Goal: Task Accomplishment & Management: Complete application form

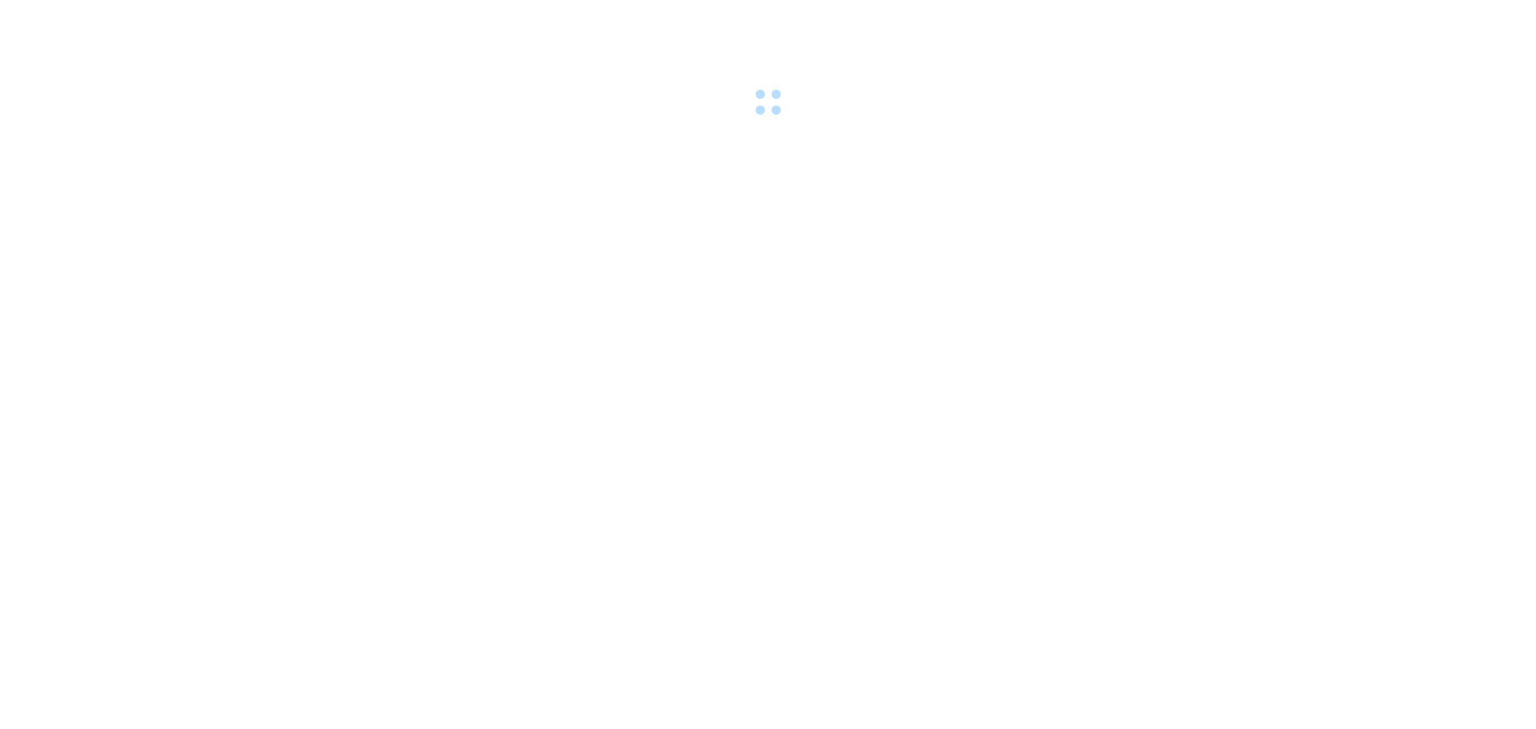
click at [1074, 64] on div at bounding box center [768, 60] width 1536 height 121
drag, startPoint x: 1074, startPoint y: 64, endPoint x: 1065, endPoint y: 0, distance: 64.9
click at [1074, 62] on div at bounding box center [768, 60] width 1536 height 121
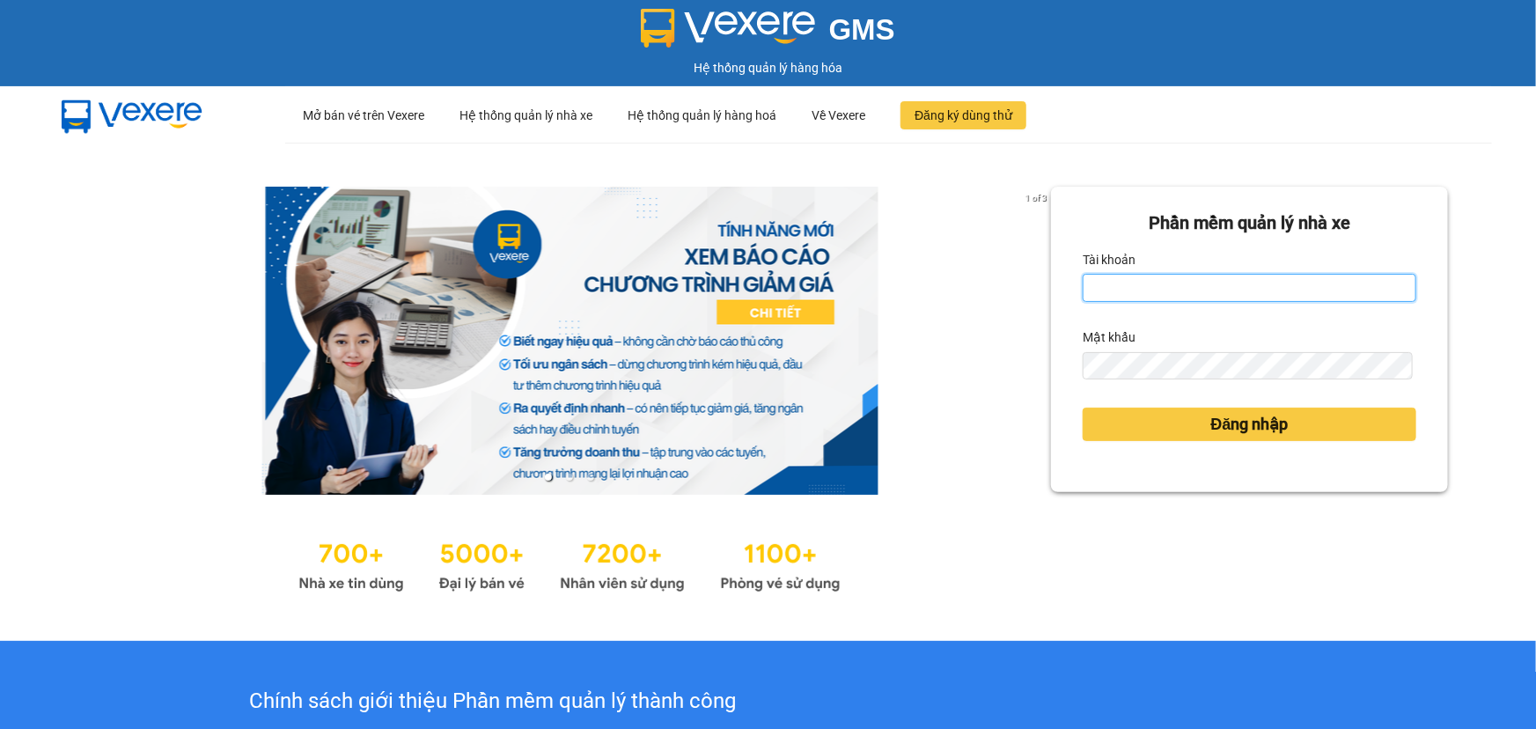
type input "hgsg.tlt"
click at [1177, 288] on input "hgsg.tlt" at bounding box center [1250, 288] width 334 height 28
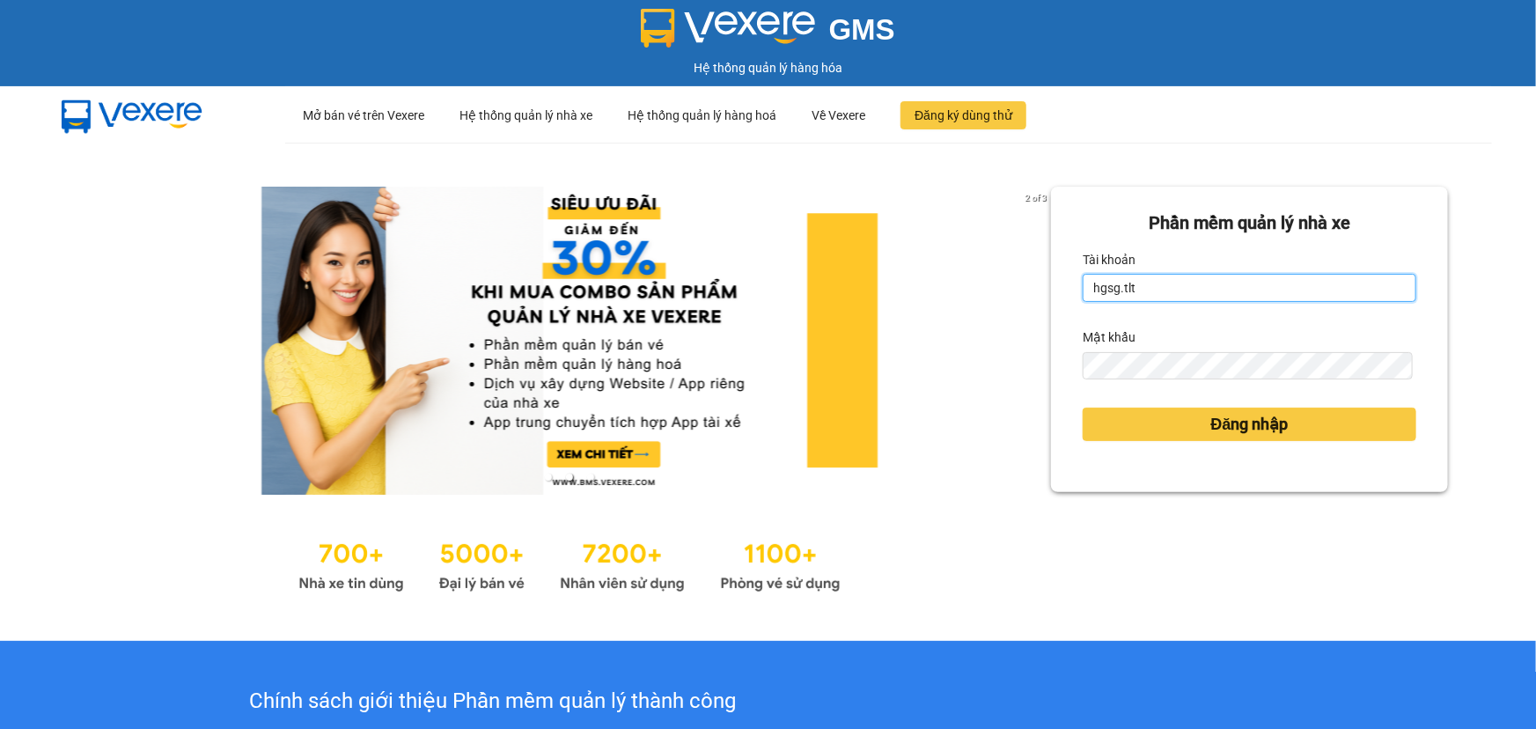
click at [1157, 284] on input "hgsg.tlt" at bounding box center [1250, 288] width 334 height 28
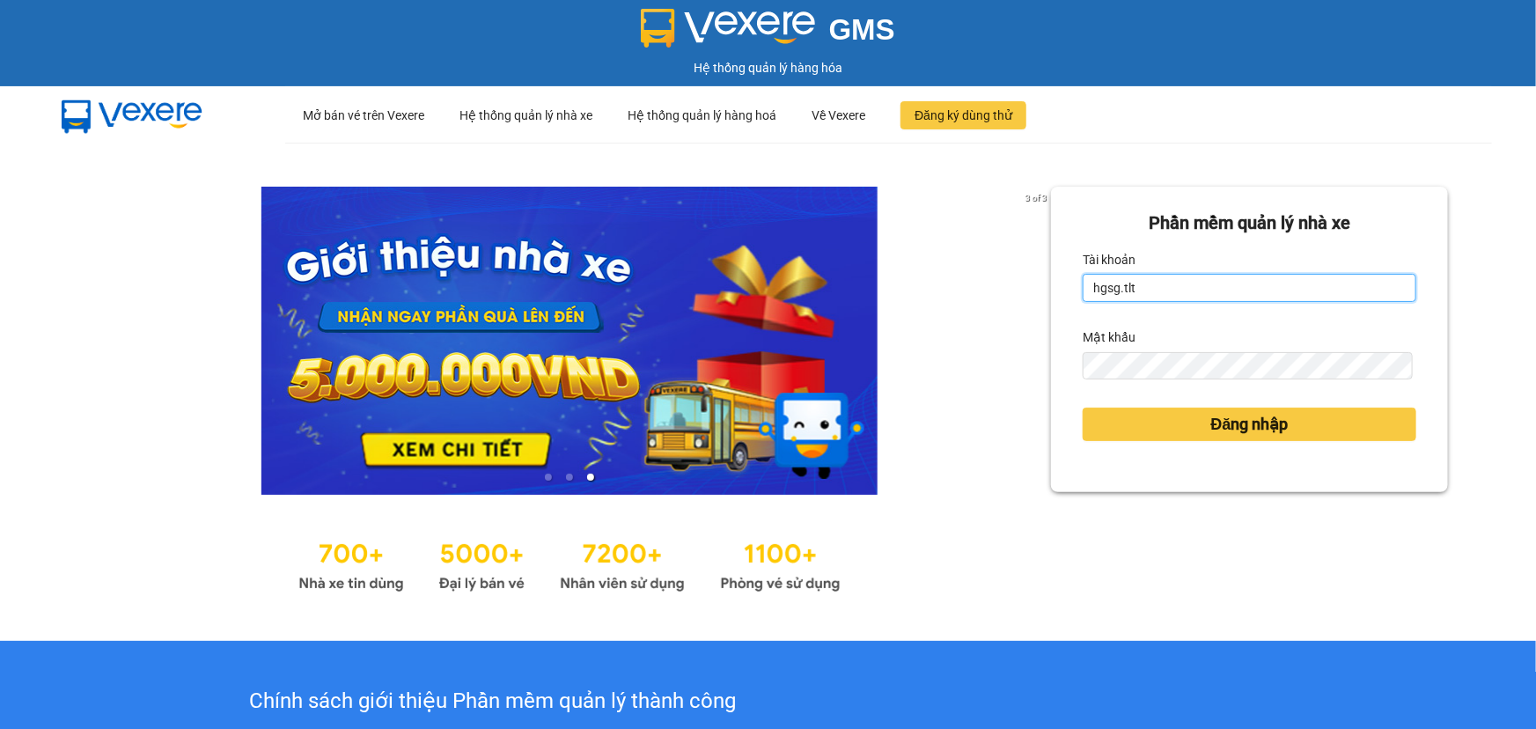
click at [1157, 284] on input "hgsg.tlt" at bounding box center [1250, 288] width 334 height 28
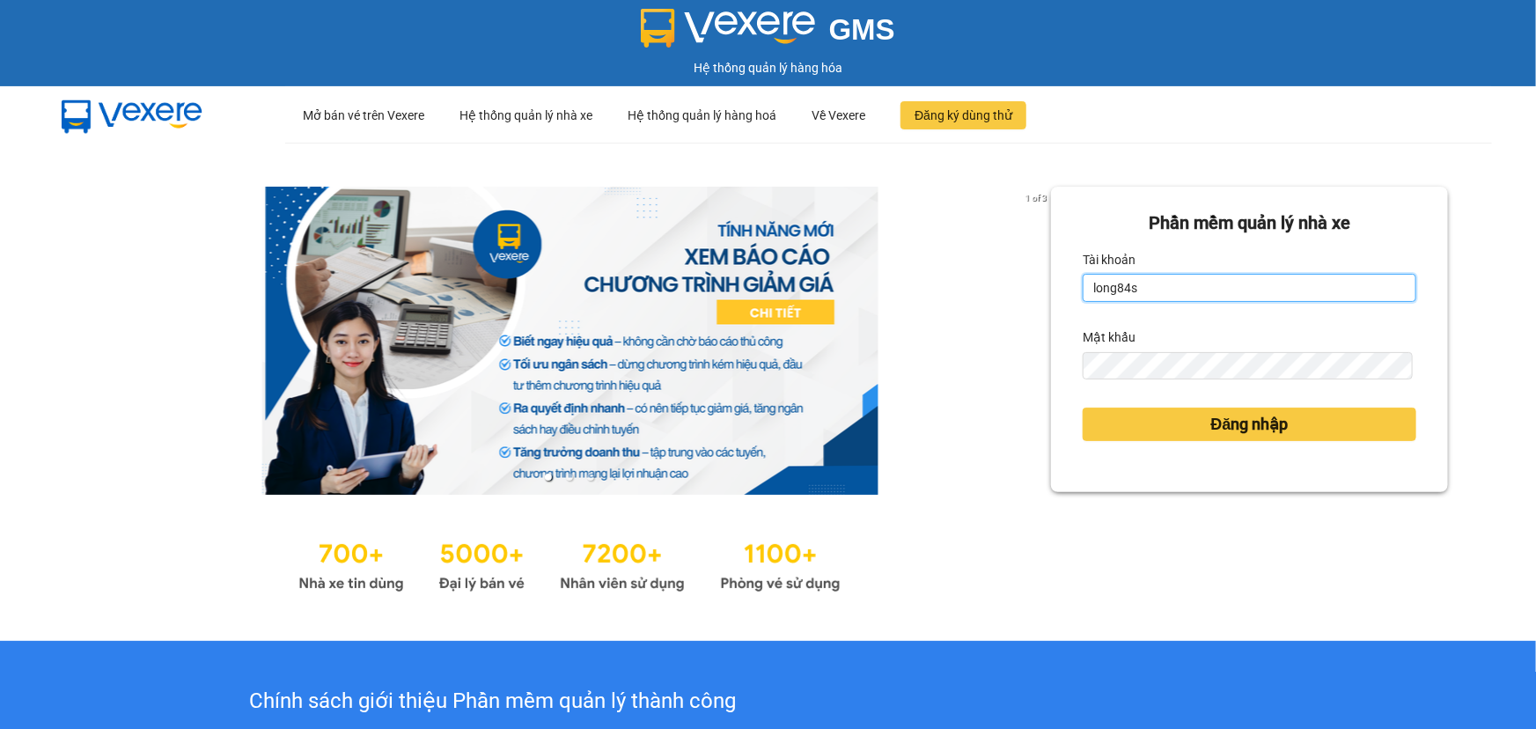
type input "long84s"
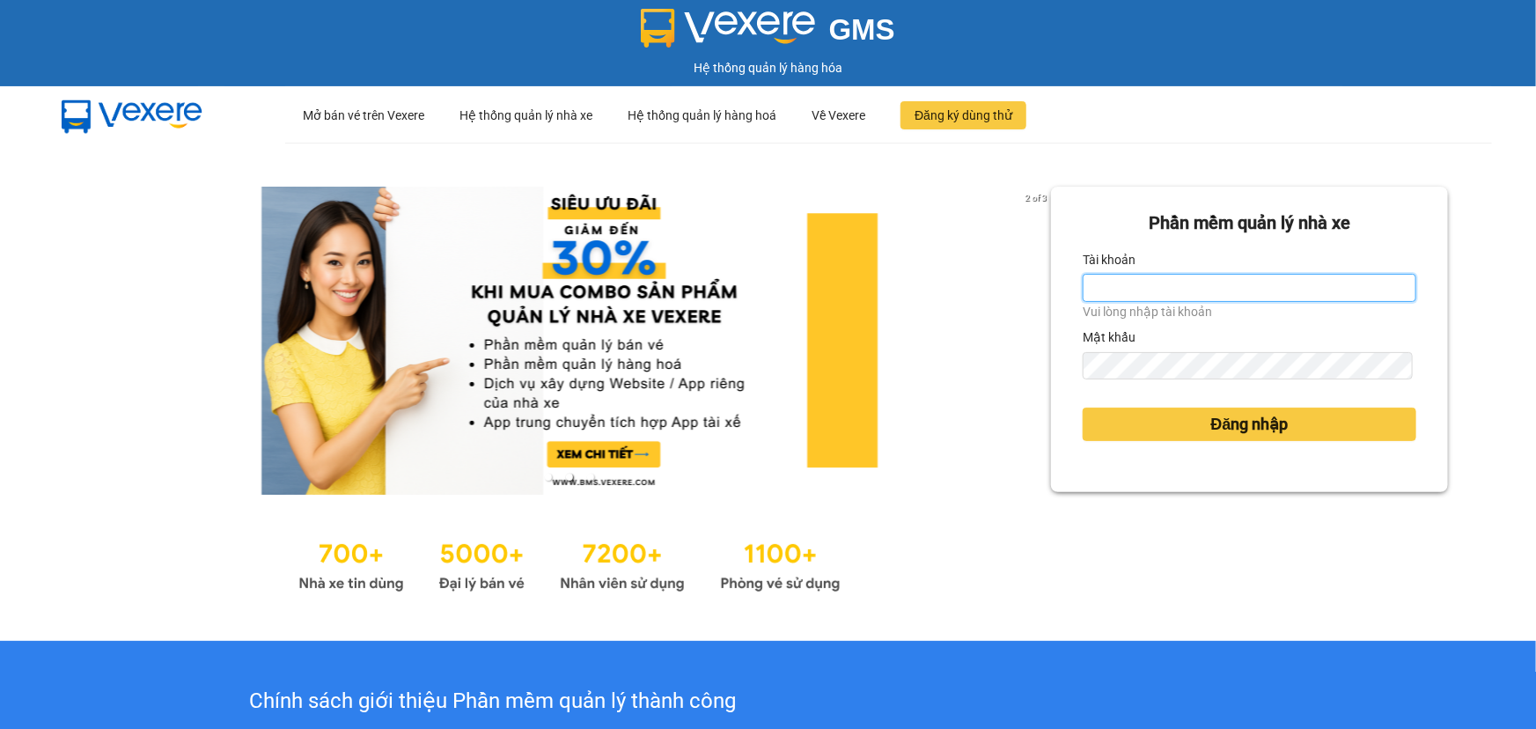
click at [1149, 291] on input "Tài khoản" at bounding box center [1250, 288] width 334 height 28
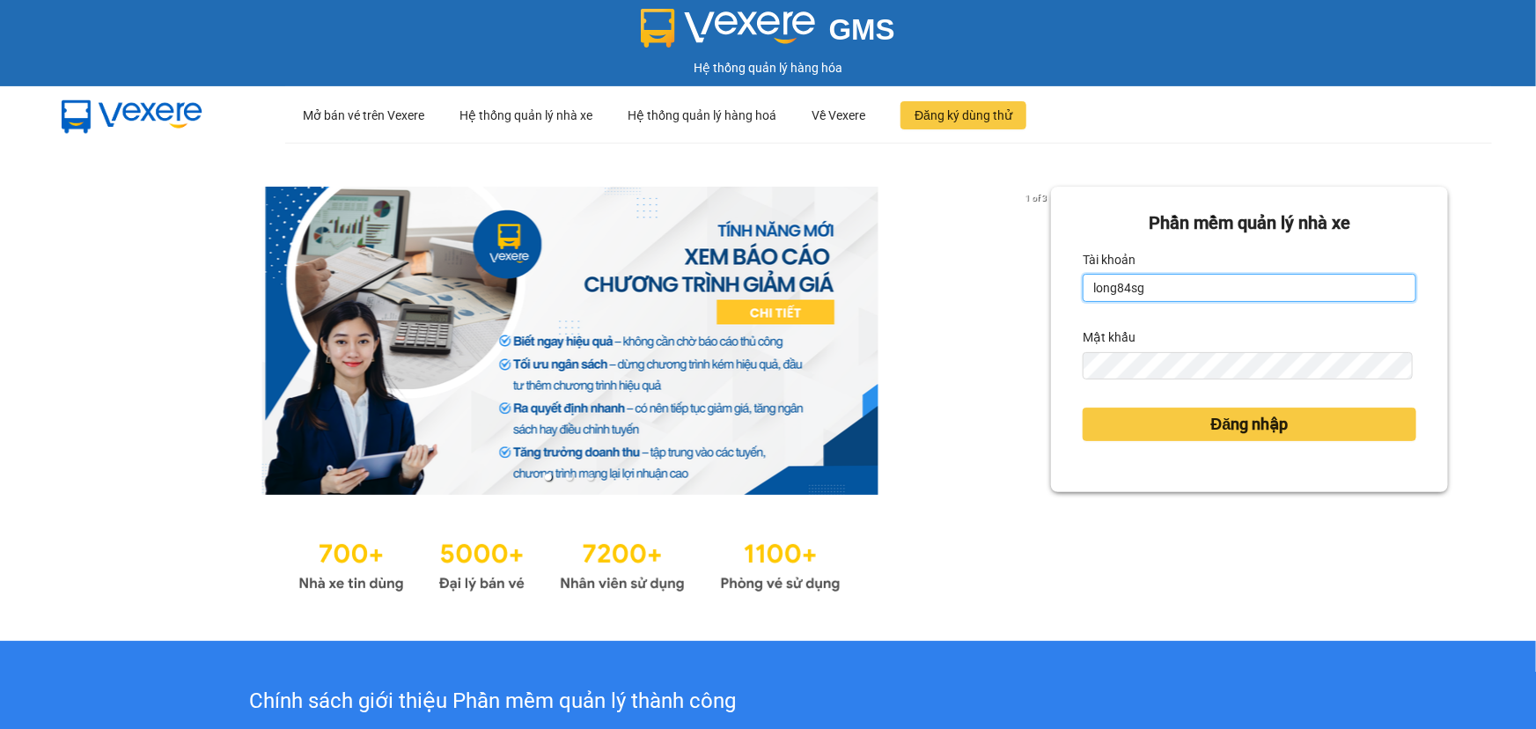
type input "long84sg.tlt"
click at [1083, 408] on button "Đăng nhập" at bounding box center [1250, 424] width 334 height 33
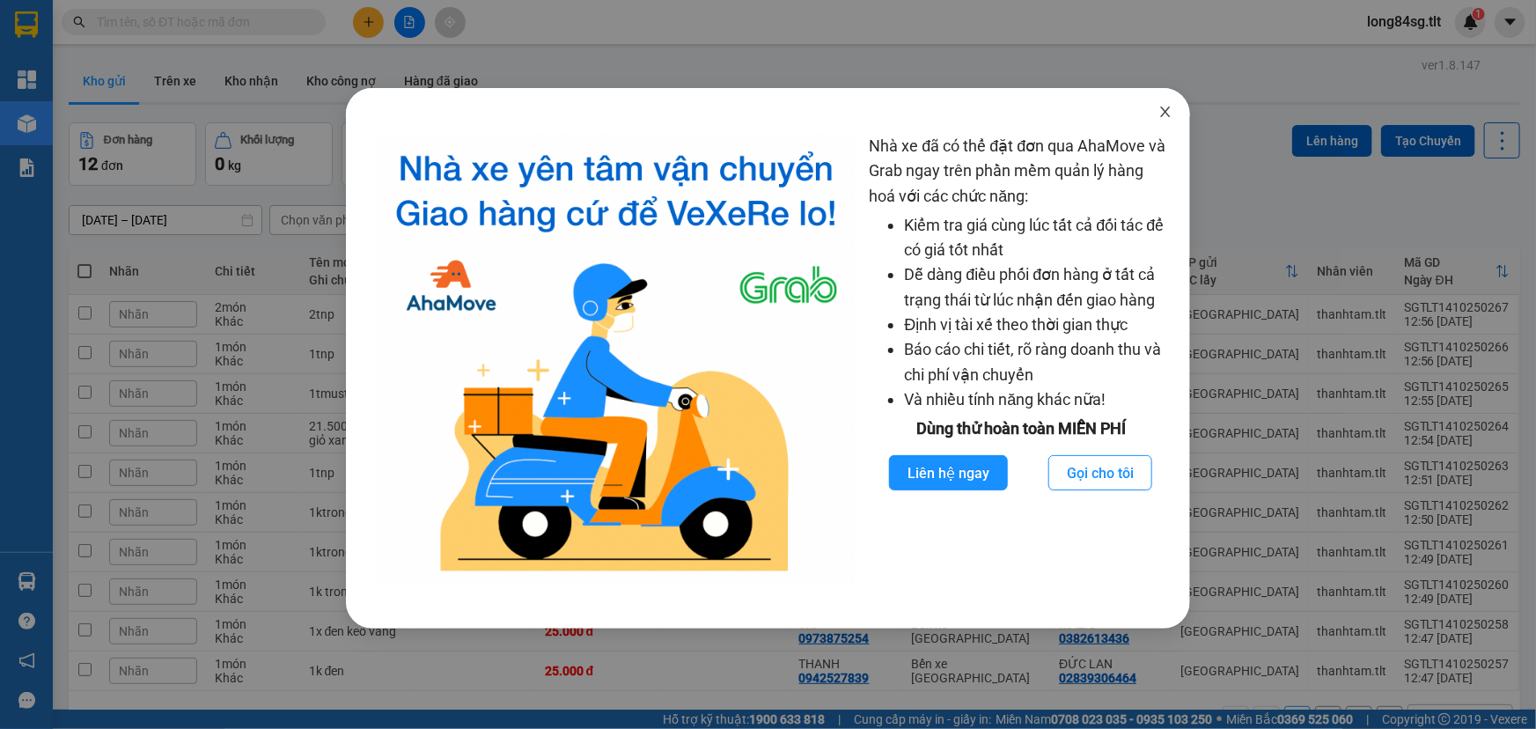
click at [1160, 104] on span "Close" at bounding box center [1165, 112] width 49 height 49
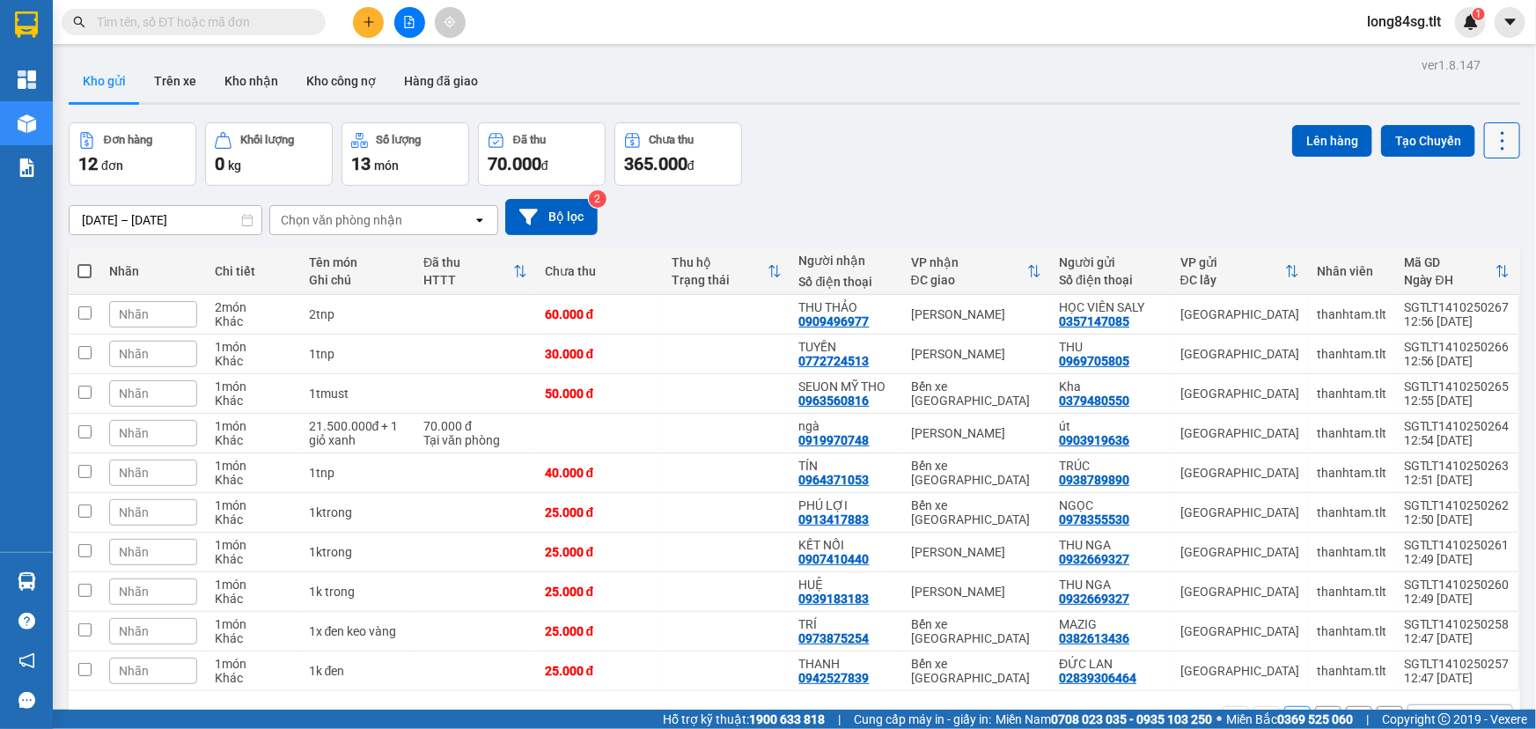
click at [1500, 156] on button at bounding box center [1502, 140] width 36 height 36
click at [1494, 257] on div "Làm mới" at bounding box center [1459, 251] width 104 height 18
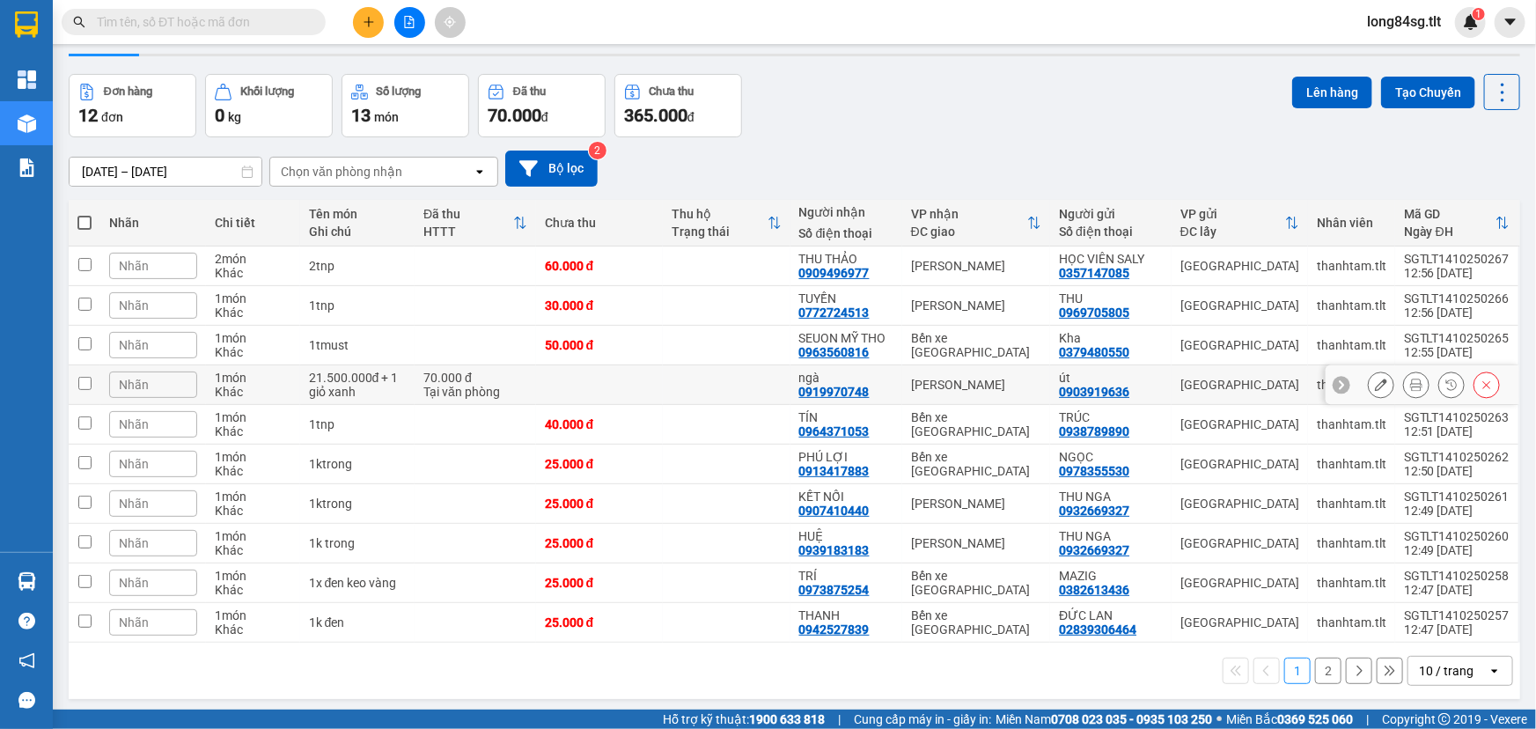
scroll to position [80, 0]
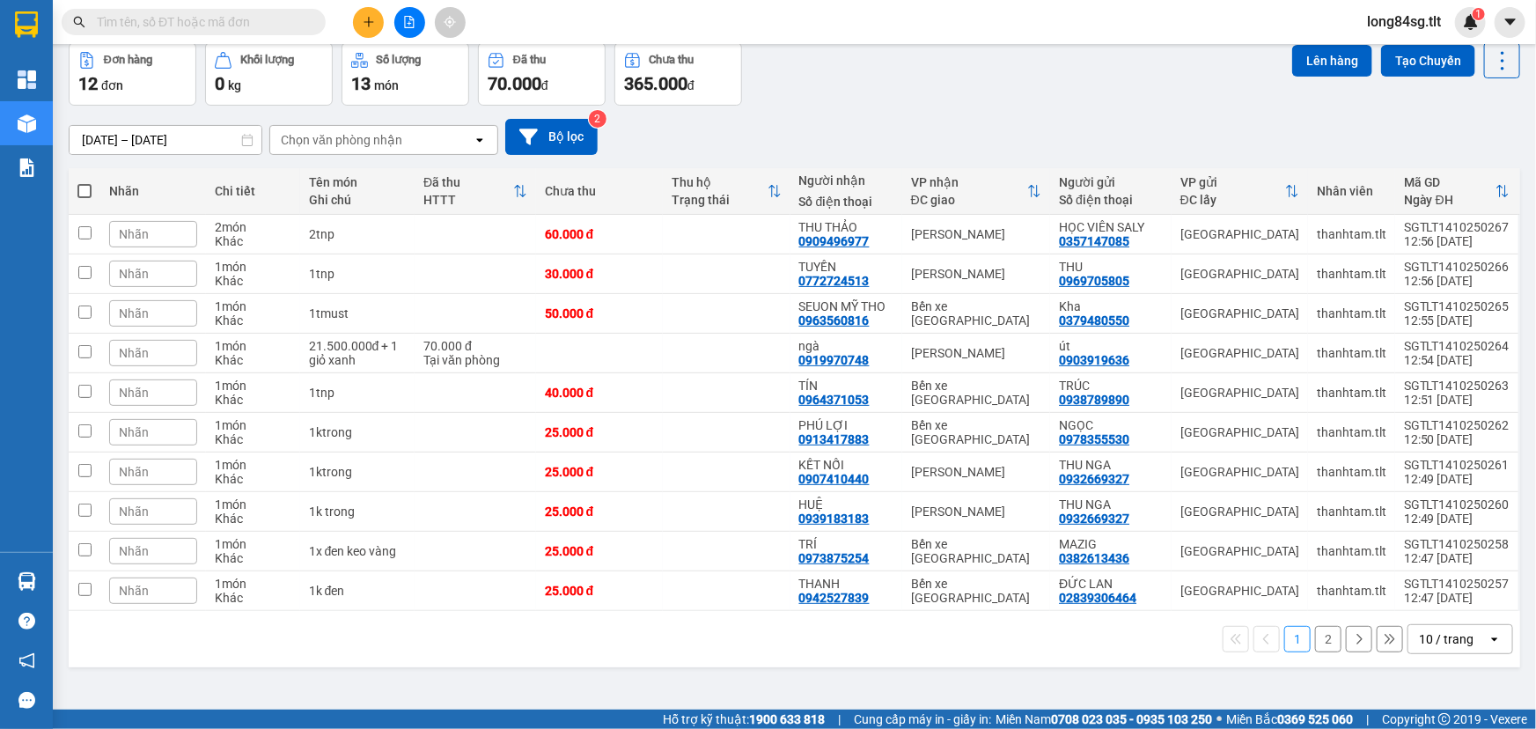
click at [1446, 644] on div "10 / trang" at bounding box center [1446, 639] width 55 height 18
click at [1434, 603] on span "100 / trang" at bounding box center [1441, 600] width 63 height 18
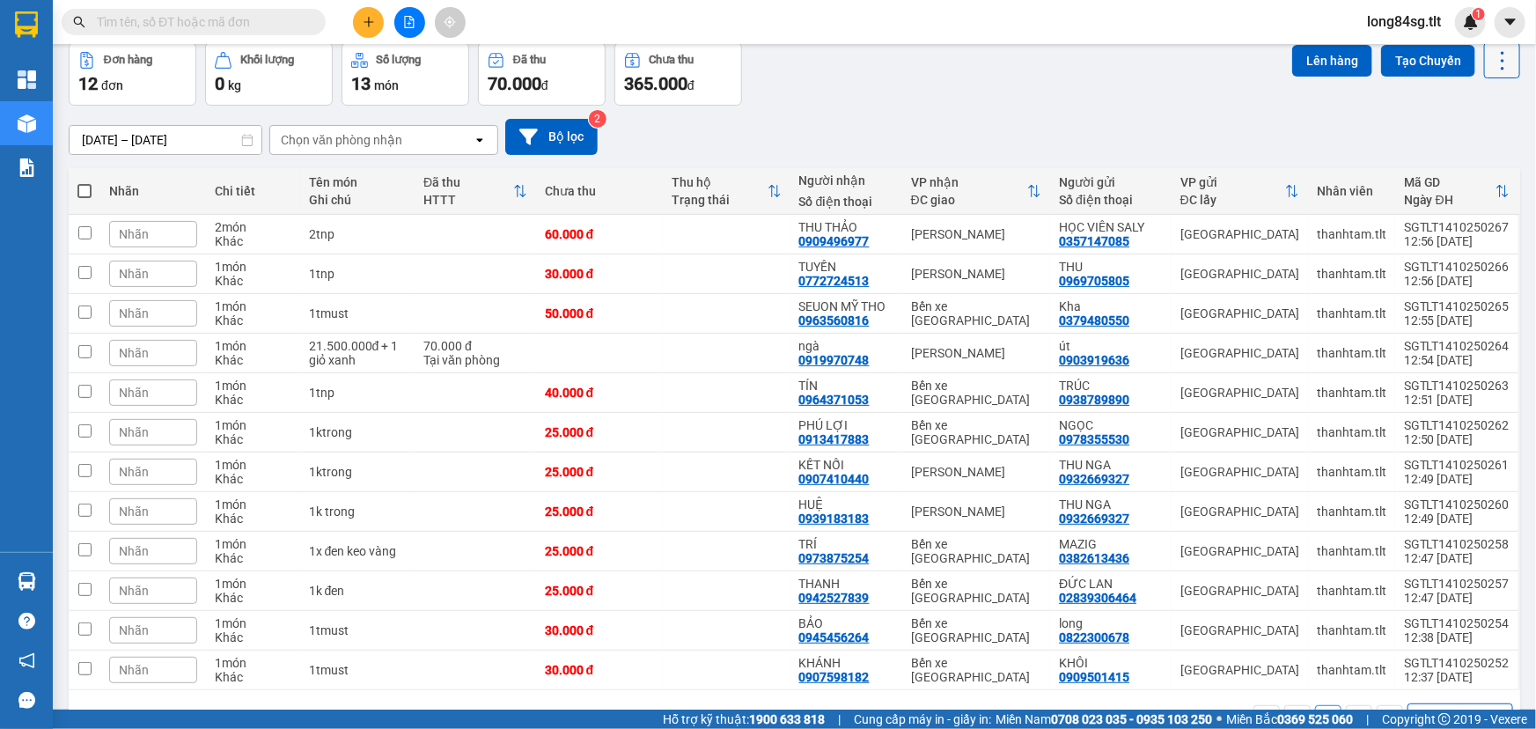
click at [1502, 70] on icon at bounding box center [1503, 60] width 25 height 25
click at [1488, 170] on span "Làm mới" at bounding box center [1466, 171] width 48 height 18
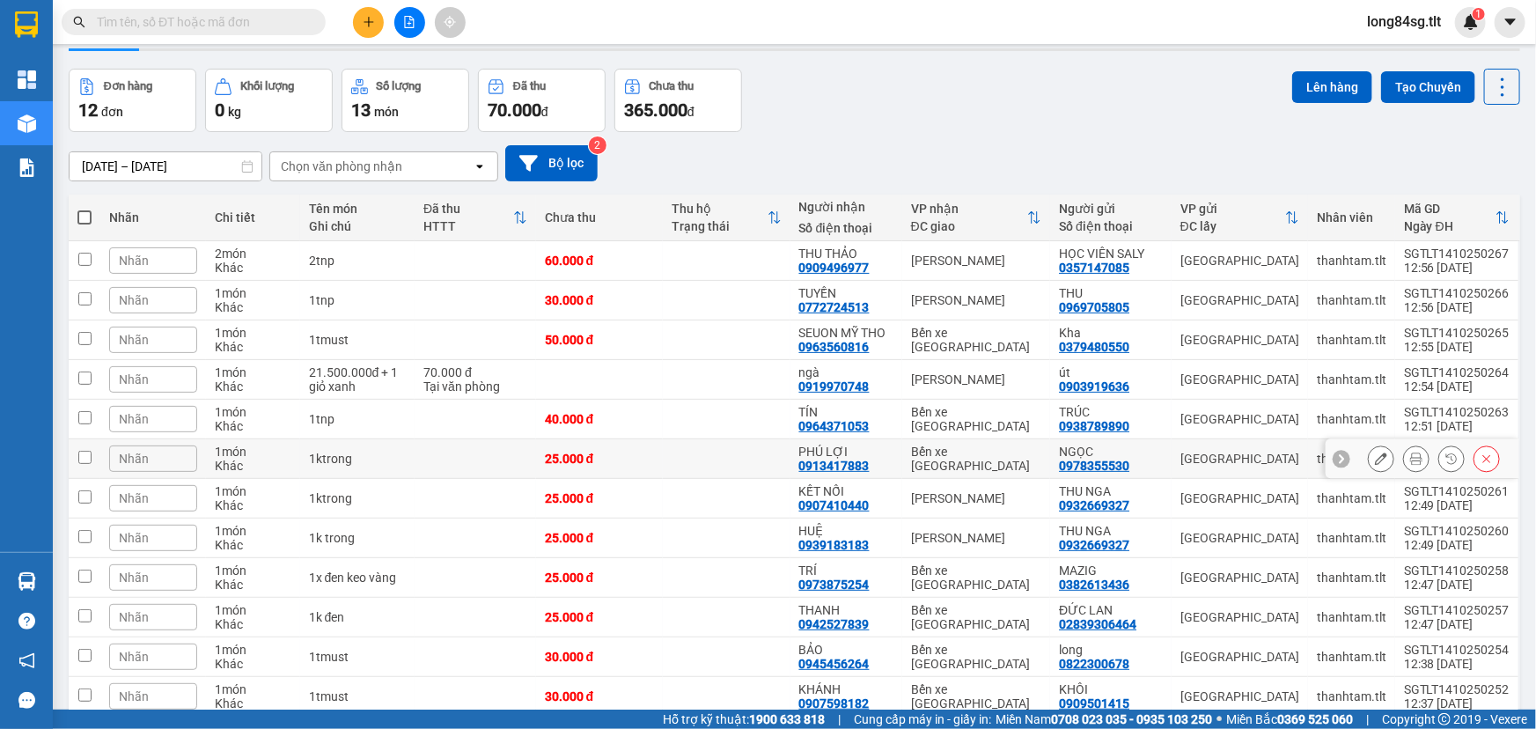
scroll to position [0, 0]
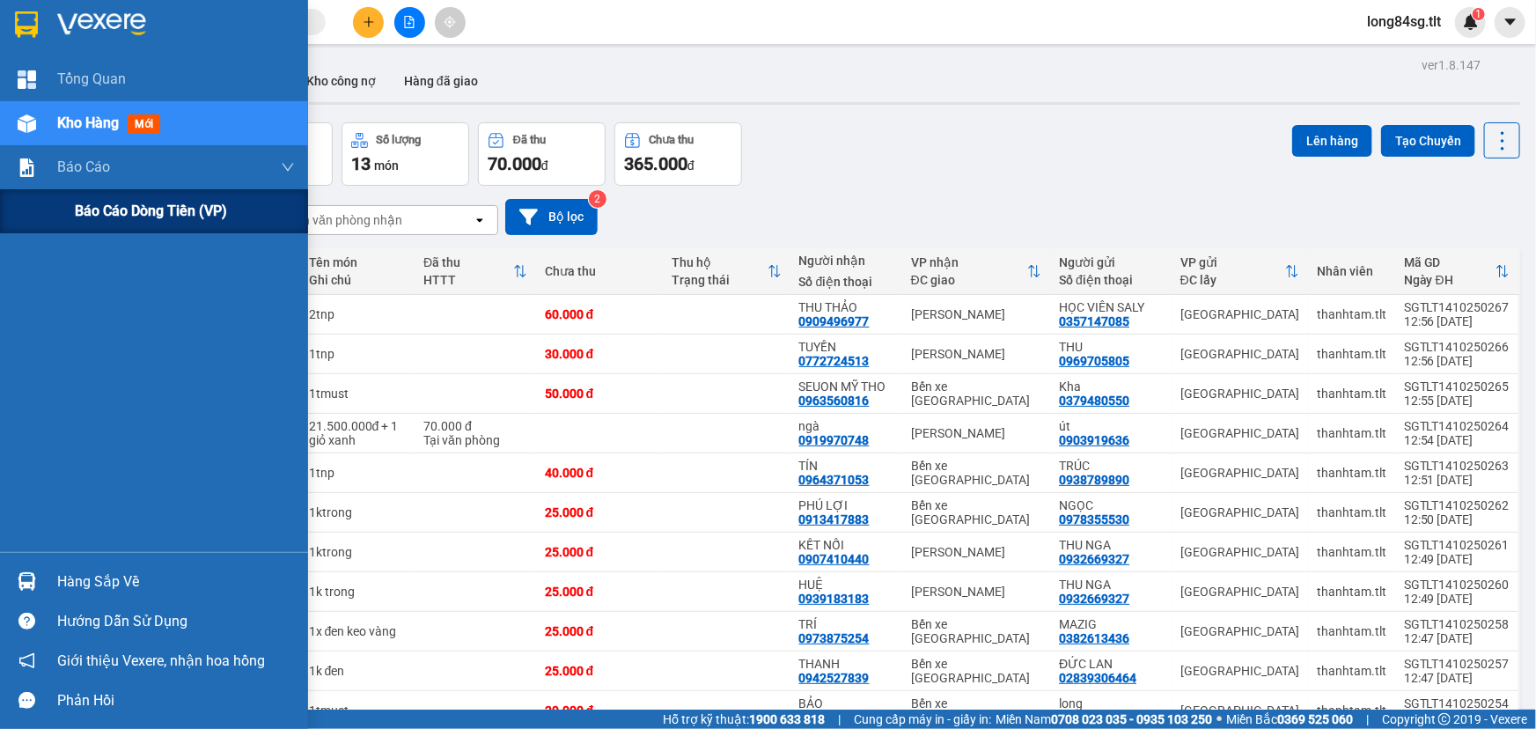
click at [150, 217] on span "Báo cáo dòng tiền (VP)" at bounding box center [151, 211] width 152 height 22
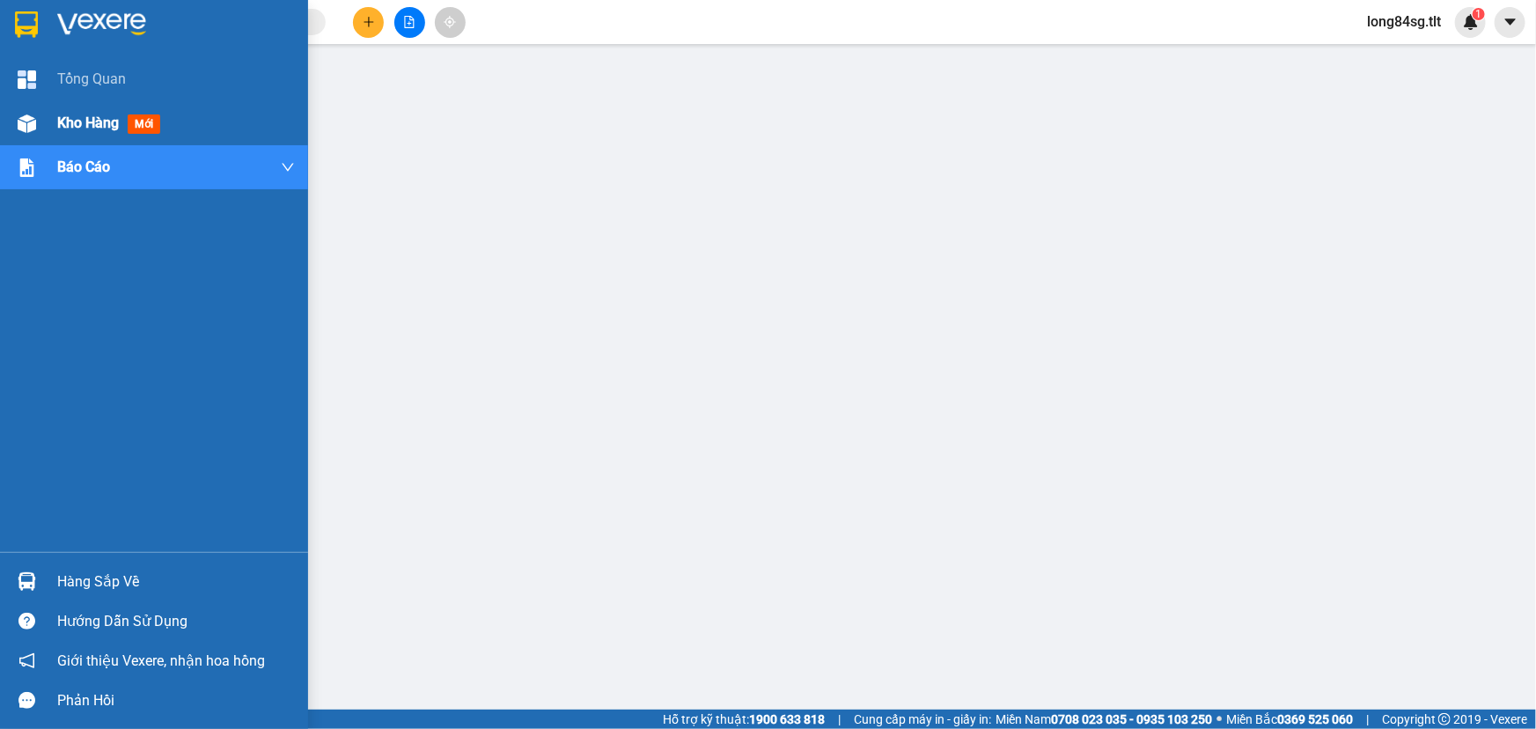
click at [6, 116] on div "Kho hàng mới" at bounding box center [154, 123] width 308 height 44
click at [6, 115] on div "Kho hàng mới" at bounding box center [154, 123] width 308 height 44
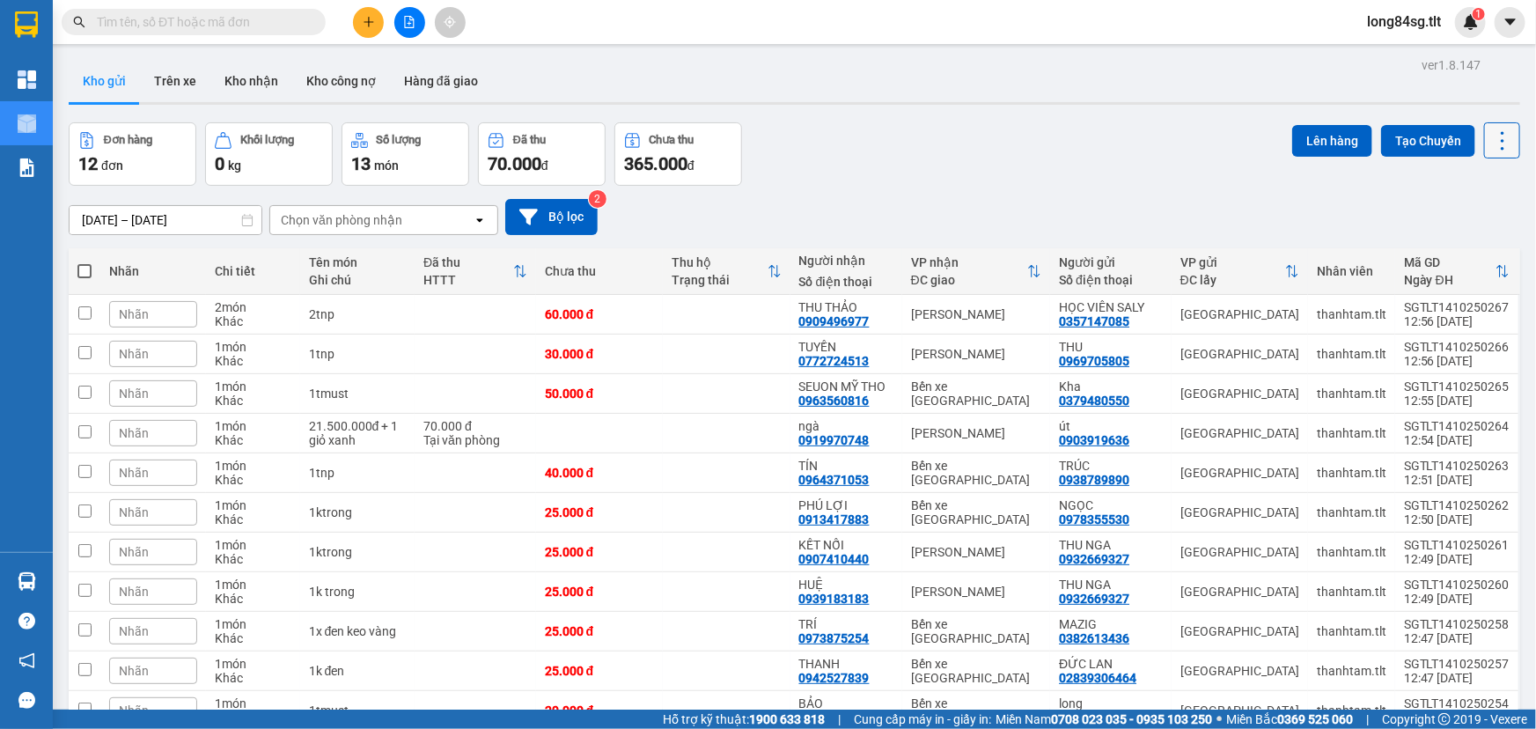
click at [1491, 134] on icon at bounding box center [1503, 141] width 25 height 25
click at [1477, 244] on span "Làm mới" at bounding box center [1466, 251] width 48 height 18
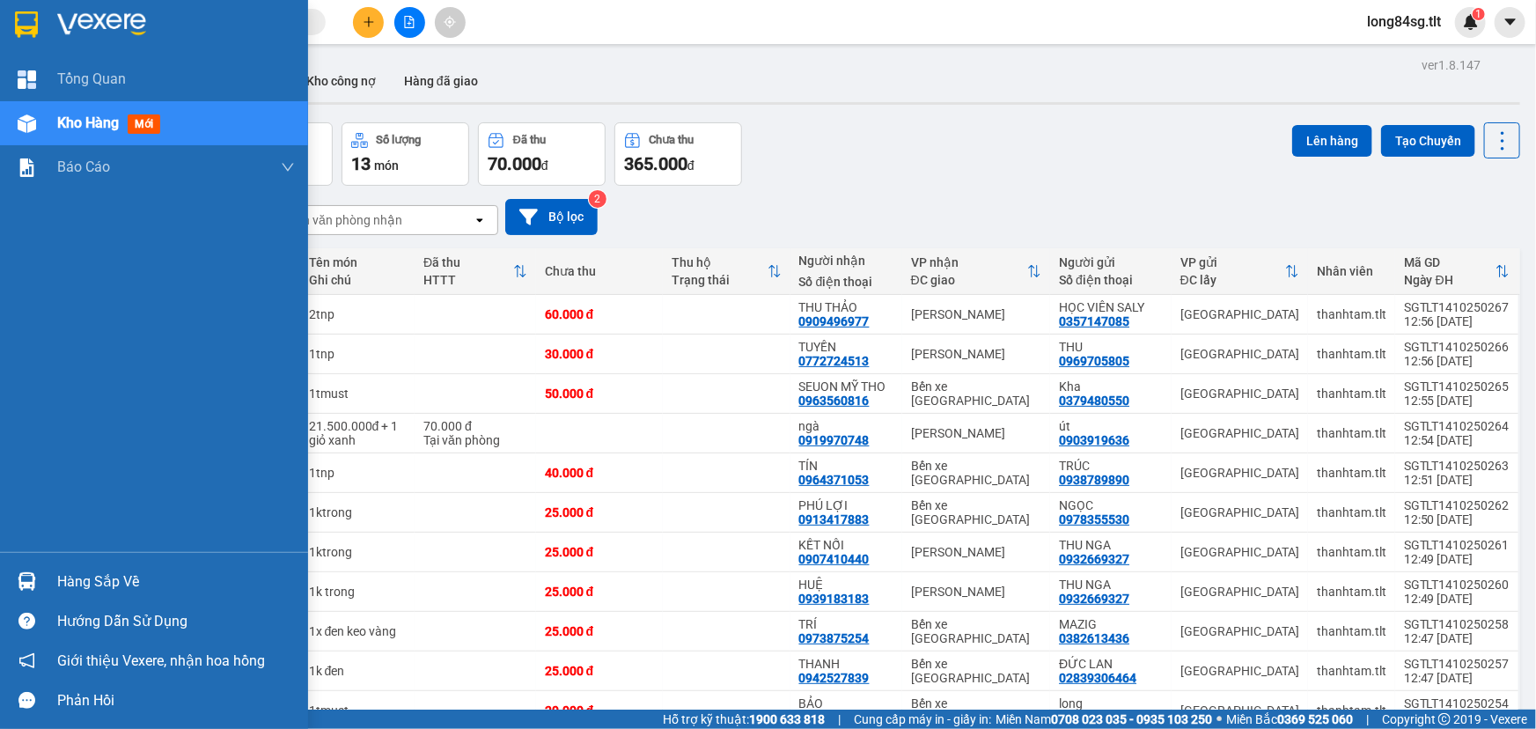
click at [32, 575] on img at bounding box center [27, 581] width 18 height 18
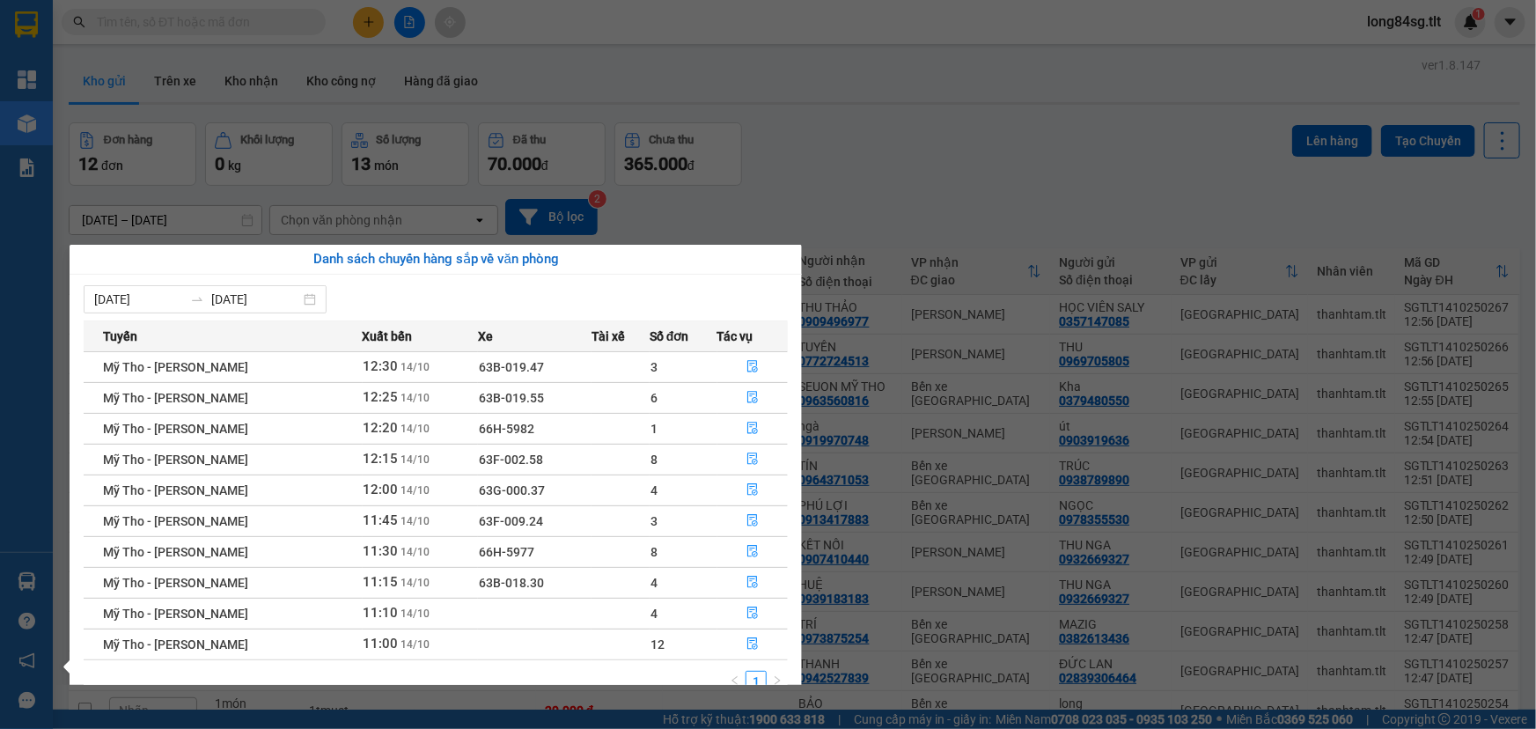
scroll to position [27, 0]
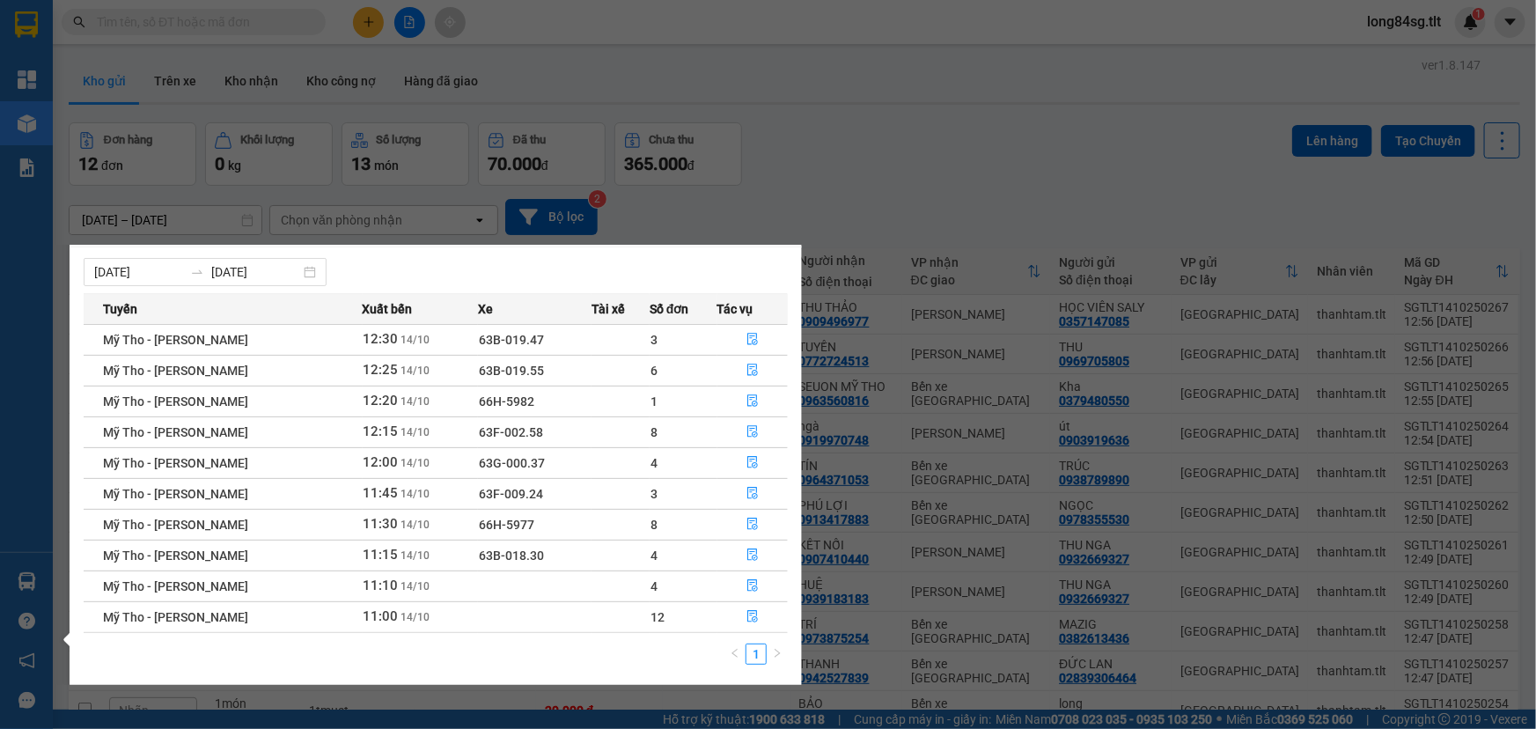
drag, startPoint x: 1050, startPoint y: 142, endPoint x: 1425, endPoint y: 158, distance: 375.4
click at [1052, 142] on section "Kết quả tìm kiếm ( 0 ) Bộ lọc No Data long84sg.tlt 1 Tổng Quan Kho hàng mới Báo…" at bounding box center [768, 364] width 1536 height 729
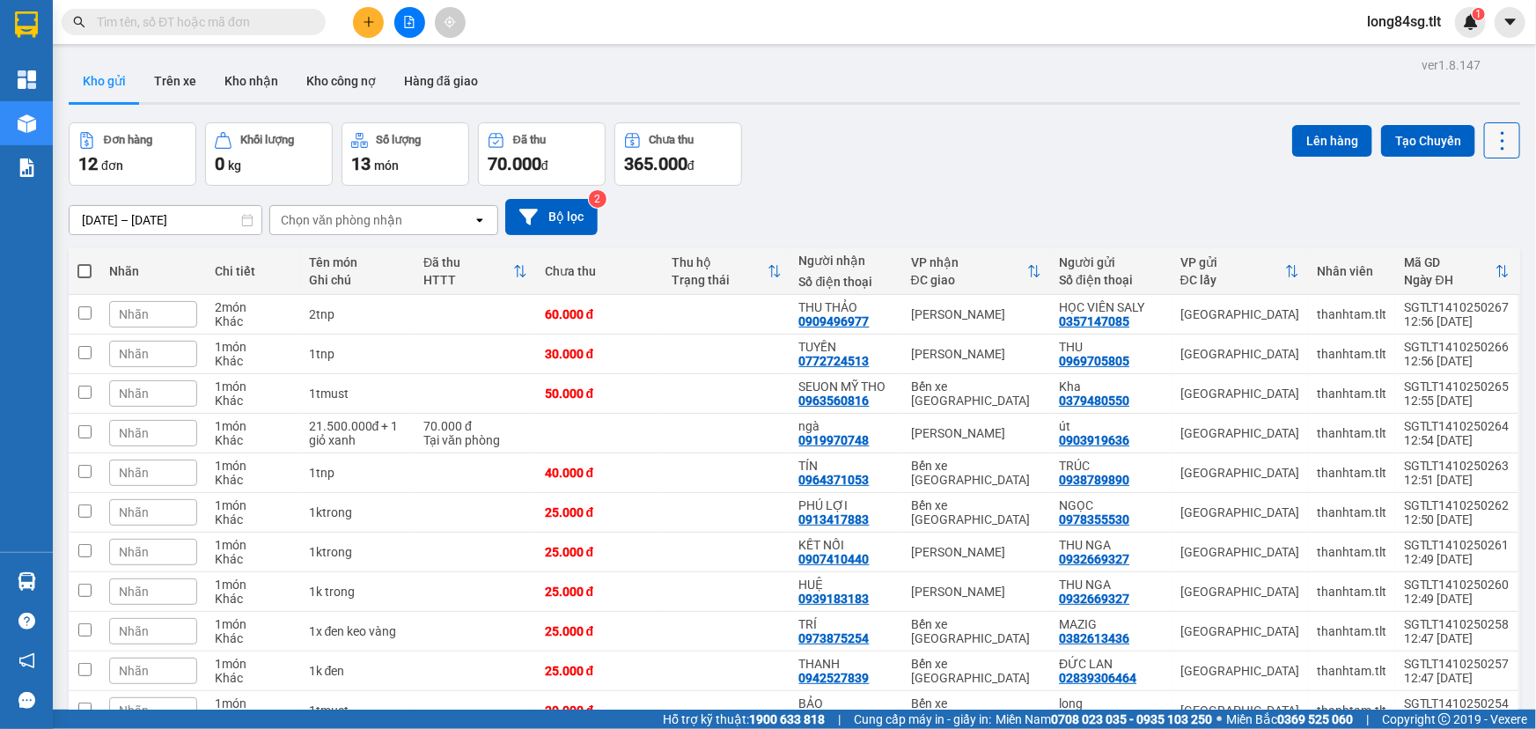
click at [1484, 136] on button at bounding box center [1502, 140] width 36 height 36
click at [1481, 251] on span "Làm mới" at bounding box center [1466, 251] width 48 height 18
click at [1491, 133] on icon at bounding box center [1503, 141] width 25 height 25
drag, startPoint x: 1484, startPoint y: 243, endPoint x: 1476, endPoint y: 251, distance: 11.8
click at [1485, 243] on span "Làm mới" at bounding box center [1466, 251] width 48 height 18
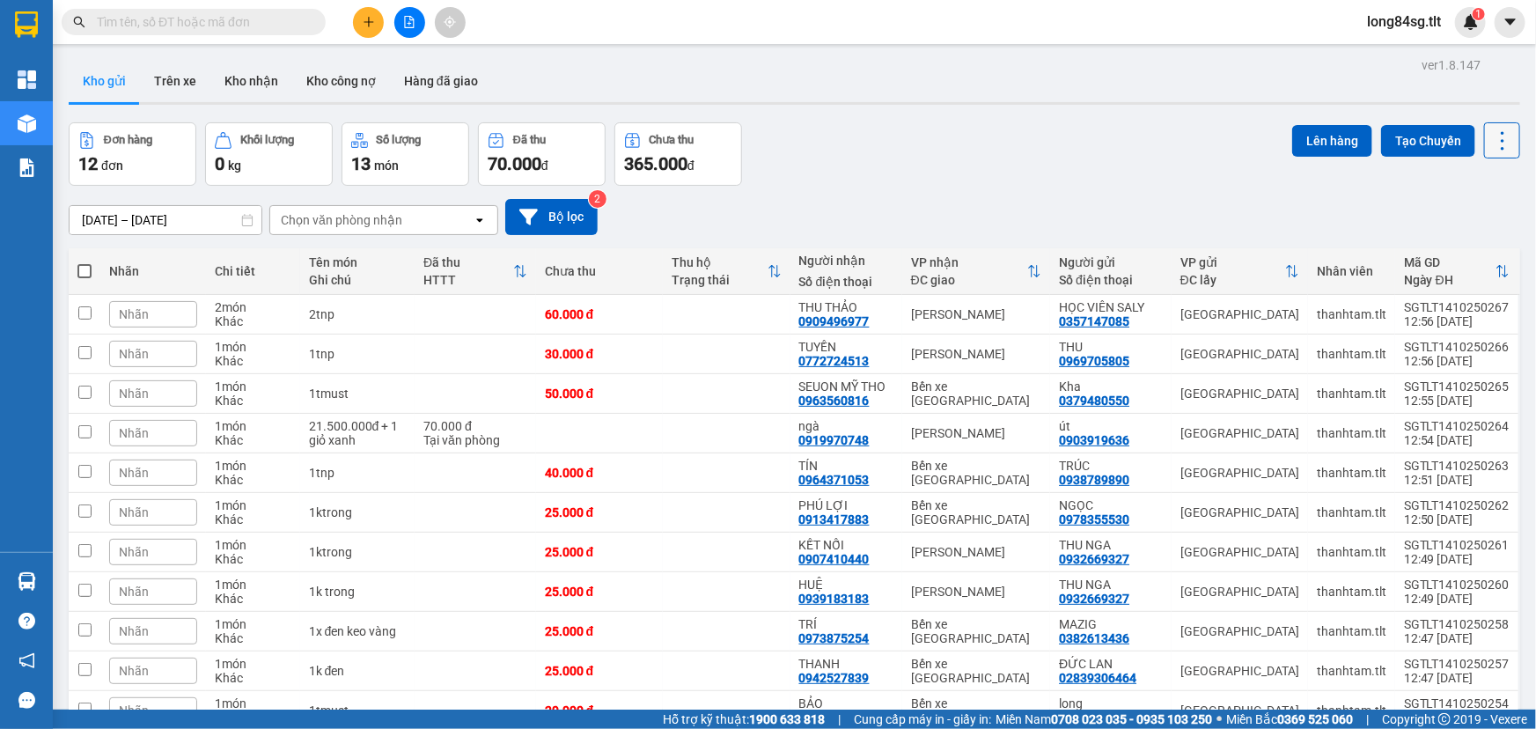
click at [1491, 144] on icon at bounding box center [1503, 141] width 25 height 25
click at [1484, 250] on span "Làm mới" at bounding box center [1466, 251] width 48 height 18
click at [1484, 125] on button at bounding box center [1502, 140] width 36 height 36
click at [1491, 257] on div "Làm mới" at bounding box center [1459, 251] width 104 height 18
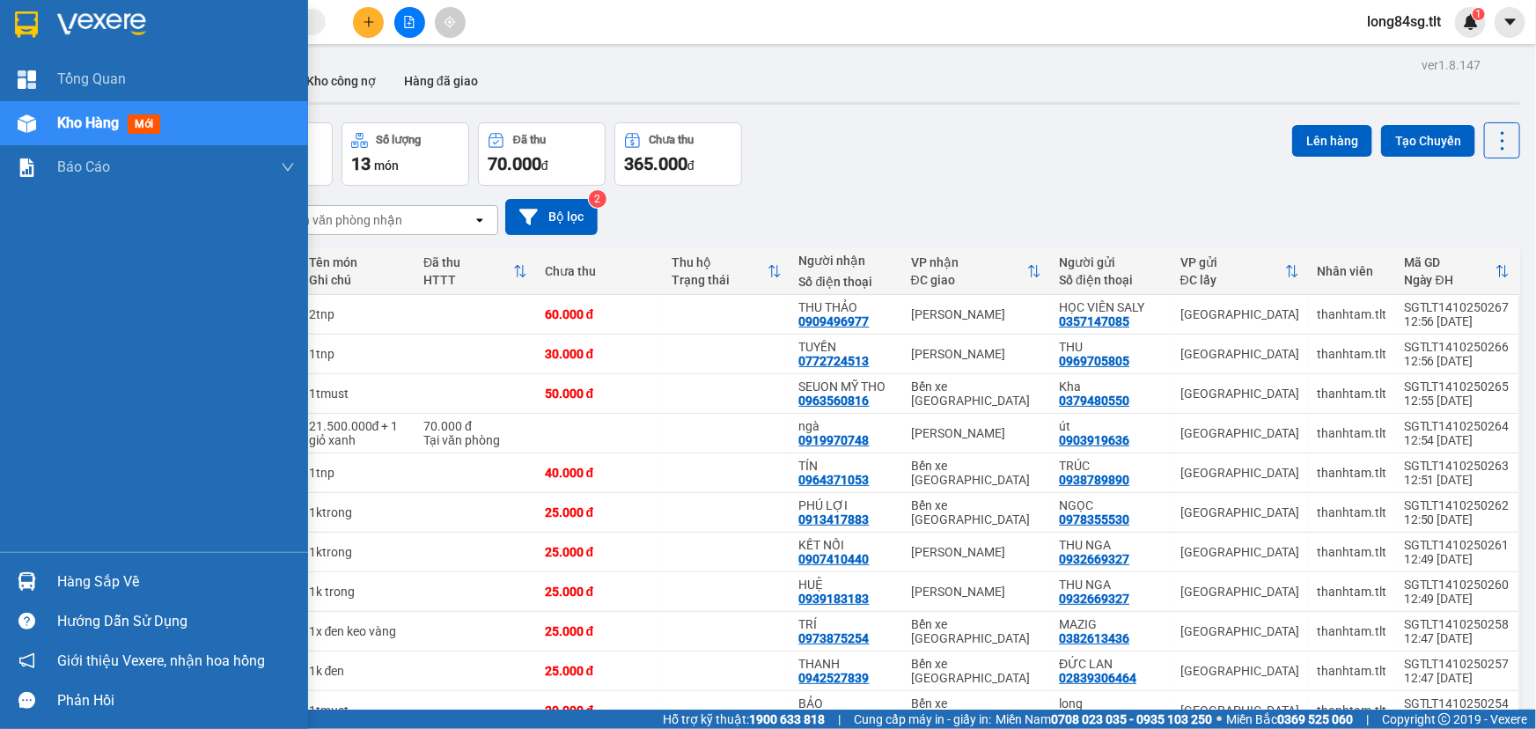
click at [92, 577] on div "Hàng sắp về" at bounding box center [176, 582] width 238 height 26
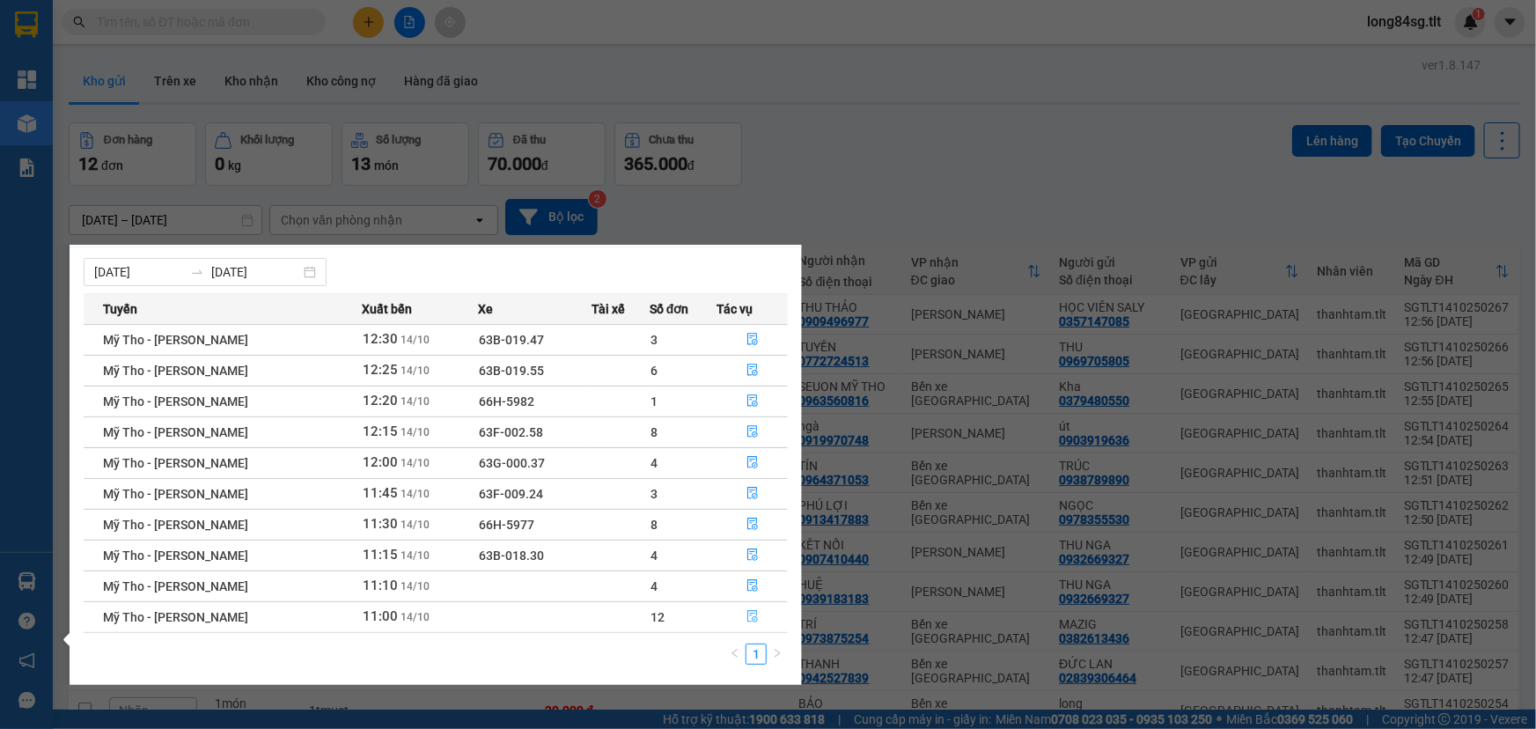
click at [741, 611] on button "button" at bounding box center [753, 617] width 70 height 28
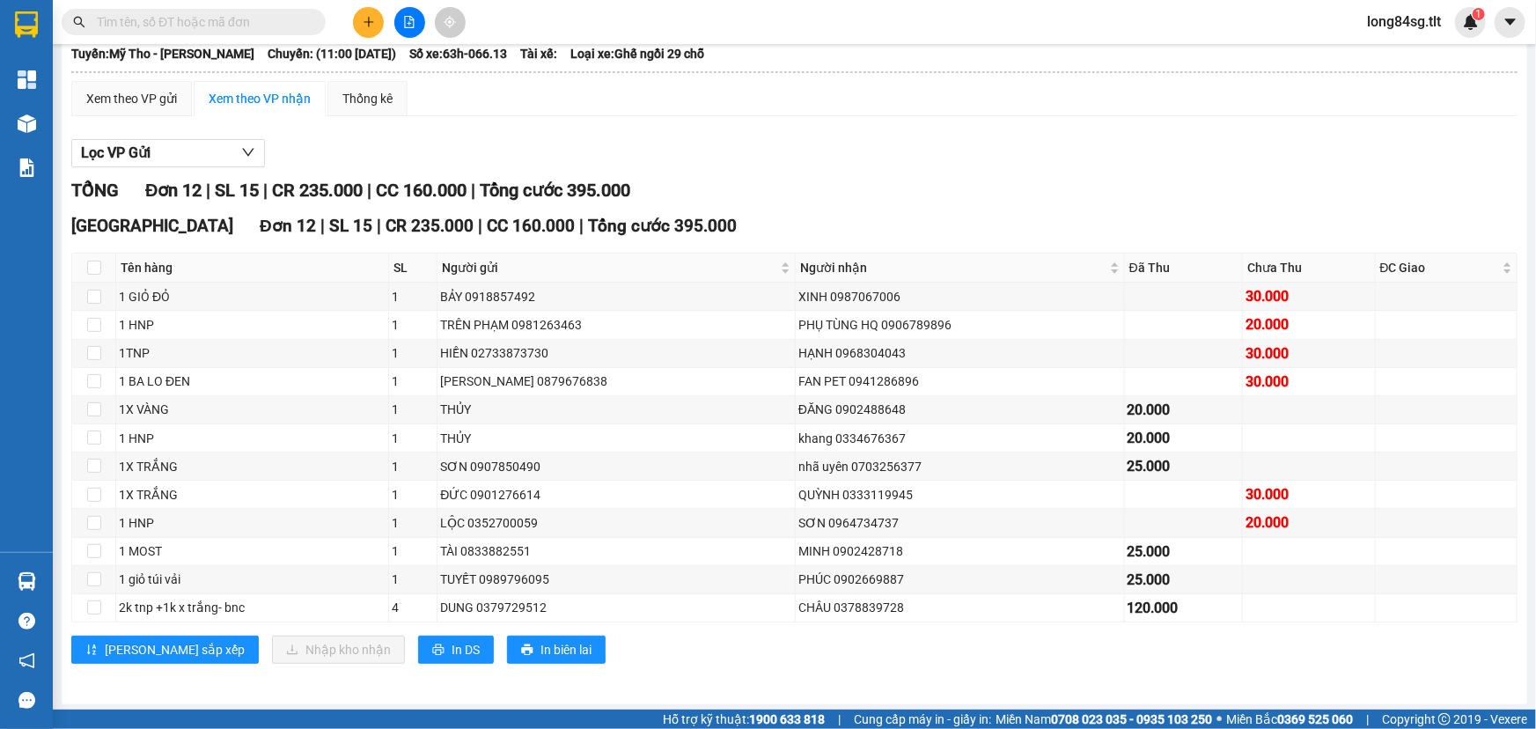
scroll to position [116, 0]
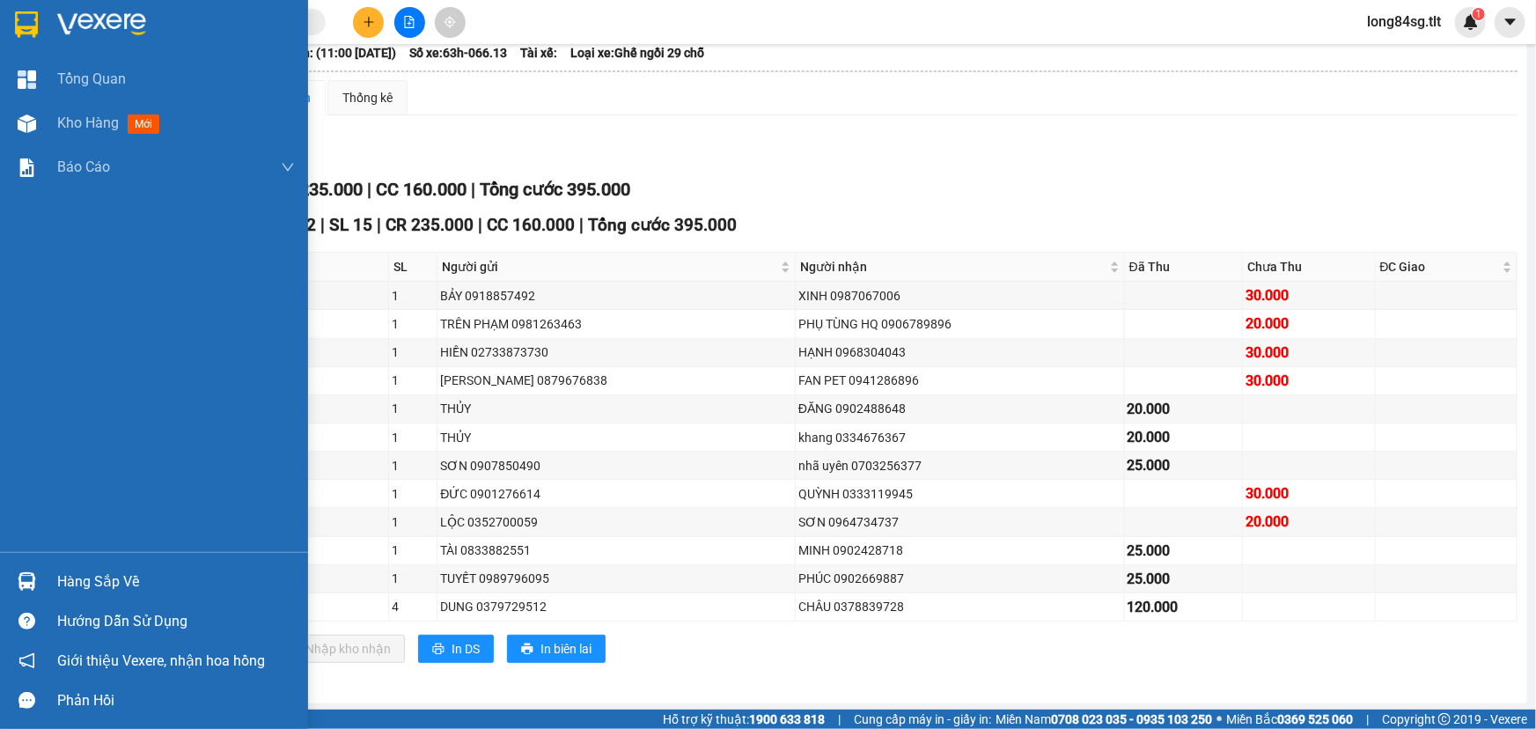
click at [60, 581] on div "Hàng sắp về" at bounding box center [176, 582] width 238 height 26
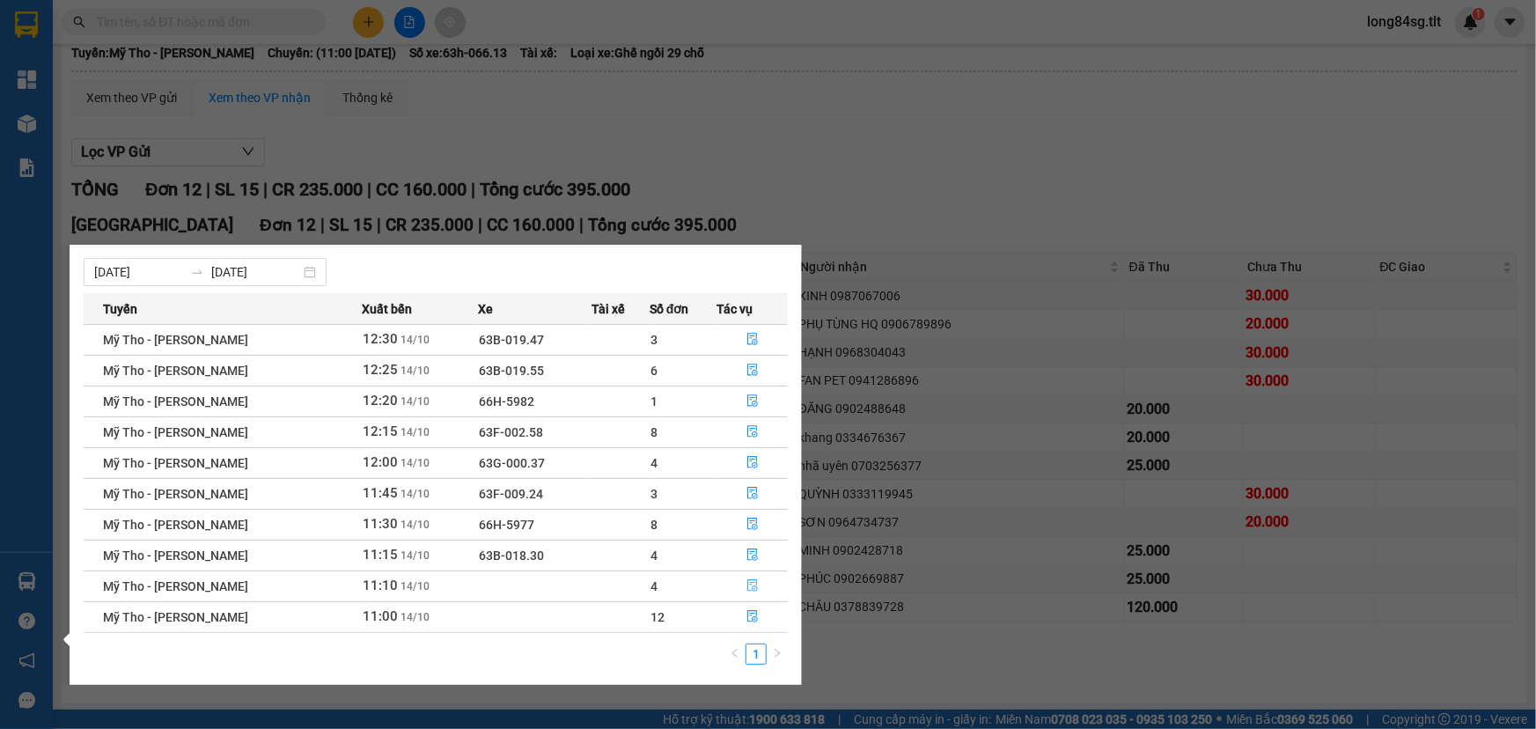
click at [752, 582] on icon "file-done" at bounding box center [753, 585] width 12 height 12
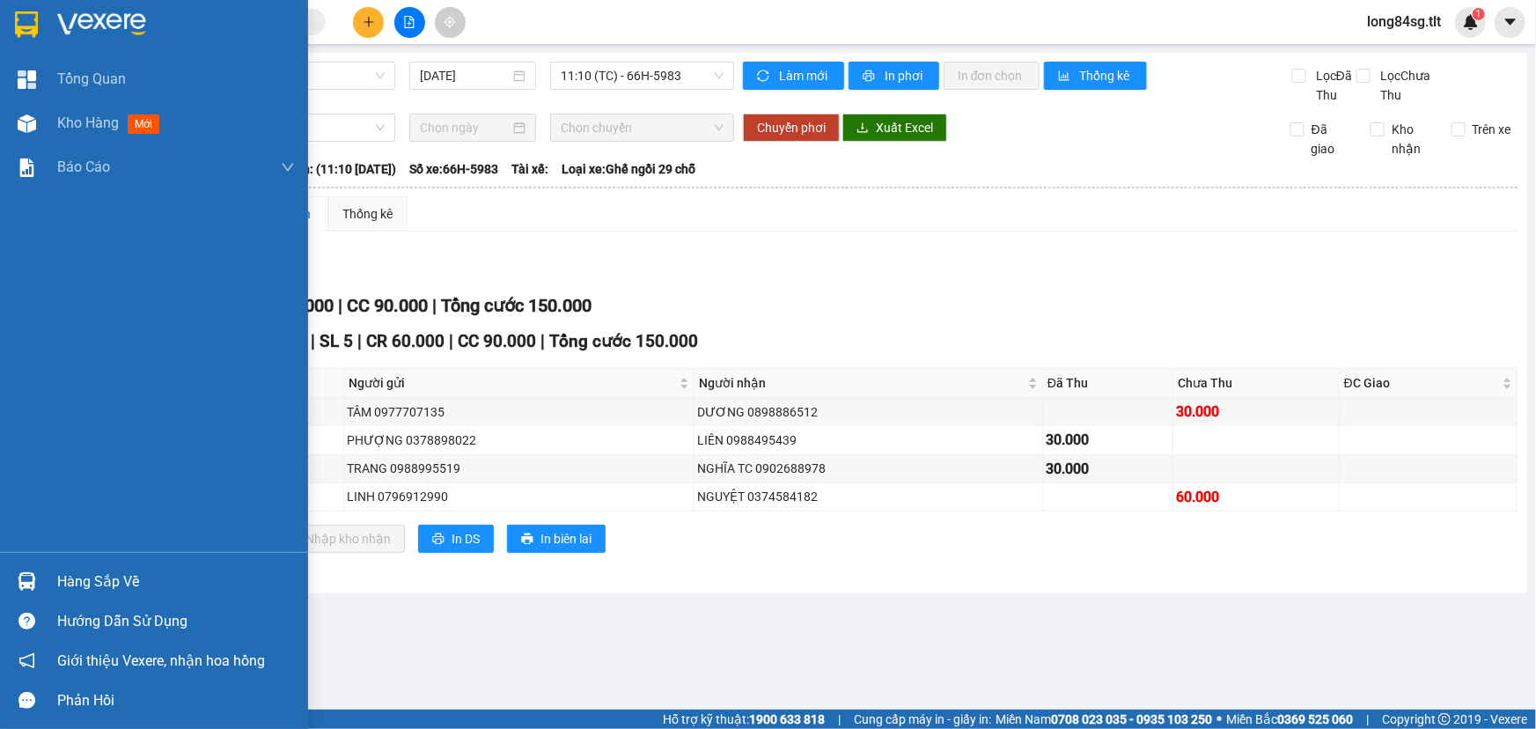
click at [52, 579] on div "Hàng sắp về" at bounding box center [154, 582] width 308 height 40
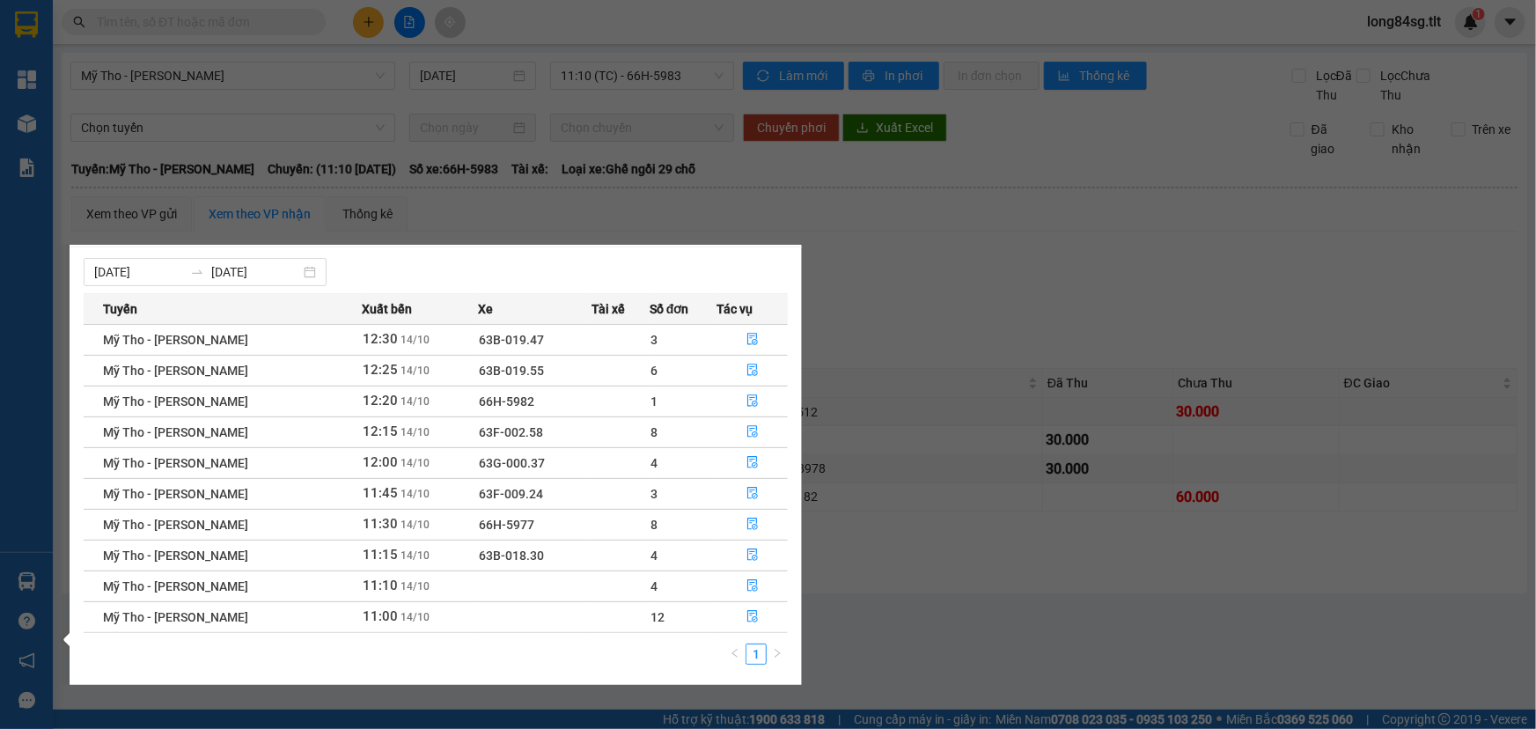
click at [968, 269] on section "Kết quả tìm kiếm ( 0 ) Bộ lọc No Data long84sg.tlt 1 Tổng Quan Kho hàng mới Báo…" at bounding box center [768, 364] width 1536 height 729
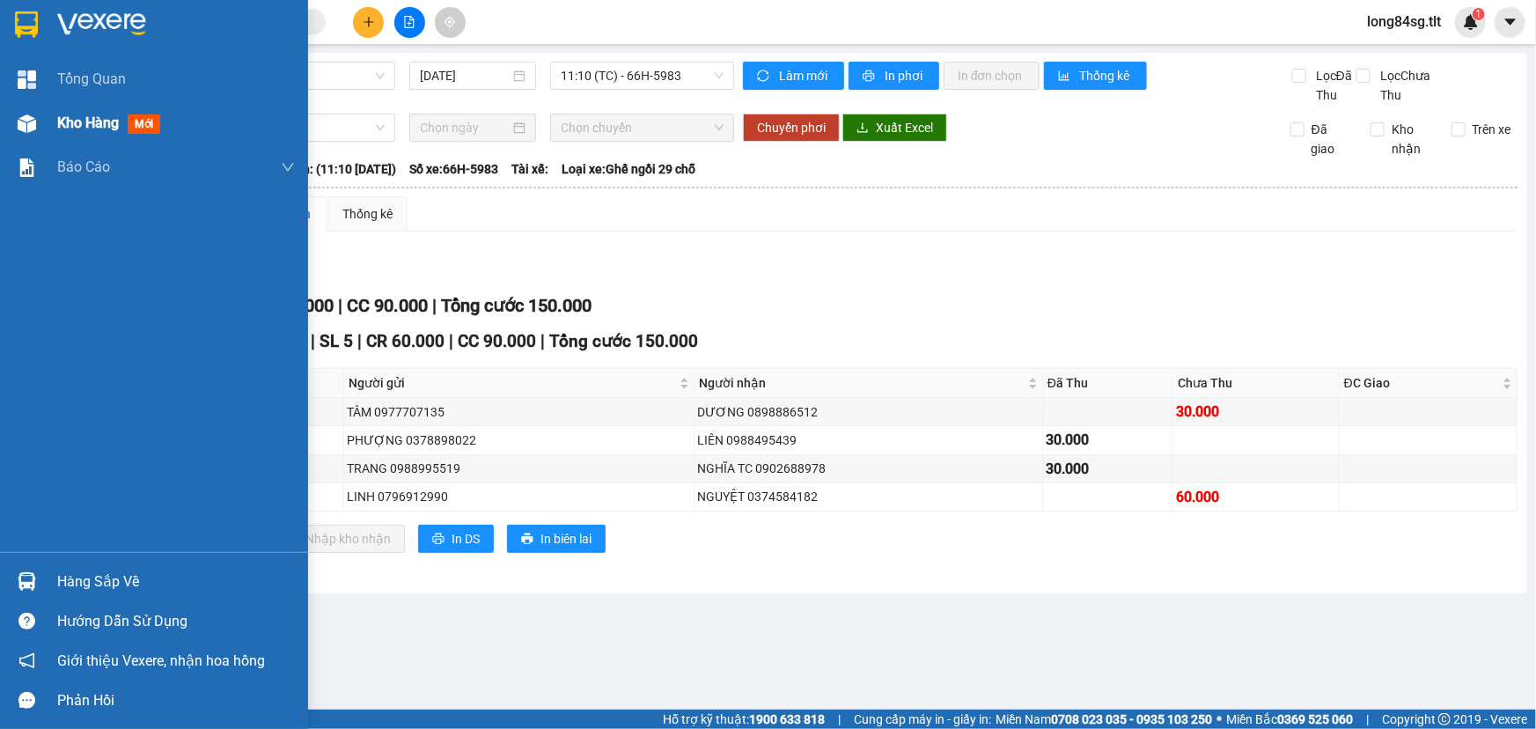
click at [33, 124] on img at bounding box center [27, 123] width 18 height 18
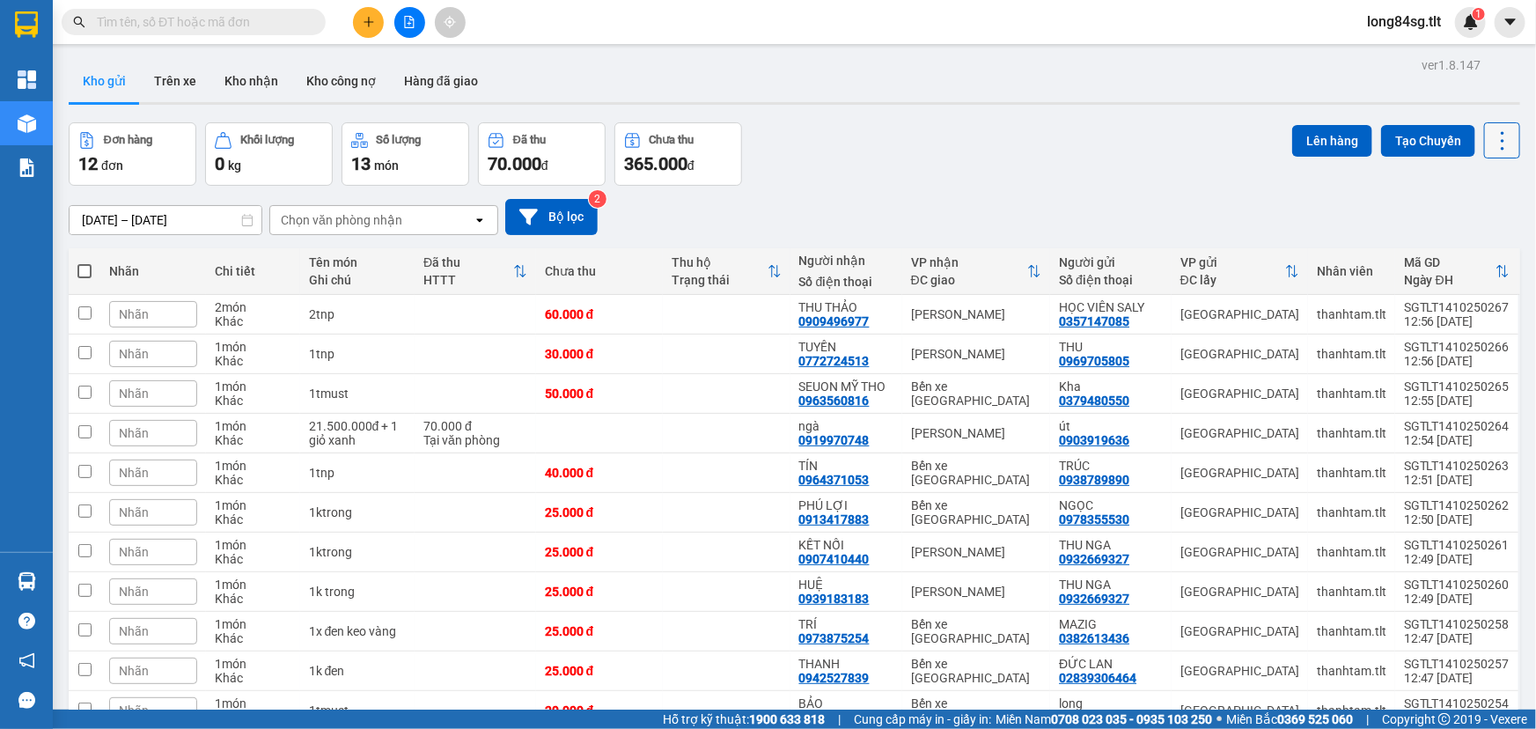
click at [1491, 132] on icon at bounding box center [1503, 141] width 25 height 25
click at [1476, 251] on span "Làm mới" at bounding box center [1466, 251] width 48 height 18
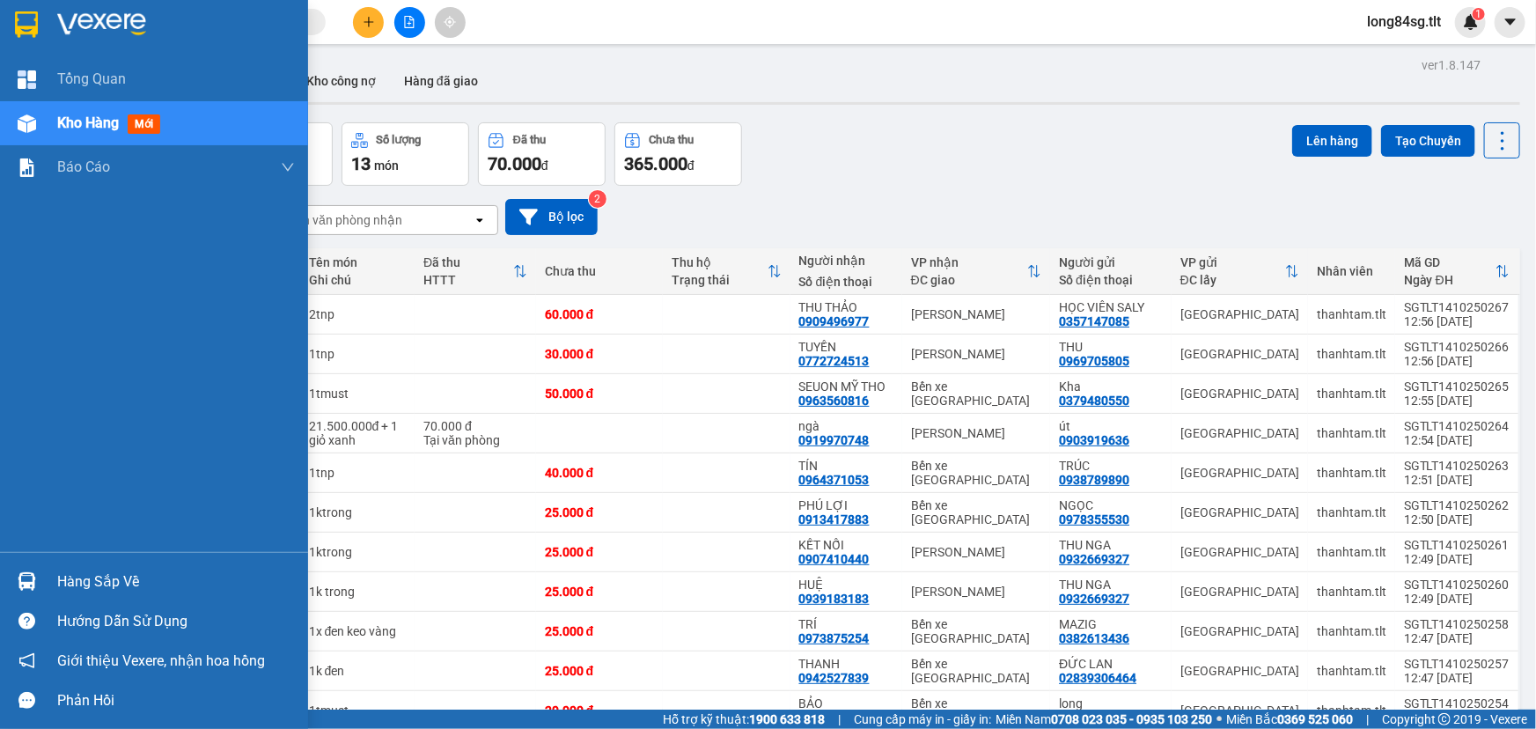
click at [135, 125] on span "mới" at bounding box center [144, 123] width 33 height 19
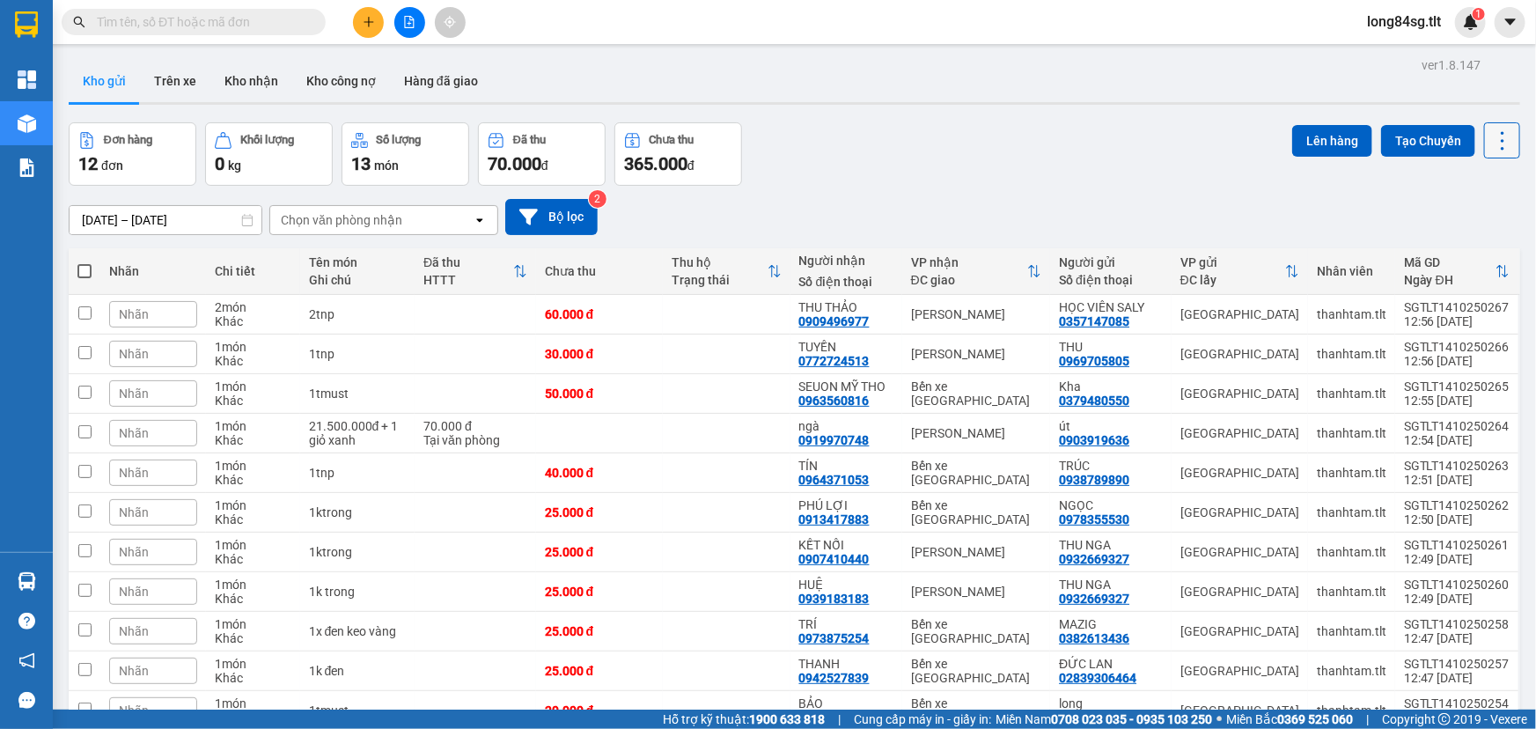
click at [1491, 132] on icon at bounding box center [1503, 141] width 25 height 25
click at [1463, 255] on span "Làm mới" at bounding box center [1466, 251] width 48 height 18
click at [1494, 144] on icon at bounding box center [1503, 141] width 25 height 25
click at [1479, 247] on span "Làm mới" at bounding box center [1466, 251] width 48 height 18
click at [1491, 137] on icon at bounding box center [1503, 141] width 25 height 25
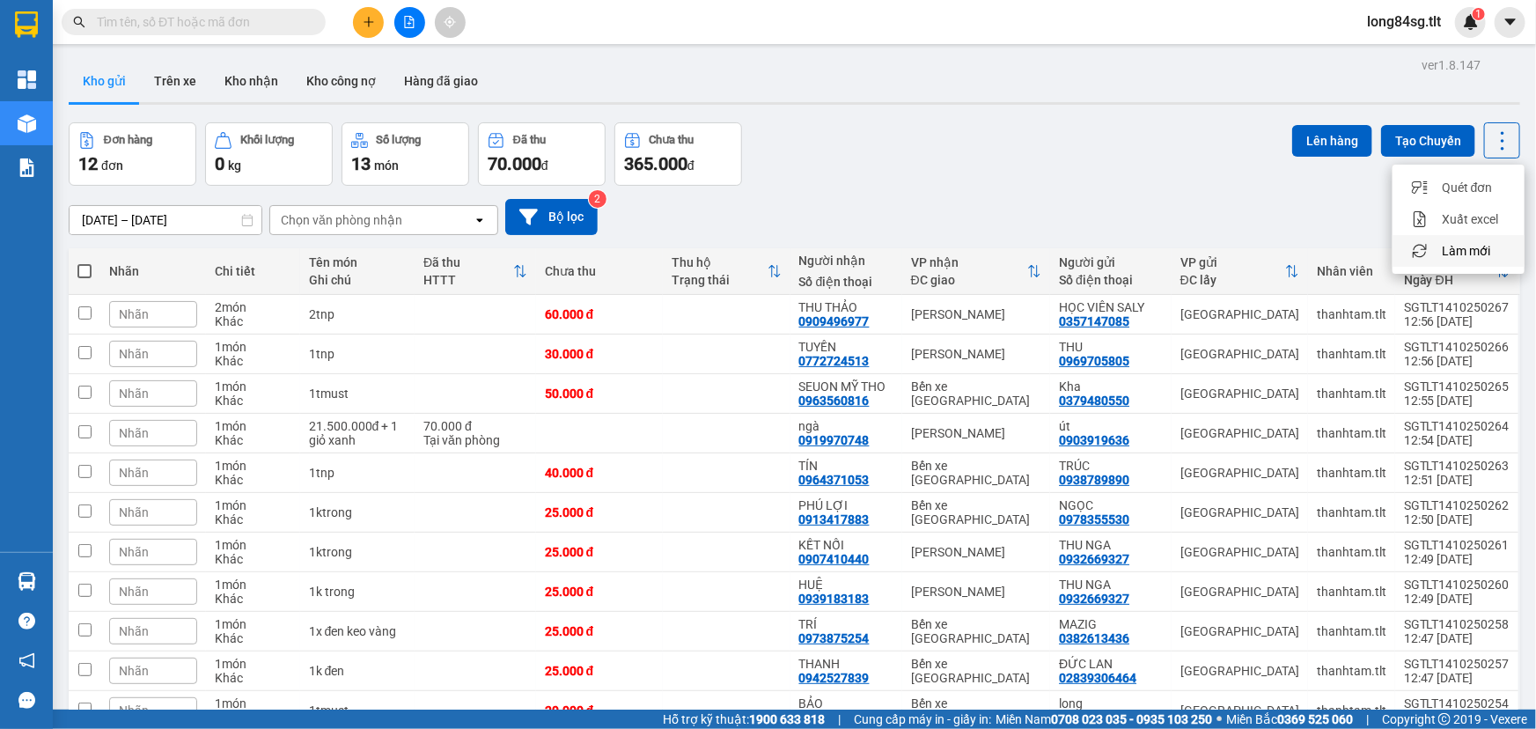
click at [1462, 250] on span "Làm mới" at bounding box center [1466, 251] width 48 height 18
click at [188, 19] on input "text" at bounding box center [201, 21] width 208 height 19
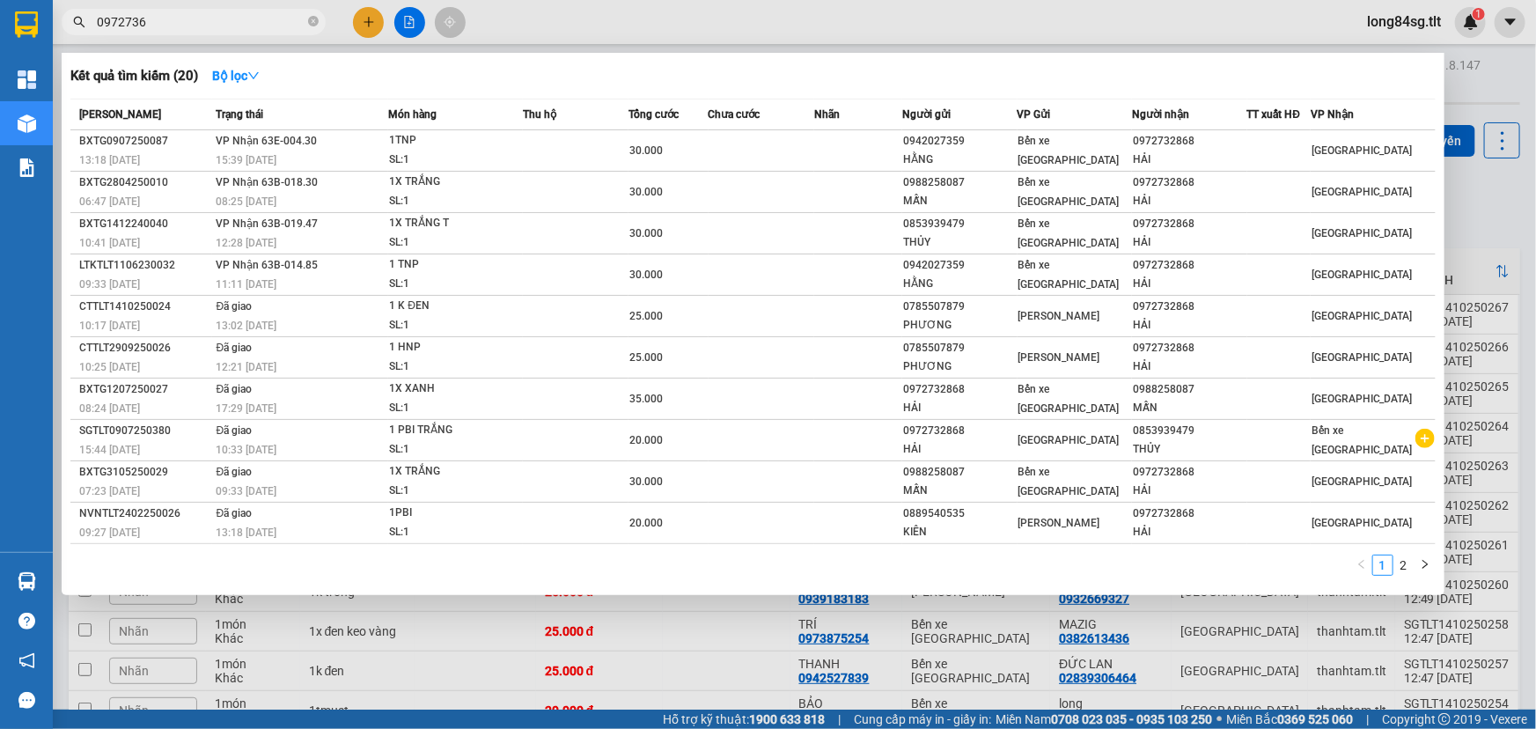
type input "097276"
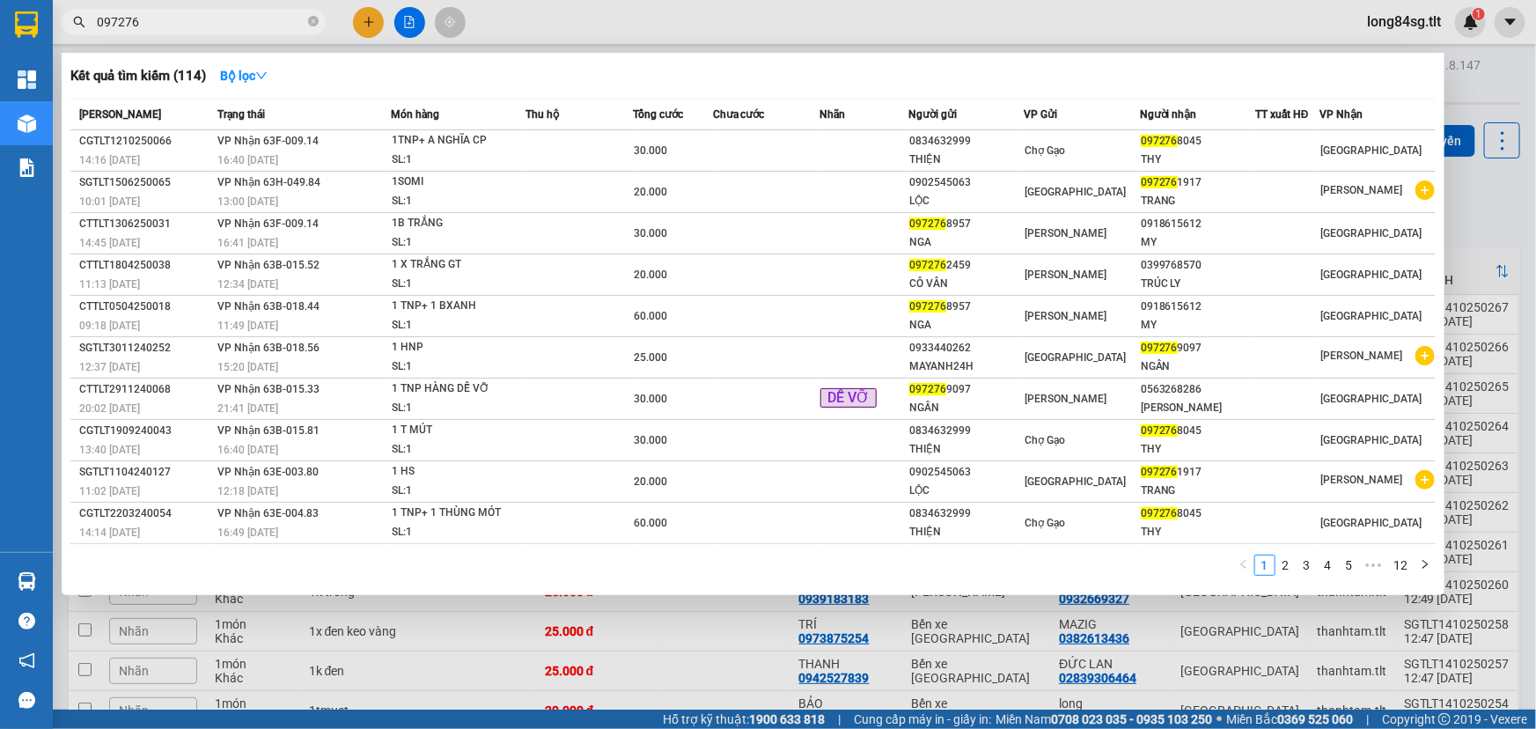
drag, startPoint x: 166, startPoint y: 21, endPoint x: 381, endPoint y: 31, distance: 215.9
click at [0, 59] on section "Kết quả tìm kiếm ( 114 ) Bộ lọc Mã ĐH Trạng thái Món hàng Thu hộ Tổng cước Chưa…" at bounding box center [768, 364] width 1536 height 729
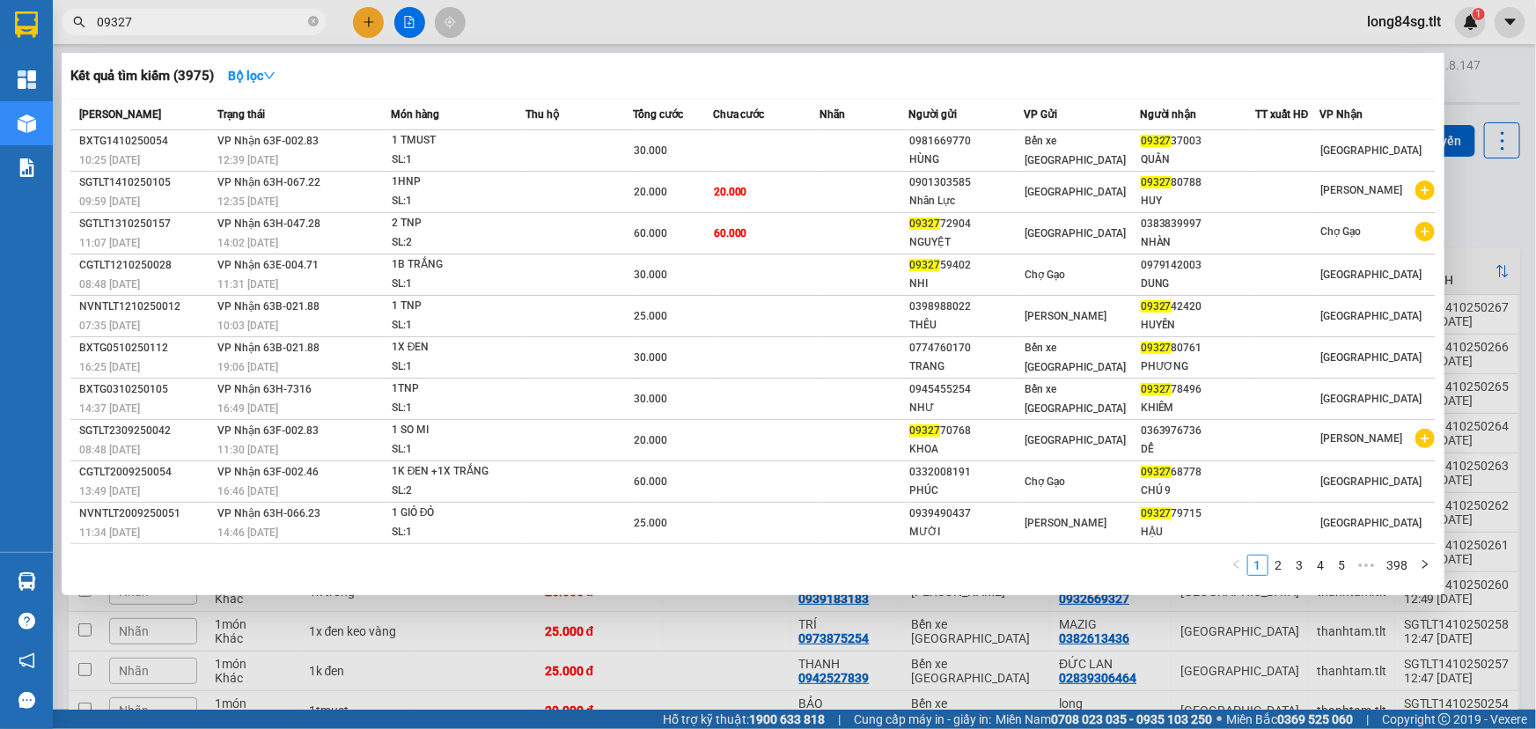
type input "09327"
click at [367, 30] on div at bounding box center [768, 364] width 1536 height 729
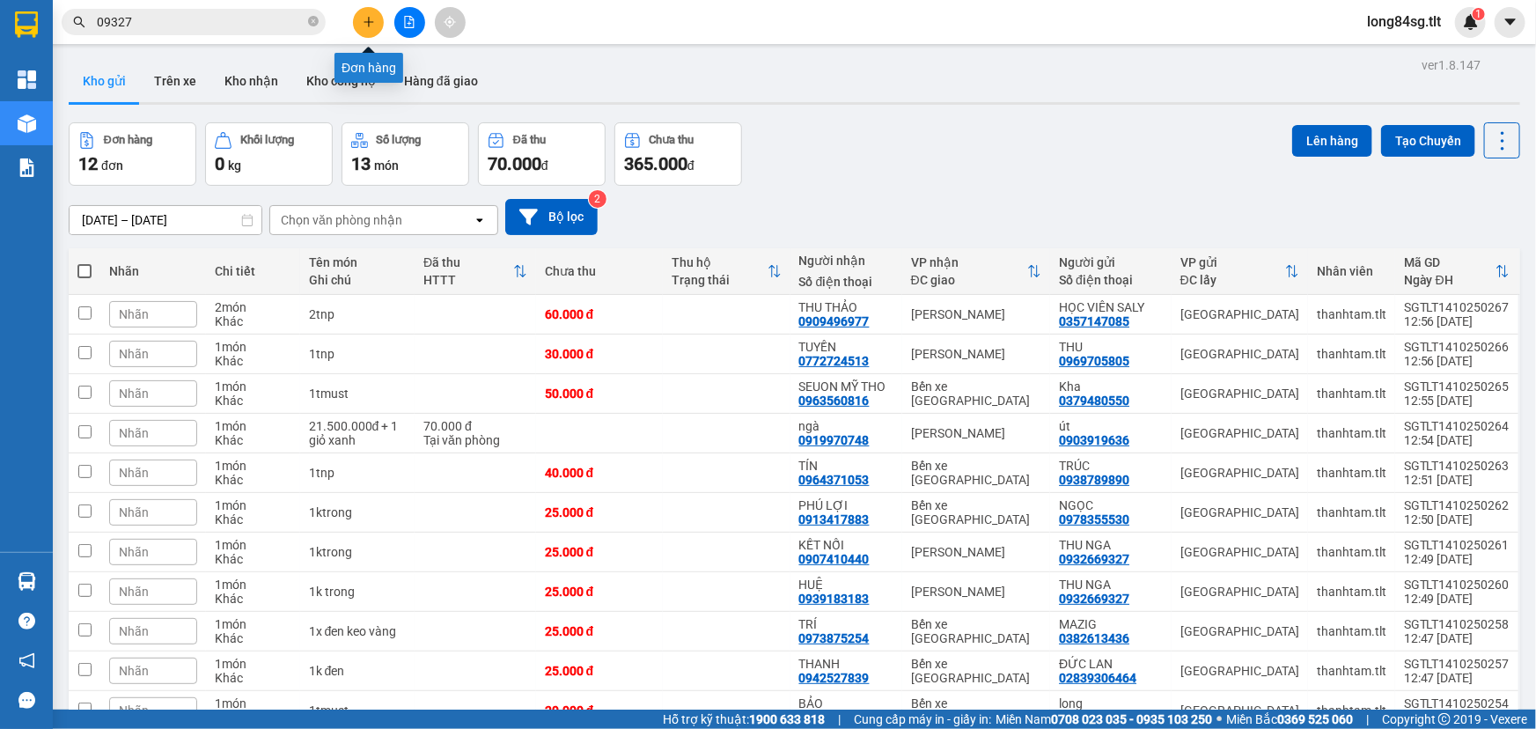
click at [367, 30] on button at bounding box center [368, 22] width 31 height 31
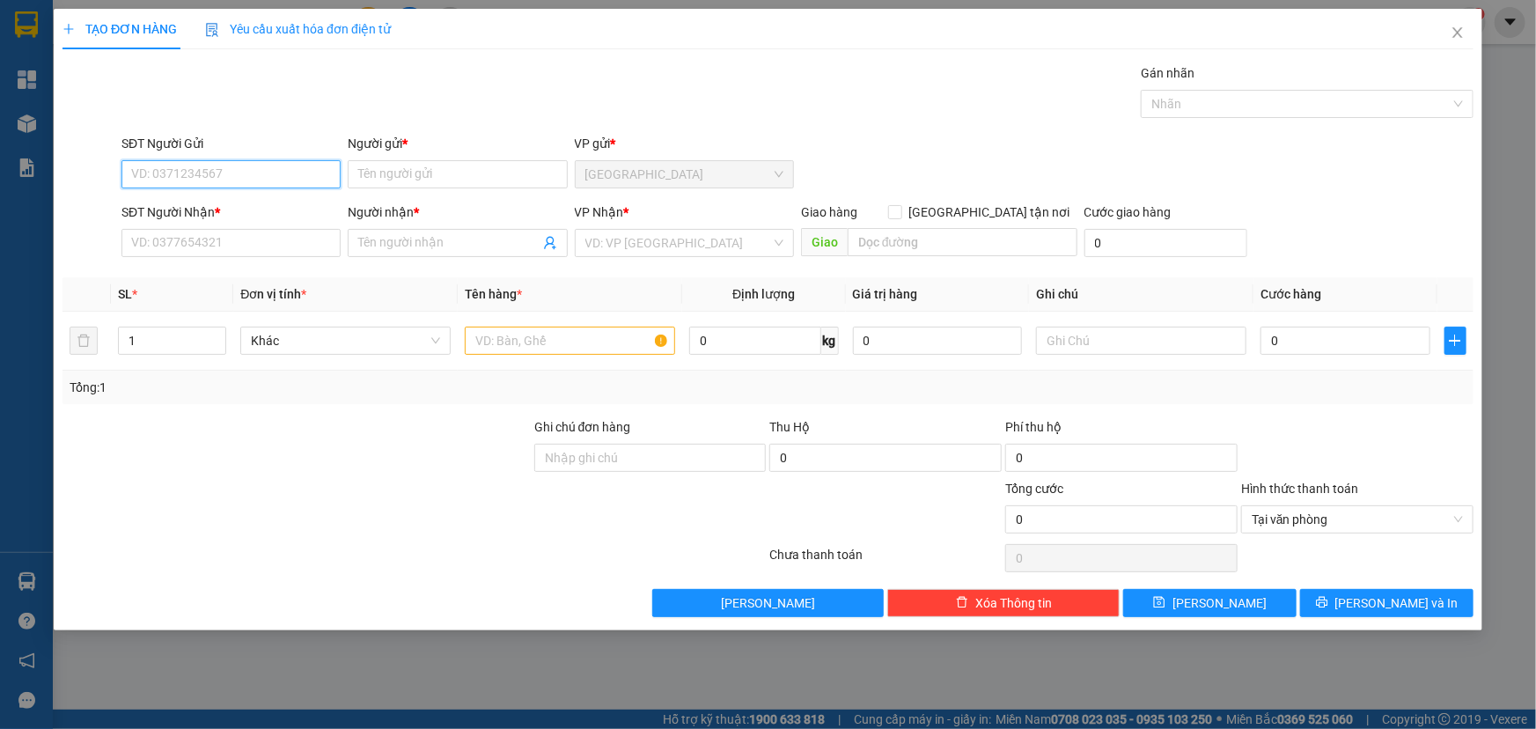
click at [172, 173] on input "SĐT Người Gửi" at bounding box center [230, 174] width 219 height 28
type input "0909787205"
click at [242, 208] on div "0909787205 - THIÊN" at bounding box center [231, 209] width 198 height 19
type input "THIÊN"
type input "0909787205"
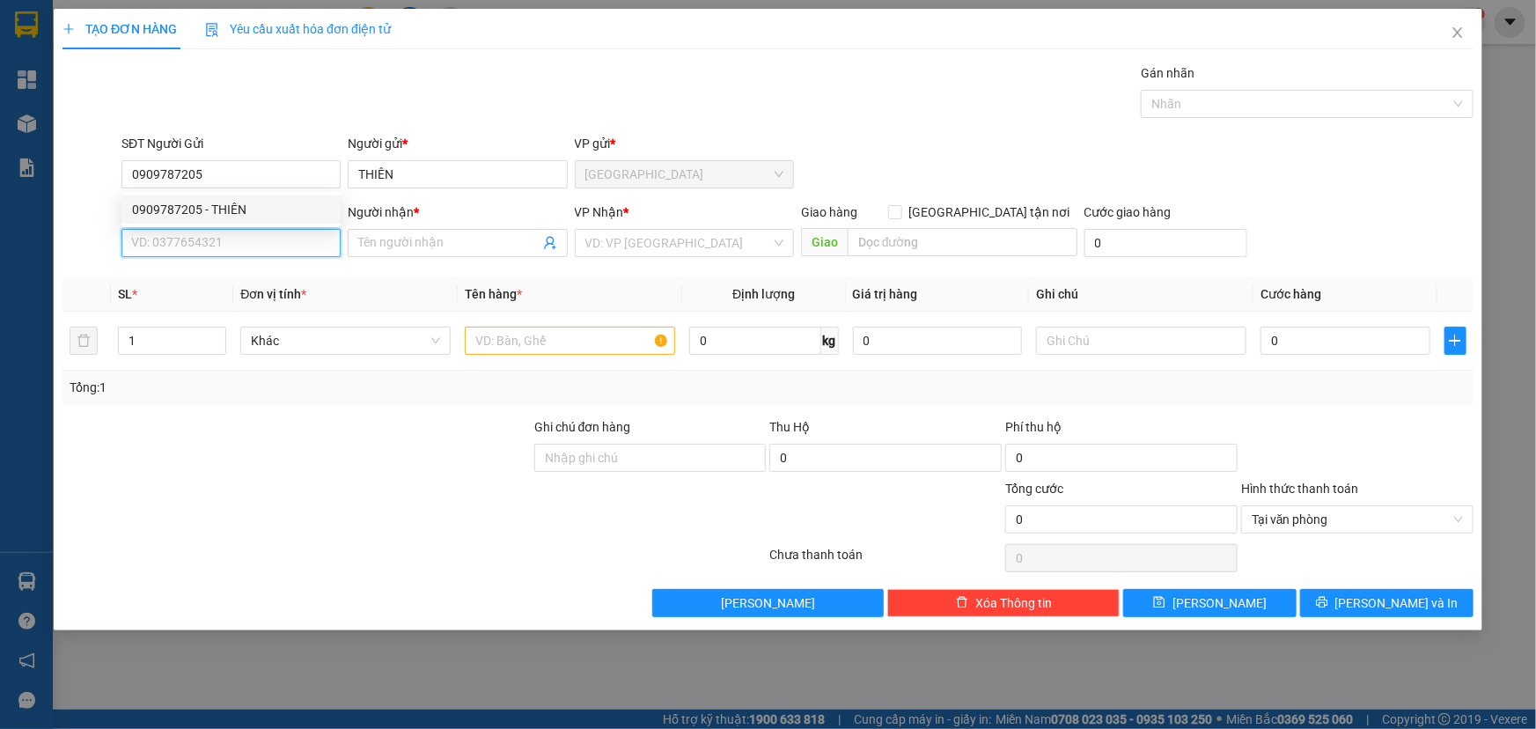
click at [234, 247] on input "SĐT Người Nhận *" at bounding box center [230, 243] width 219 height 28
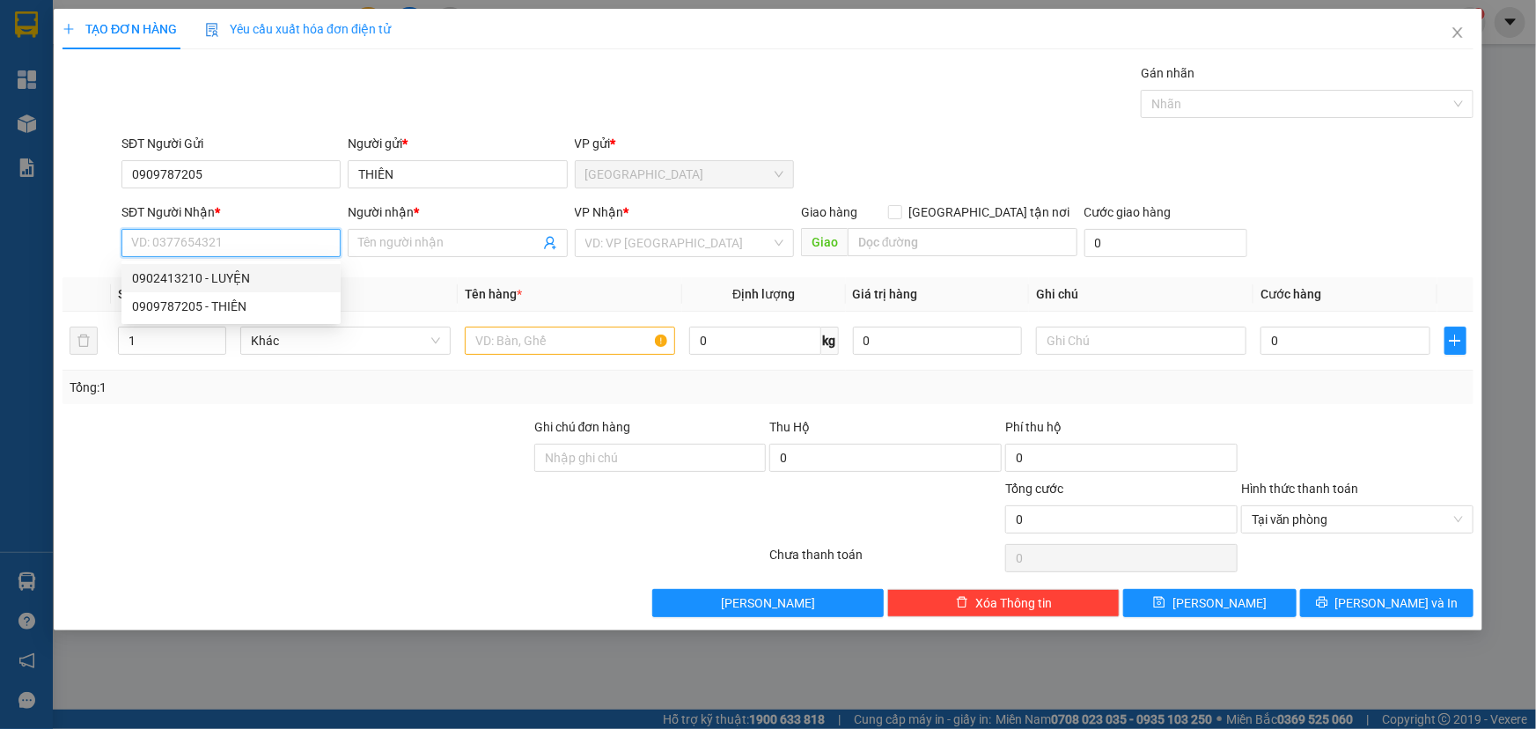
click at [212, 272] on div "0902413210 - LUYỆN" at bounding box center [231, 278] width 198 height 19
type input "0902413210"
type input "LUYỆN"
drag, startPoint x: 208, startPoint y: 247, endPoint x: 1, endPoint y: 339, distance: 226.6
click at [0, 338] on div "TẠO ĐƠN HÀNG Yêu cầu xuất hóa đơn điện tử Transit Pickup Surcharge Ids Transit …" at bounding box center [768, 364] width 1536 height 729
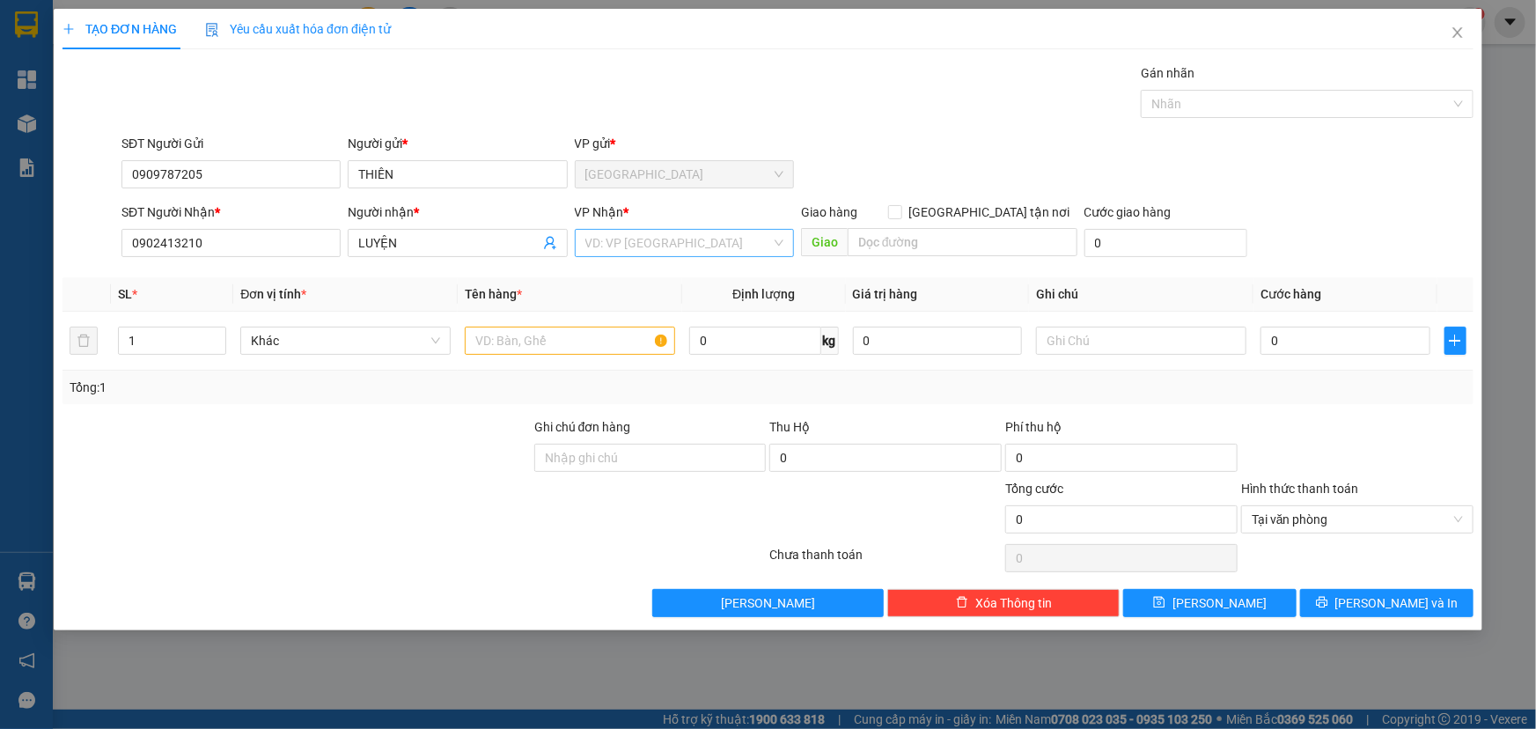
click at [702, 250] on input "search" at bounding box center [678, 243] width 186 height 26
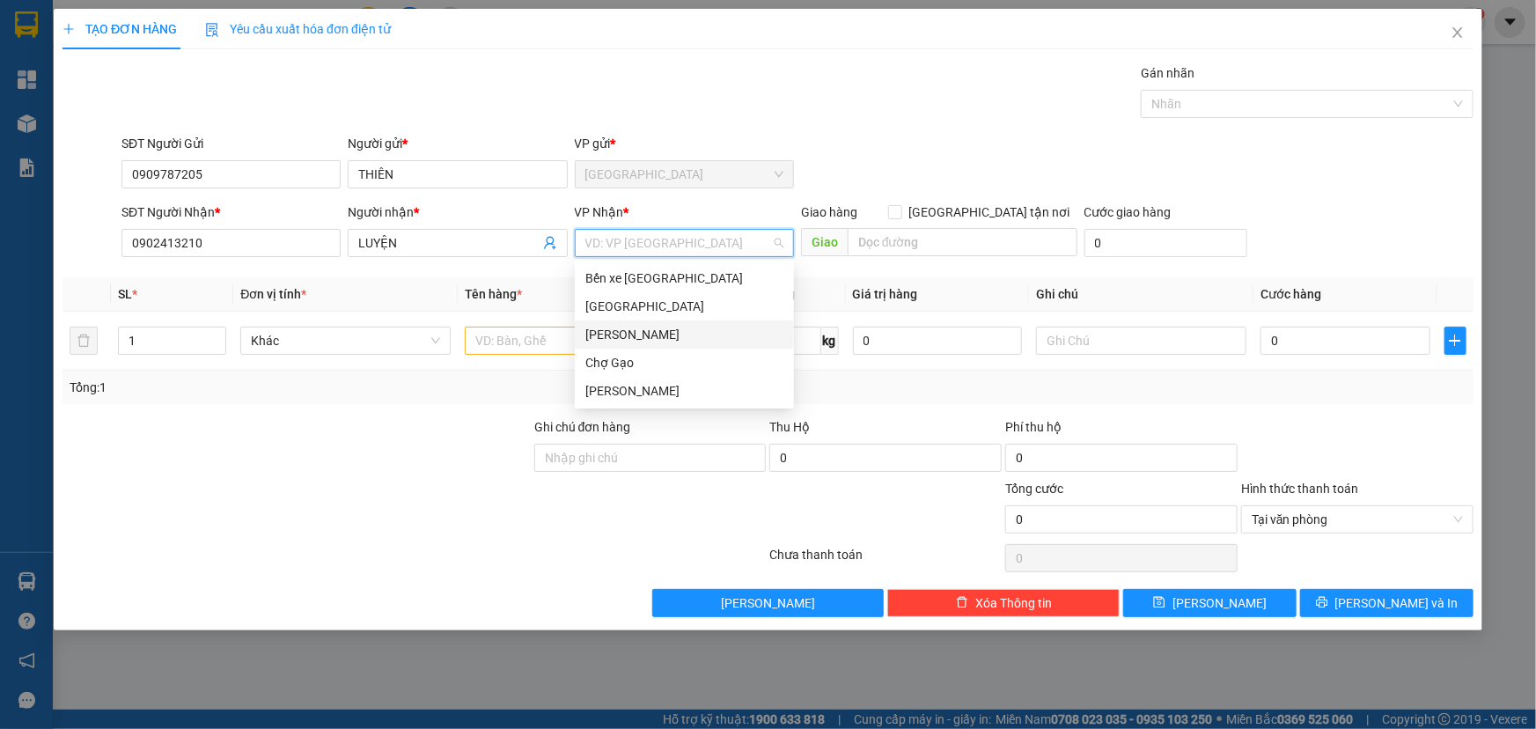
click at [626, 335] on div "Cao Tốc" at bounding box center [684, 334] width 198 height 19
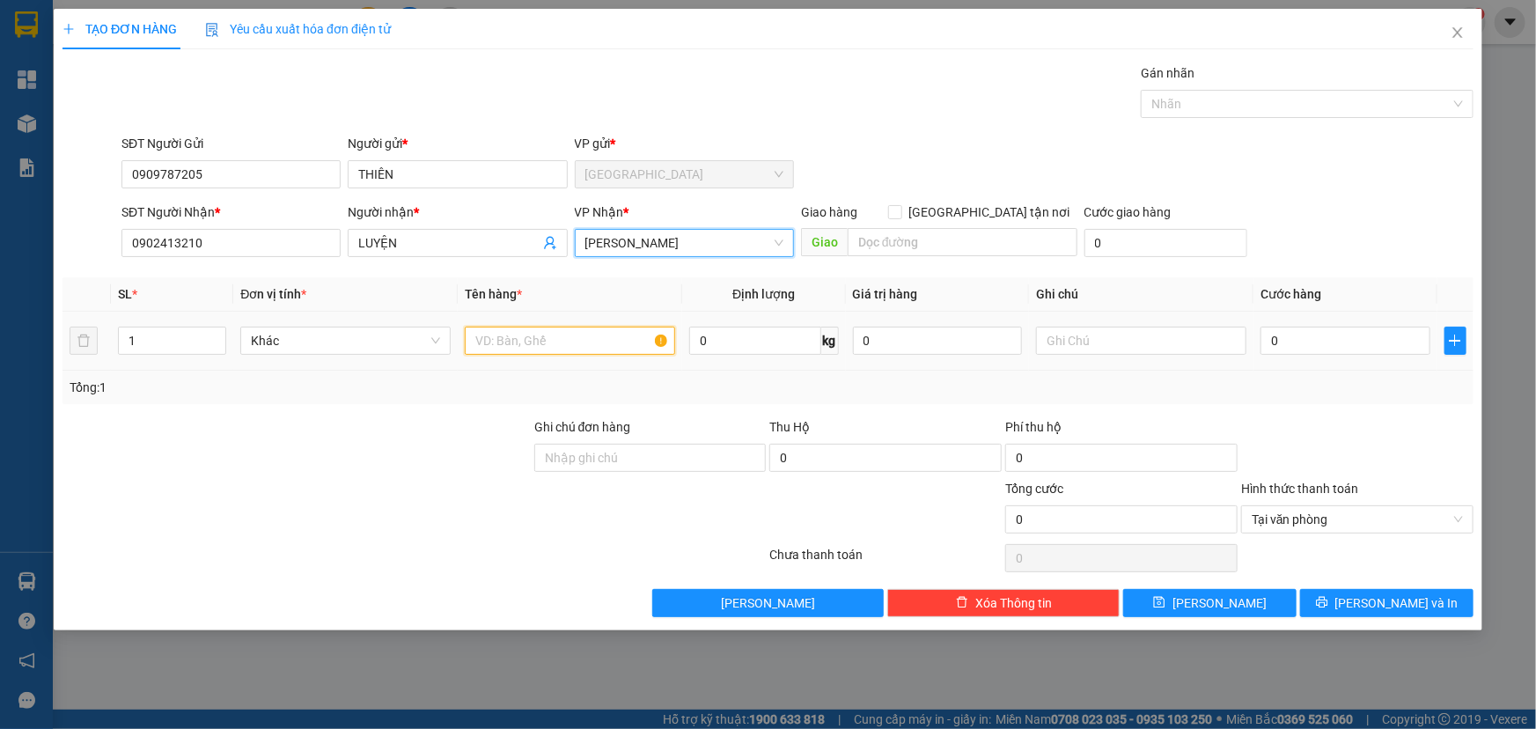
click at [539, 335] on input "text" at bounding box center [570, 341] width 210 height 28
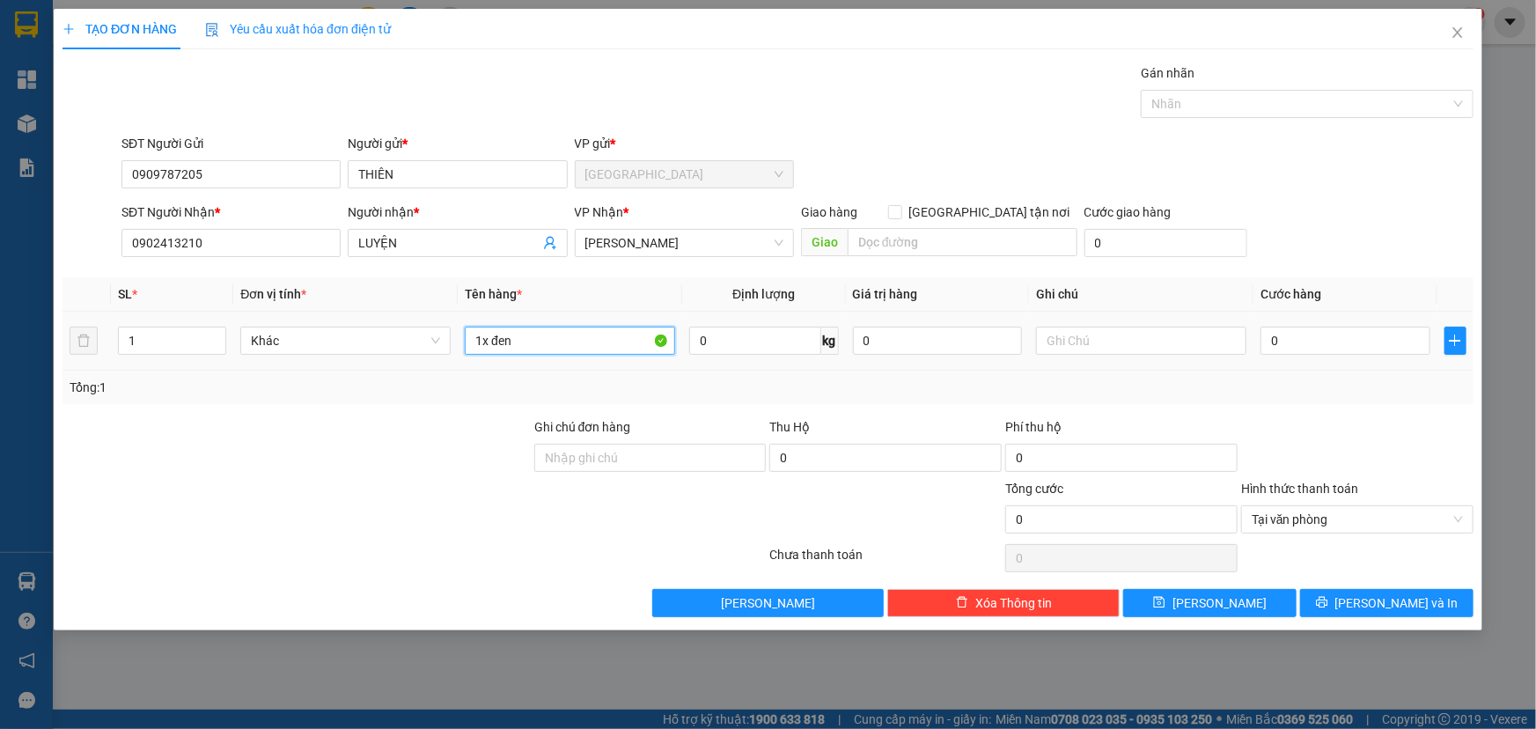
type input "1x đen"
type input "003"
type input "3"
type input "0.030"
type input "30"
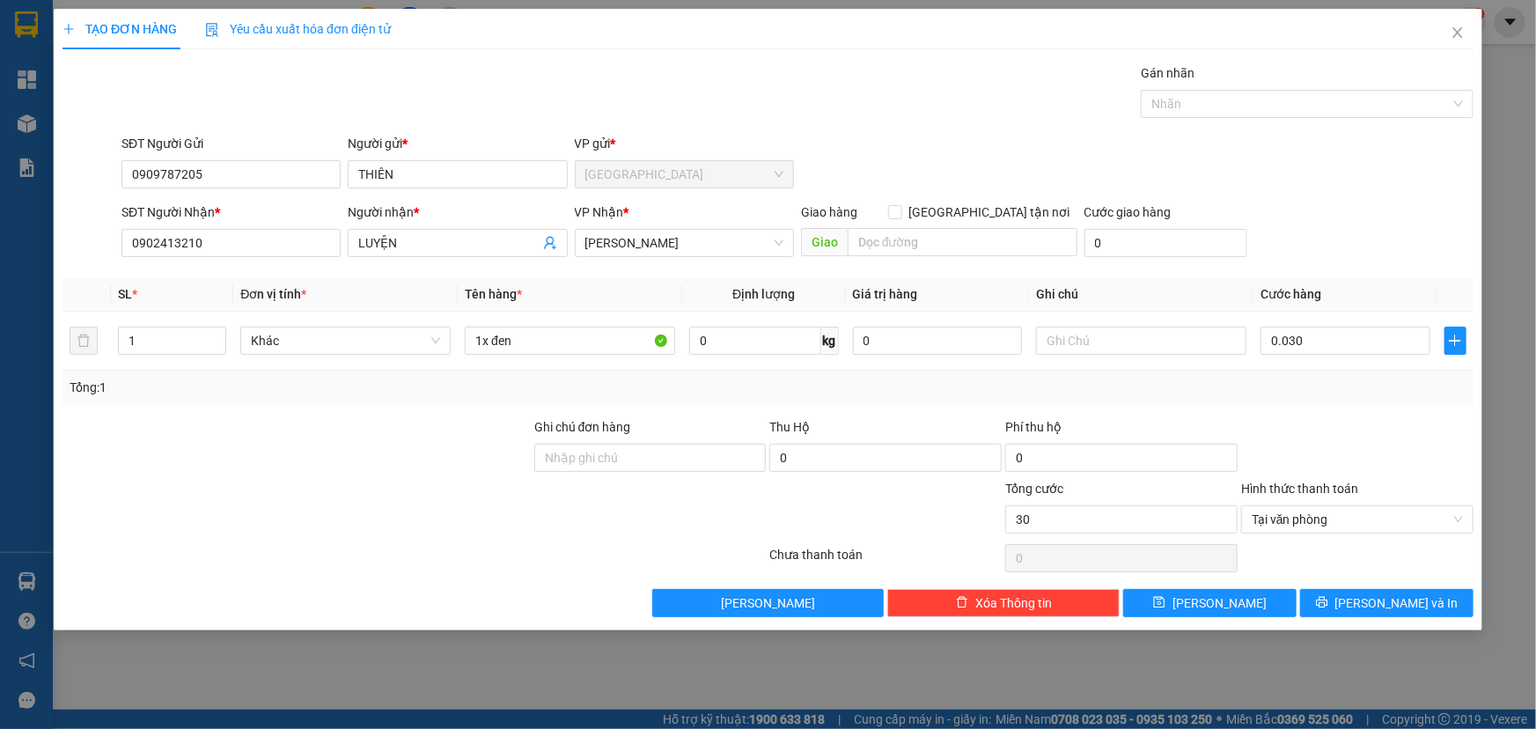
type input "30.000"
click at [1362, 259] on div "SĐT Người Nhận * 0902413210 Người nhận * LUYỆN VP Nhận * Cao Tốc Giao hàng Giao…" at bounding box center [797, 233] width 1359 height 62
click at [1335, 345] on input "30.000" at bounding box center [1346, 341] width 170 height 28
type input "00.002"
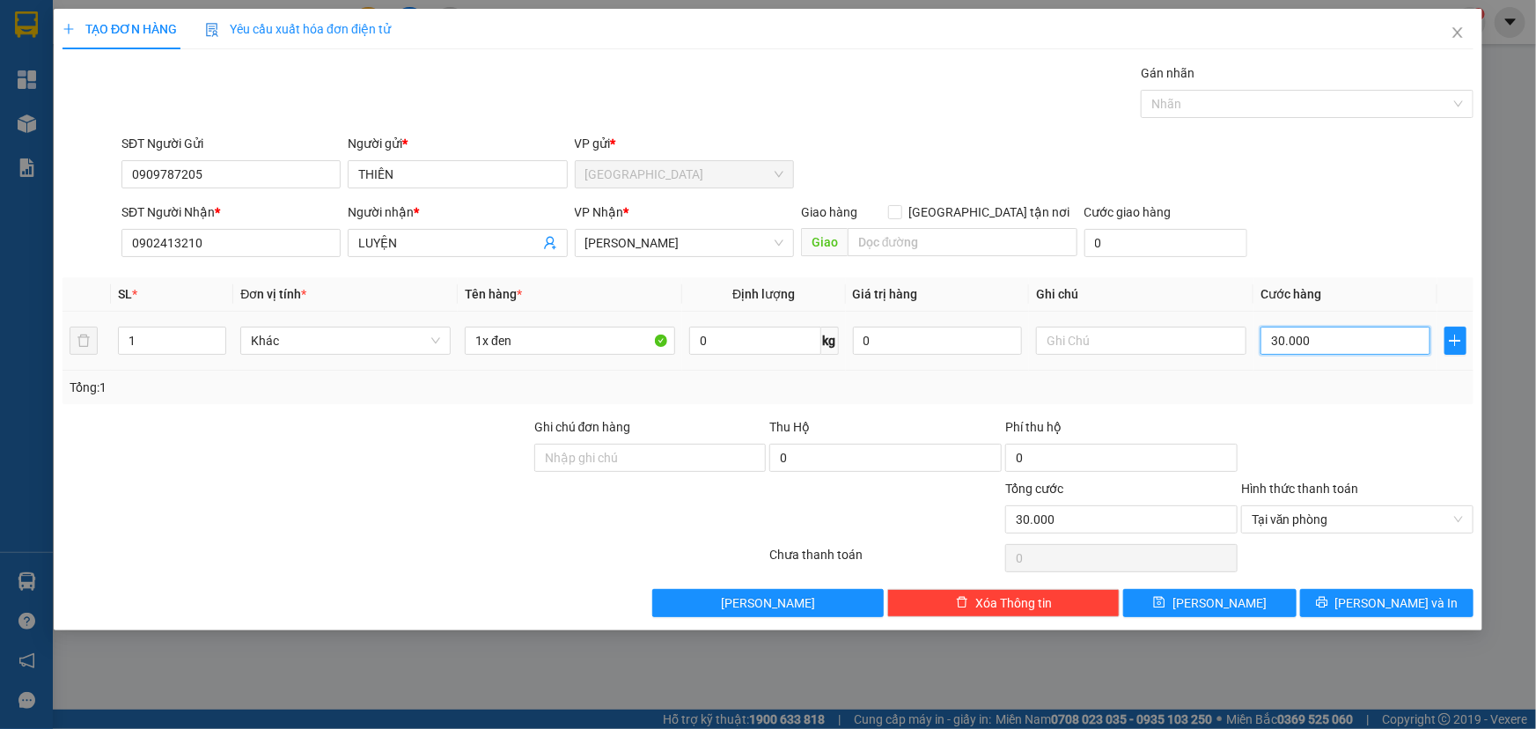
type input "2"
type input "0.000.025"
type input "25"
type input "25.000"
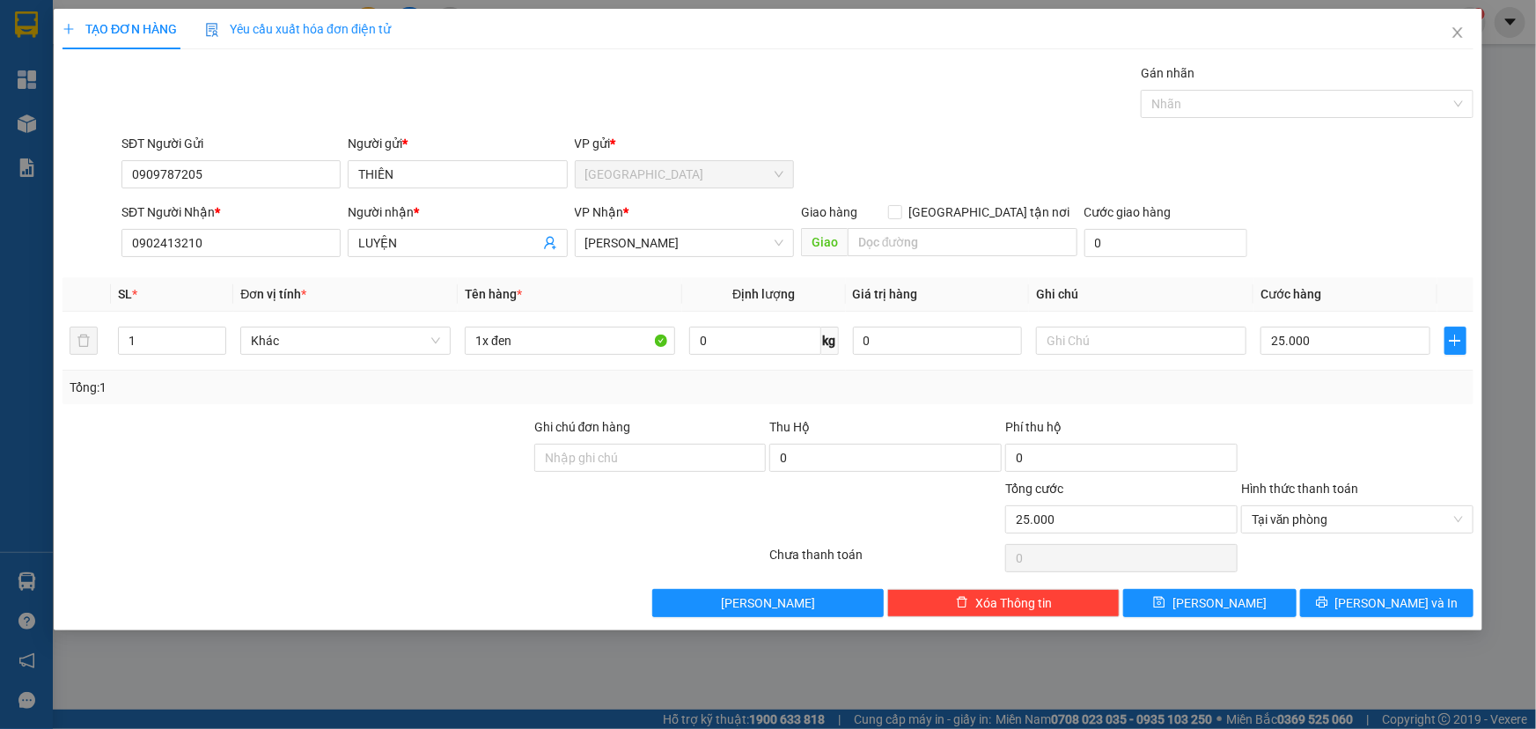
click at [1333, 262] on div "SĐT Người Nhận * 0902413210 Người nhận * LUYỆN VP Nhận * Cao Tốc Giao hàng Giao…" at bounding box center [797, 233] width 1359 height 62
click at [1395, 599] on span "Lưu và In" at bounding box center [1397, 602] width 123 height 19
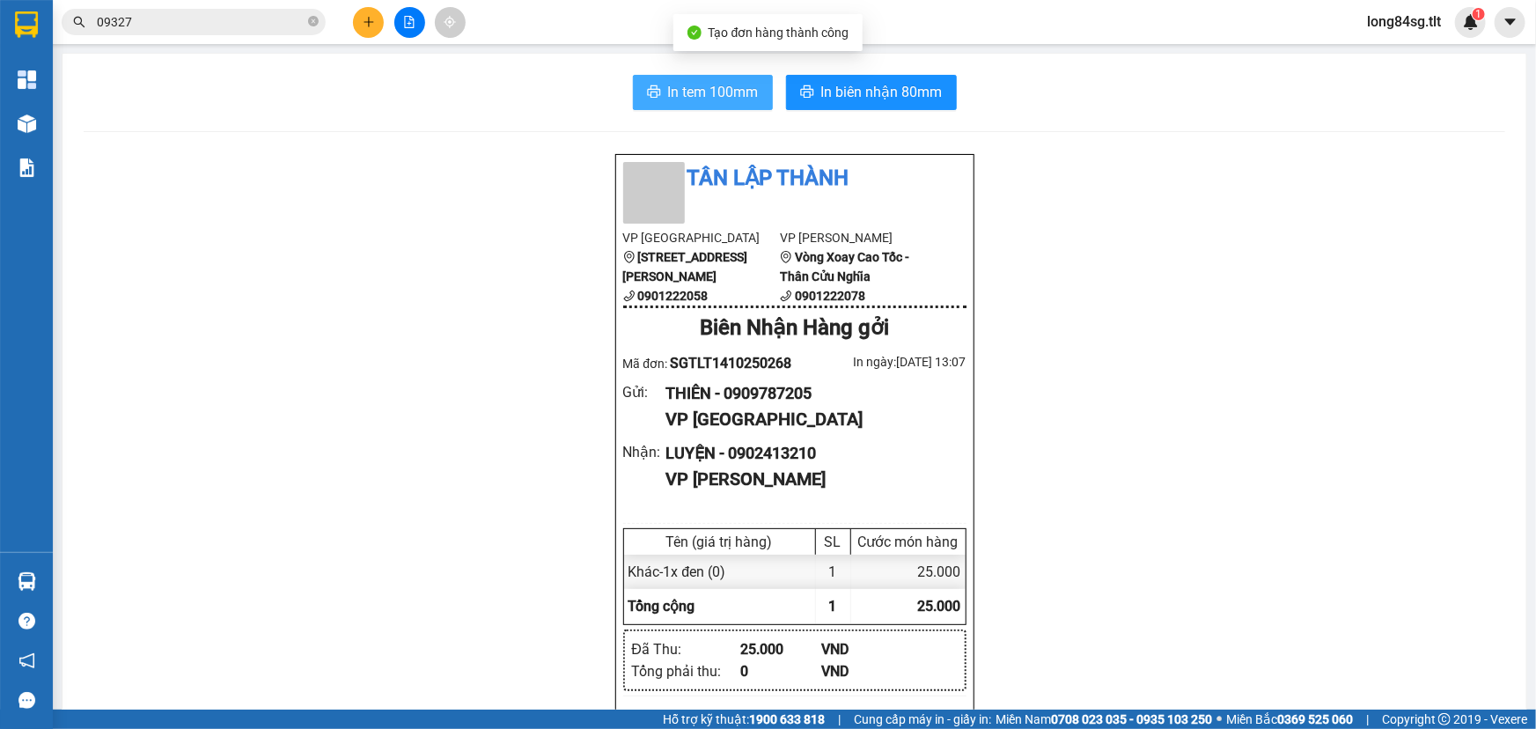
click at [707, 82] on span "In tem 100mm" at bounding box center [713, 92] width 91 height 22
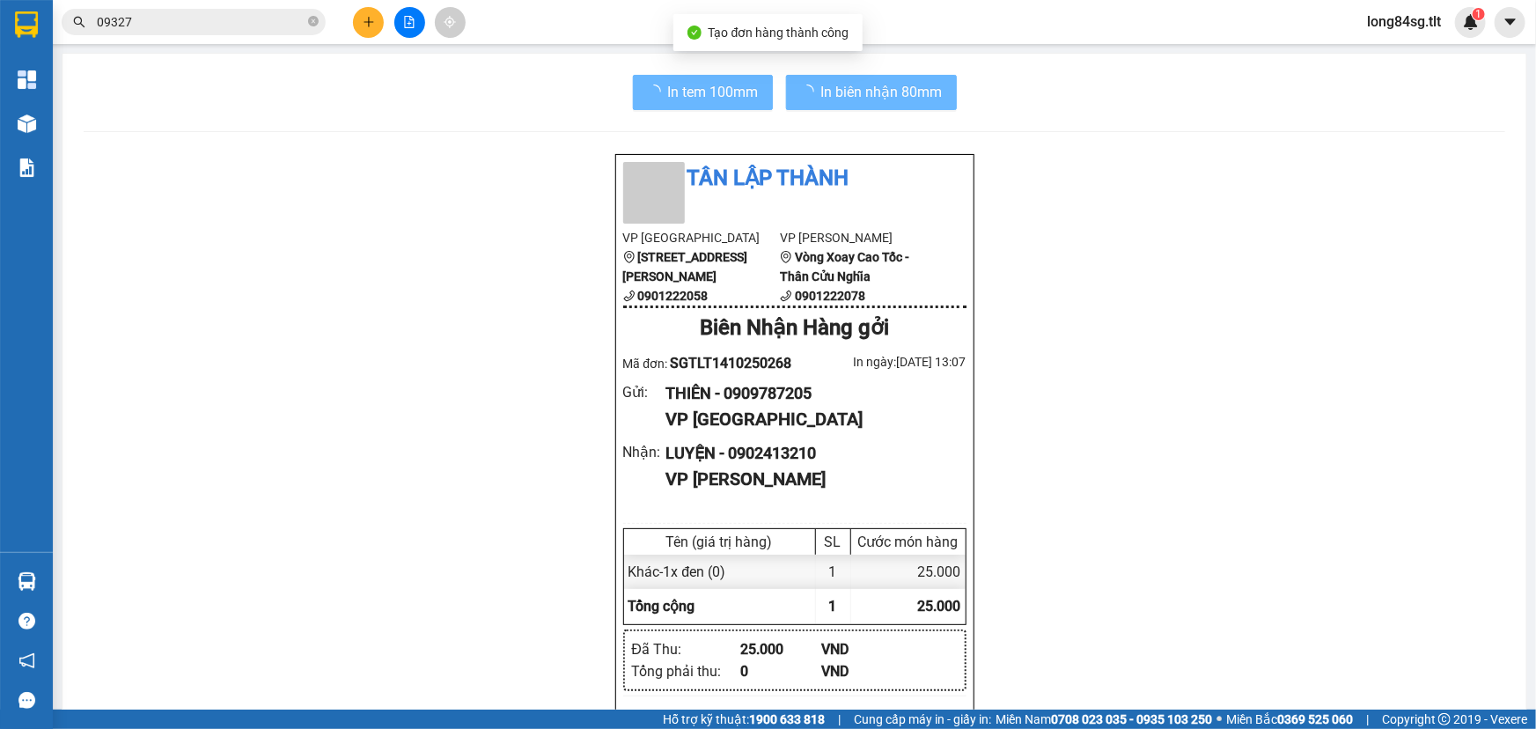
scroll to position [105, 0]
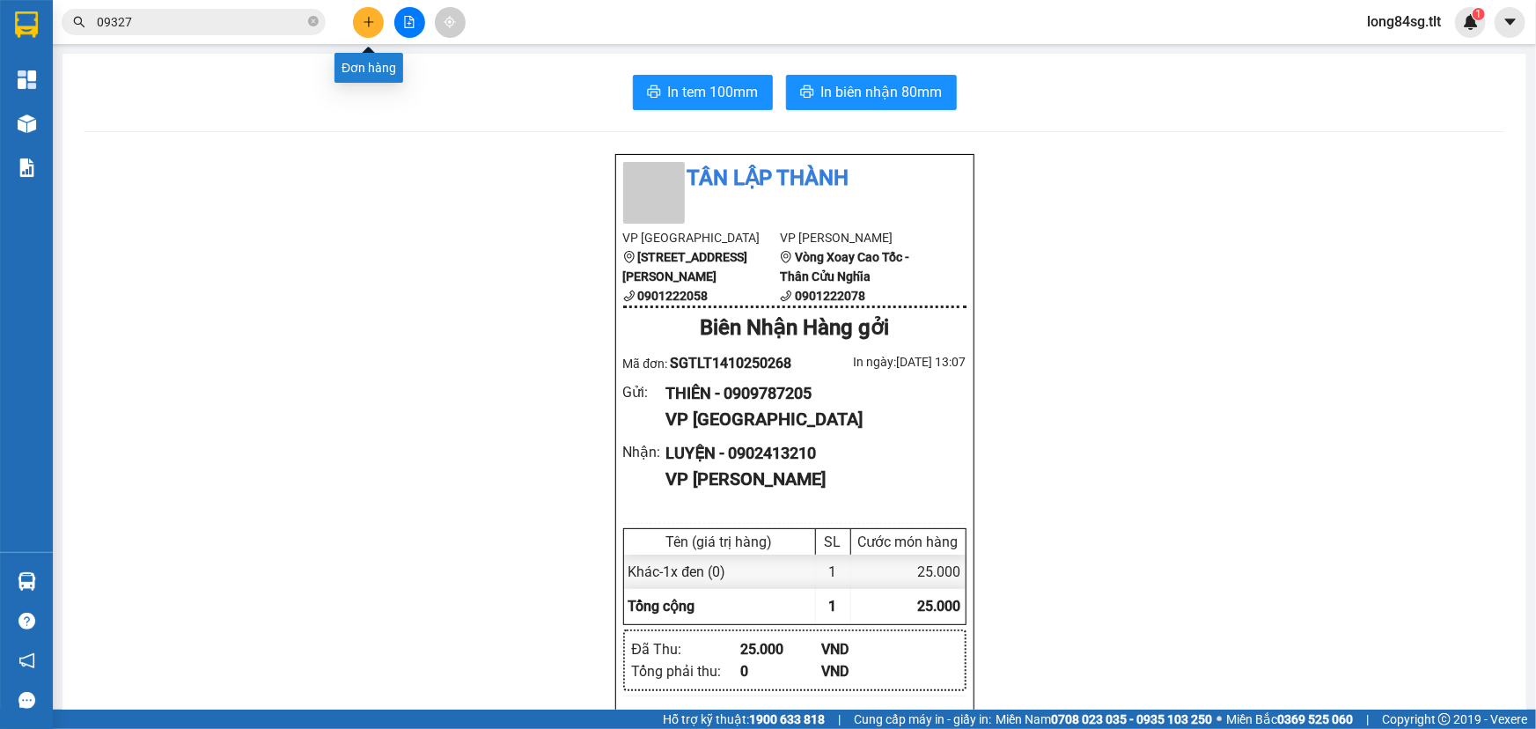
click at [373, 17] on icon "plus" at bounding box center [369, 22] width 12 height 12
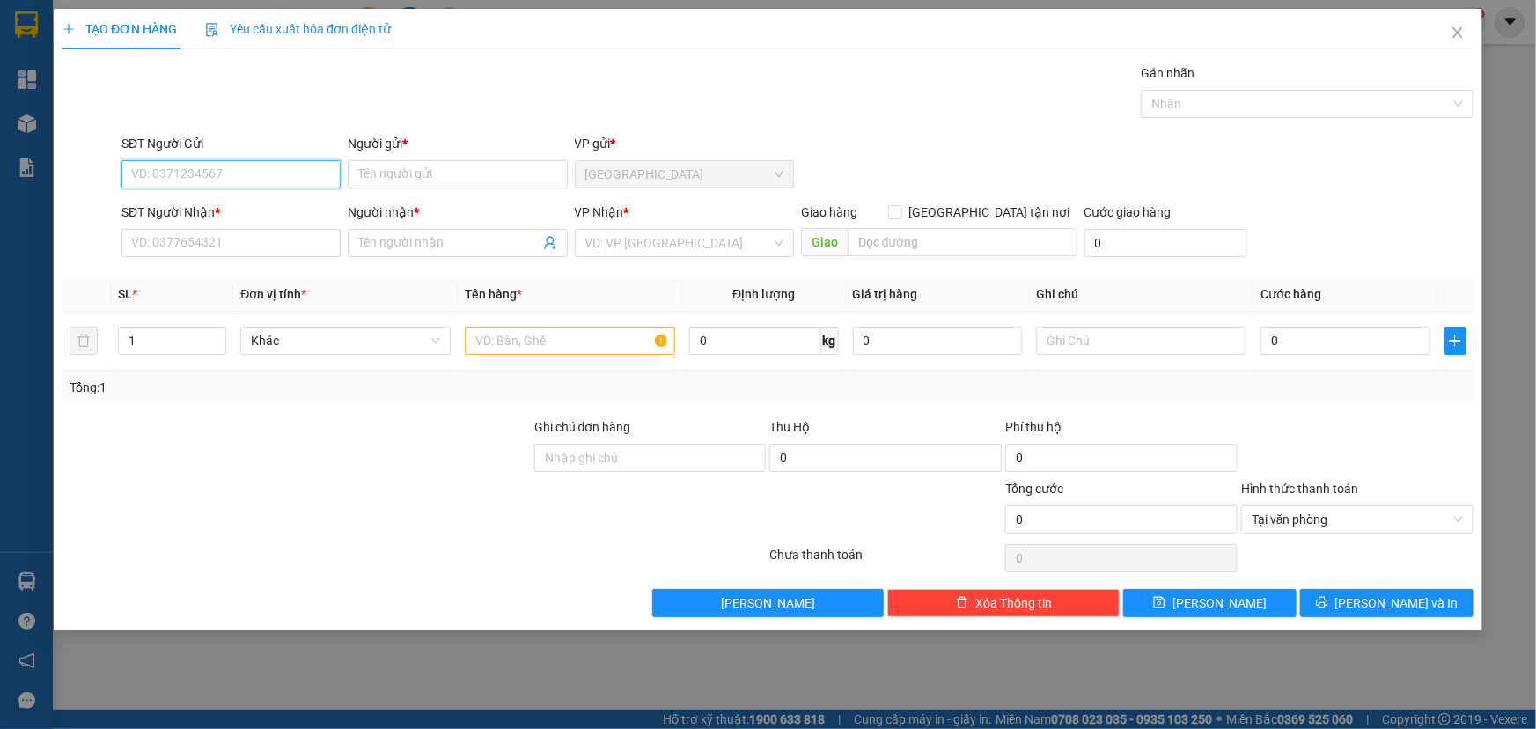
click at [229, 184] on input "SĐT Người Gửi" at bounding box center [230, 174] width 219 height 28
type input "0932616420"
click at [246, 208] on div "0932616420 - NGA" at bounding box center [231, 209] width 198 height 19
type input "NGA"
type input "0932616420"
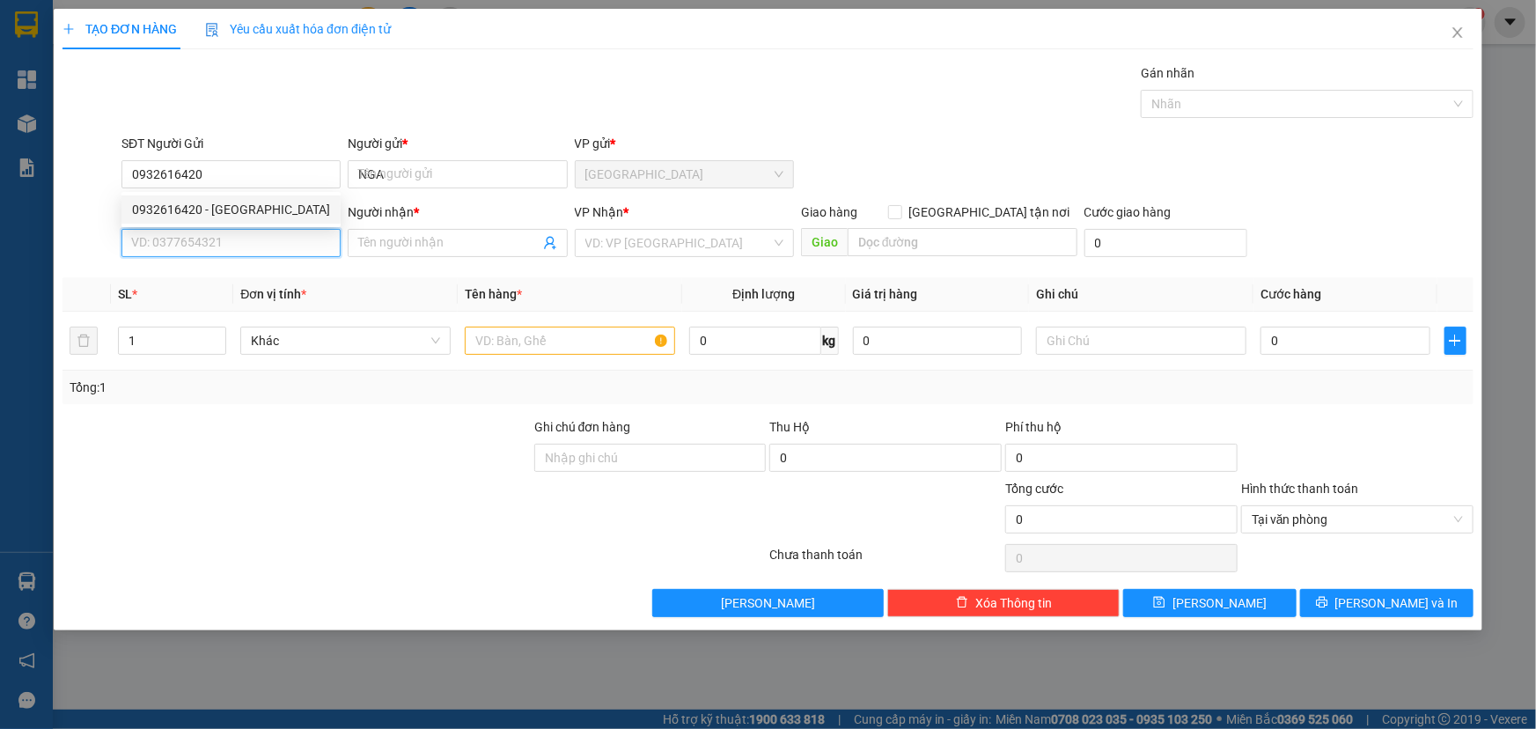
click at [233, 253] on input "SĐT Người Nhận *" at bounding box center [230, 243] width 219 height 28
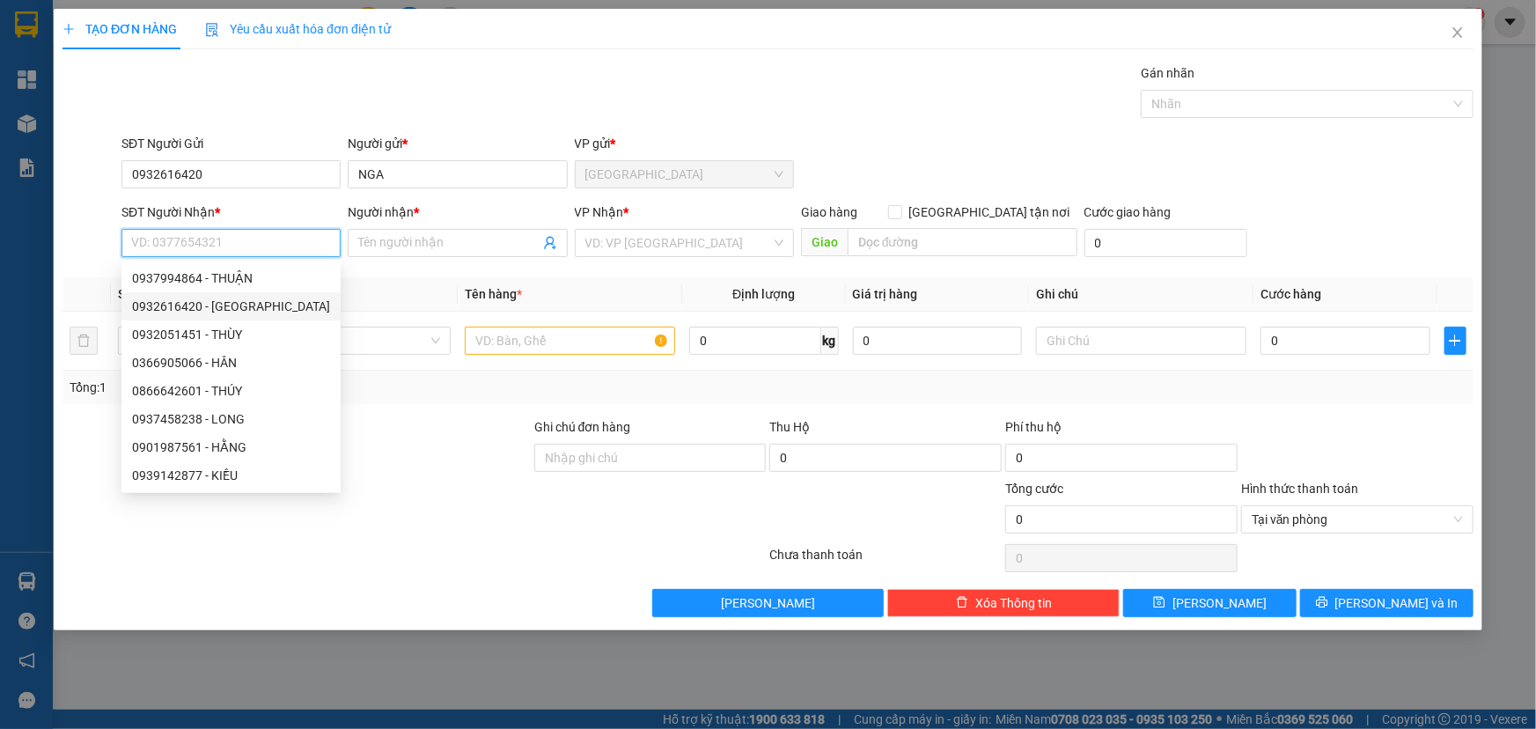
click at [231, 305] on div "0932616420 - NGA" at bounding box center [231, 306] width 198 height 19
type input "0932616420"
type input "NGA"
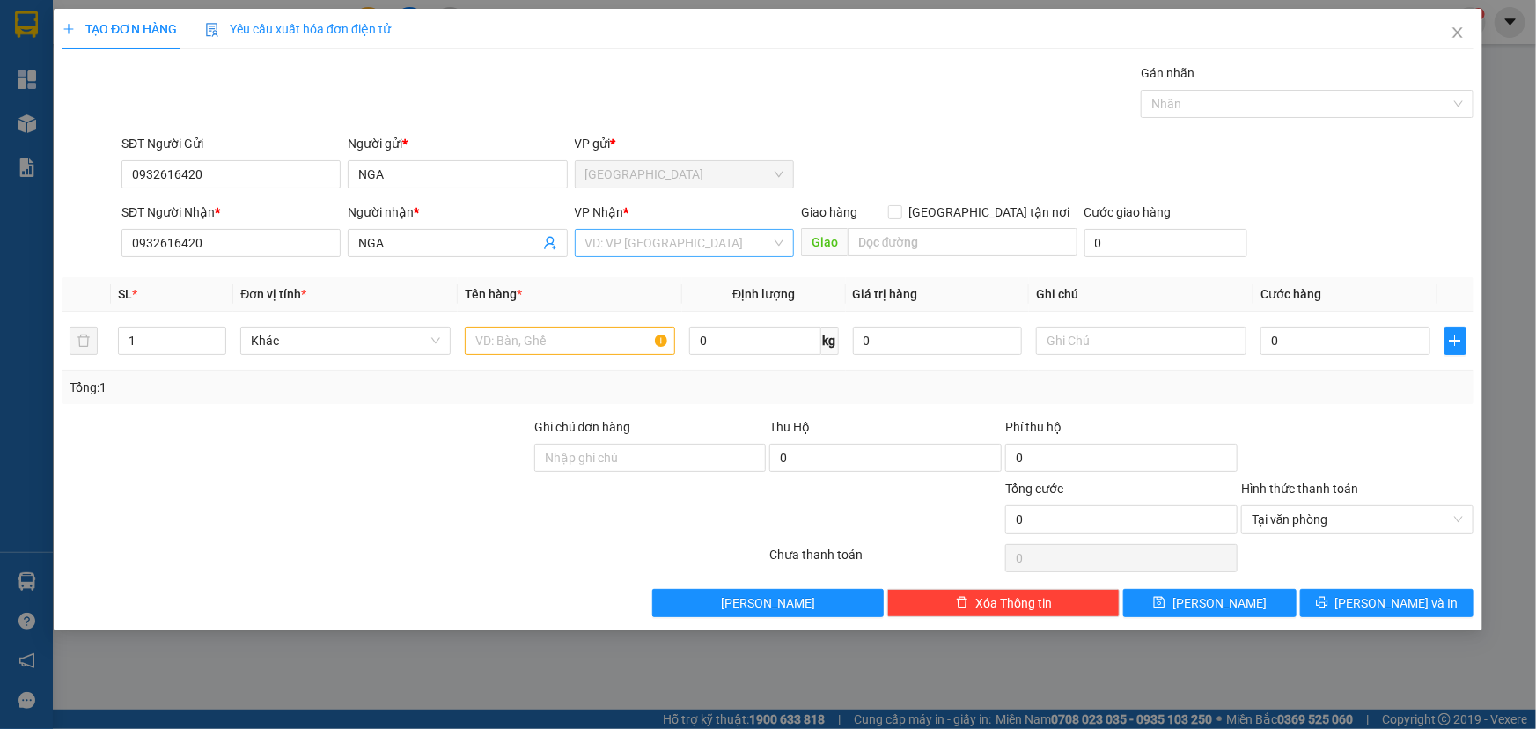
click at [688, 230] on input "search" at bounding box center [678, 243] width 186 height 26
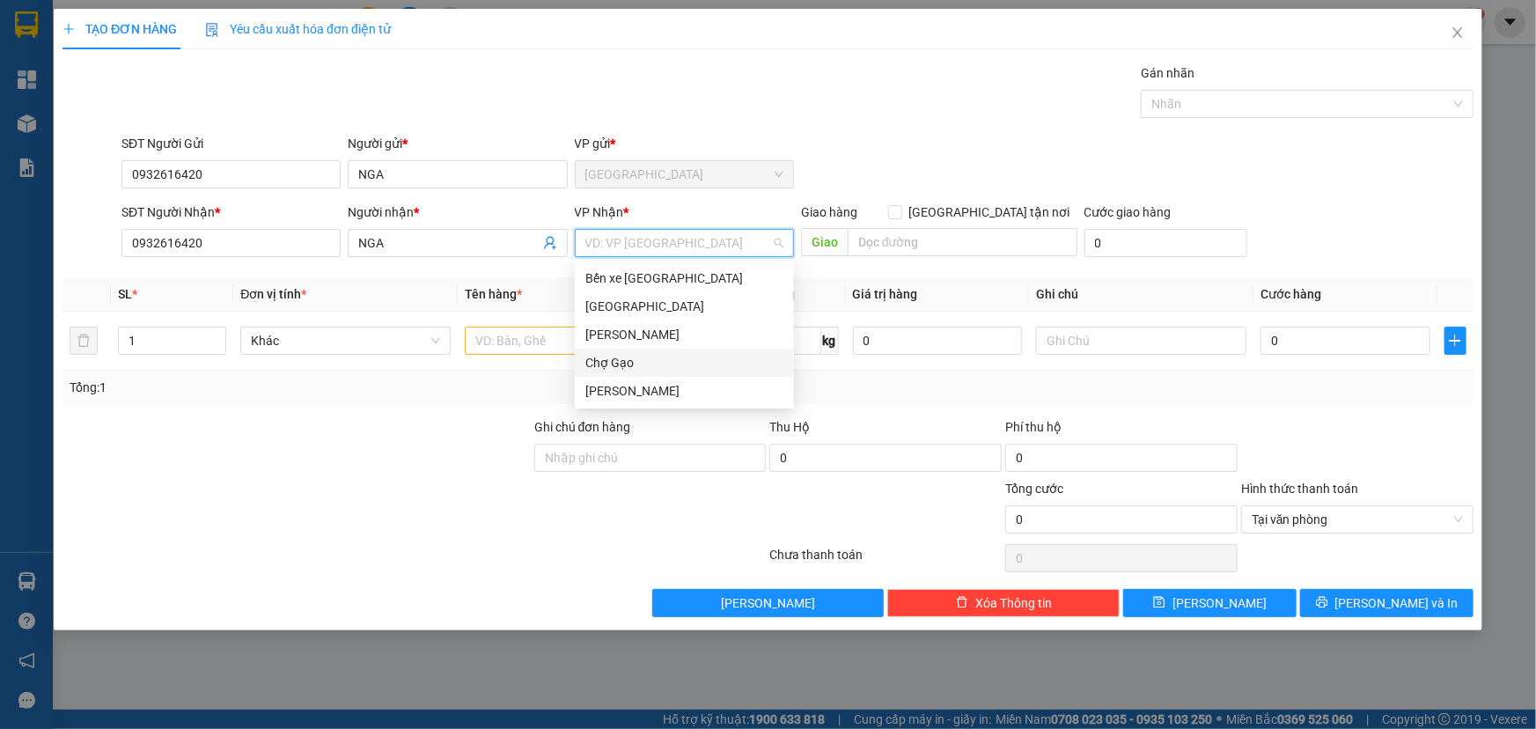
click at [622, 354] on div "Chợ Gạo" at bounding box center [684, 362] width 198 height 19
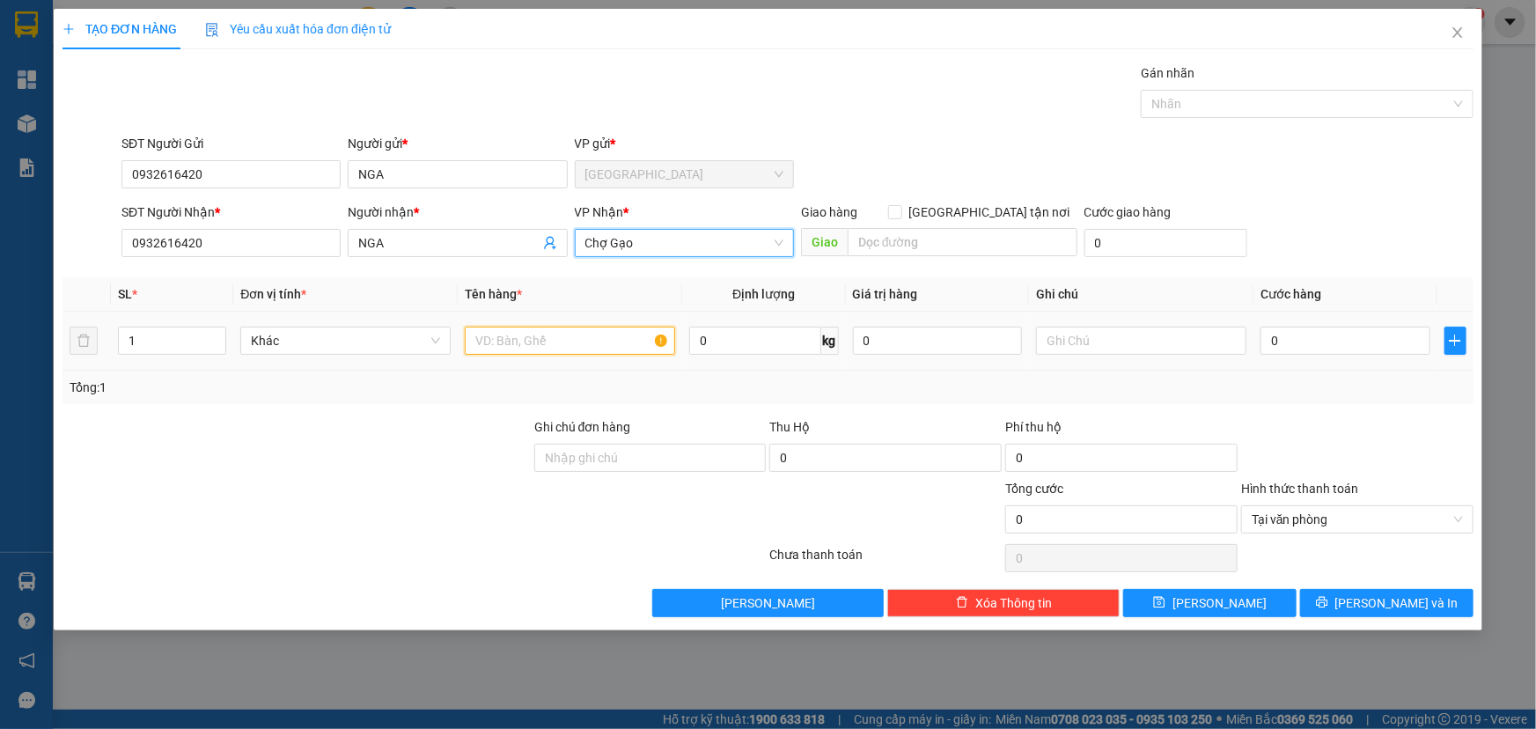
click at [549, 344] on input "text" at bounding box center [570, 341] width 210 height 28
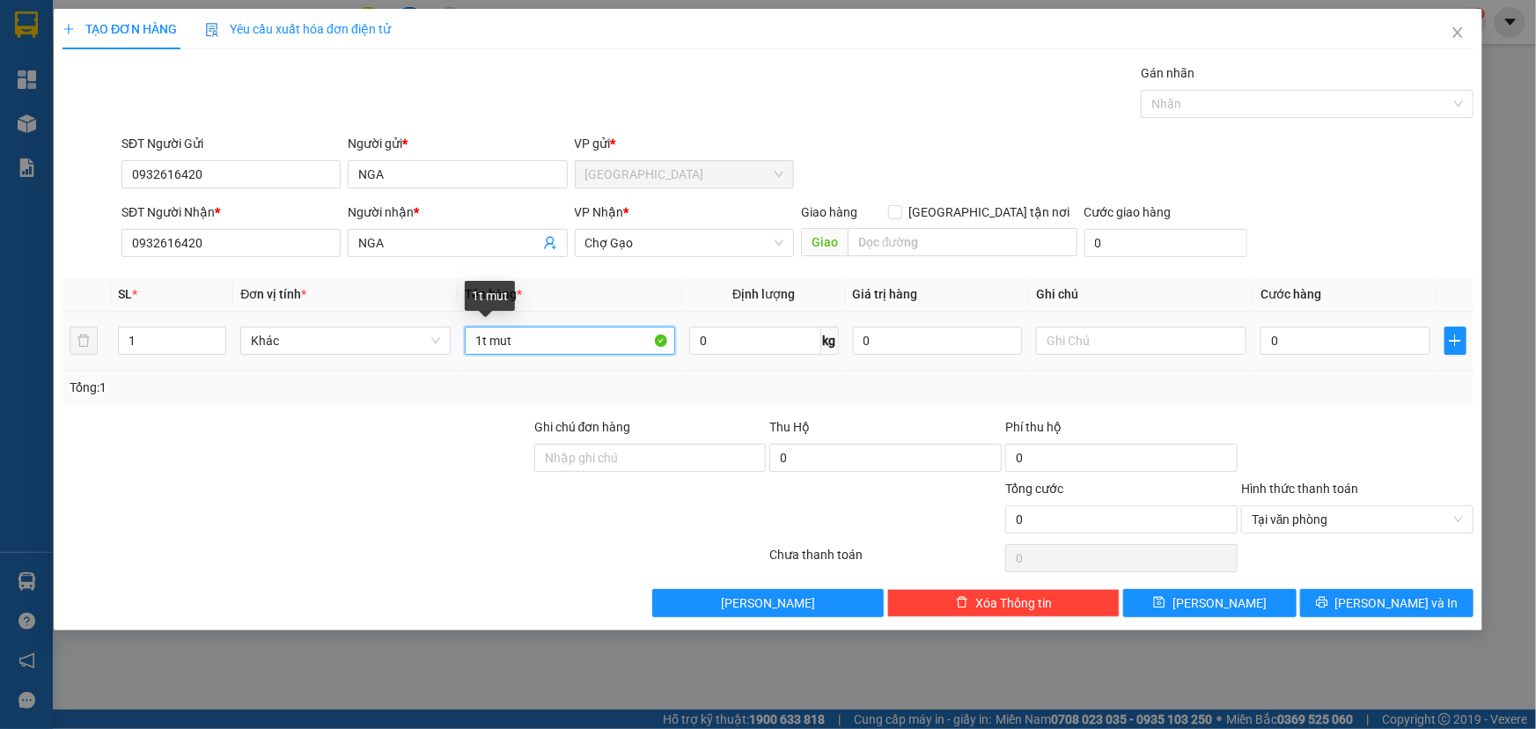
click at [480, 337] on input "1t mut" at bounding box center [570, 341] width 210 height 28
type input "1kt mut"
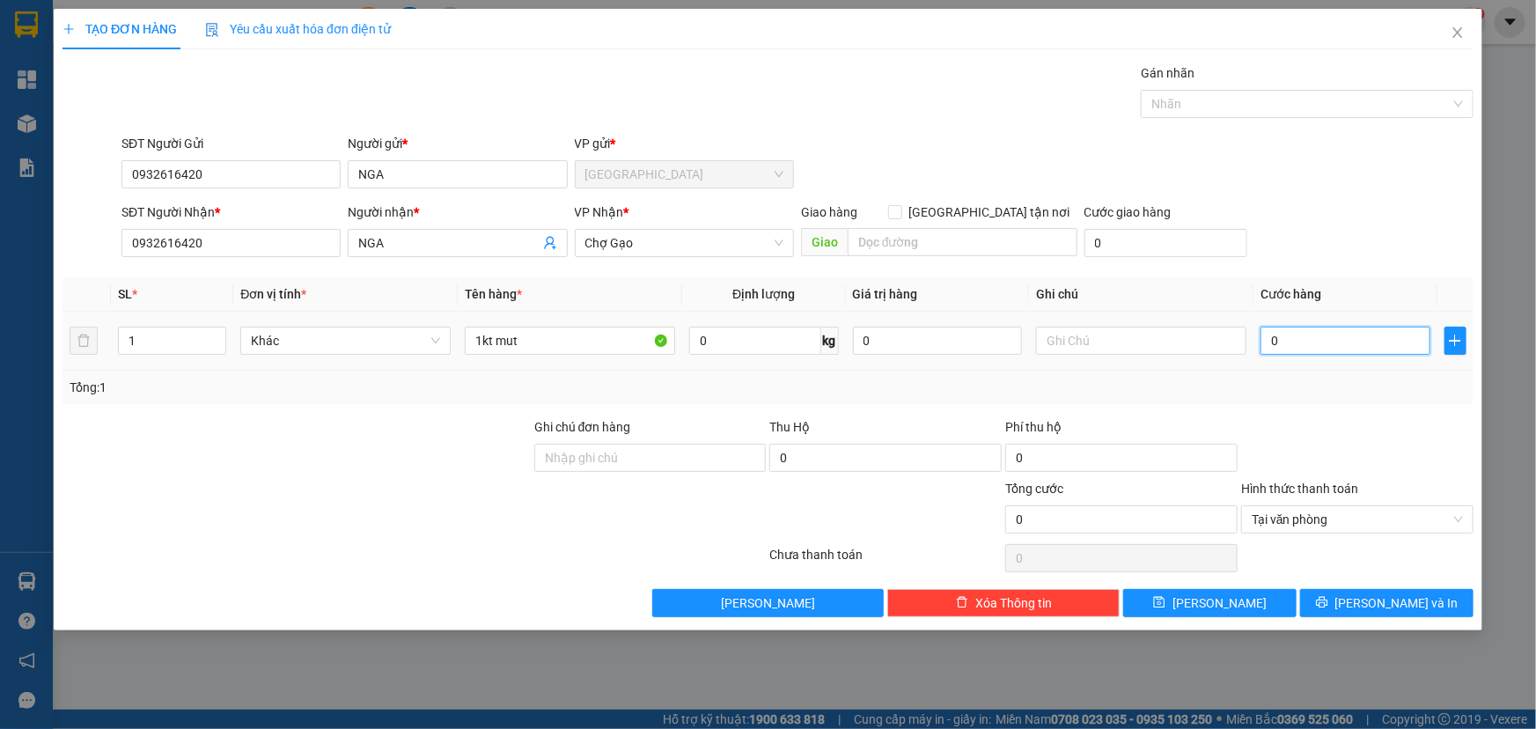
click at [1341, 332] on input "0" at bounding box center [1346, 341] width 170 height 28
type input "003"
type input "3"
type input "0.035"
type input "35"
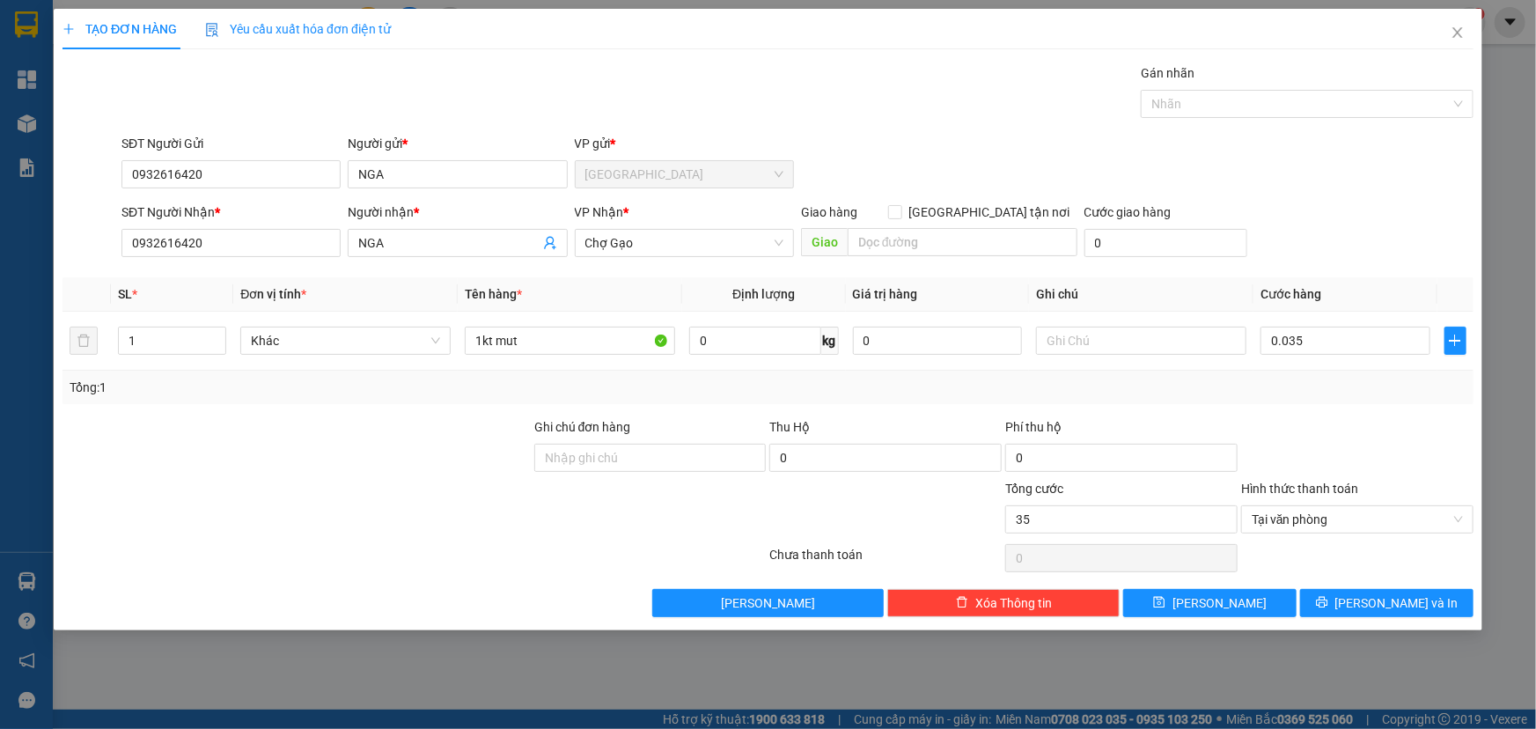
type input "35.000"
click at [1403, 417] on div at bounding box center [1358, 448] width 236 height 62
click at [1437, 598] on button "Lưu và In" at bounding box center [1386, 603] width 173 height 28
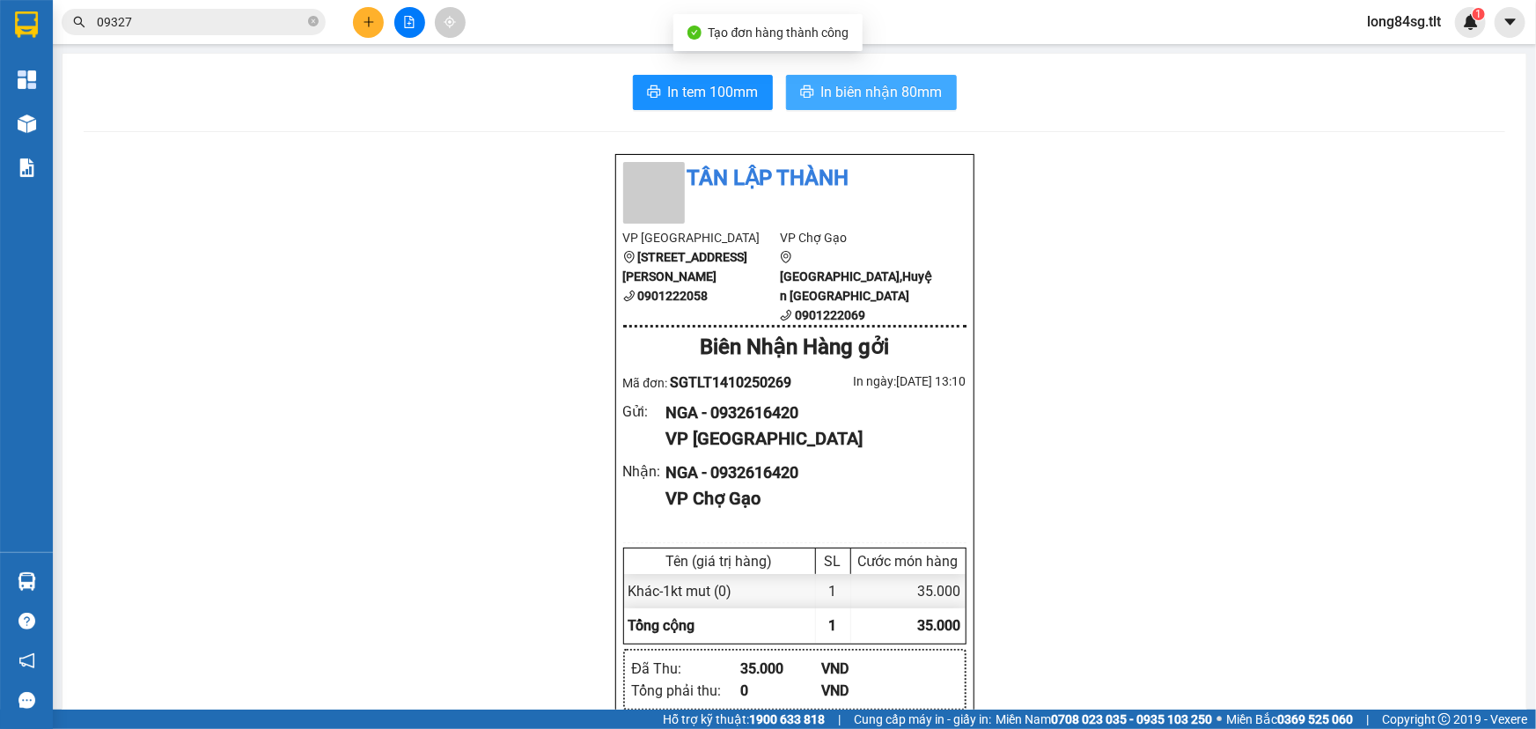
click at [856, 93] on span "In biên nhận 80mm" at bounding box center [881, 92] width 121 height 22
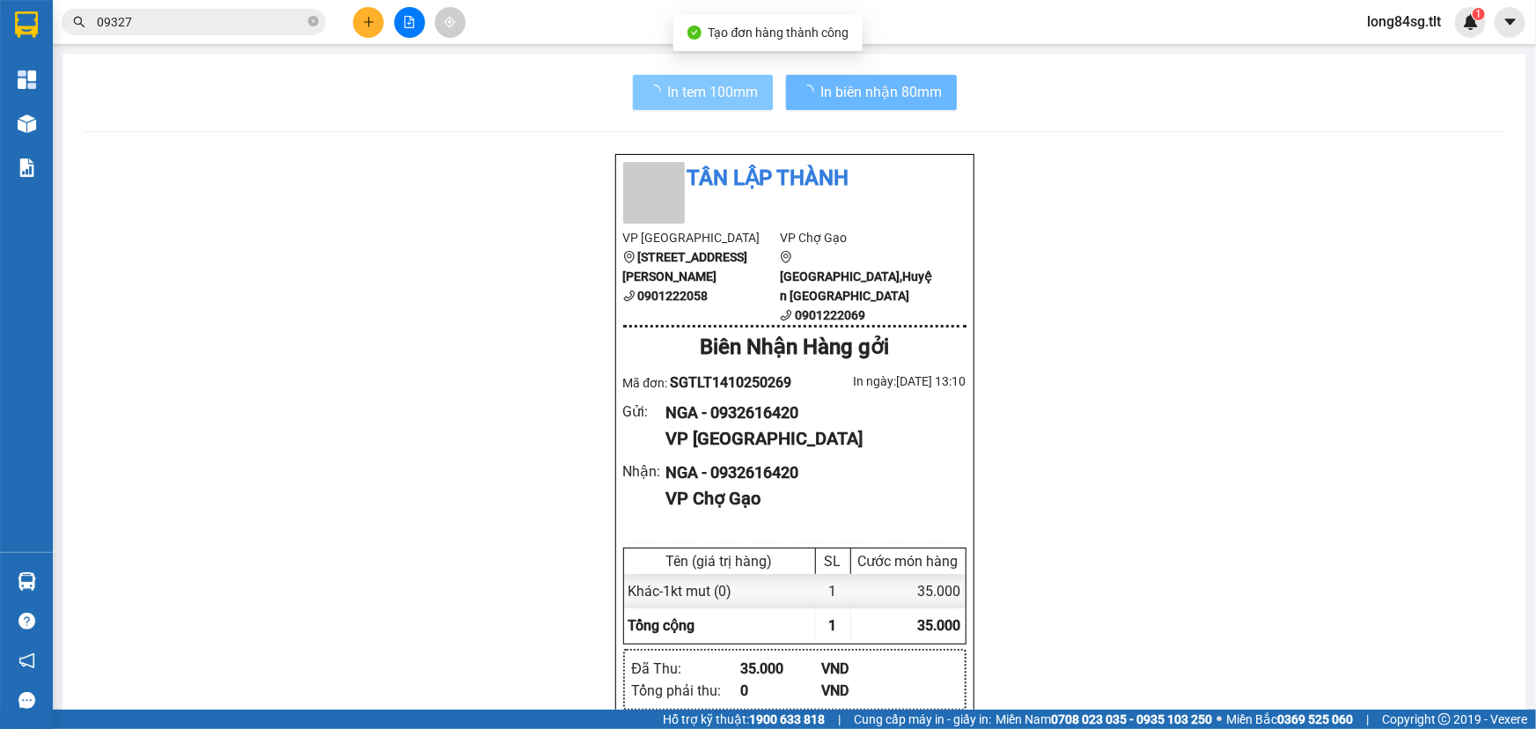
scroll to position [105, 0]
click at [669, 89] on span "In tem 100mm" at bounding box center [713, 92] width 91 height 22
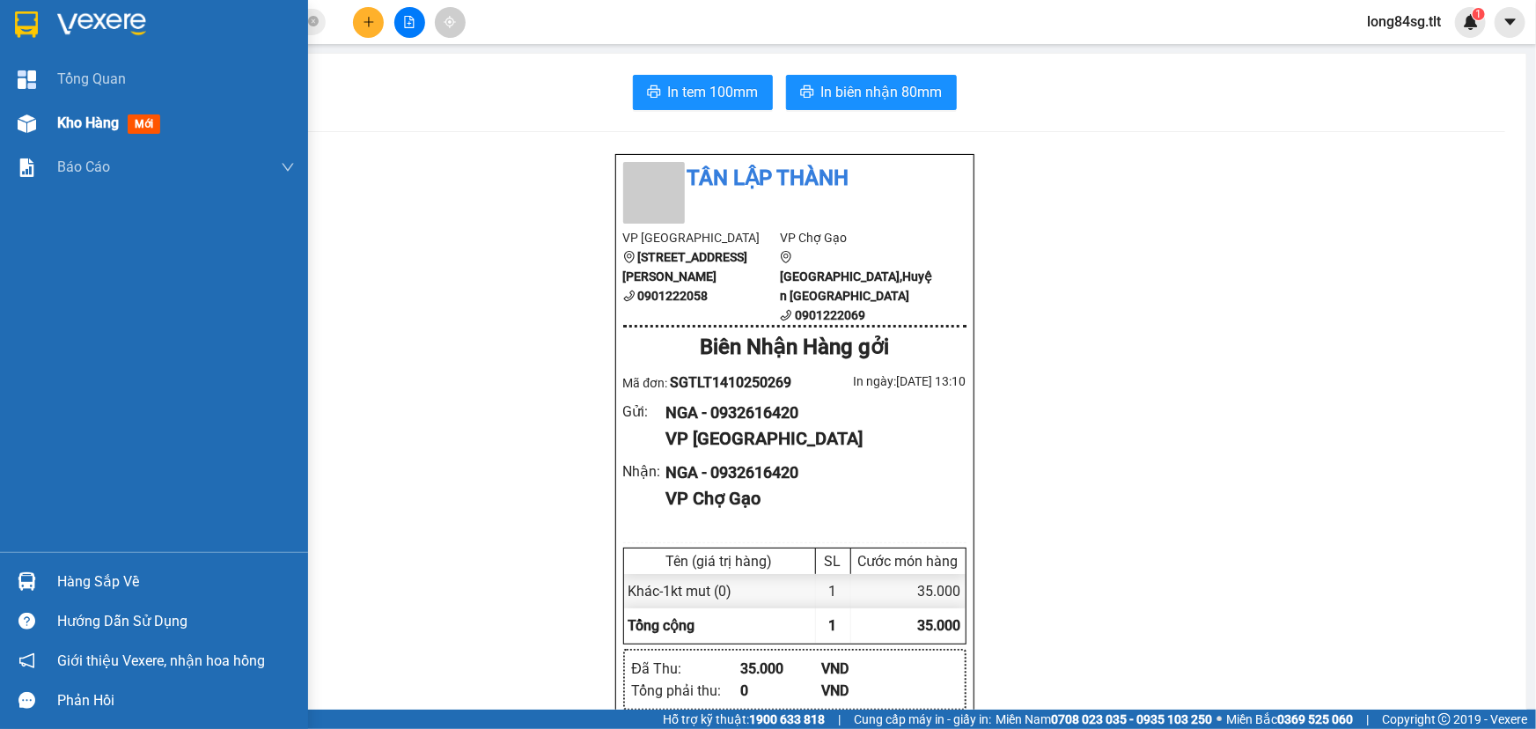
click at [47, 131] on div "Kho hàng mới" at bounding box center [154, 123] width 308 height 44
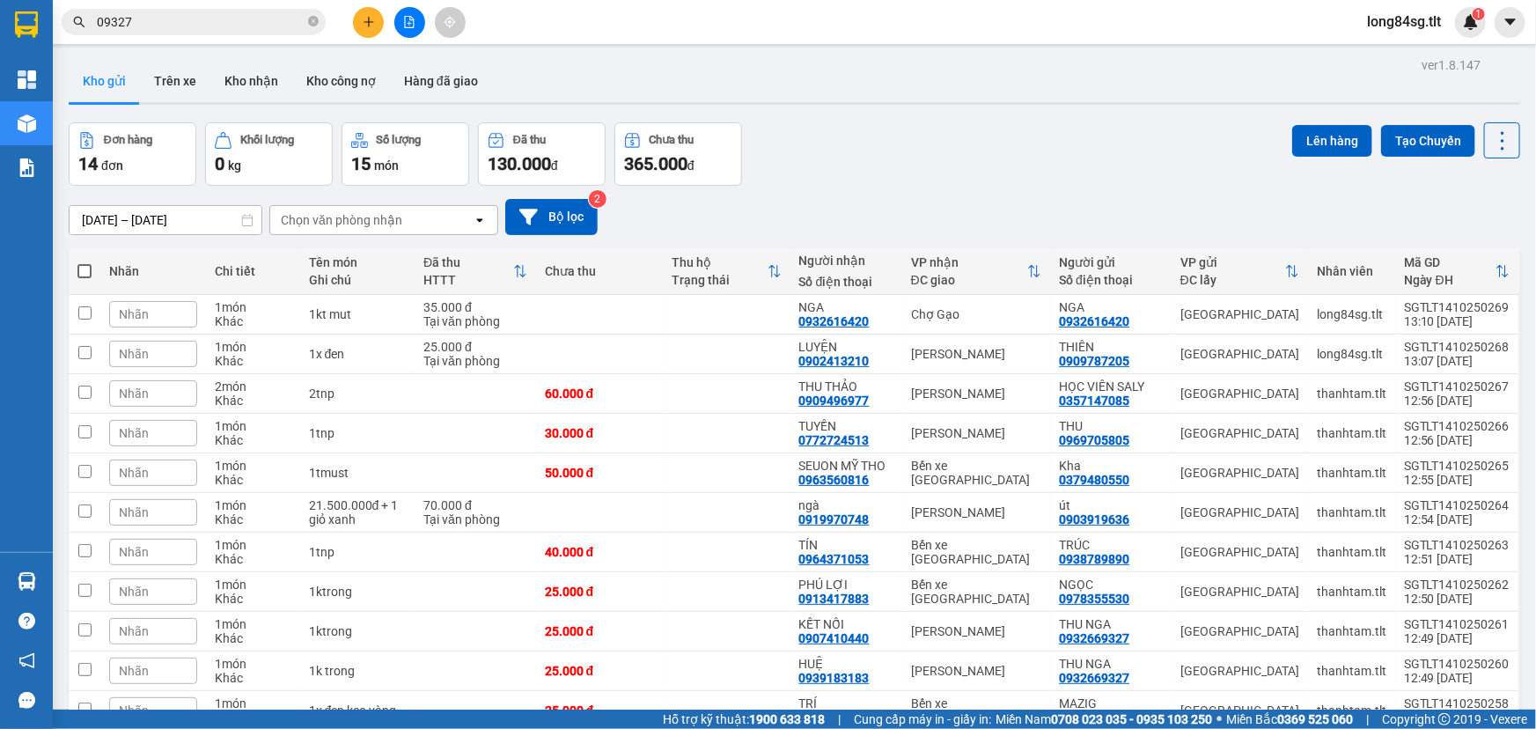
click at [1400, 22] on span "long84sg.tlt" at bounding box center [1404, 22] width 102 height 22
click at [1409, 63] on span "Đăng xuất" at bounding box center [1417, 54] width 74 height 19
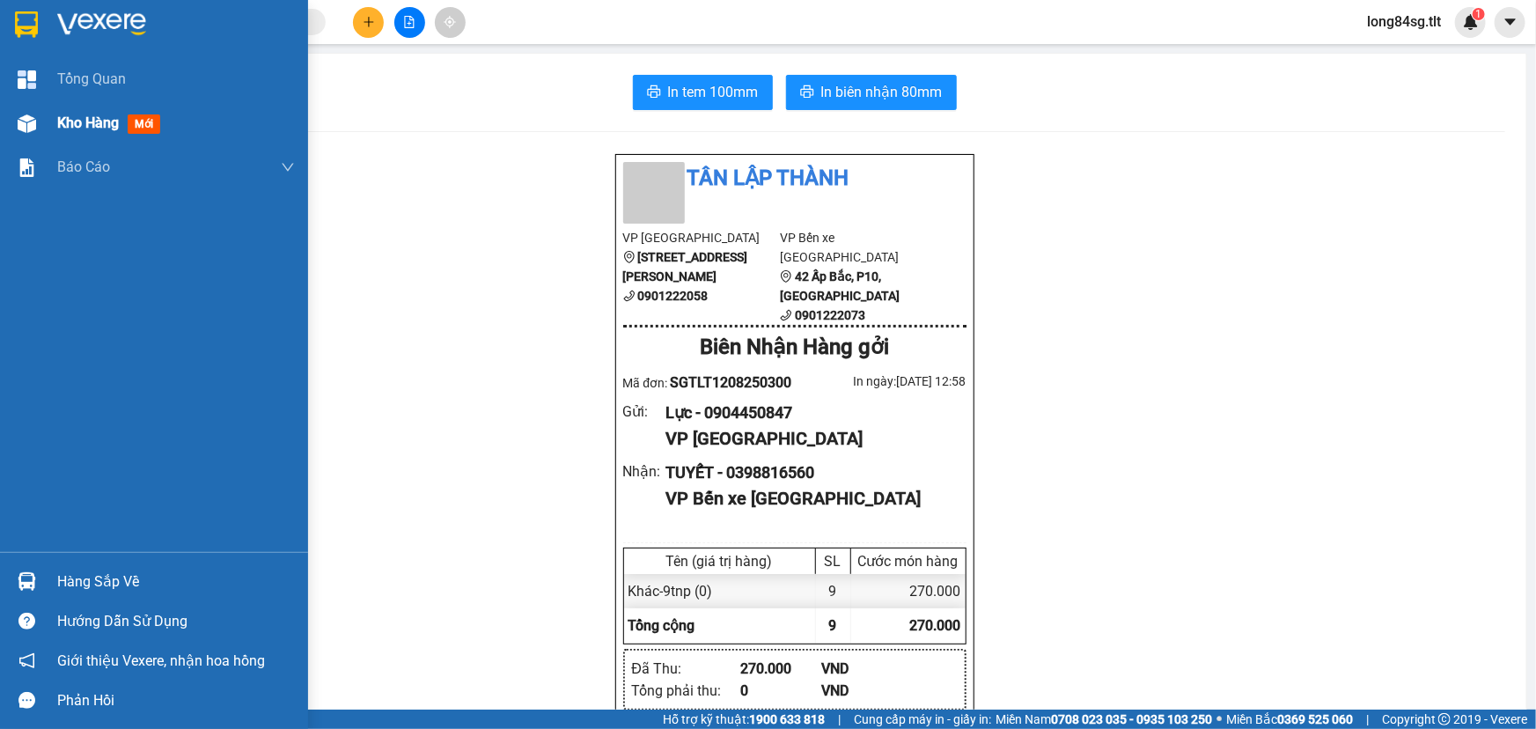
click at [12, 119] on div at bounding box center [26, 123] width 31 height 31
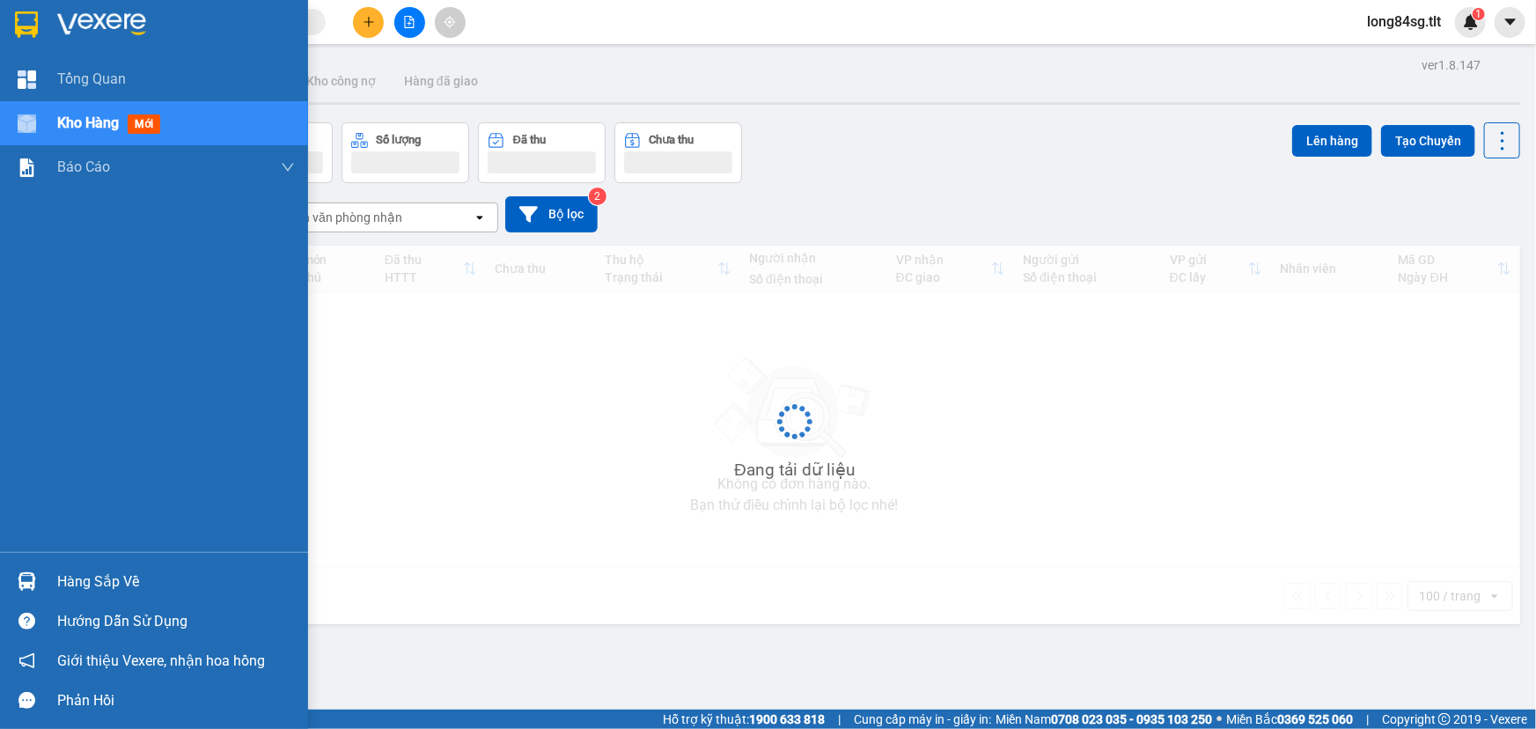
click at [12, 119] on div at bounding box center [26, 123] width 31 height 31
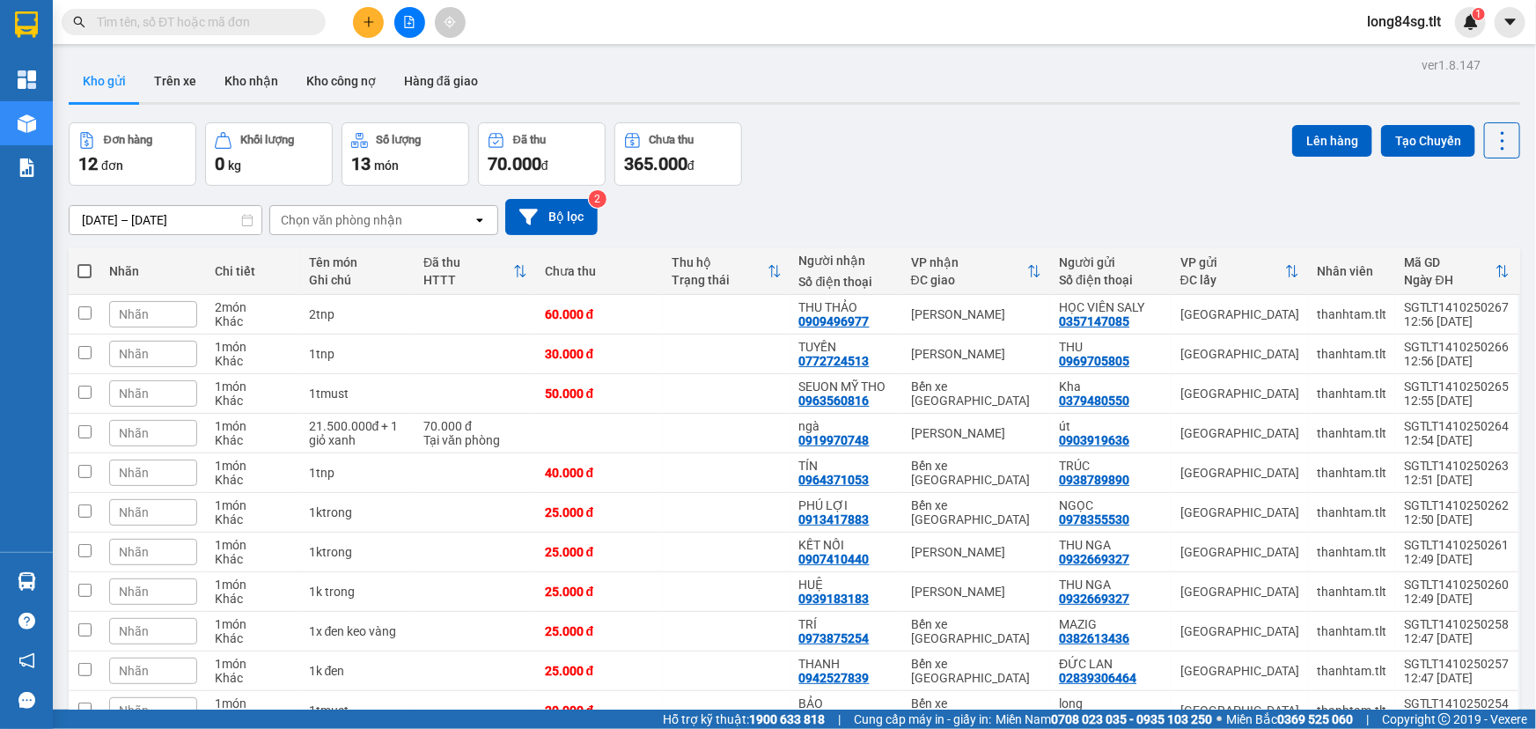
click at [210, 24] on input "text" at bounding box center [201, 21] width 208 height 19
paste input "0902413210"
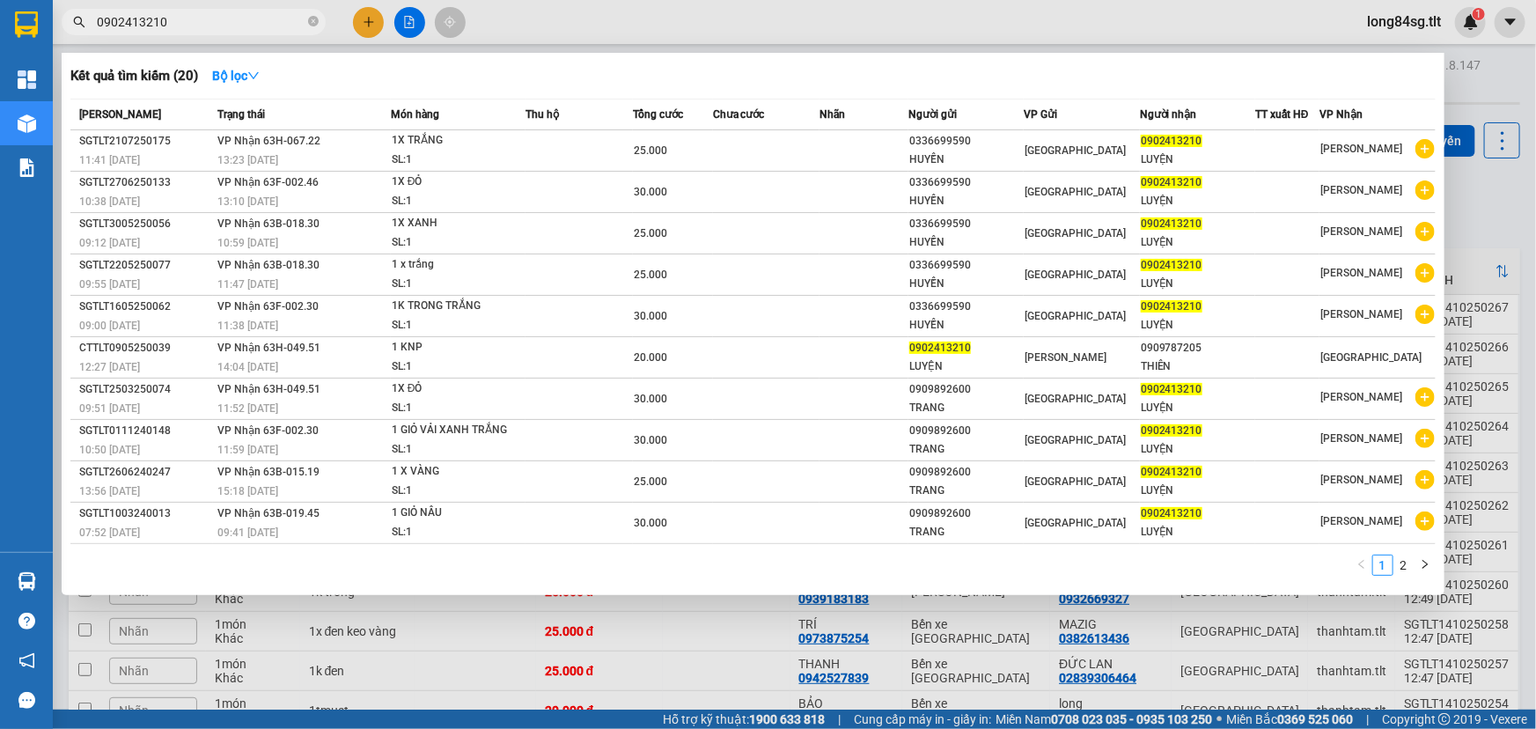
type input "0902413210"
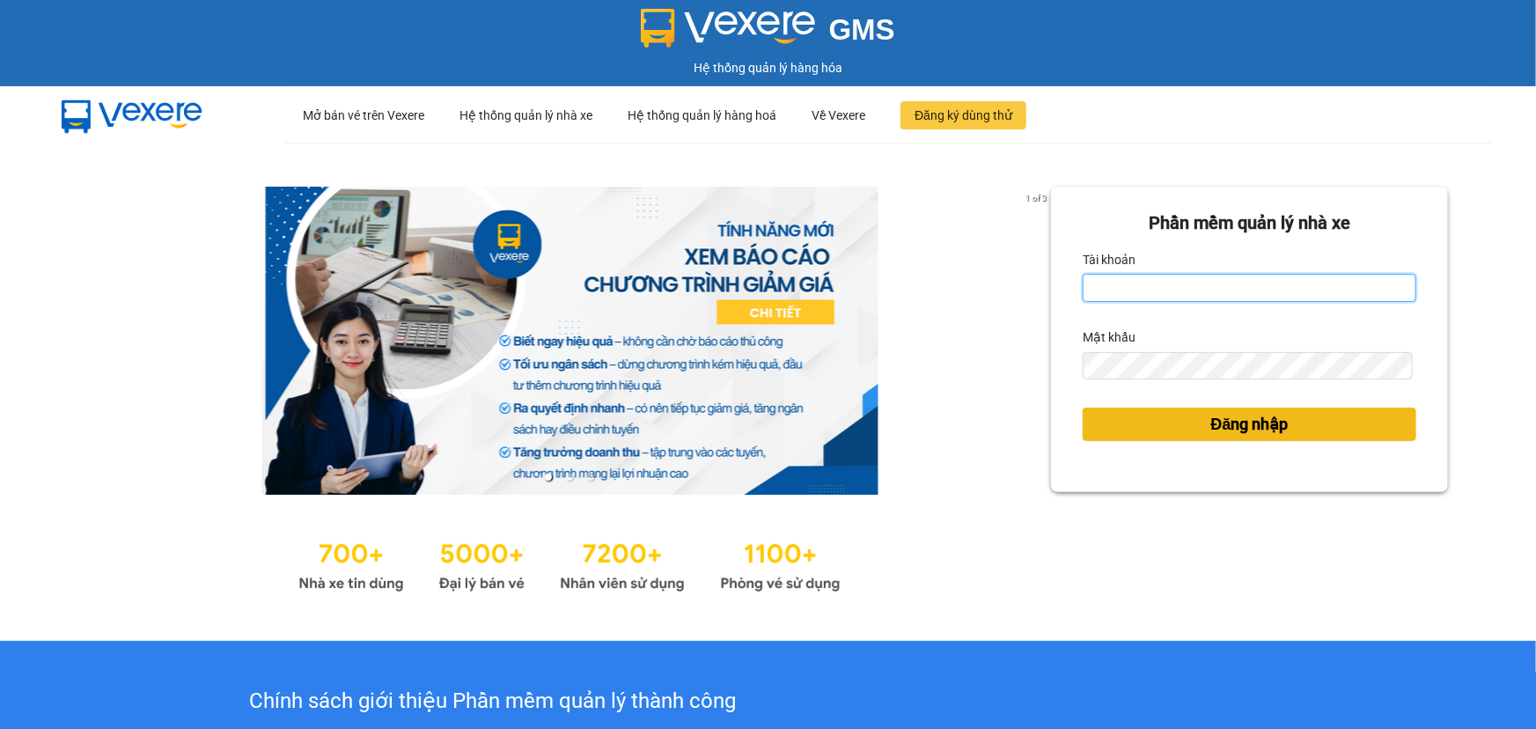
type input "hgsg.tlt"
click at [1250, 430] on span "Đăng nhập" at bounding box center [1249, 424] width 77 height 25
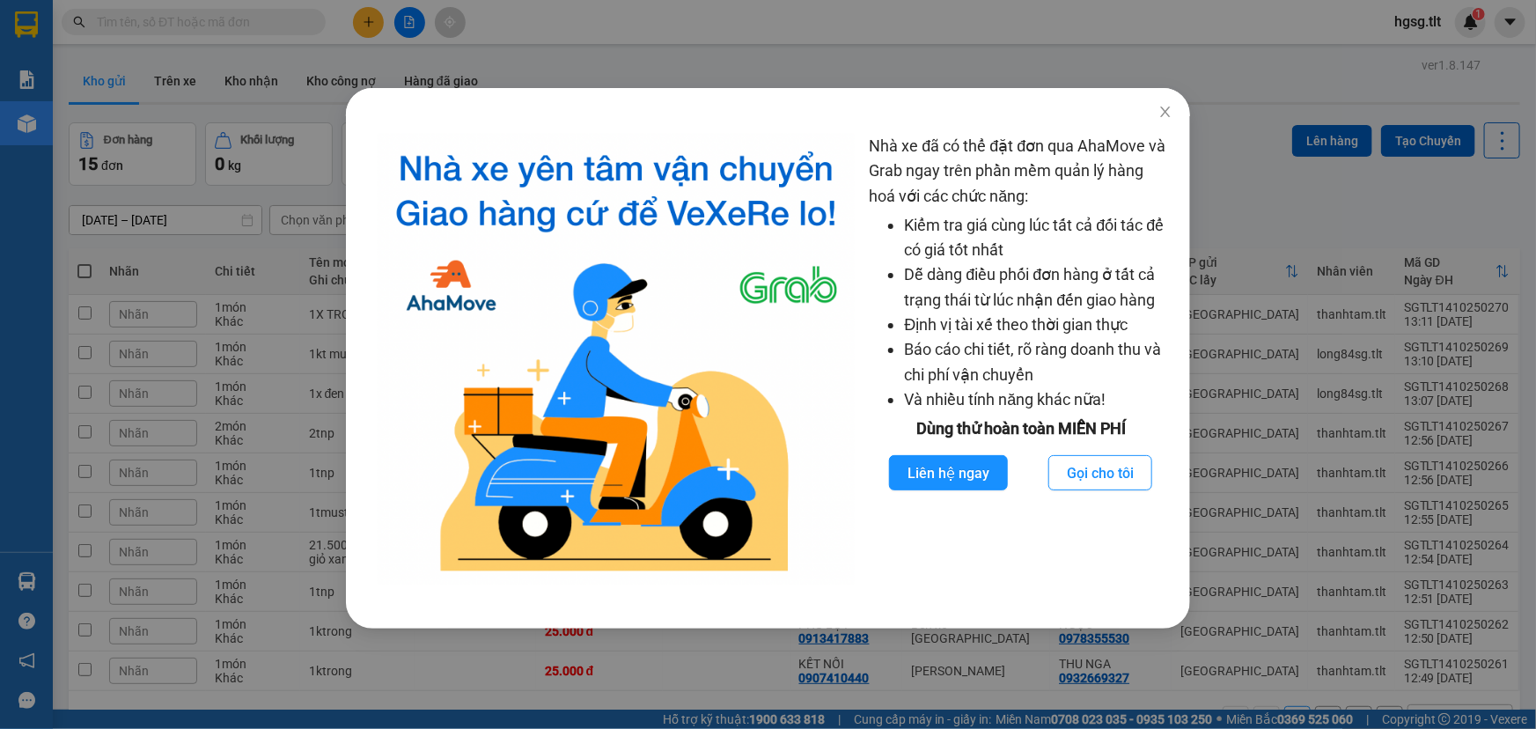
click at [1425, 37] on div "Nhà xe đã có thể đặt đơn qua AhaMove và Grab ngay trên phần mềm quản lý hàng ho…" at bounding box center [768, 364] width 1536 height 729
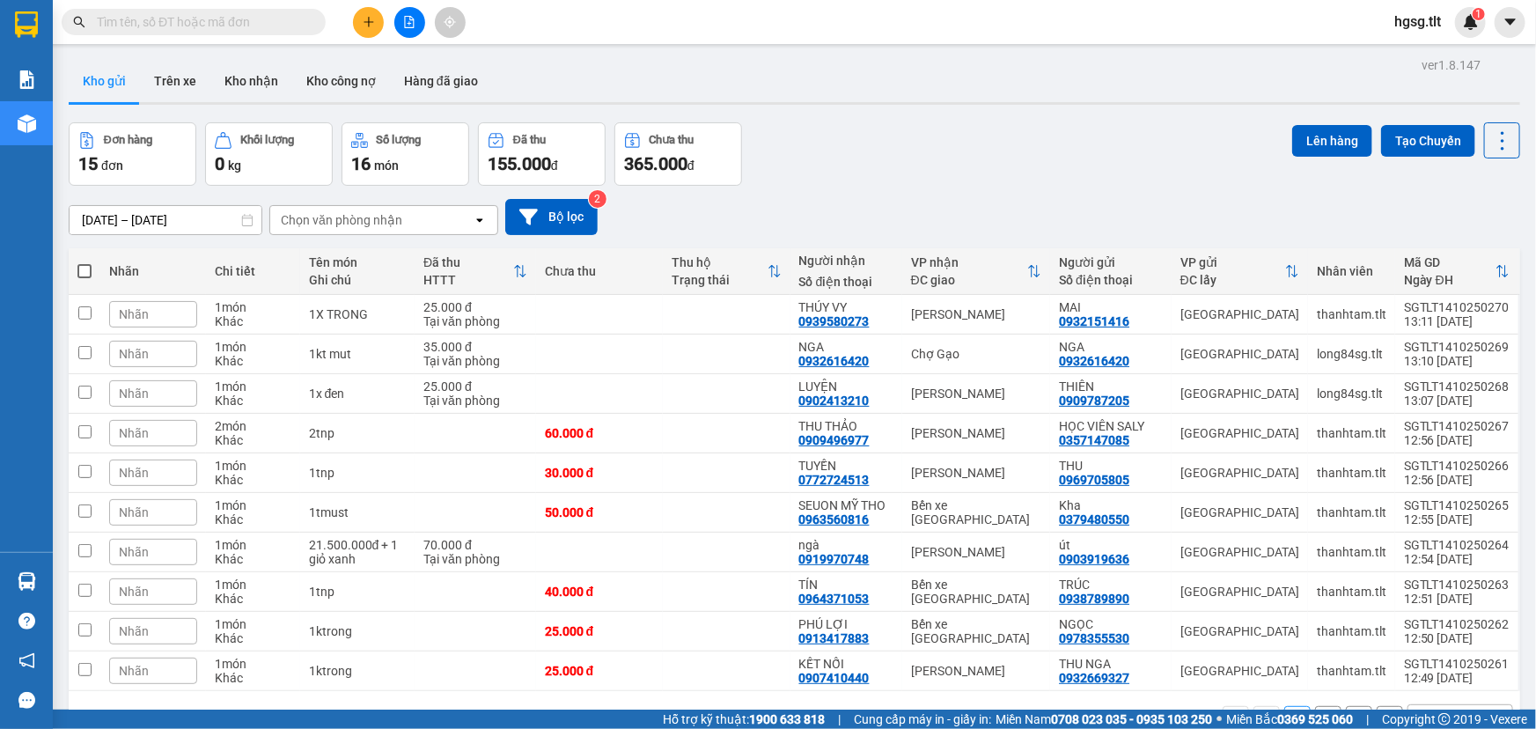
click at [251, 14] on input "text" at bounding box center [201, 21] width 208 height 19
click at [262, 40] on div "Kết quả tìm kiếm ( 0 ) Bộ lọc No Data hgsg.tlt 1" at bounding box center [768, 22] width 1536 height 44
click at [271, 33] on span at bounding box center [194, 22] width 264 height 26
click at [279, 33] on span at bounding box center [194, 22] width 264 height 26
click at [263, 31] on input "text" at bounding box center [201, 21] width 208 height 19
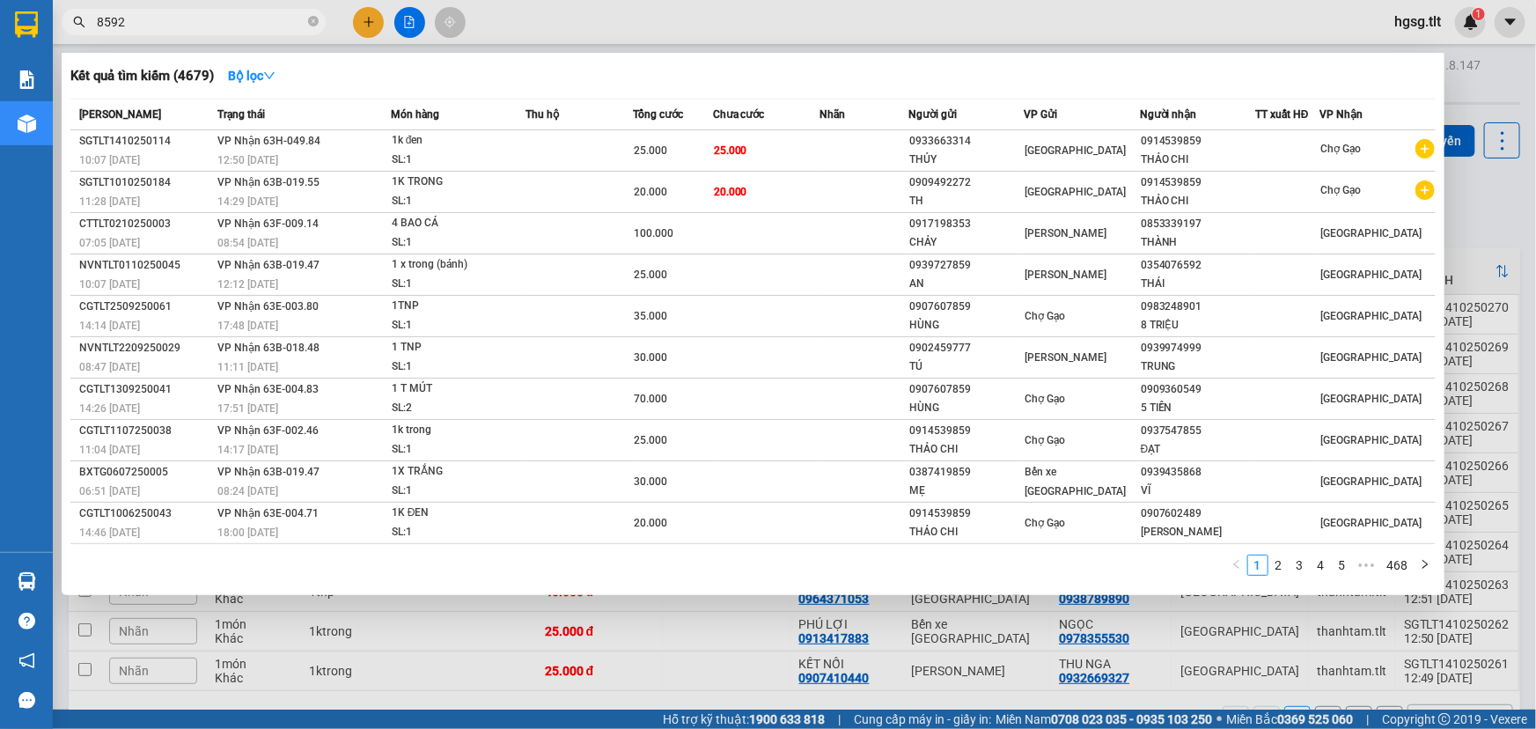
type input "85929"
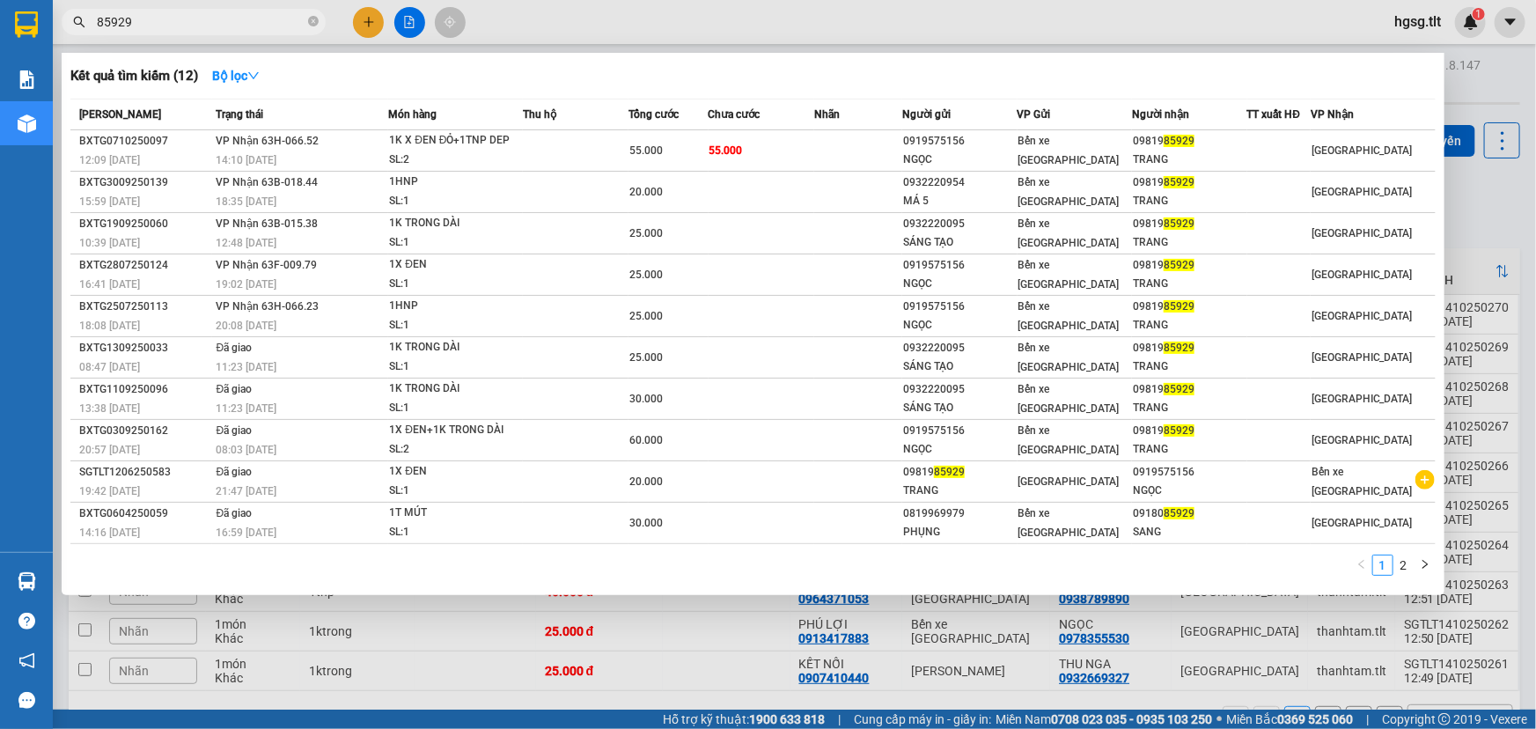
click at [231, 13] on input "85929" at bounding box center [201, 21] width 208 height 19
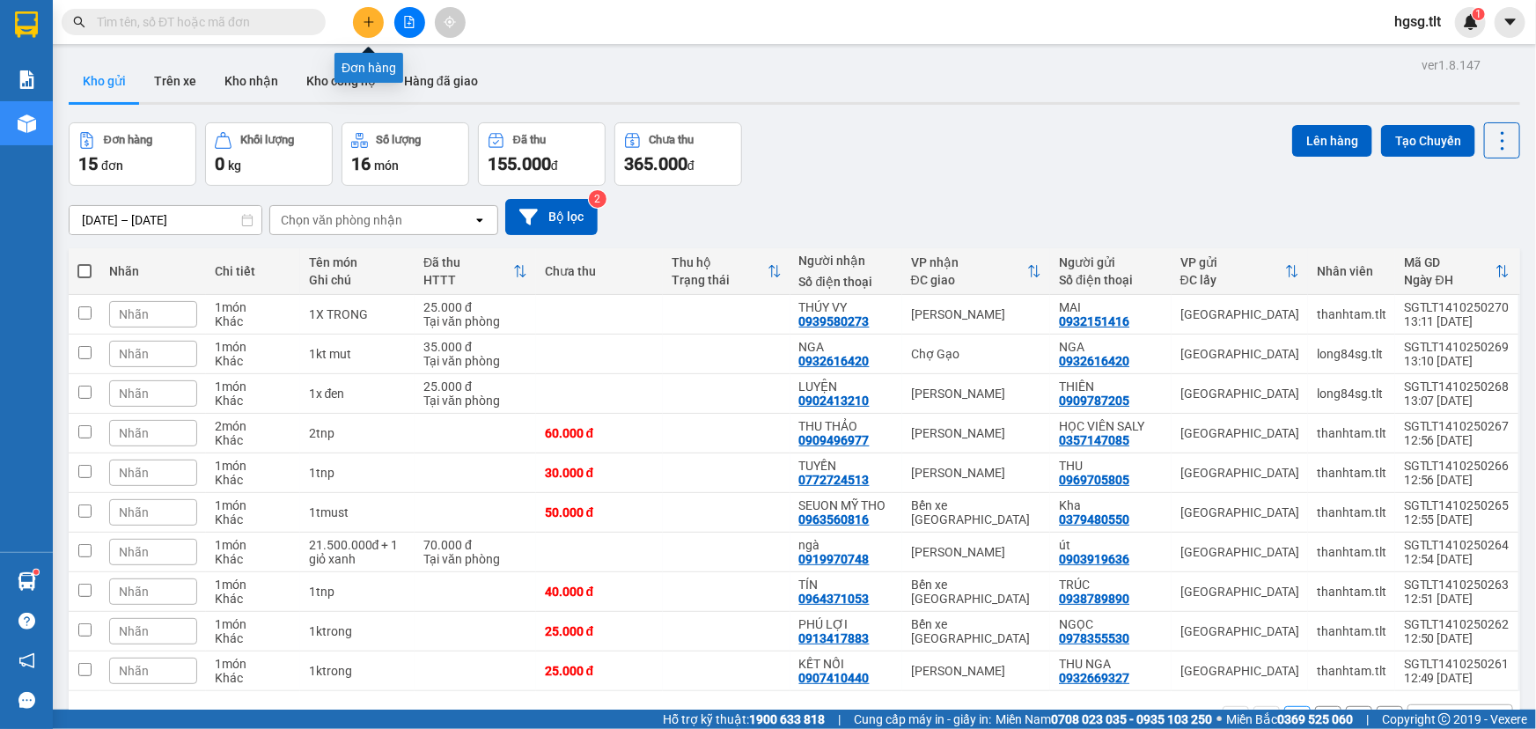
click at [366, 16] on icon "plus" at bounding box center [369, 22] width 12 height 12
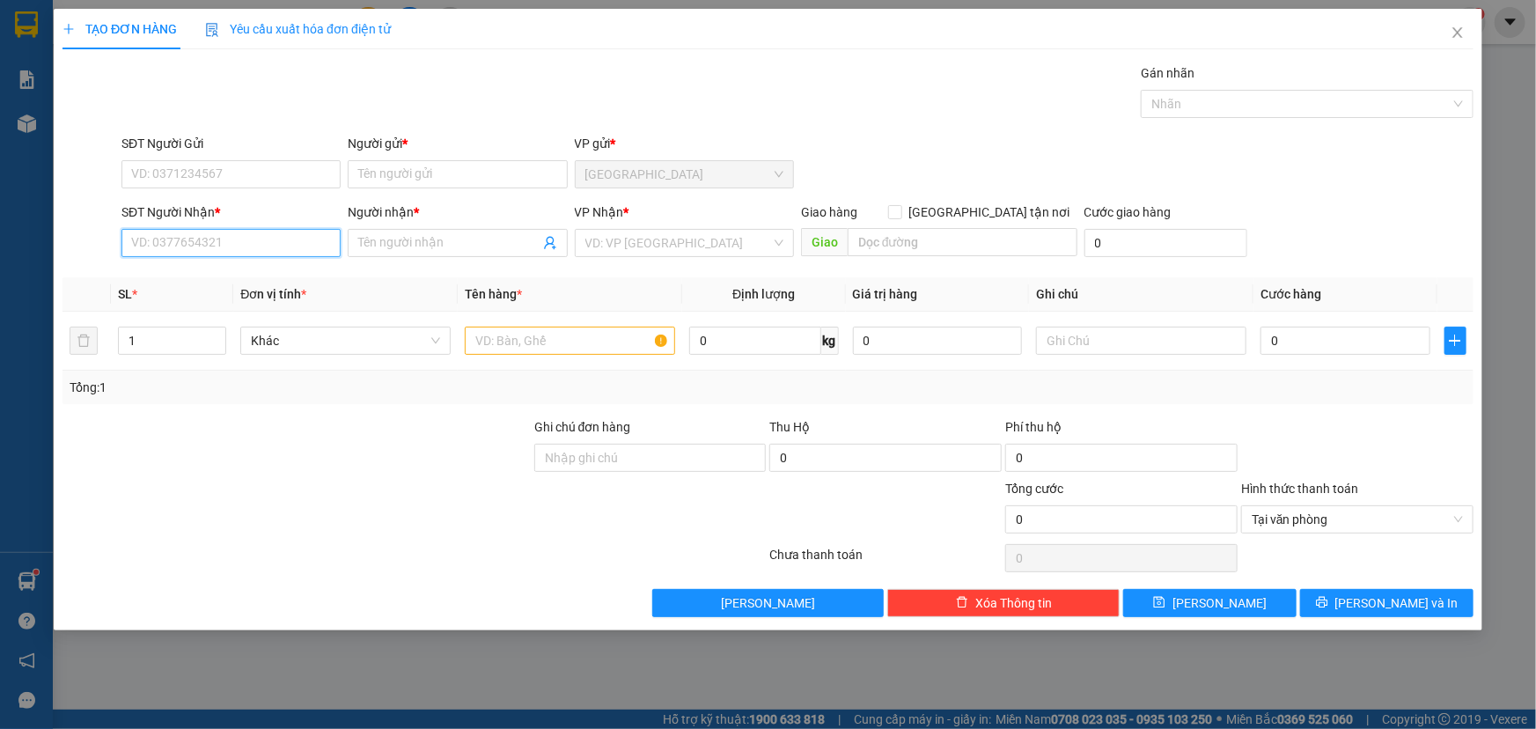
click at [265, 246] on input "SĐT Người Nhận *" at bounding box center [230, 243] width 219 height 28
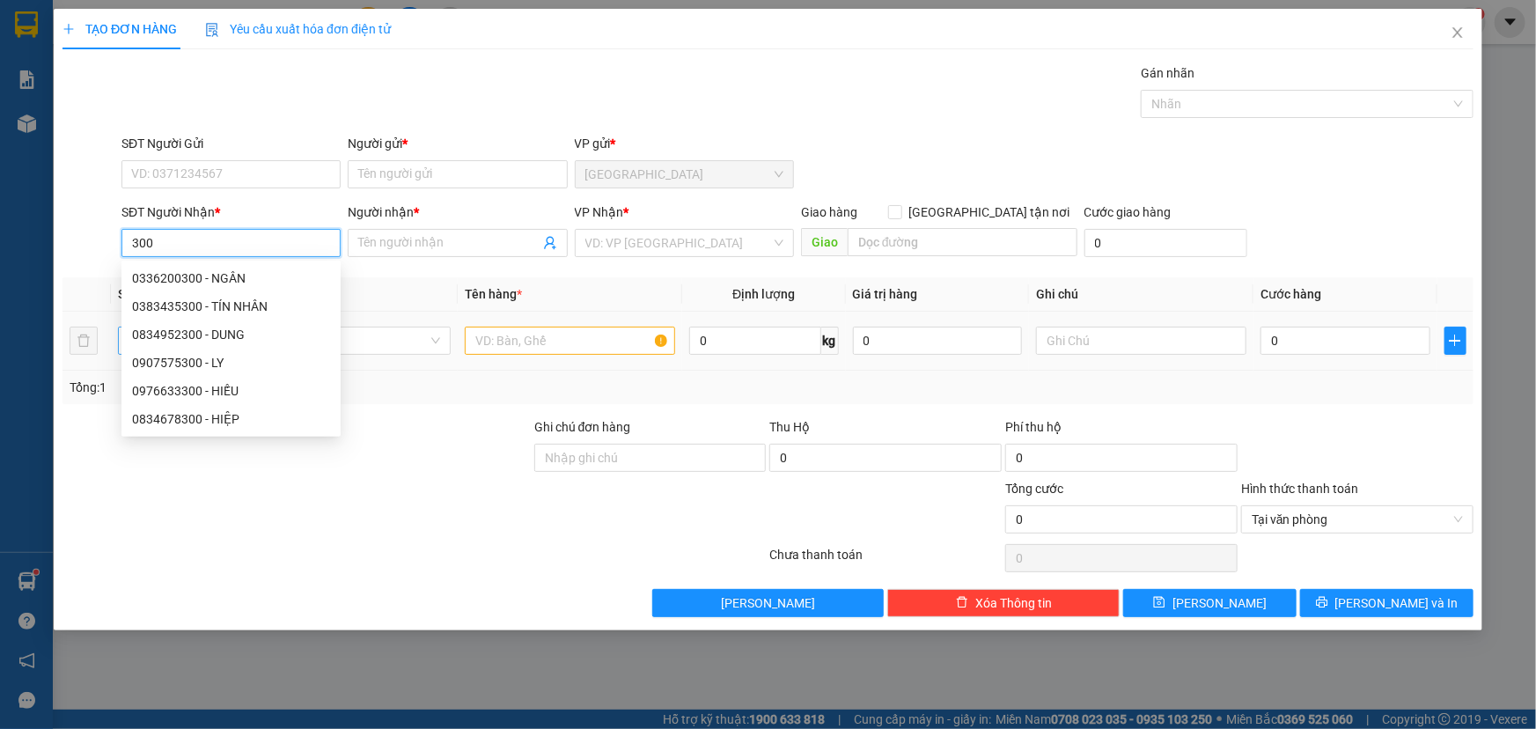
click at [222, 332] on div "0834952300 - DUNG" at bounding box center [231, 334] width 198 height 19
type input "0834952300"
type input "DUNG"
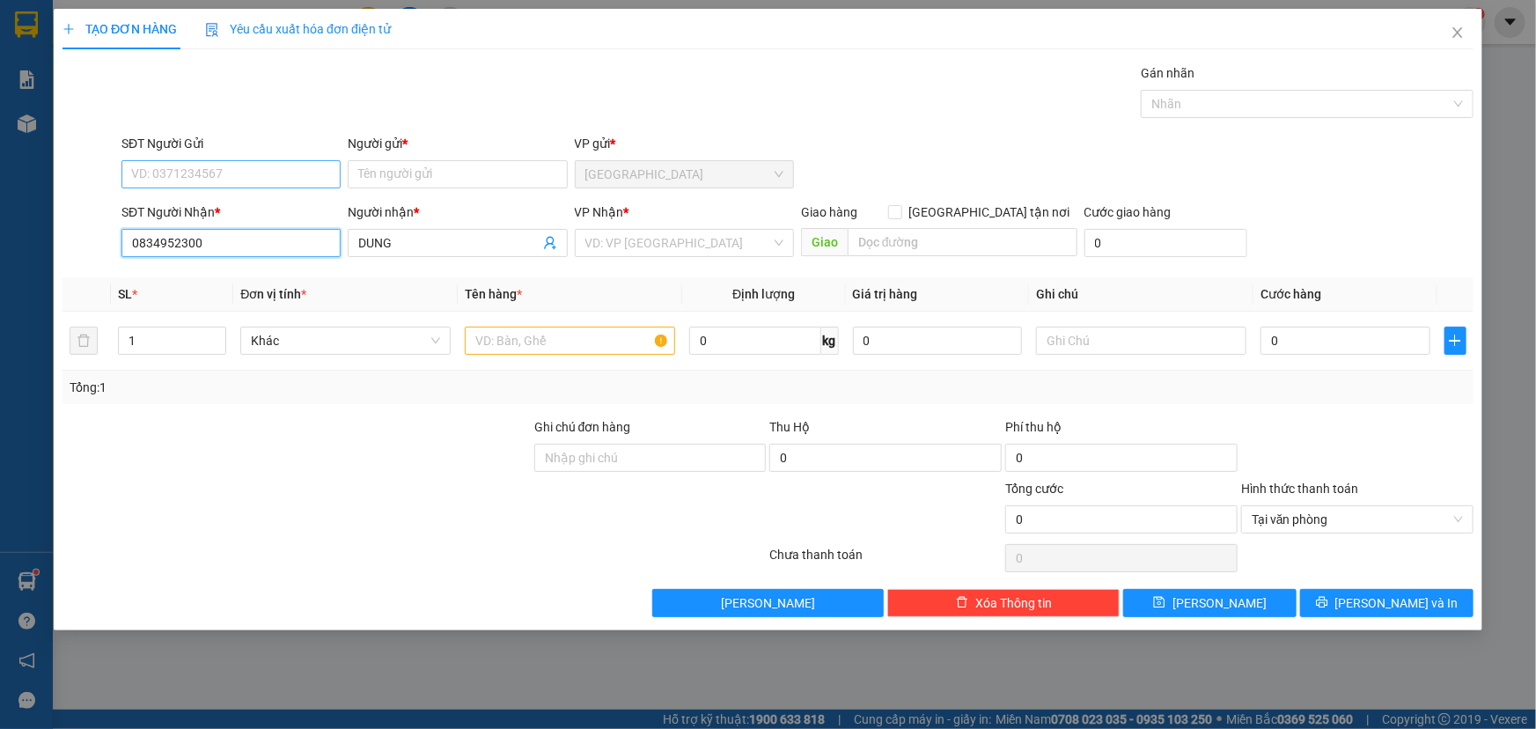
type input "0834952300"
click at [218, 174] on input "SĐT Người Gửi" at bounding box center [230, 174] width 219 height 28
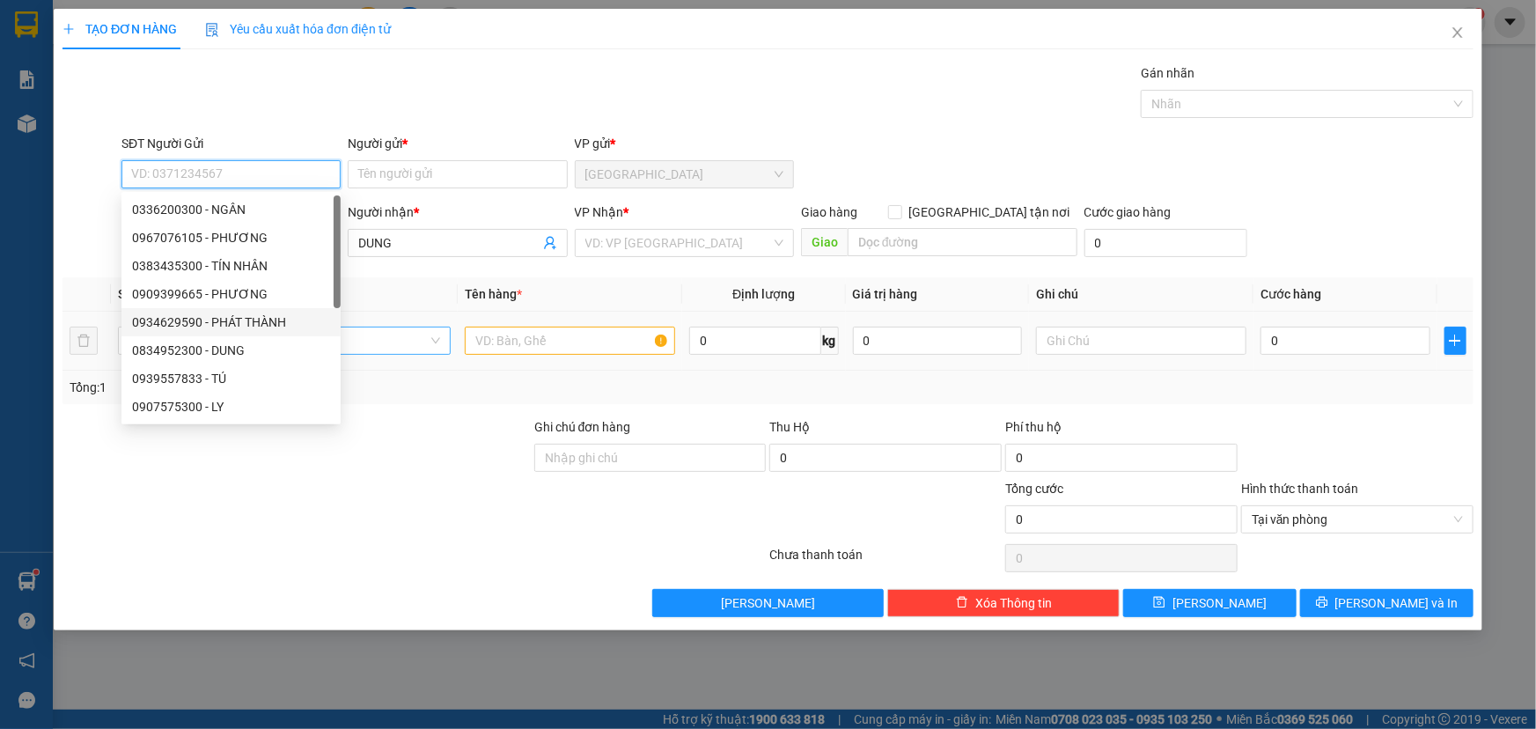
click at [251, 326] on div "0934629590 - PHÁT THÀNH" at bounding box center [231, 322] width 198 height 19
type input "0934629590"
type input "PHÁT THÀNH"
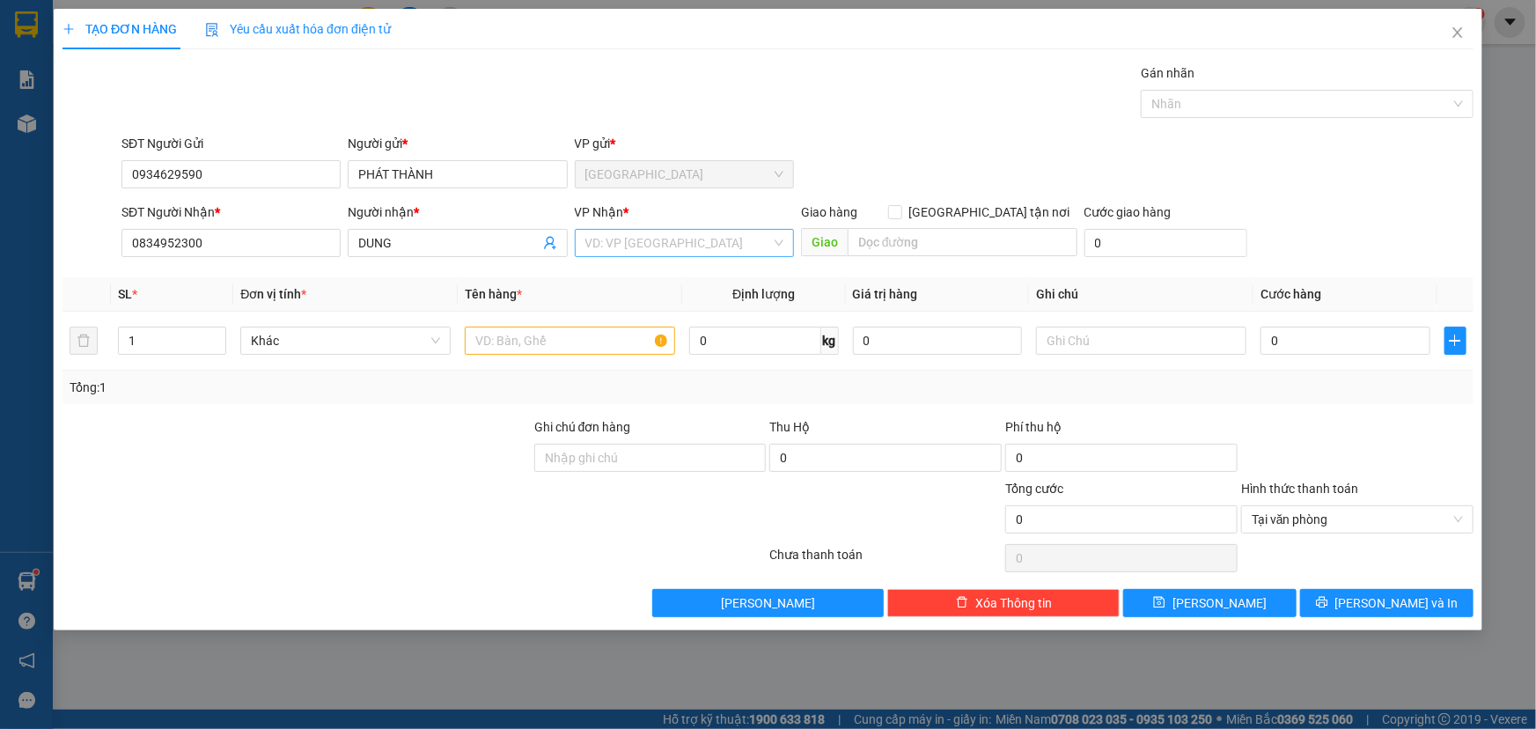
drag, startPoint x: 658, startPoint y: 237, endPoint x: 644, endPoint y: 255, distance: 23.2
click at [658, 238] on input "search" at bounding box center [678, 243] width 186 height 26
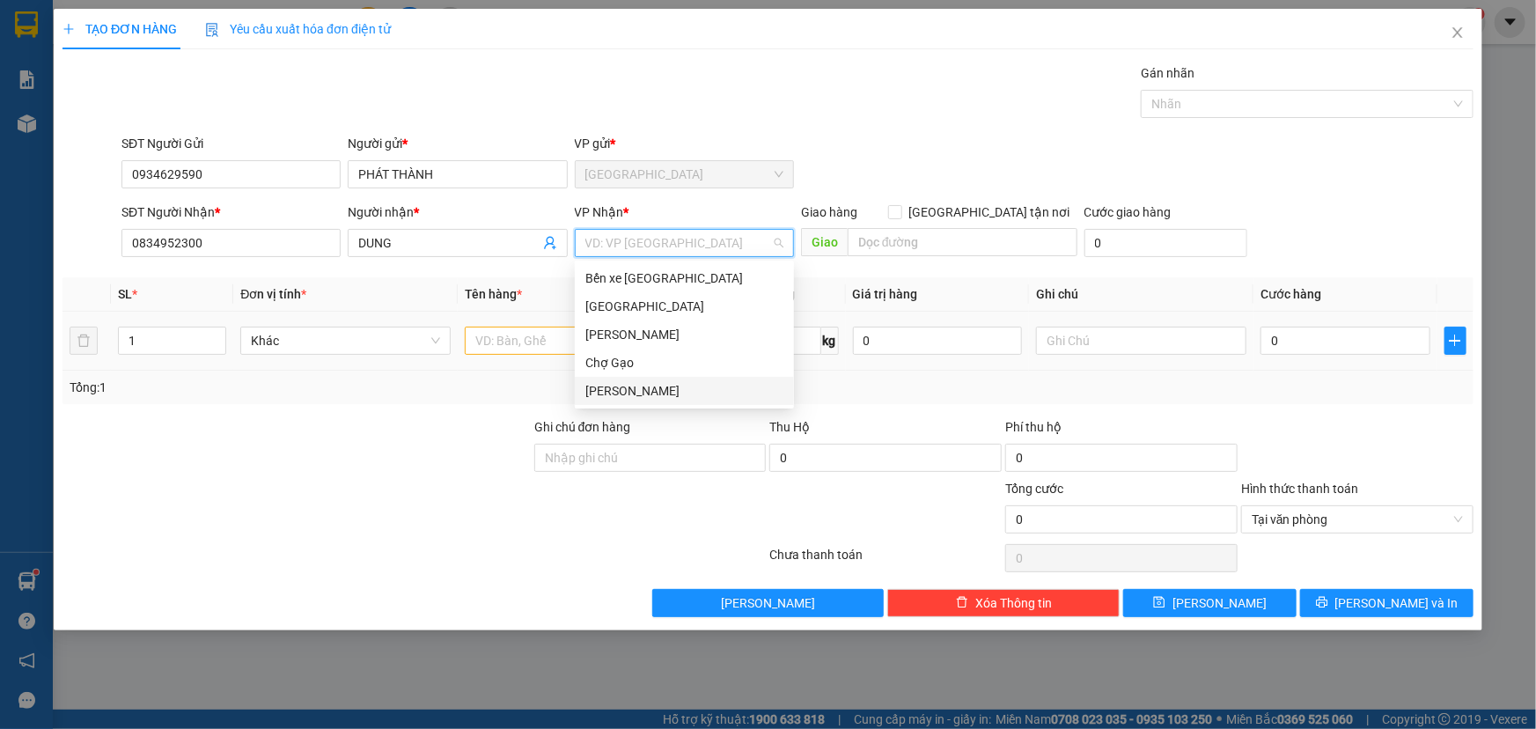
drag, startPoint x: 652, startPoint y: 382, endPoint x: 364, endPoint y: 354, distance: 289.3
click at [644, 384] on div "Nguyễn Văn Nguyễn" at bounding box center [684, 390] width 198 height 19
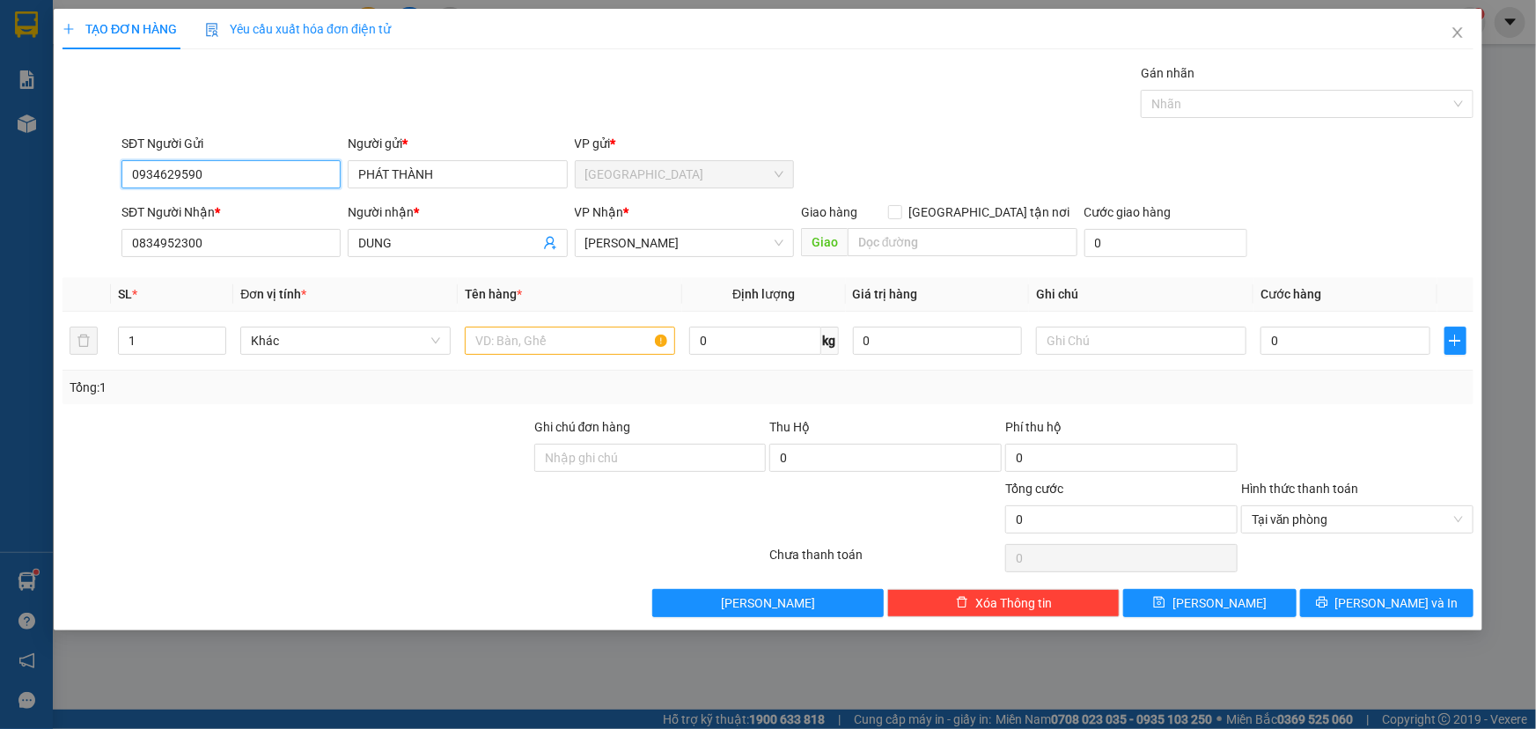
drag, startPoint x: 225, startPoint y: 166, endPoint x: 85, endPoint y: 225, distance: 152.3
click at [85, 225] on form "SĐT Người Gửi 0934629590 0934629590 Người gửi * PHÁT THÀNH VP gửi * Sài Gòn SĐT…" at bounding box center [768, 199] width 1411 height 130
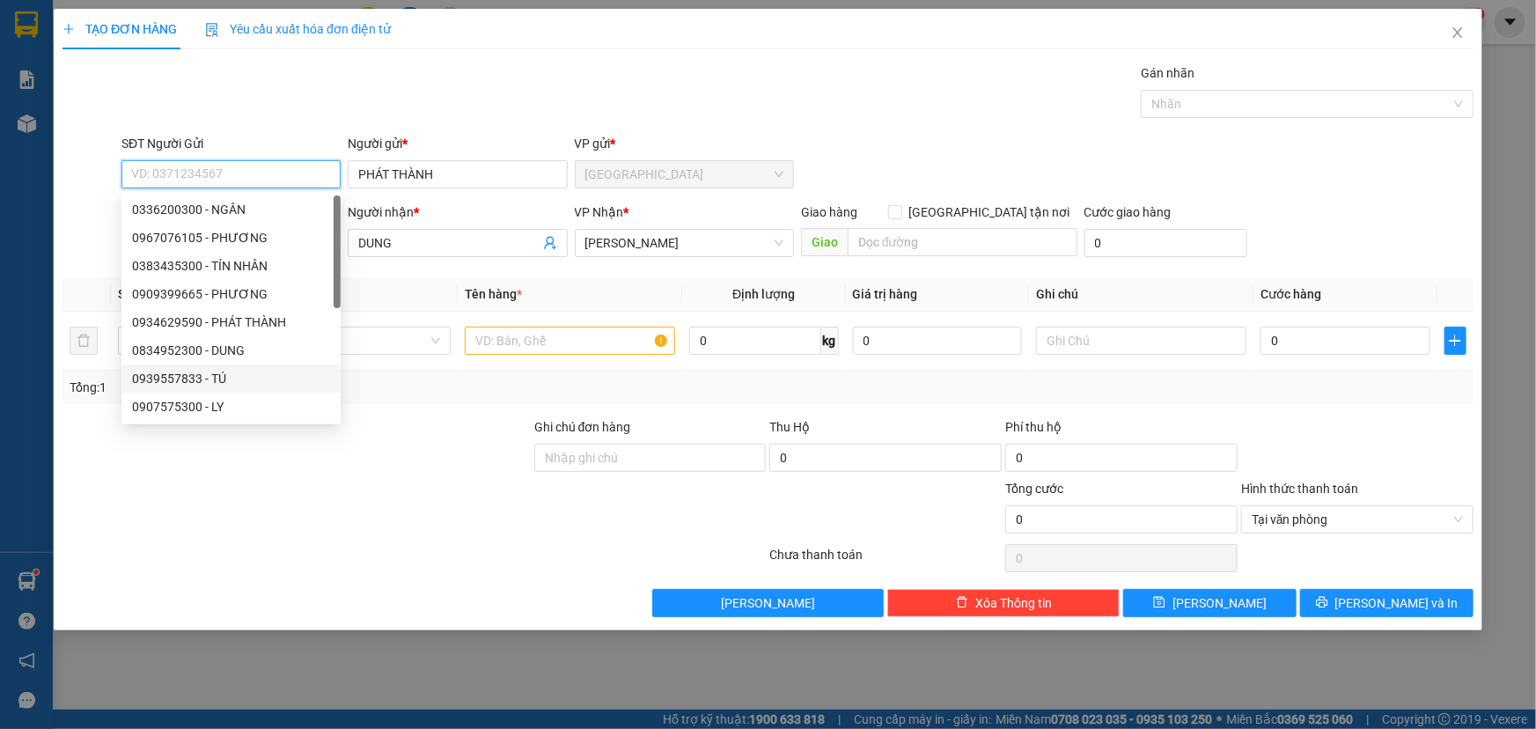
click at [210, 378] on div "0939557833 - TÚ" at bounding box center [231, 378] width 198 height 19
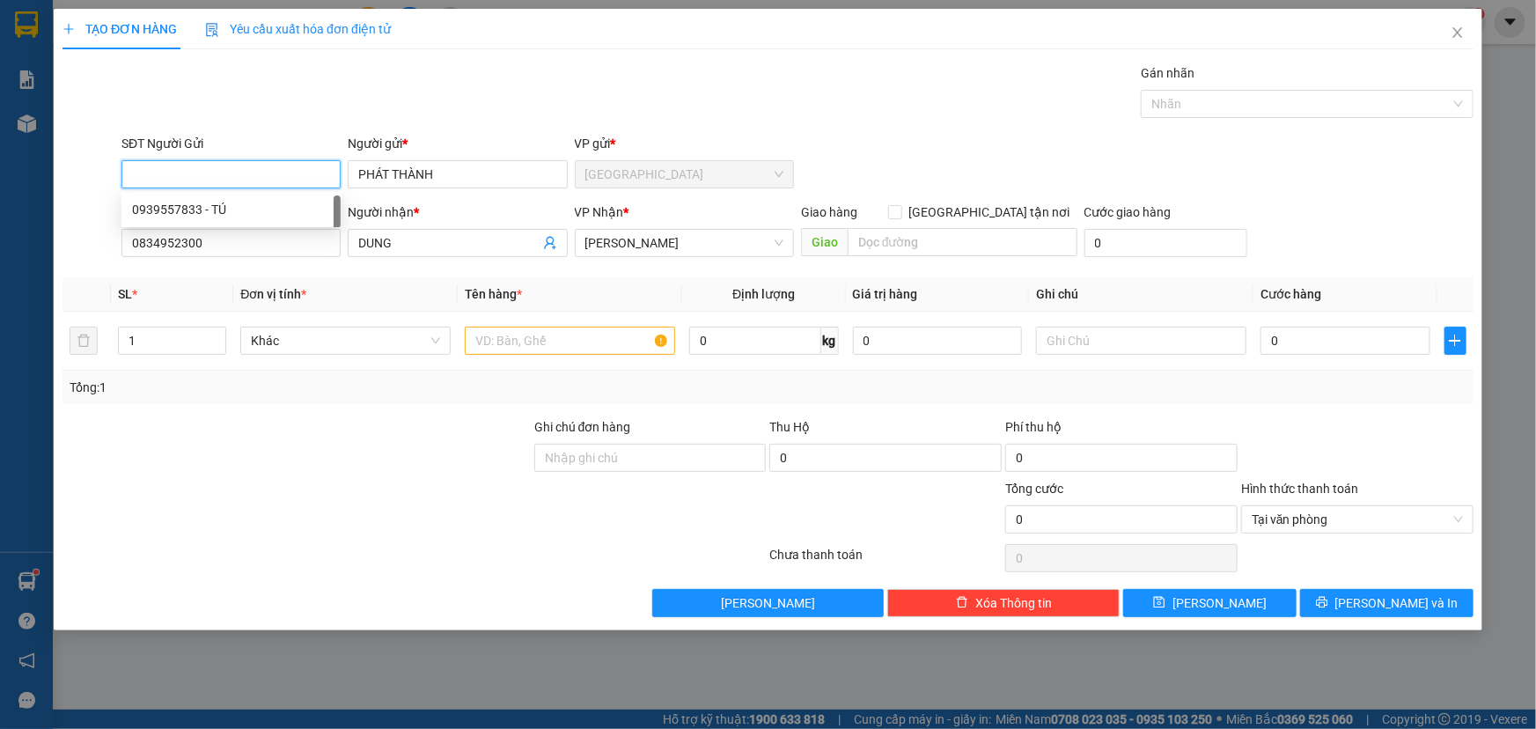
type input "0939557833"
type input "TÚ"
type input "0939557833"
click at [622, 337] on input "text" at bounding box center [570, 341] width 210 height 28
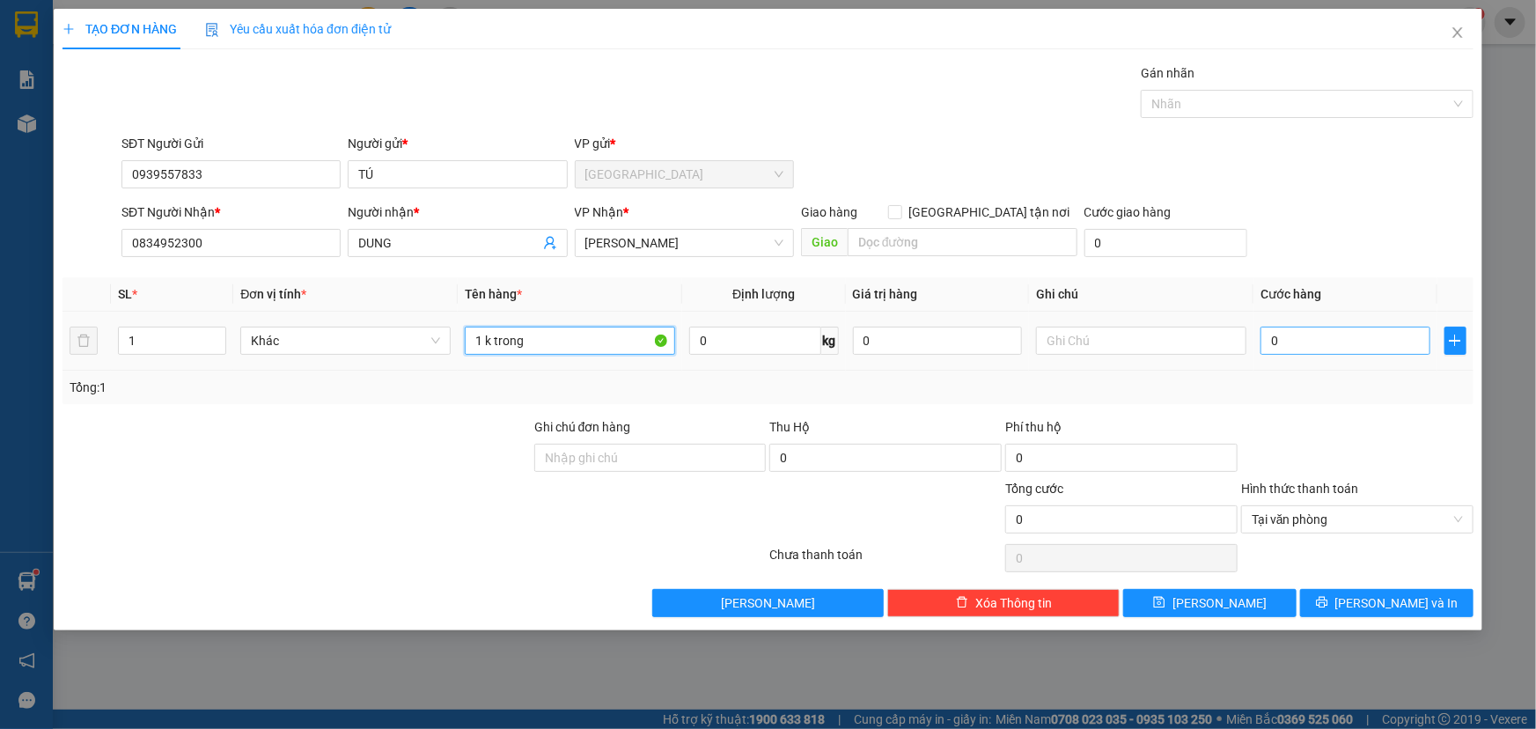
type input "1 k trong"
click at [1322, 343] on input "0" at bounding box center [1346, 341] width 170 height 28
type input "003"
type input "3"
type input "0.030"
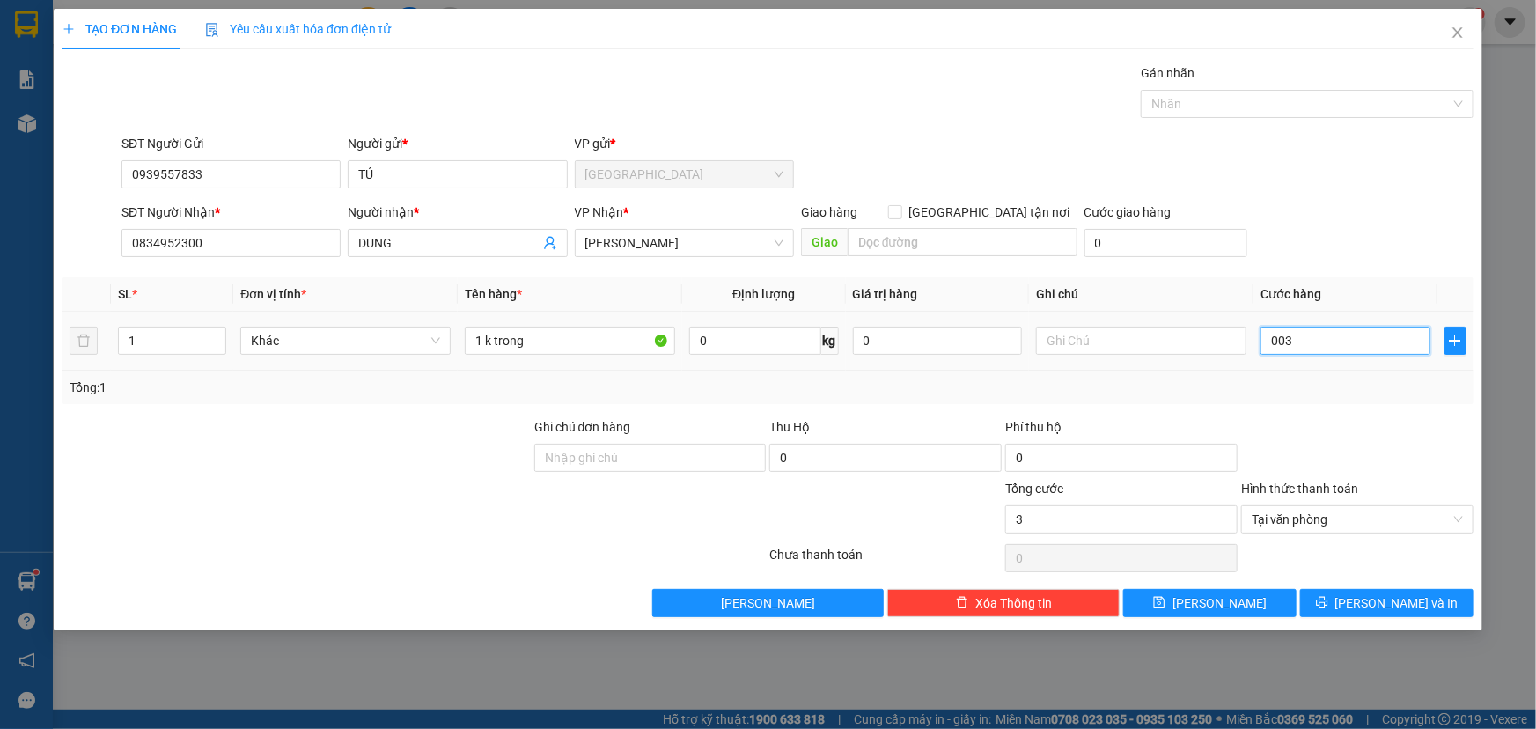
type input "30"
type input "0.030"
type input "30"
drag, startPoint x: 1455, startPoint y: 518, endPoint x: 1439, endPoint y: 525, distance: 17.3
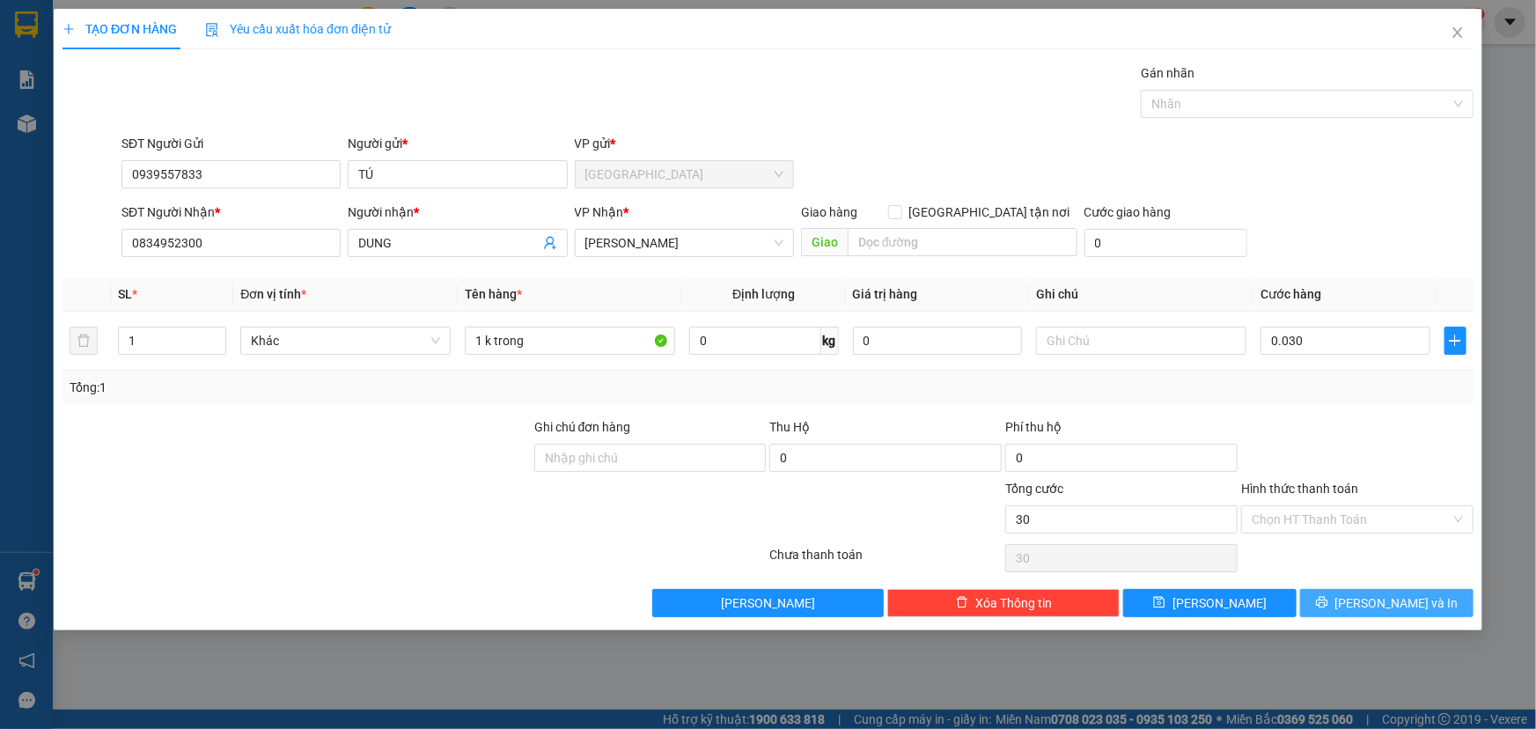
type input "30.000"
drag, startPoint x: 1377, startPoint y: 597, endPoint x: 1261, endPoint y: 565, distance: 120.5
click at [1370, 594] on button "Lưu và In" at bounding box center [1386, 603] width 173 height 28
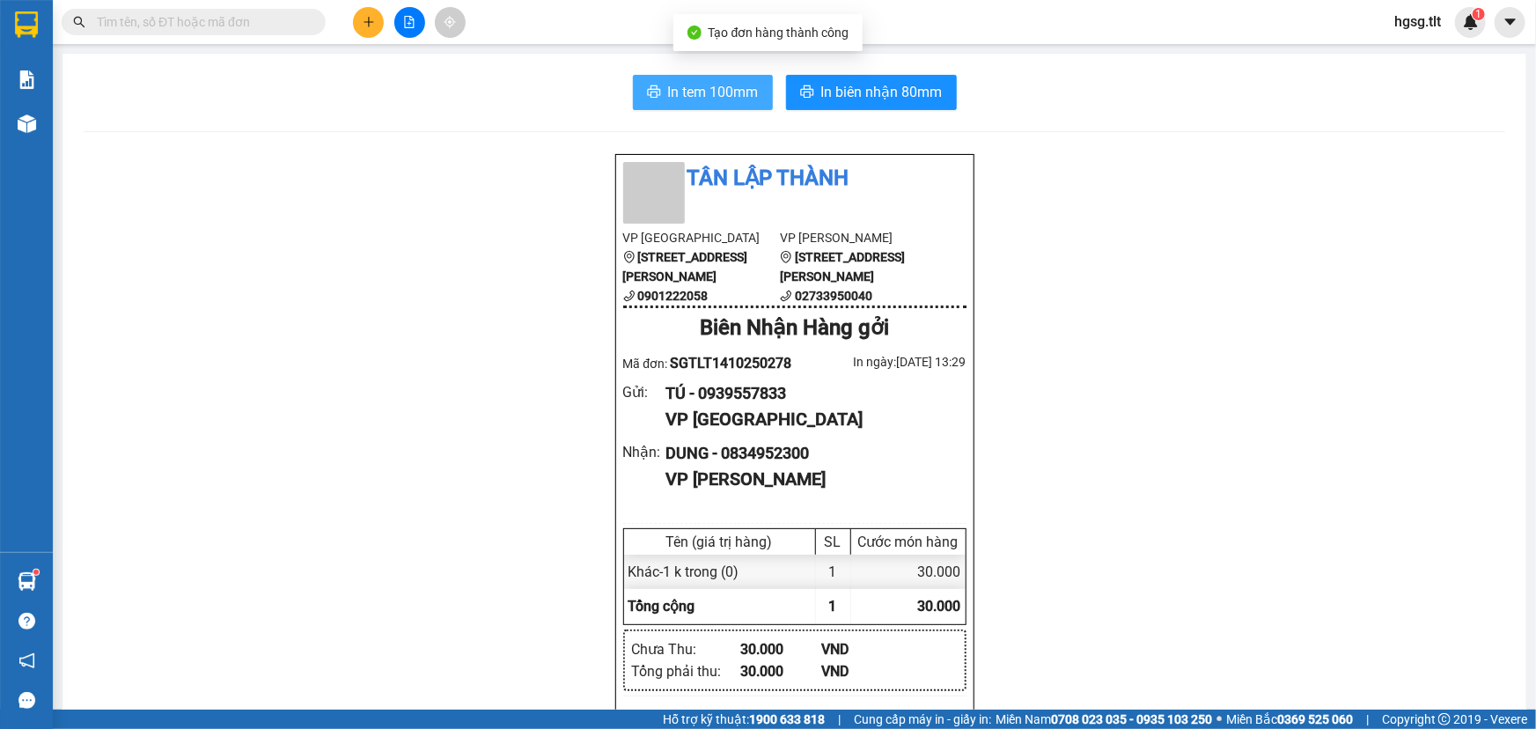
click at [695, 92] on span "In tem 100mm" at bounding box center [713, 92] width 91 height 22
click at [821, 98] on span "In biên nhận 80mm" at bounding box center [881, 92] width 121 height 22
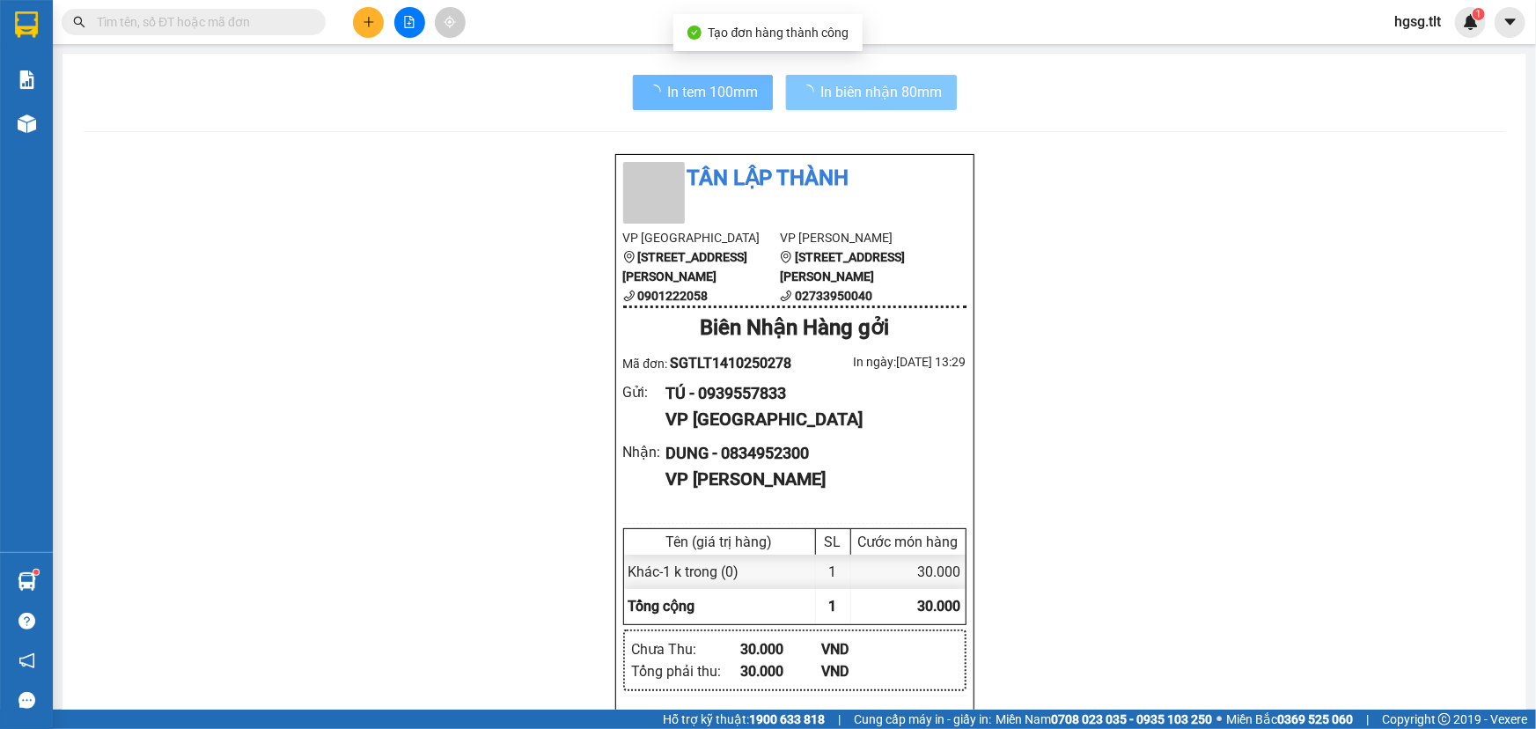
scroll to position [105, 0]
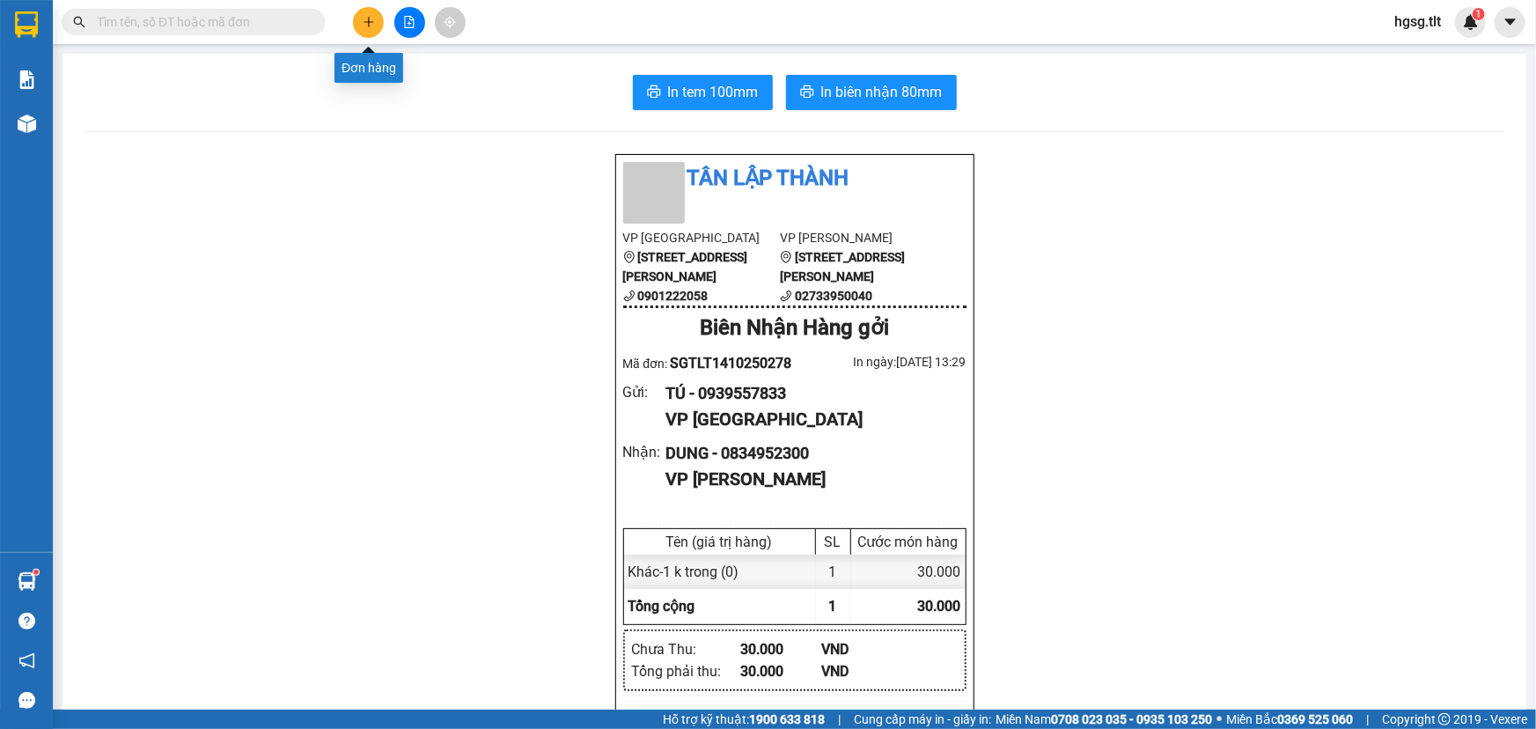
click at [364, 20] on icon "plus" at bounding box center [369, 22] width 12 height 12
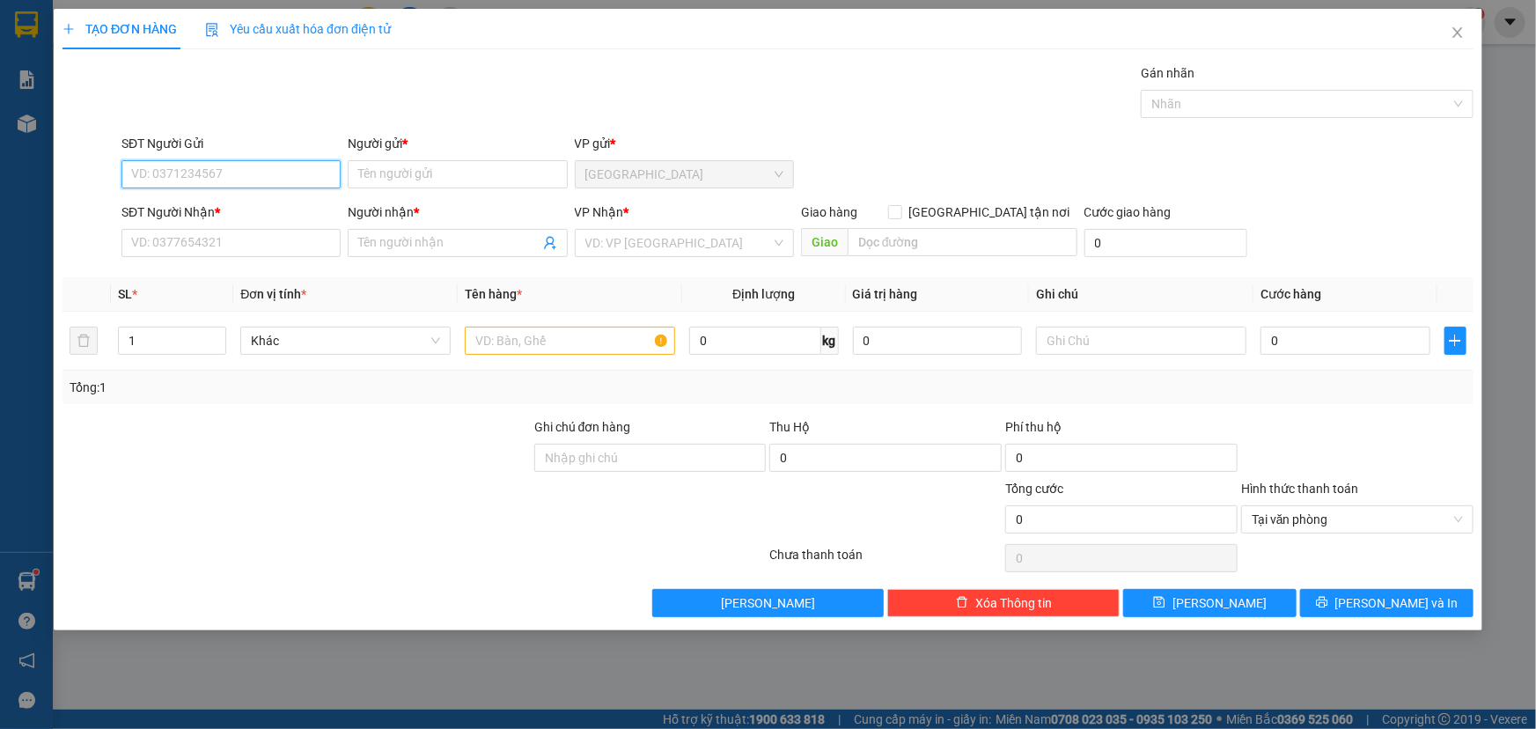
click at [287, 172] on input "SĐT Người Gửi" at bounding box center [230, 174] width 219 height 28
drag, startPoint x: 339, startPoint y: 192, endPoint x: 326, endPoint y: 203, distance: 17.5
click at [338, 196] on div "0899000001 0899000001 - NGÔI SAO LỚN" at bounding box center [230, 209] width 219 height 35
drag, startPoint x: 297, startPoint y: 149, endPoint x: 291, endPoint y: 173, distance: 25.4
click at [292, 156] on div "SĐT Người Gửi" at bounding box center [230, 147] width 219 height 26
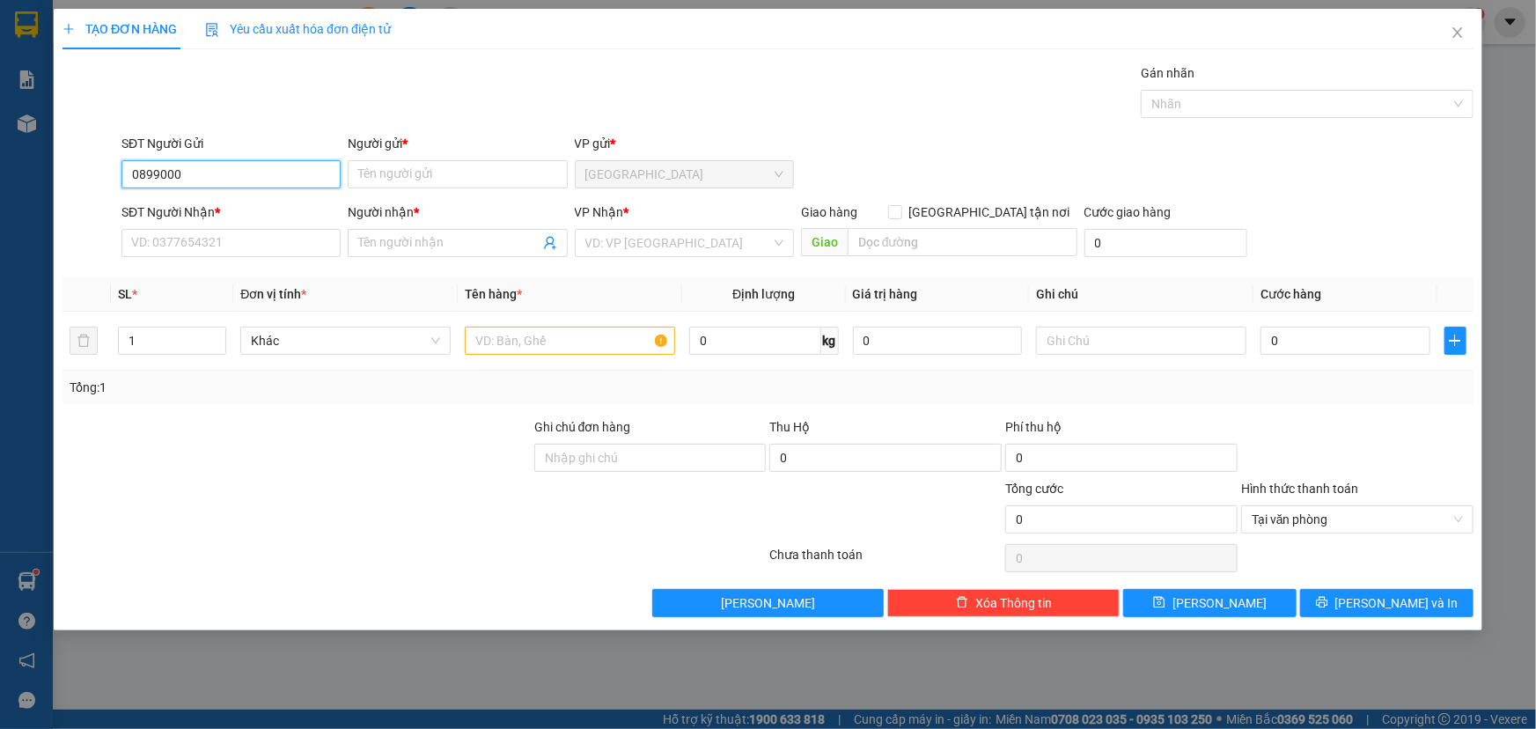
click at [198, 170] on input "0899000" at bounding box center [230, 174] width 219 height 28
drag, startPoint x: 213, startPoint y: 210, endPoint x: 172, endPoint y: 265, distance: 68.5
click at [195, 222] on div "0899000001 - NGÔI SAO LỚN" at bounding box center [230, 209] width 219 height 28
type input "0899000001"
type input "NGÔI SAO LỚN"
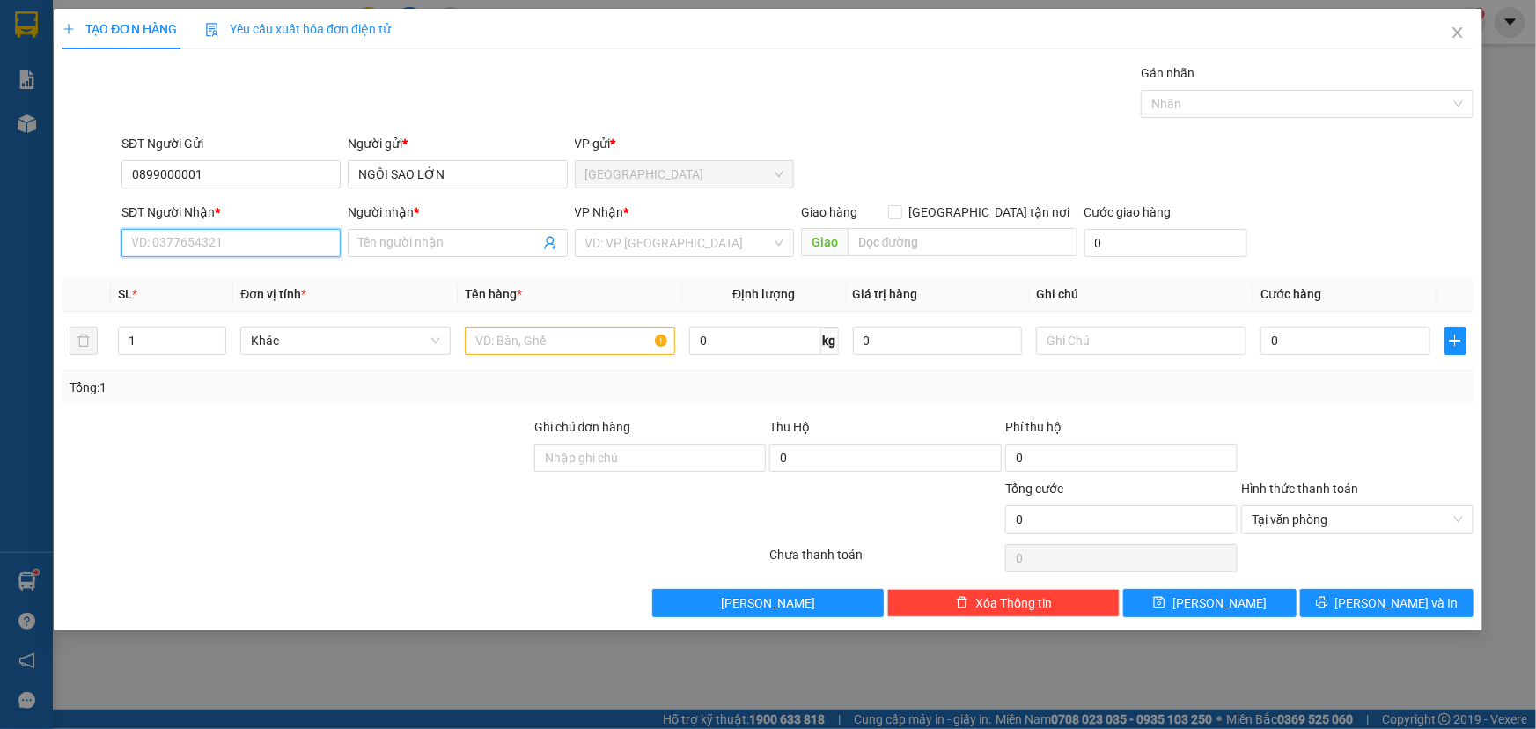
click at [193, 240] on input "SĐT Người Nhận *" at bounding box center [230, 243] width 219 height 28
type input "0972426888"
click at [252, 280] on div "0972426888 - CHÍ THANH" at bounding box center [231, 278] width 198 height 19
type input "CHÍ THANH"
type input "0972426888"
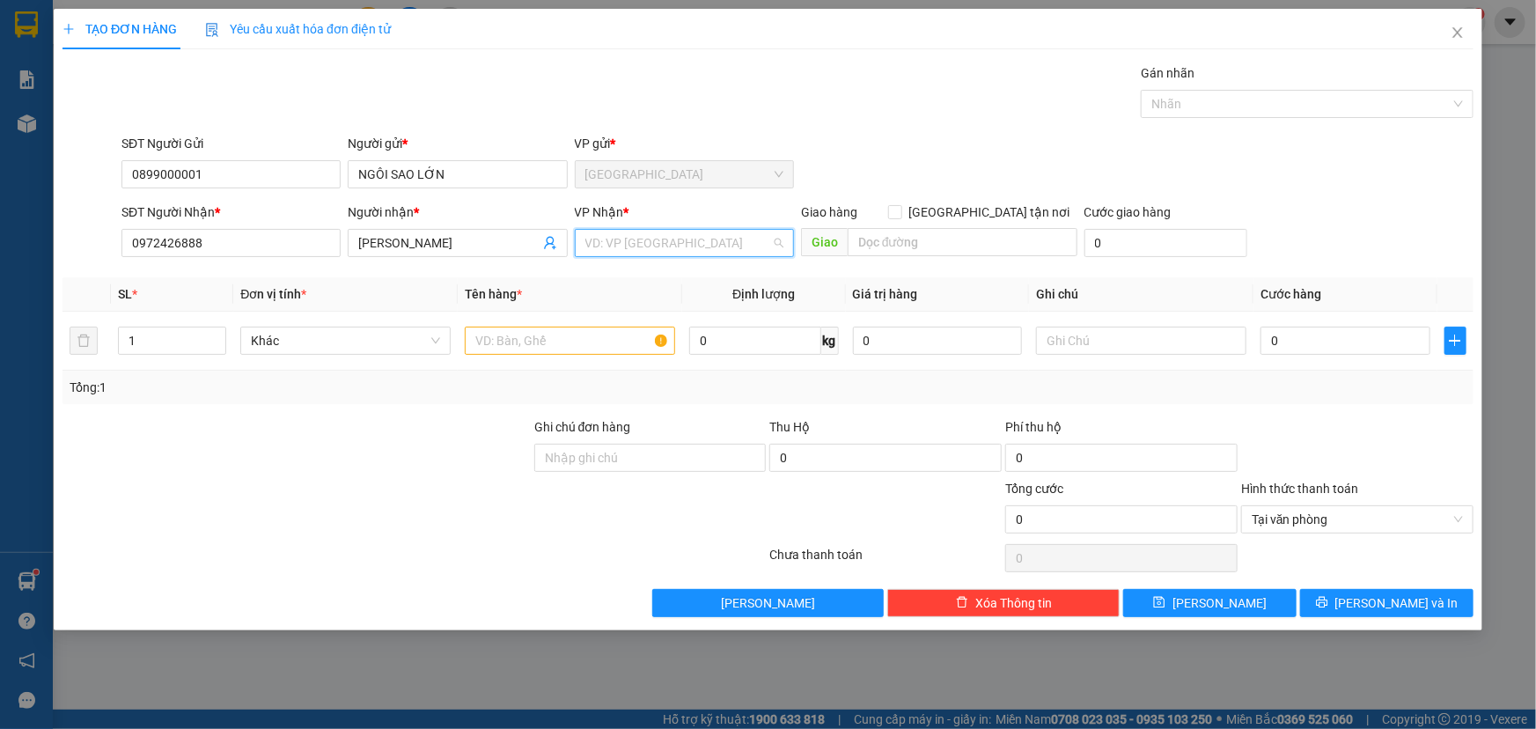
click at [674, 248] on input "search" at bounding box center [678, 243] width 186 height 26
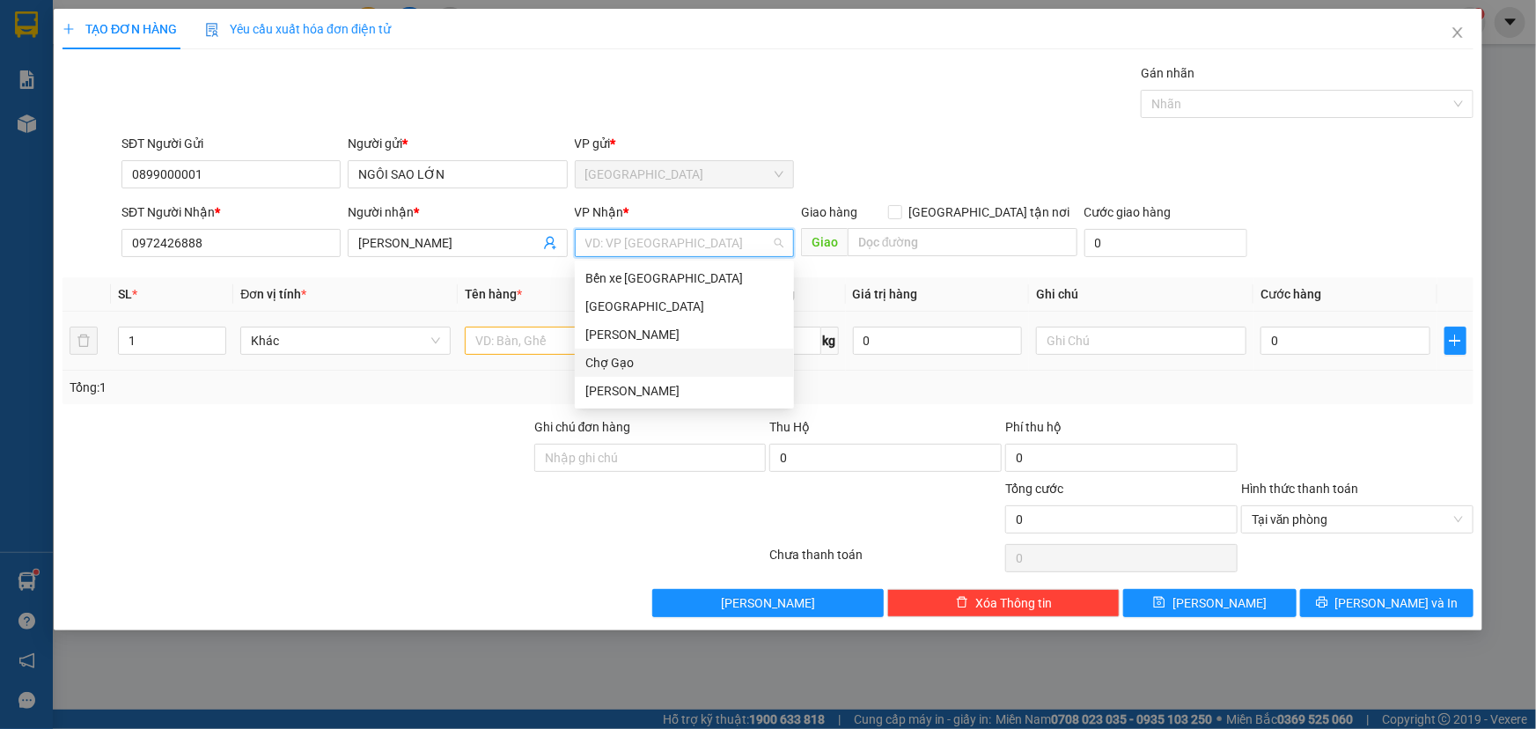
drag, startPoint x: 624, startPoint y: 349, endPoint x: 564, endPoint y: 362, distance: 61.3
click at [596, 357] on div "Chợ Gạo" at bounding box center [684, 363] width 219 height 28
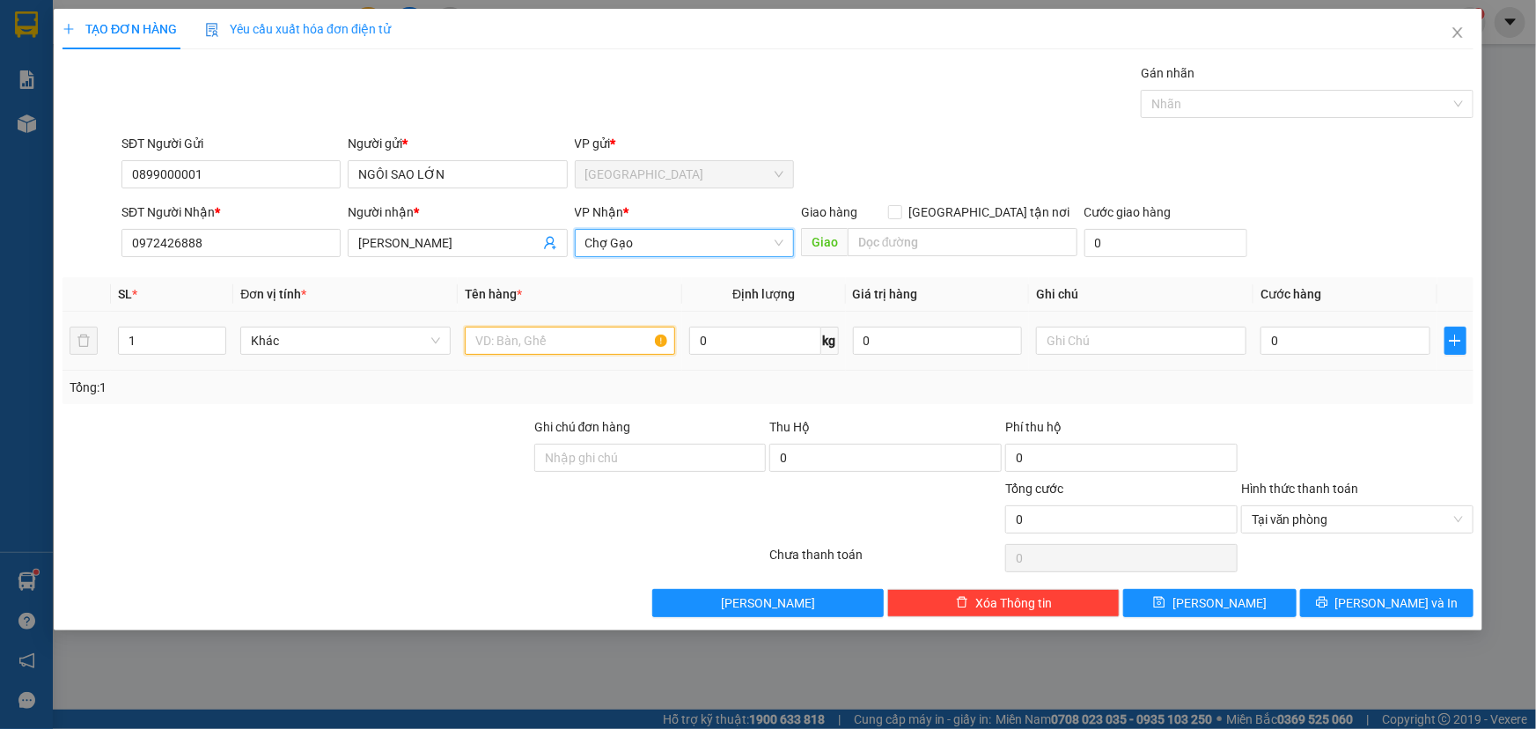
click at [529, 337] on input "text" at bounding box center [570, 341] width 210 height 28
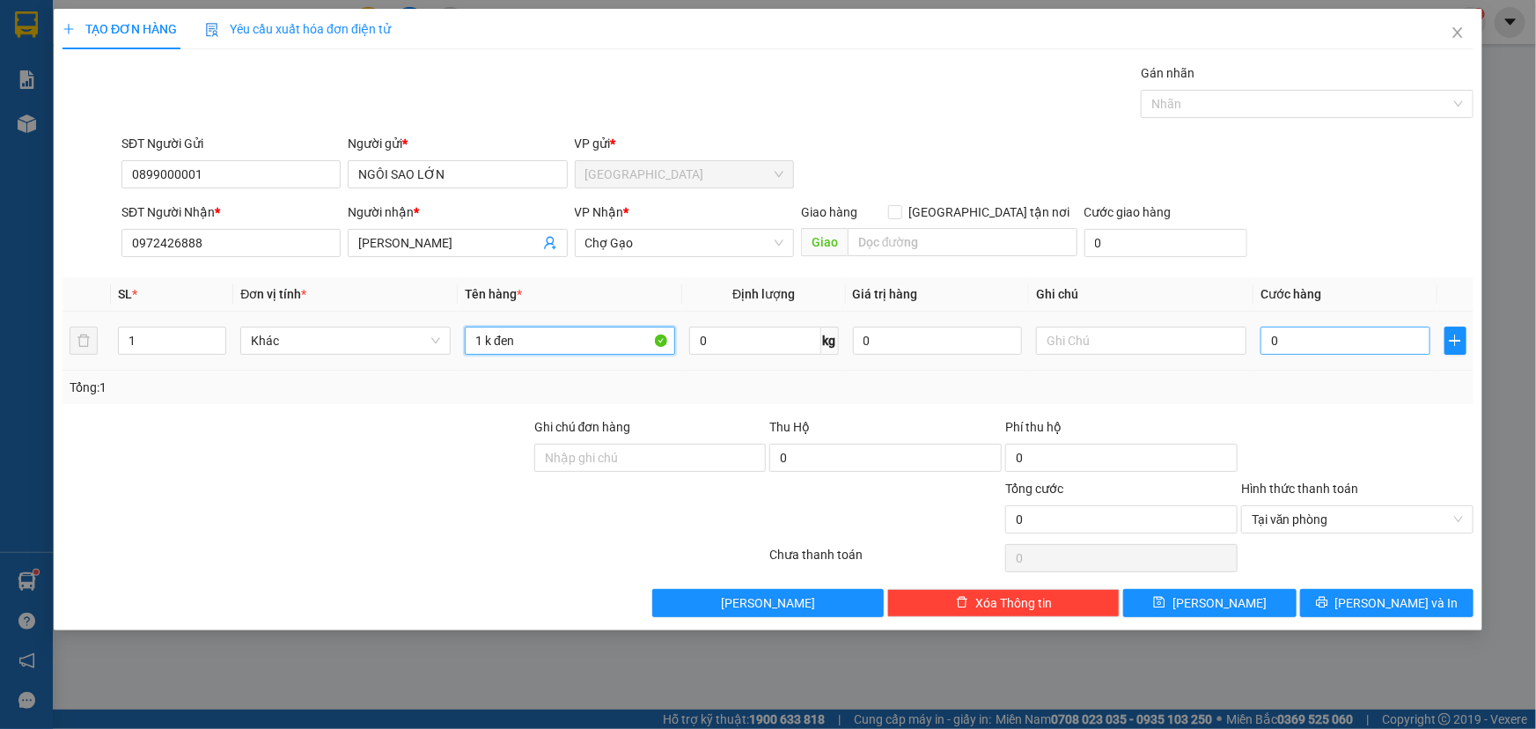
type input "1 k đen"
type input "002"
type input "2"
type input "0.025"
type input "25"
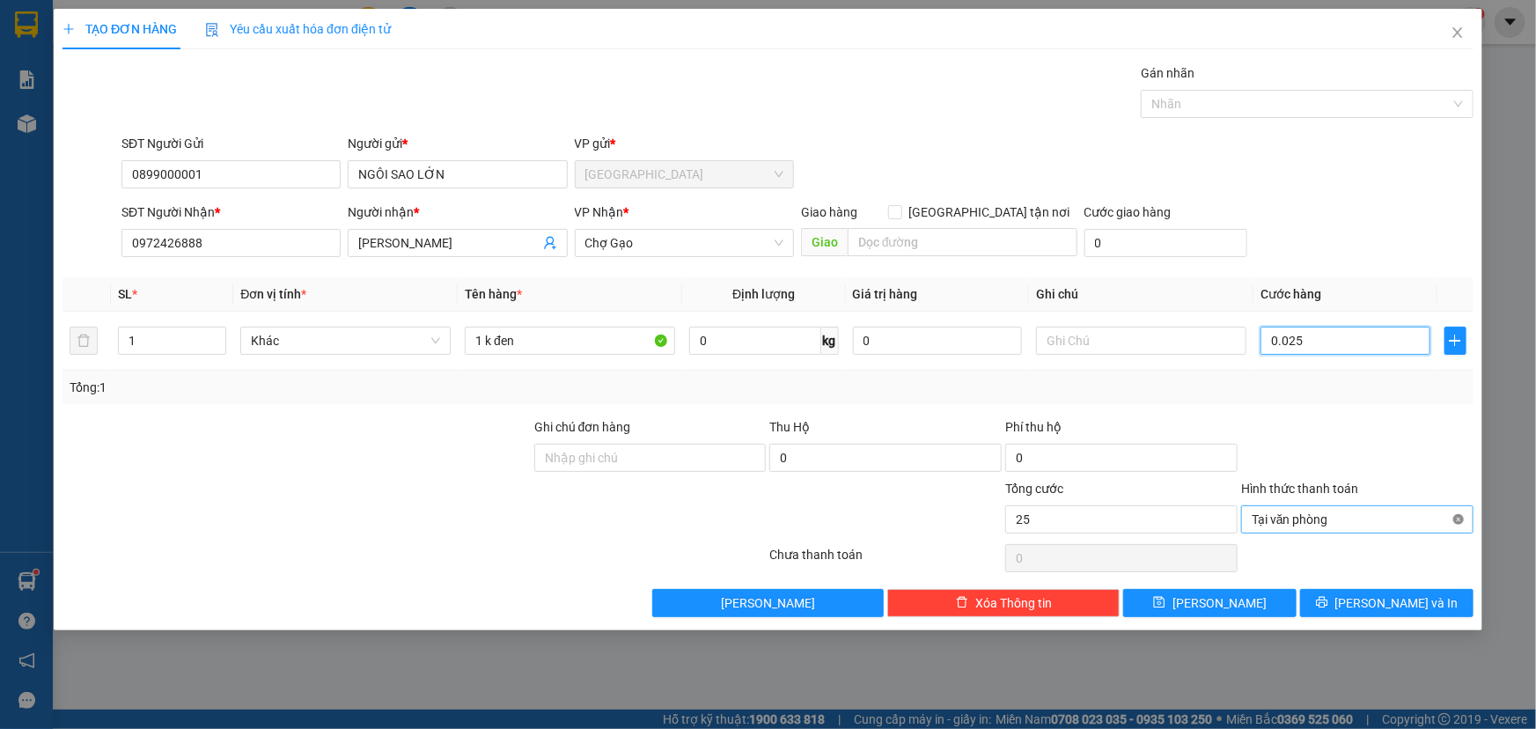
type input "0.025"
type input "25"
type input "25.000"
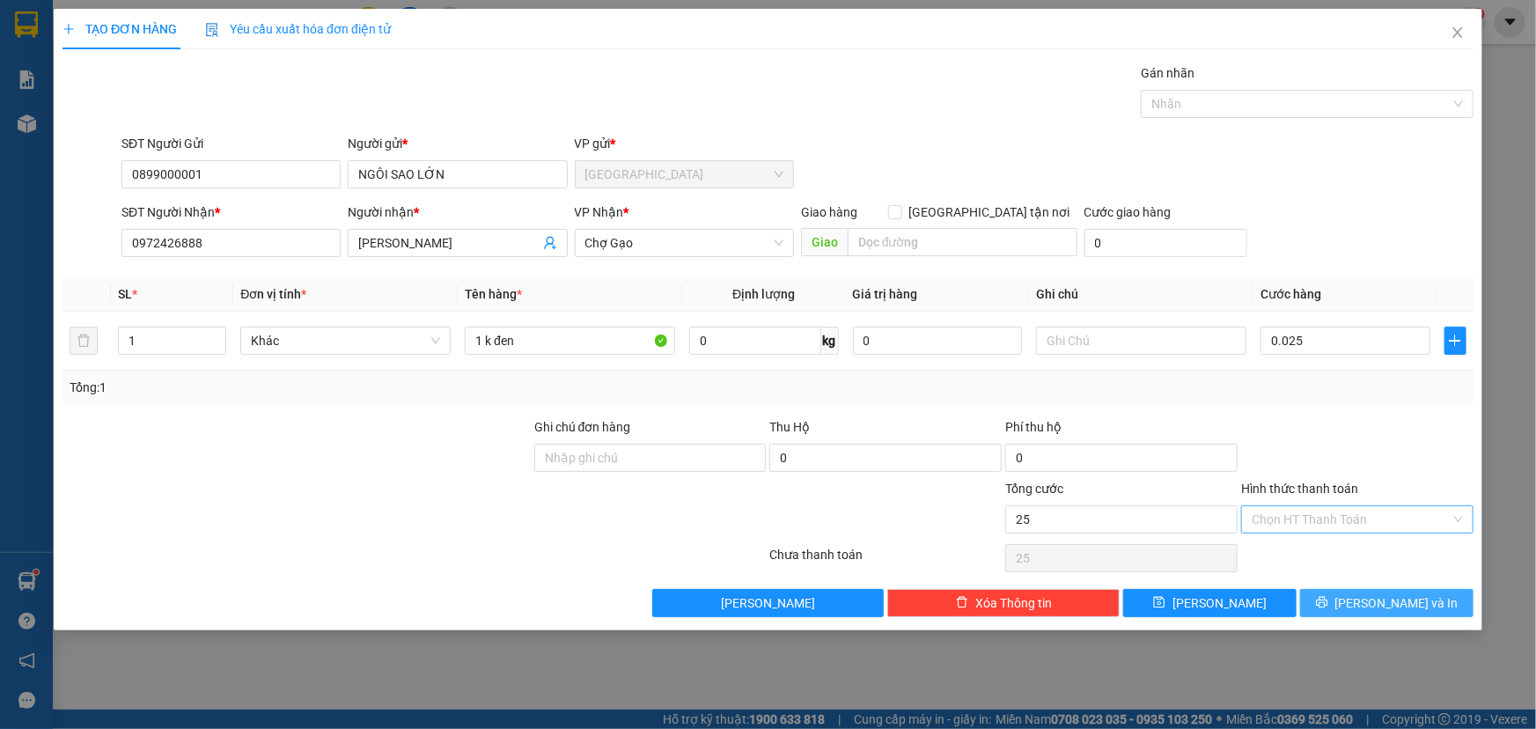
type input "25.000"
click at [1403, 607] on span "Lưu và In" at bounding box center [1397, 602] width 123 height 19
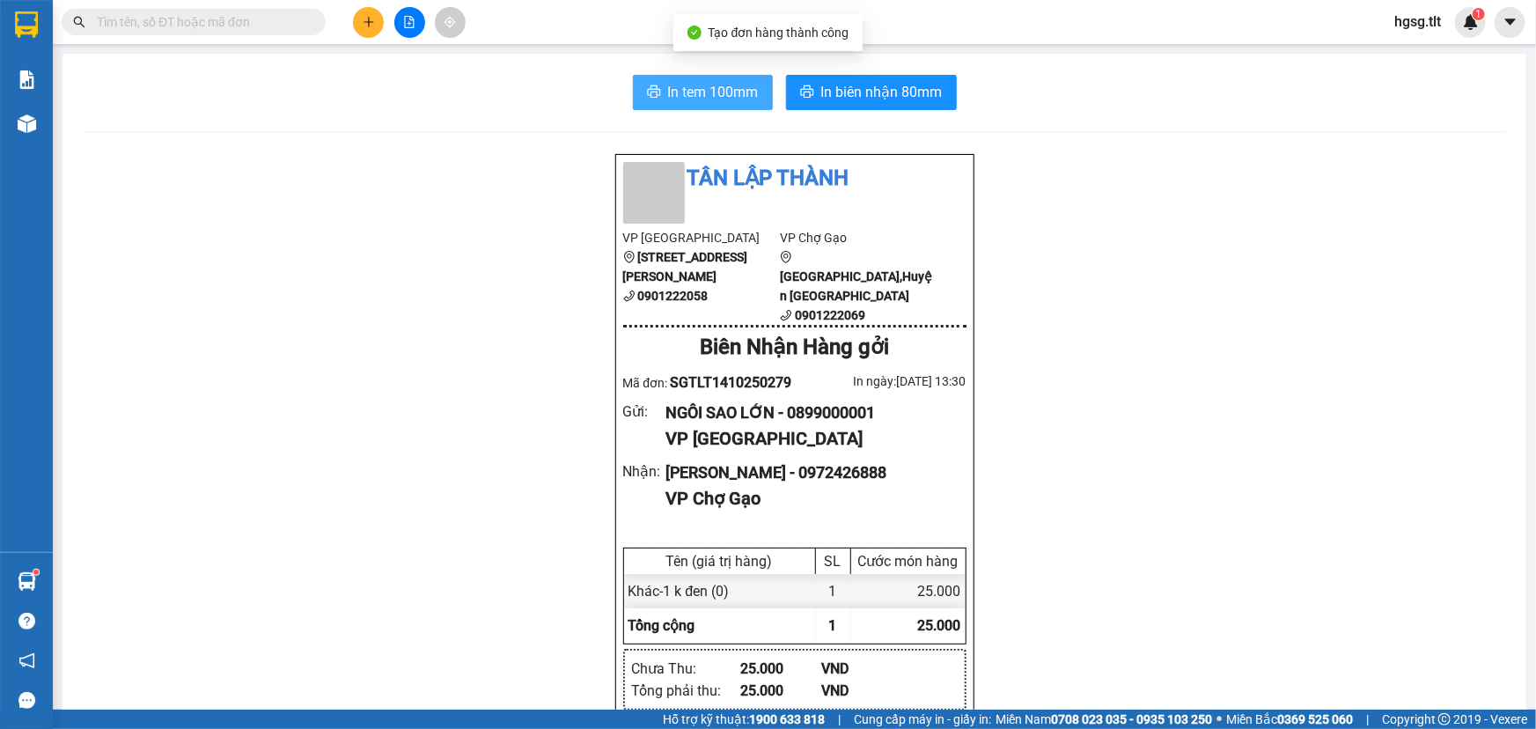
click at [731, 93] on span "In tem 100mm" at bounding box center [713, 92] width 91 height 22
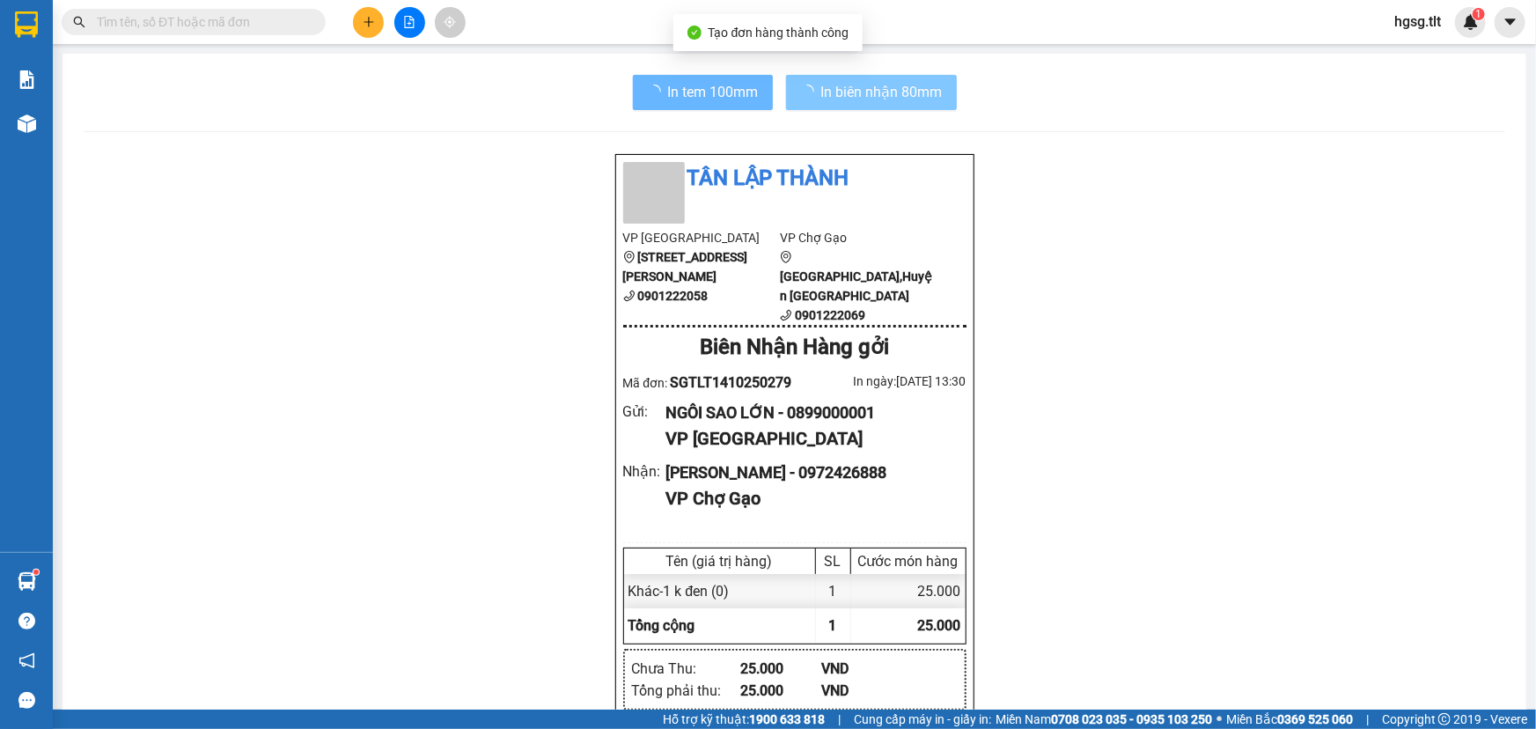
scroll to position [105, 0]
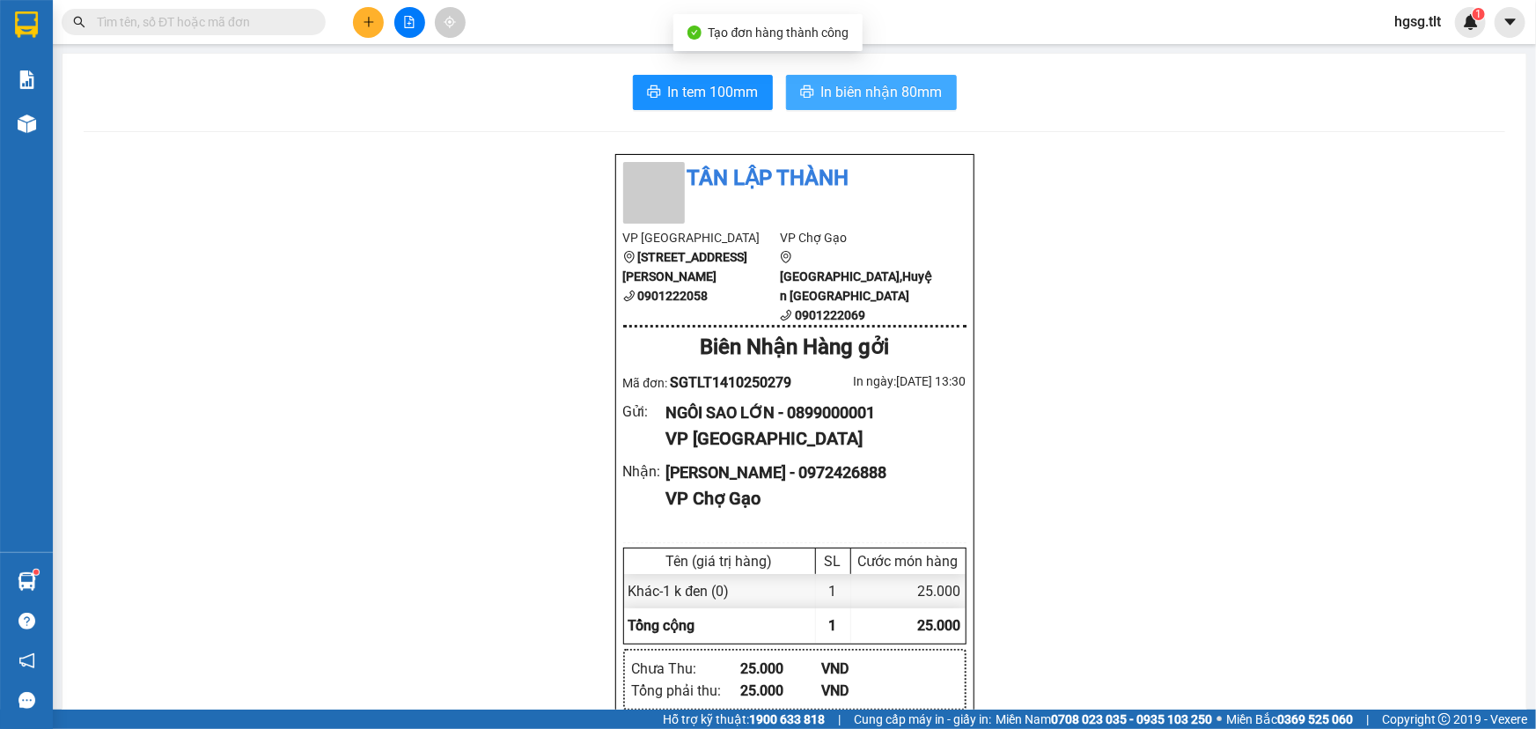
click at [836, 100] on span "In biên nhận 80mm" at bounding box center [881, 92] width 121 height 22
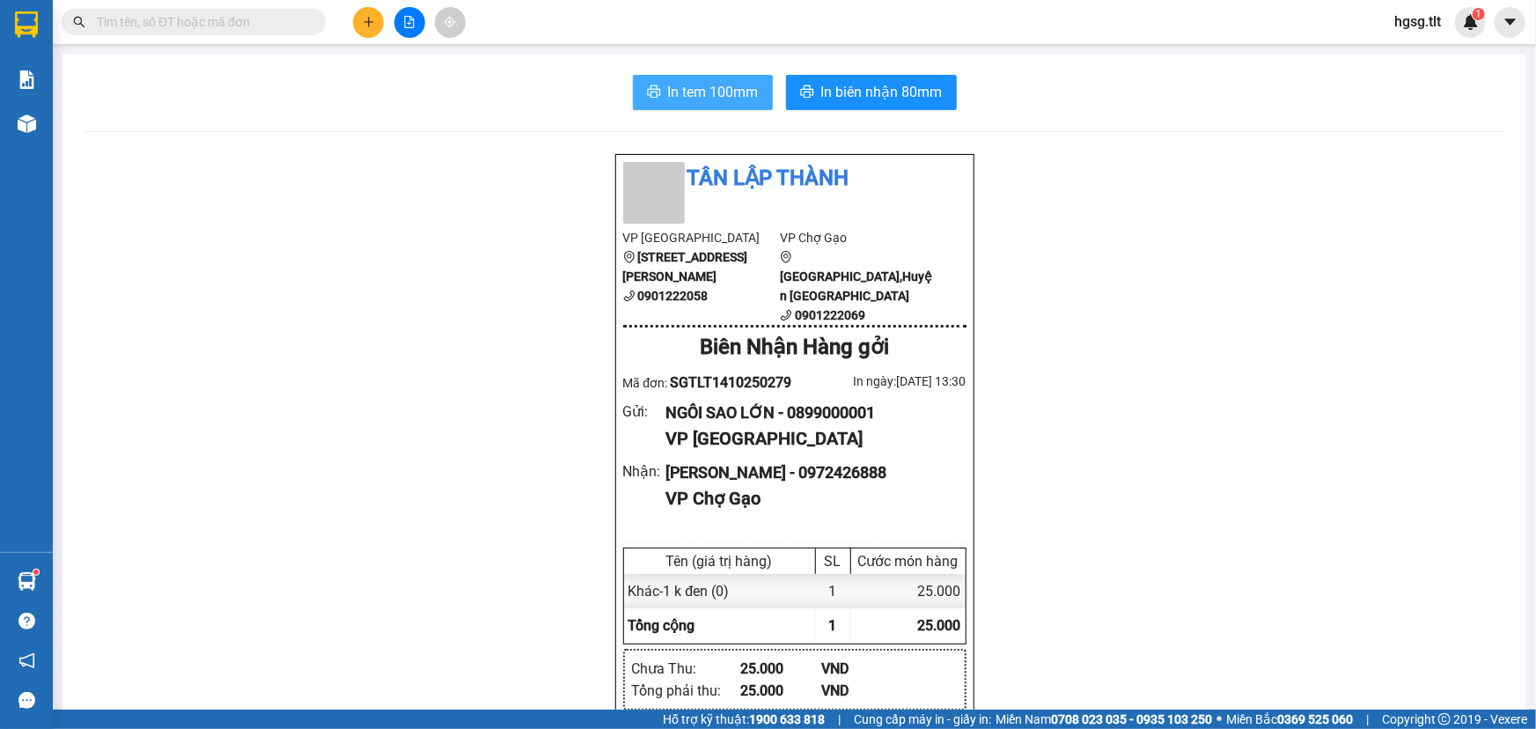
click at [692, 91] on span "In tem 100mm" at bounding box center [713, 92] width 91 height 22
drag, startPoint x: 352, startPoint y: 11, endPoint x: 370, endPoint y: 49, distance: 41.8
click at [352, 12] on div at bounding box center [409, 22] width 132 height 31
click at [360, 23] on button at bounding box center [368, 22] width 31 height 31
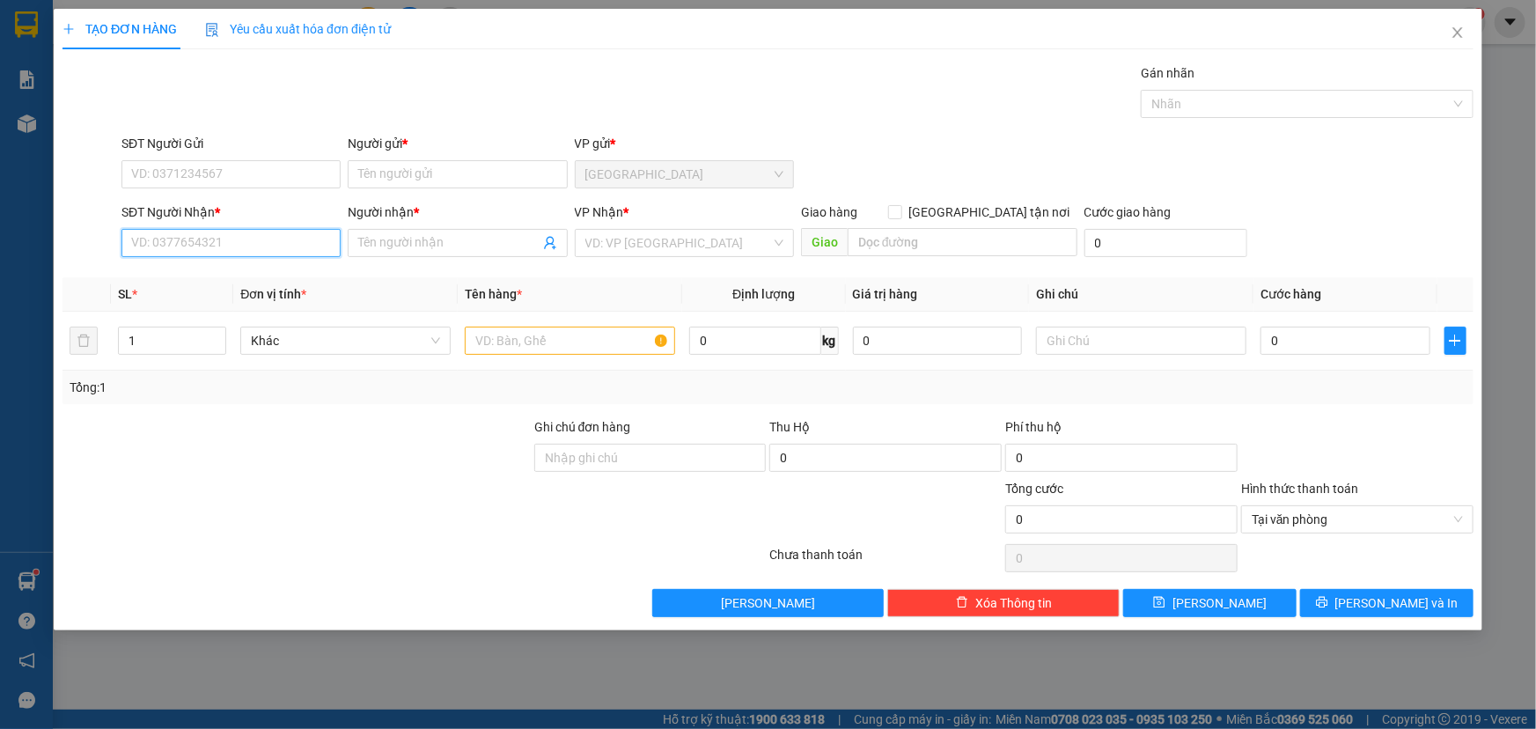
click at [162, 247] on input "SĐT Người Nhận *" at bounding box center [230, 243] width 219 height 28
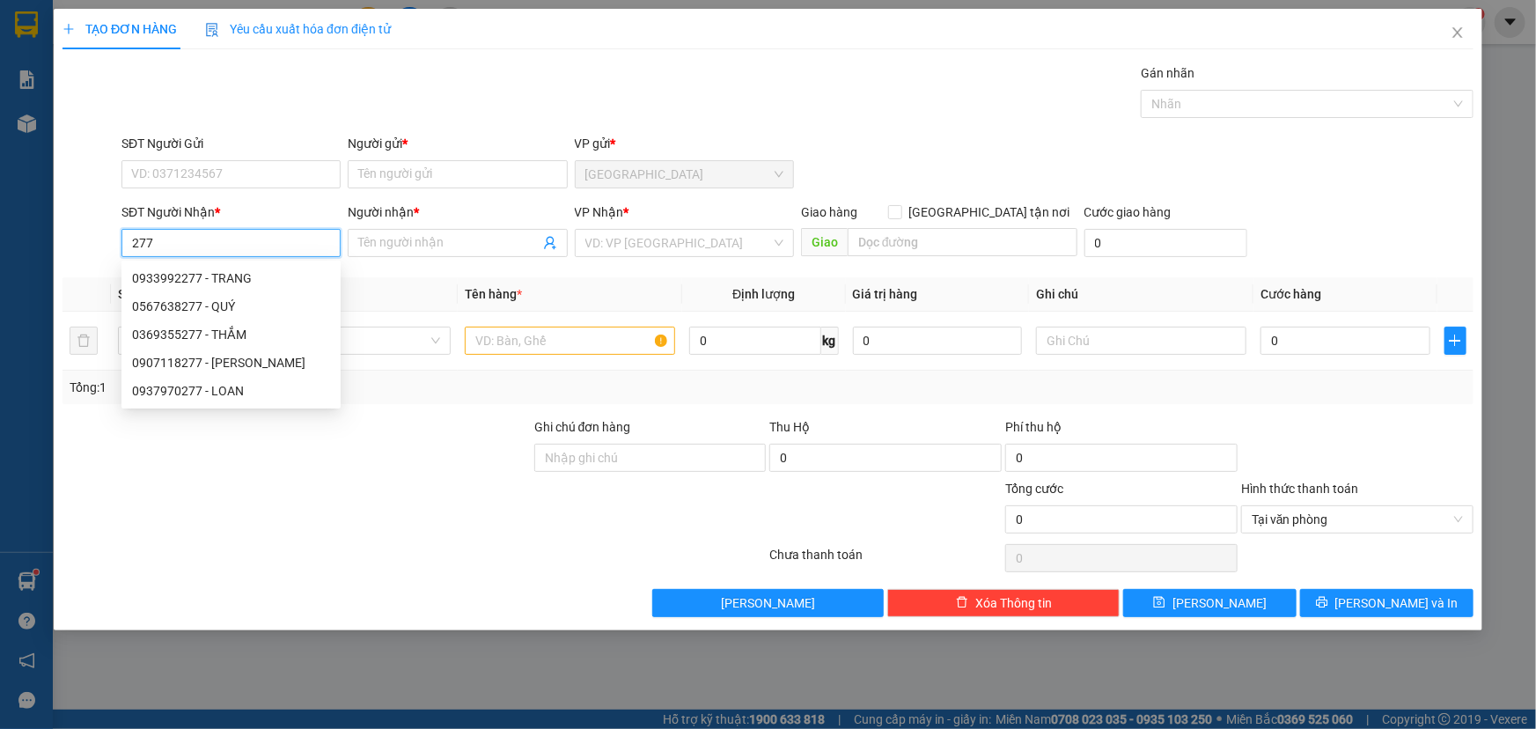
click at [201, 276] on div "0933992277 - TRANG" at bounding box center [231, 278] width 198 height 19
type input "0933992277"
type input "TRANG"
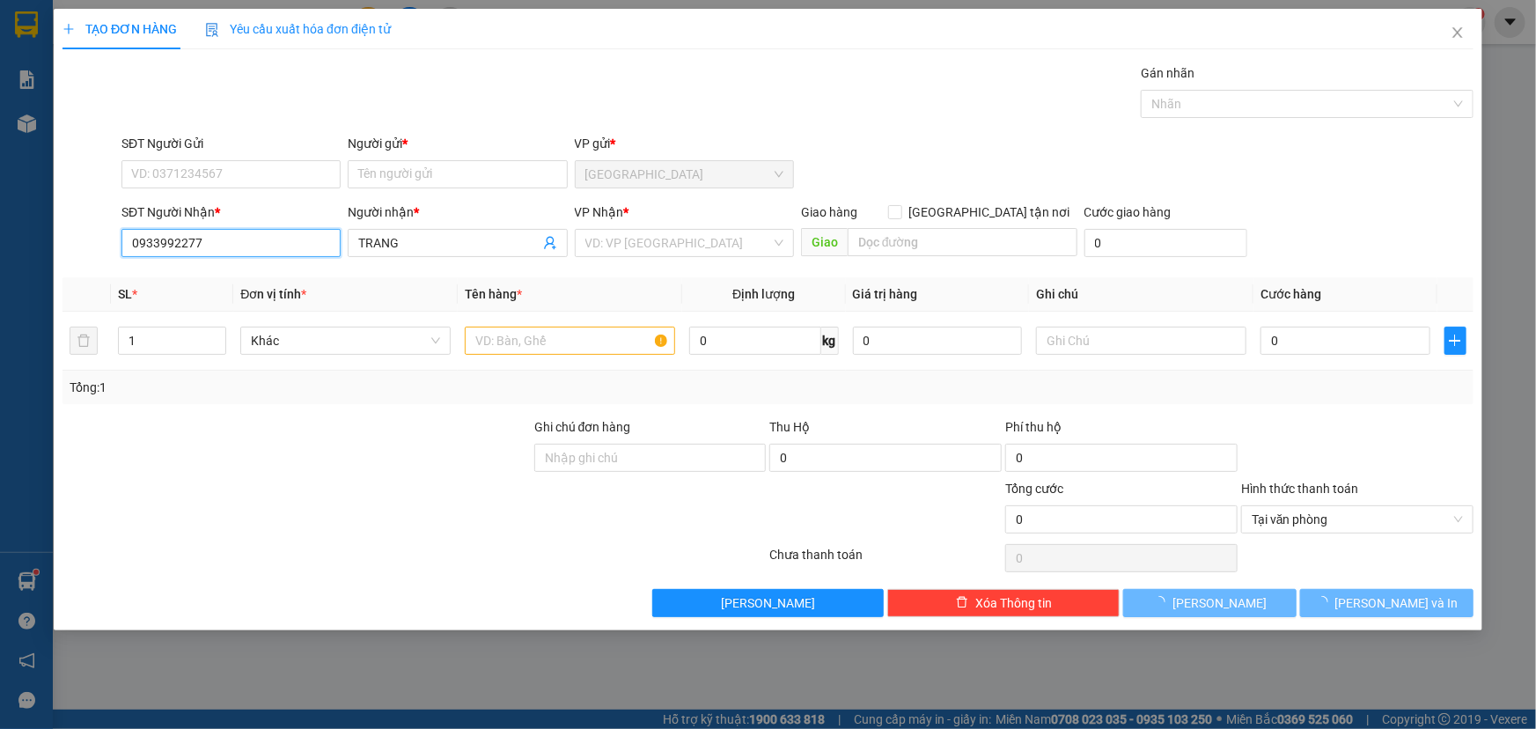
type input "0933992277"
drag, startPoint x: 219, startPoint y: 158, endPoint x: 210, endPoint y: 190, distance: 33.1
click at [217, 165] on div "SĐT Người Gửi VD: 0371234567" at bounding box center [230, 165] width 219 height 62
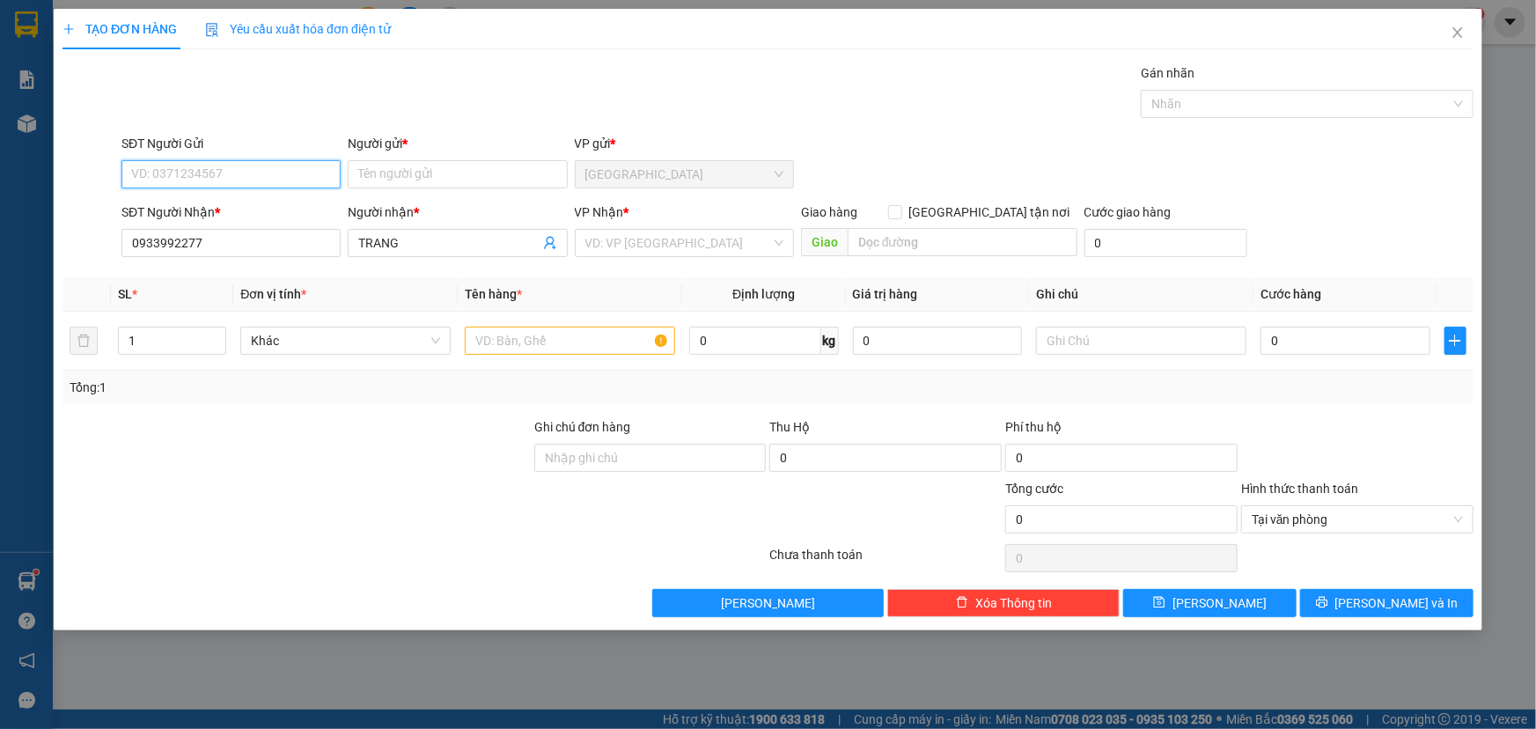
drag, startPoint x: 229, startPoint y: 166, endPoint x: 229, endPoint y: 179, distance: 13.2
click at [229, 173] on input "SĐT Người Gửi" at bounding box center [230, 174] width 219 height 28
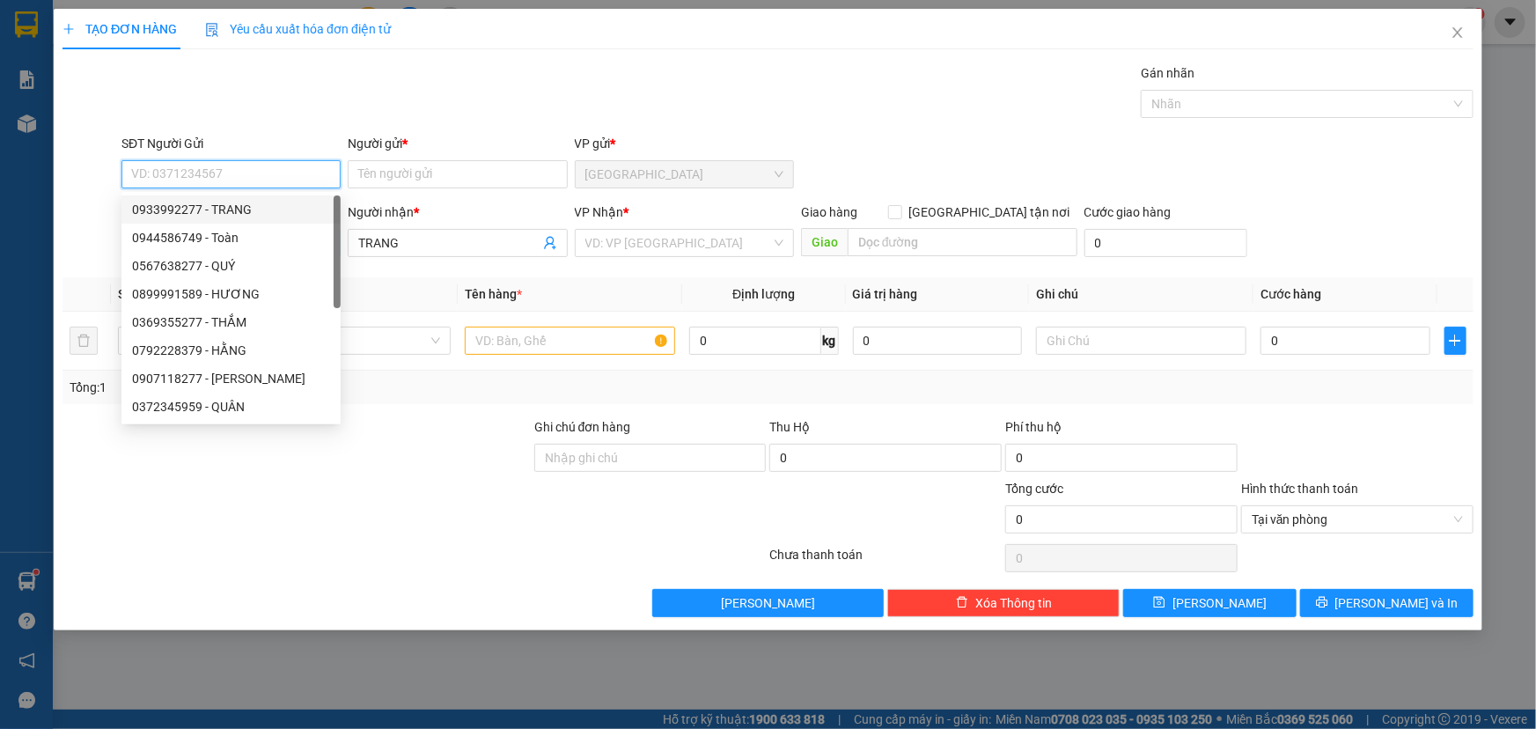
drag, startPoint x: 238, startPoint y: 209, endPoint x: 266, endPoint y: 241, distance: 43.1
click at [239, 209] on div "0933992277 - TRANG" at bounding box center [231, 209] width 198 height 19
type input "0933992277"
type input "TRANG"
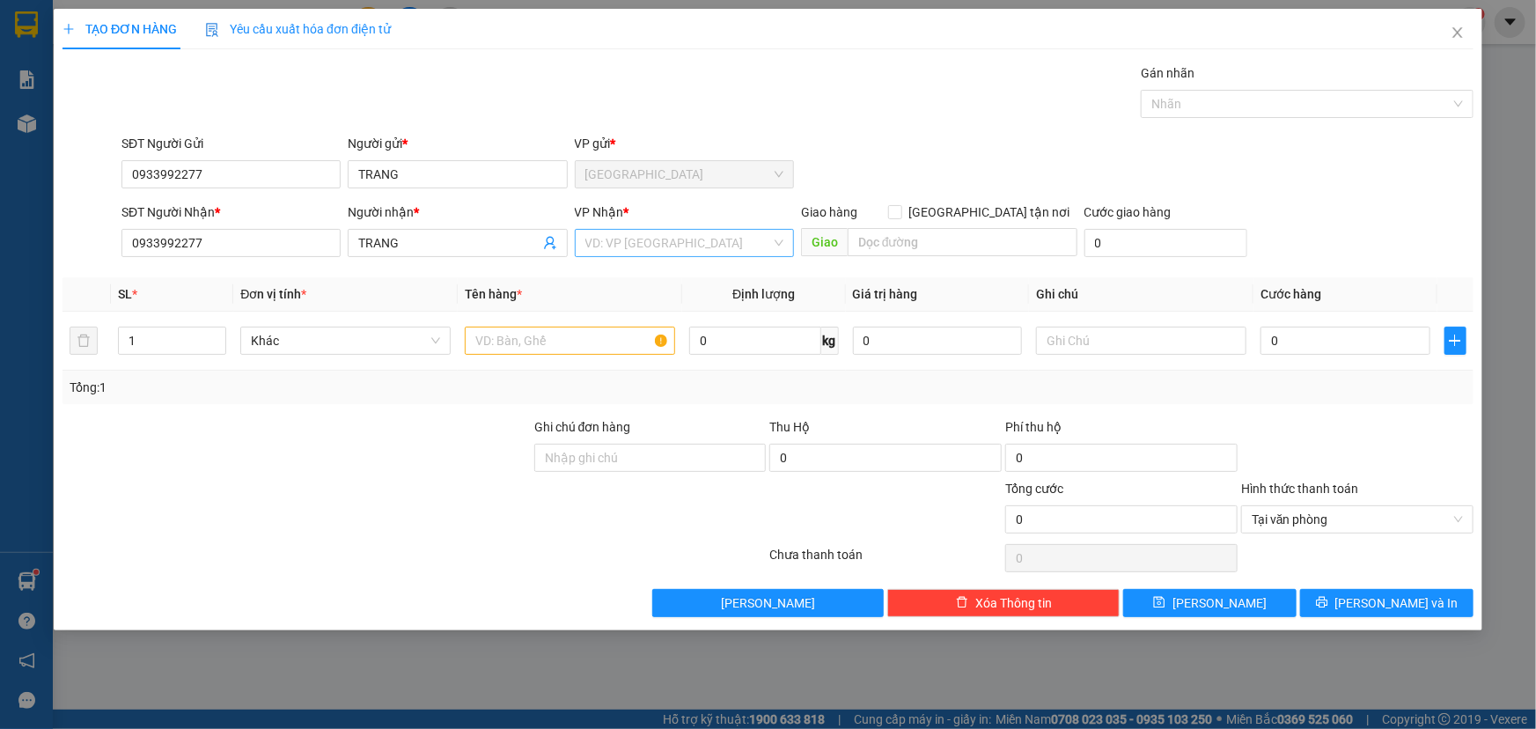
drag, startPoint x: 624, startPoint y: 240, endPoint x: 622, endPoint y: 251, distance: 10.9
click at [622, 251] on input "search" at bounding box center [678, 243] width 186 height 26
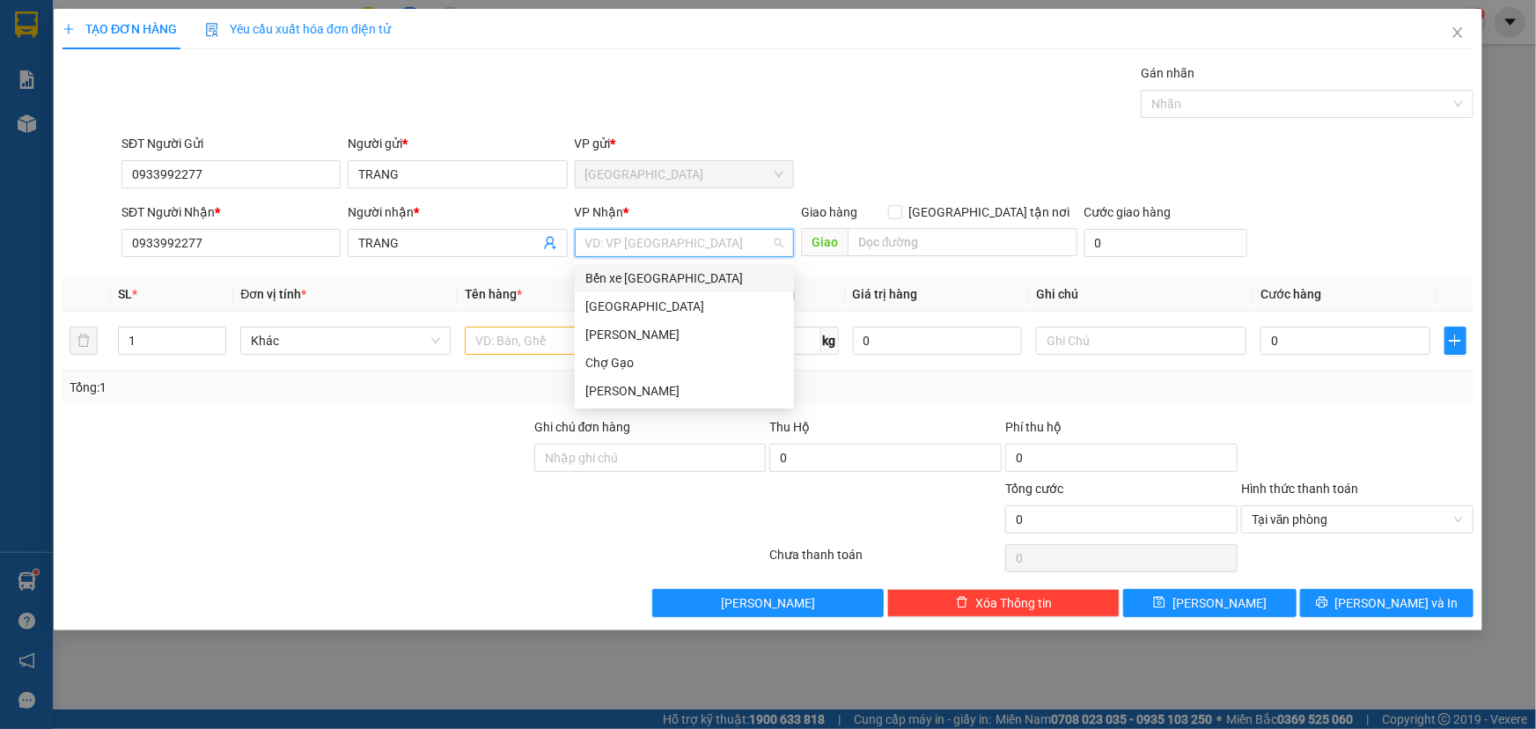
drag, startPoint x: 637, startPoint y: 267, endPoint x: 615, endPoint y: 284, distance: 28.2
click at [629, 275] on div "Bến xe Tiền Giang" at bounding box center [684, 278] width 219 height 28
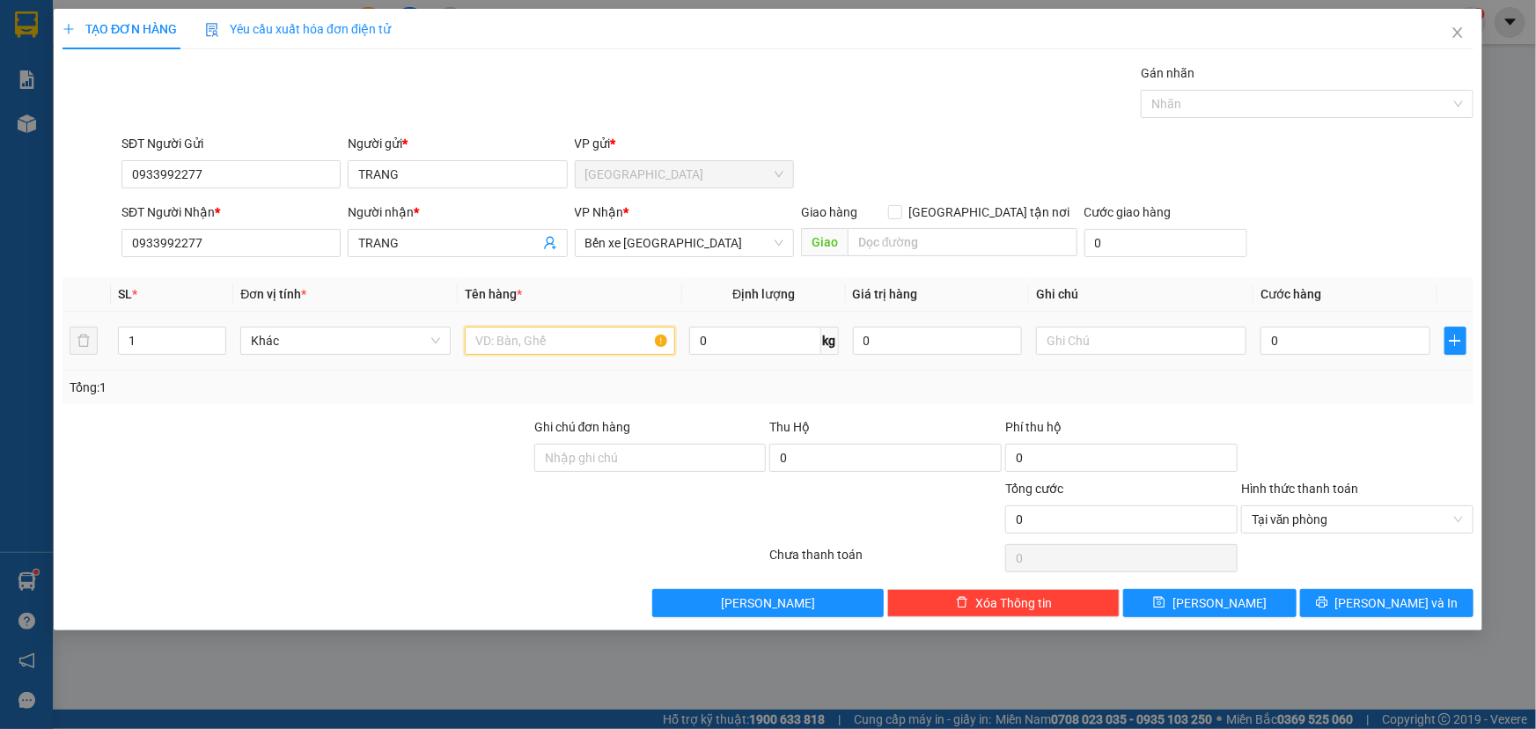
click at [519, 323] on div at bounding box center [570, 340] width 210 height 35
type input "1 k b xanh"
click at [1347, 341] on input "0" at bounding box center [1346, 341] width 170 height 28
type input "003"
type input "3"
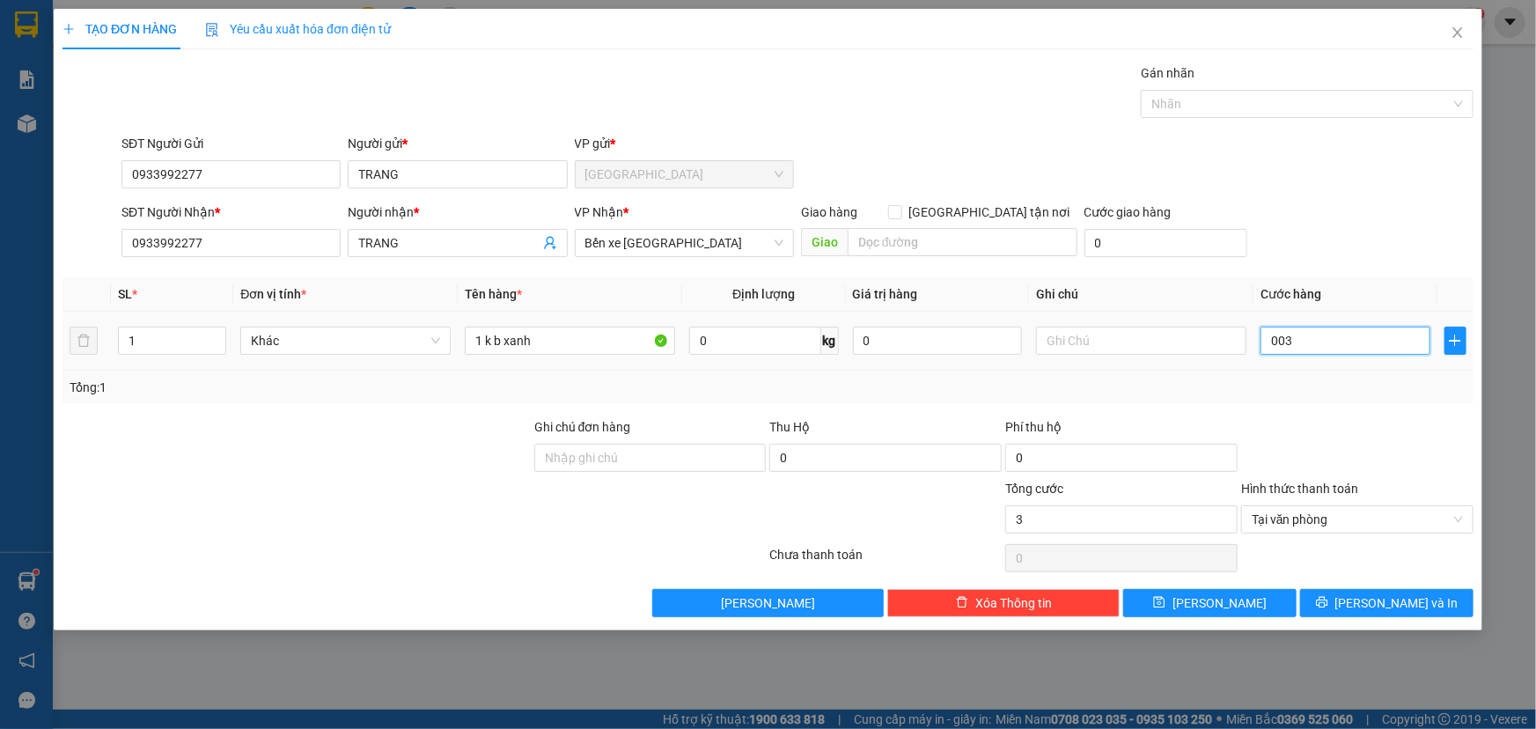
type input "0.030"
type input "30"
type input "0.030"
type input "30"
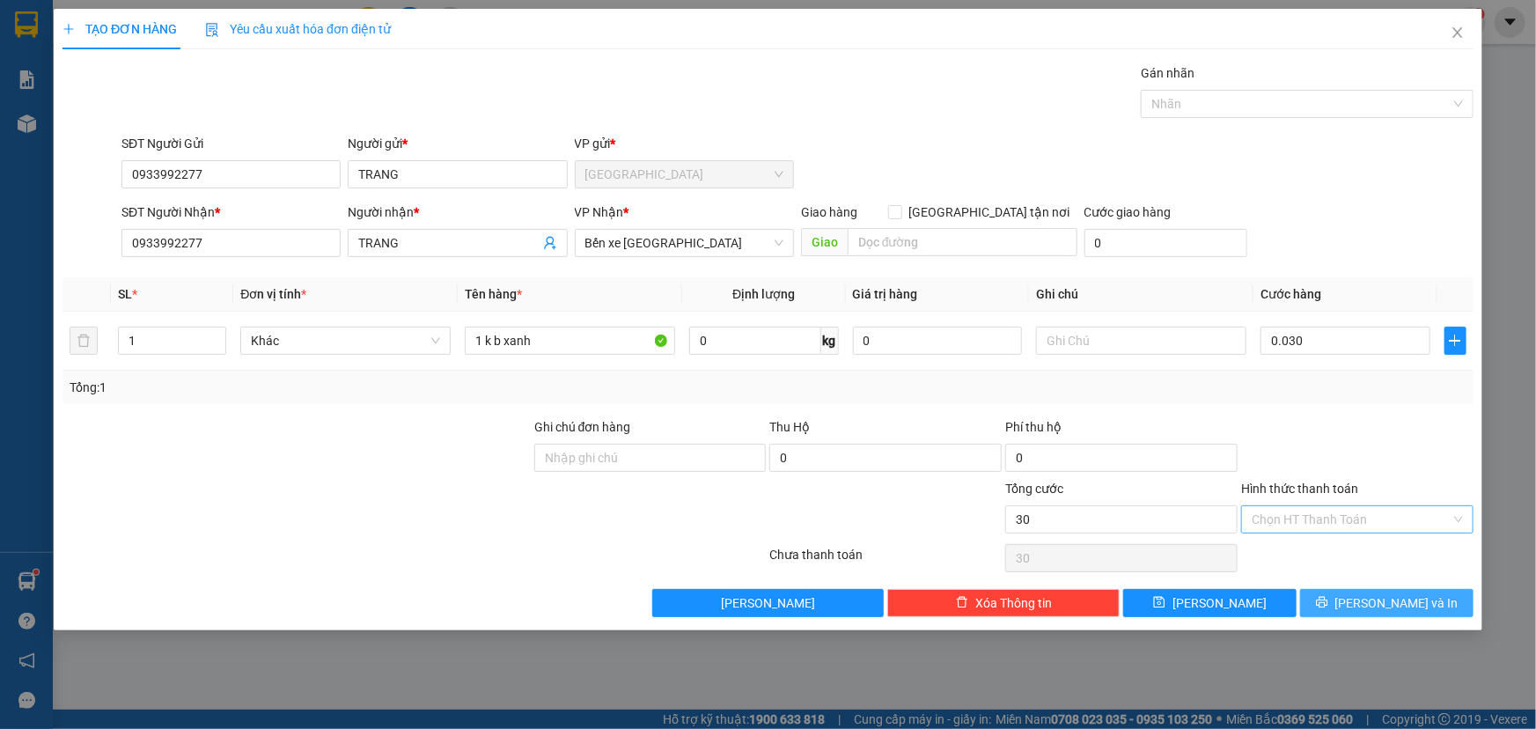
type input "30.000"
click at [1412, 590] on button "Lưu và In" at bounding box center [1386, 603] width 173 height 28
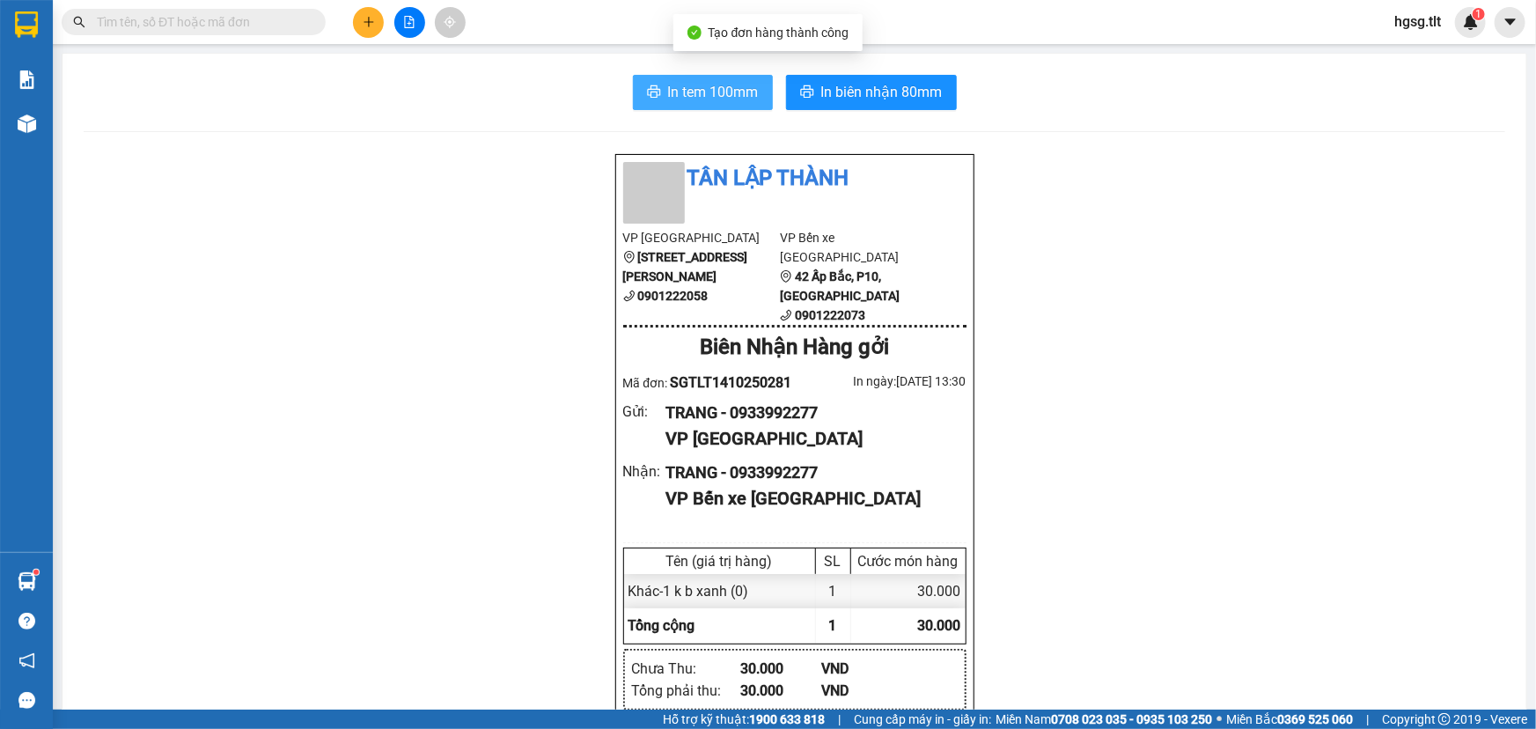
click at [747, 96] on span "In tem 100mm" at bounding box center [713, 92] width 91 height 22
click at [860, 88] on span "In biên nhận 80mm" at bounding box center [881, 92] width 121 height 22
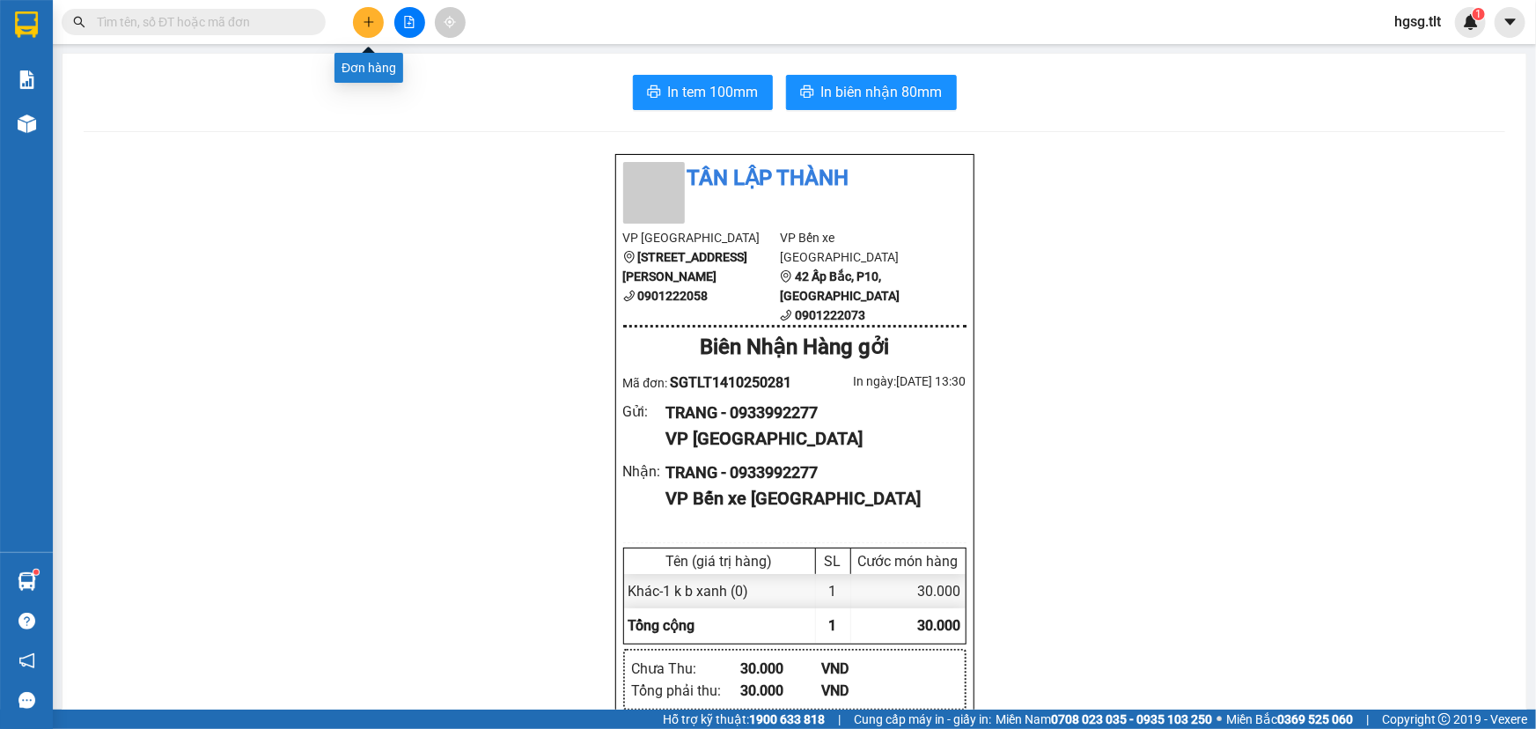
click at [368, 28] on button at bounding box center [368, 22] width 31 height 31
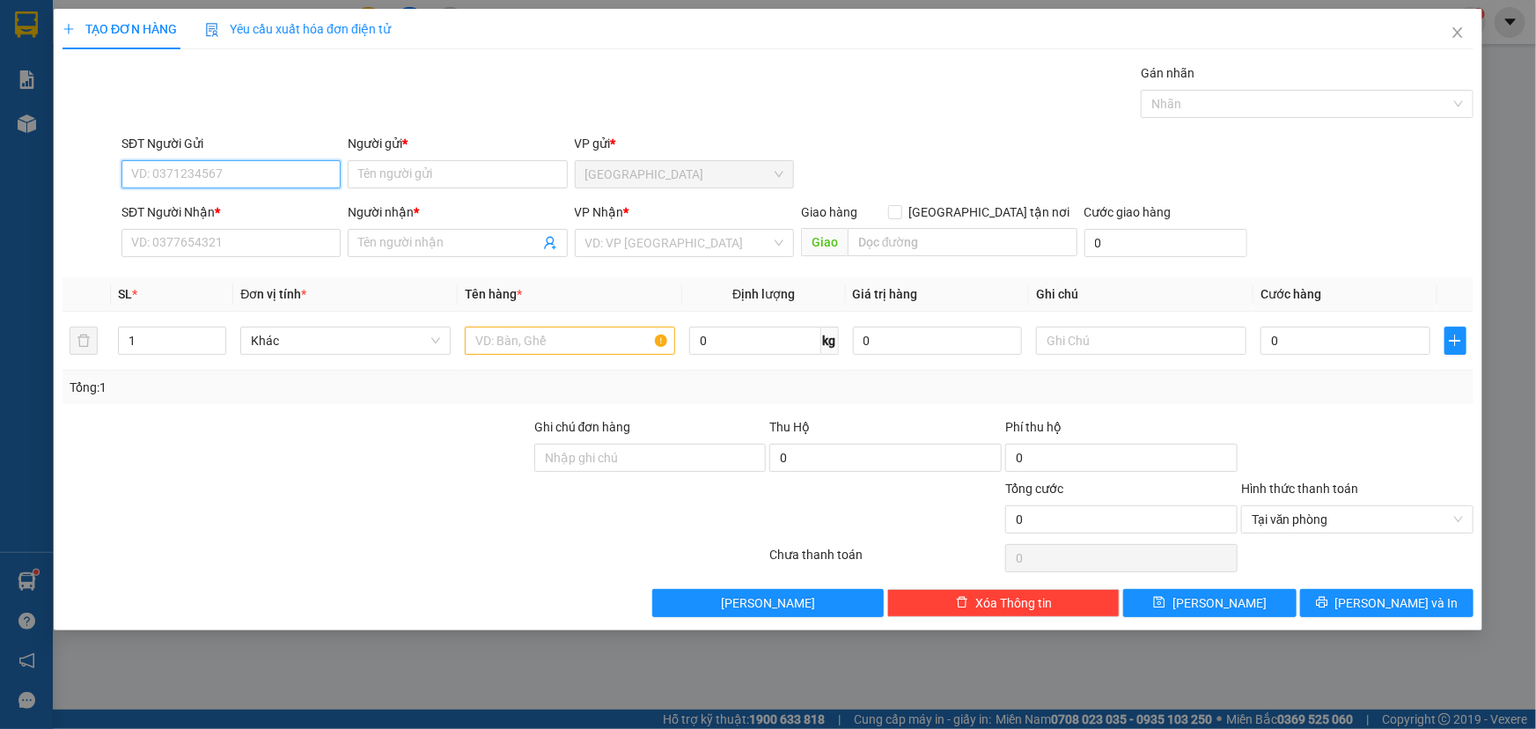
click at [247, 170] on input "SĐT Người Gửi" at bounding box center [230, 174] width 219 height 28
type input "0938757507"
click at [247, 210] on div "0938757507 - THỊNH" at bounding box center [231, 209] width 198 height 19
type input "THỊNH"
type input "0938757507"
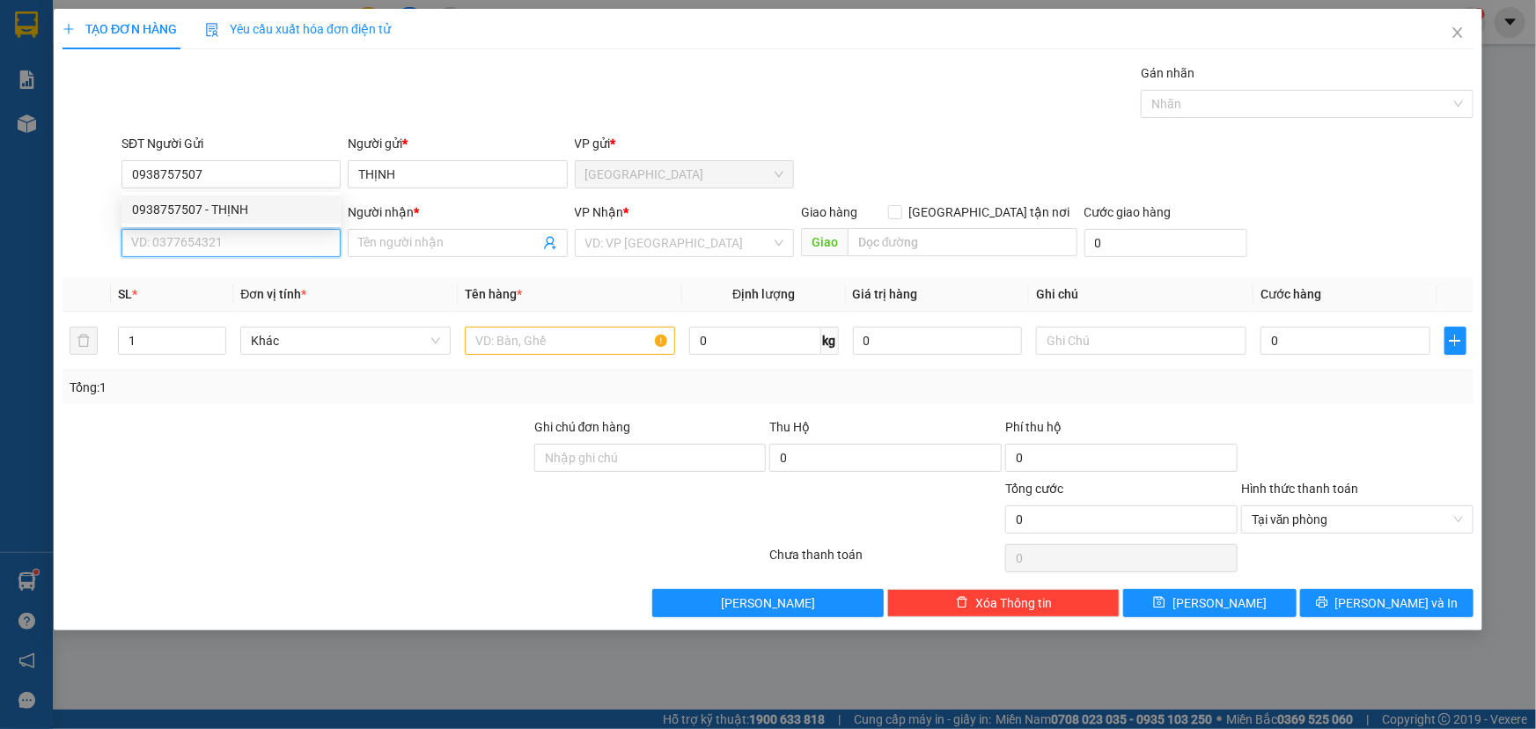
click at [239, 243] on input "SĐT Người Nhận *" at bounding box center [230, 243] width 219 height 28
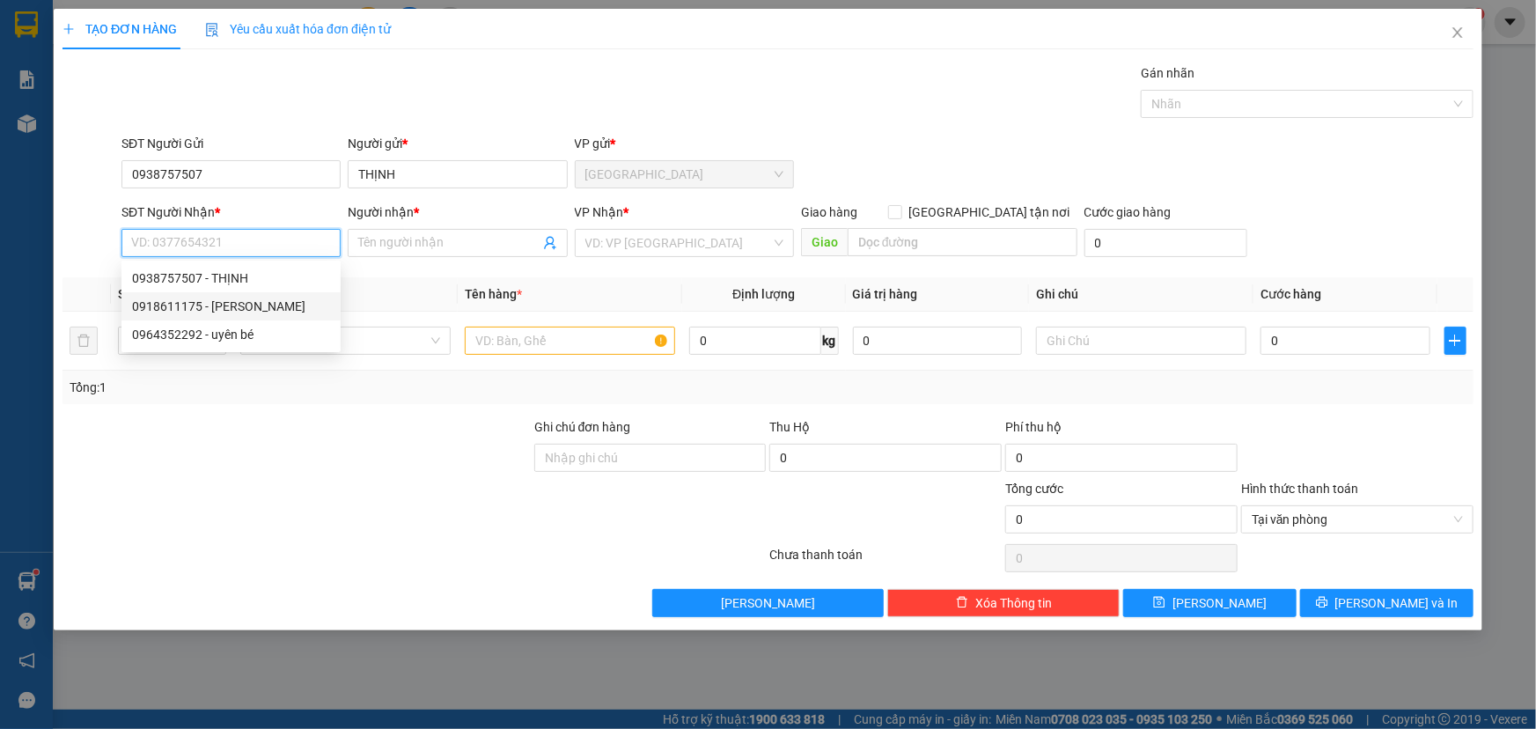
click at [248, 305] on div "0918611175 - KHÁNH" at bounding box center [231, 306] width 198 height 19
type input "0918611175"
type input "KHÁNH"
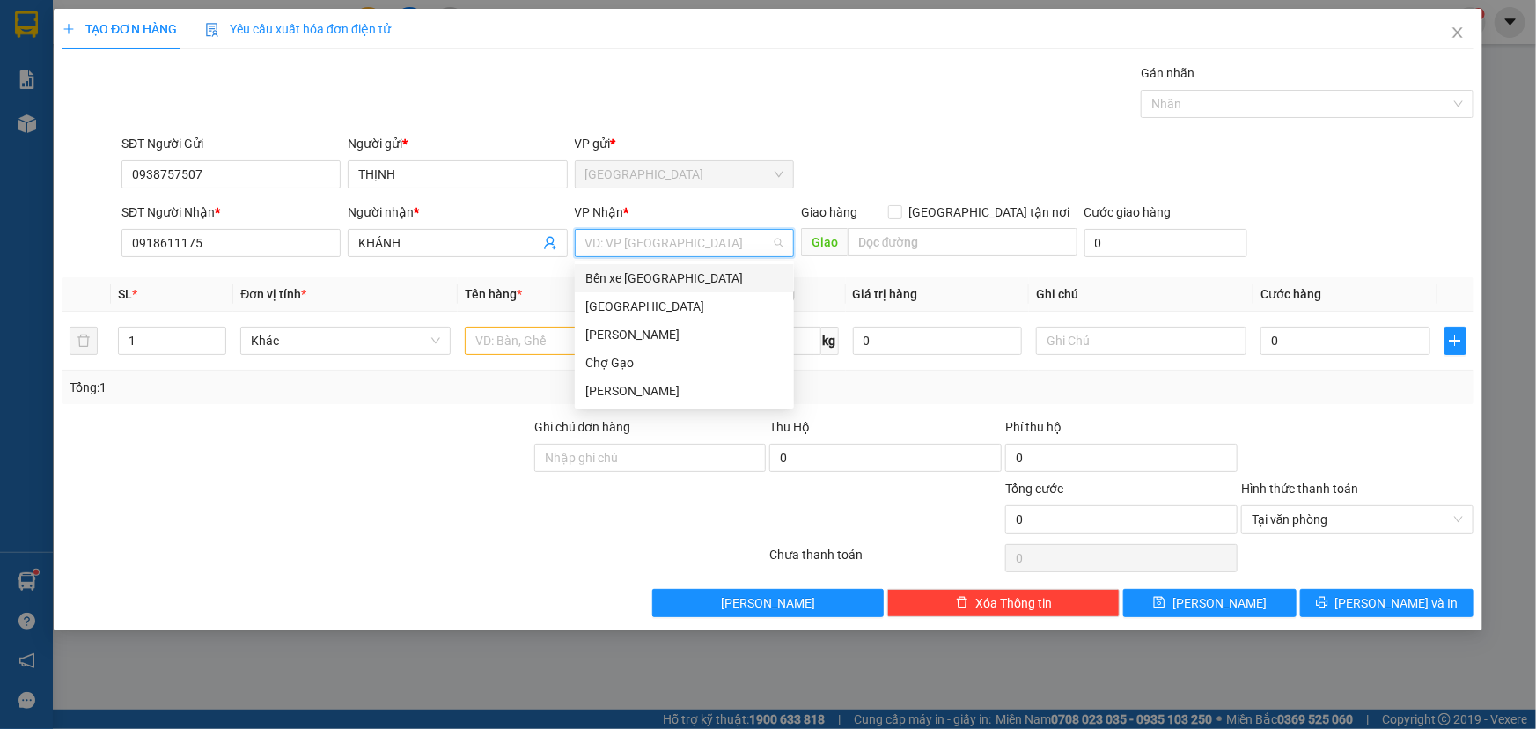
click at [752, 232] on input "search" at bounding box center [678, 243] width 186 height 26
drag, startPoint x: 685, startPoint y: 264, endPoint x: 678, endPoint y: 271, distance: 10.0
click at [683, 265] on div "Bến xe Tiền Giang" at bounding box center [684, 278] width 219 height 28
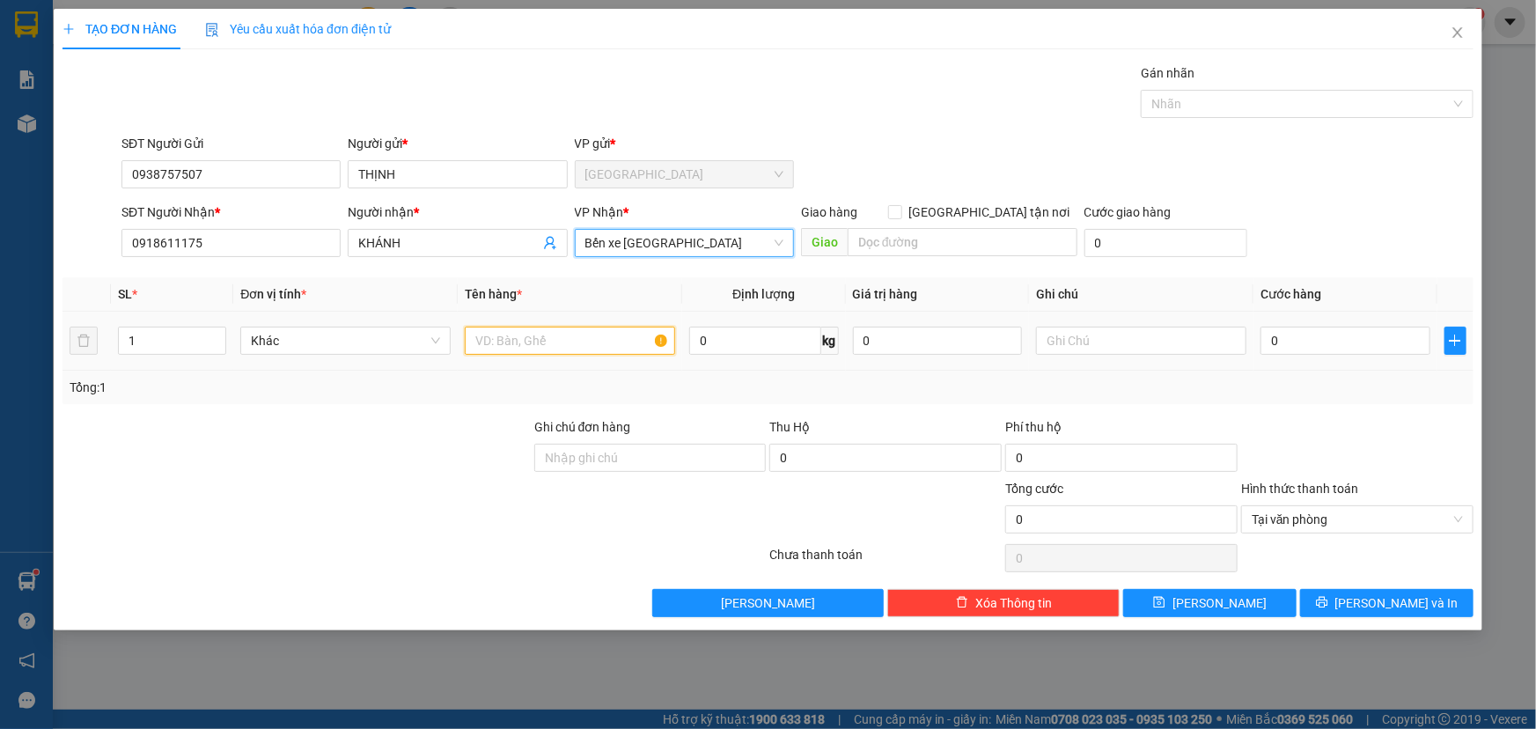
click at [522, 332] on input "text" at bounding box center [570, 341] width 210 height 28
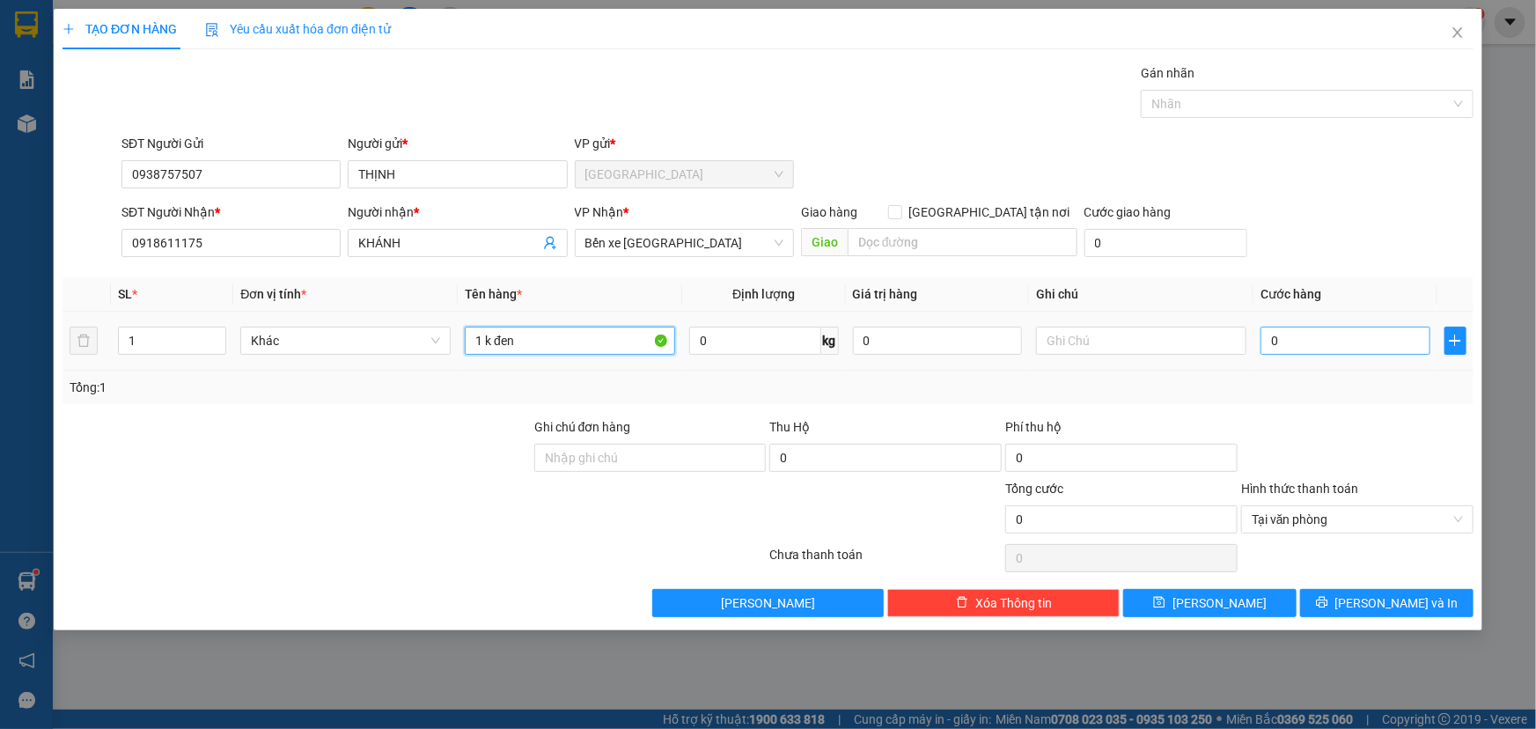
type input "1 k đen"
click at [1315, 348] on input "0" at bounding box center [1346, 341] width 170 height 28
type input "003"
type input "3"
type input "0.030"
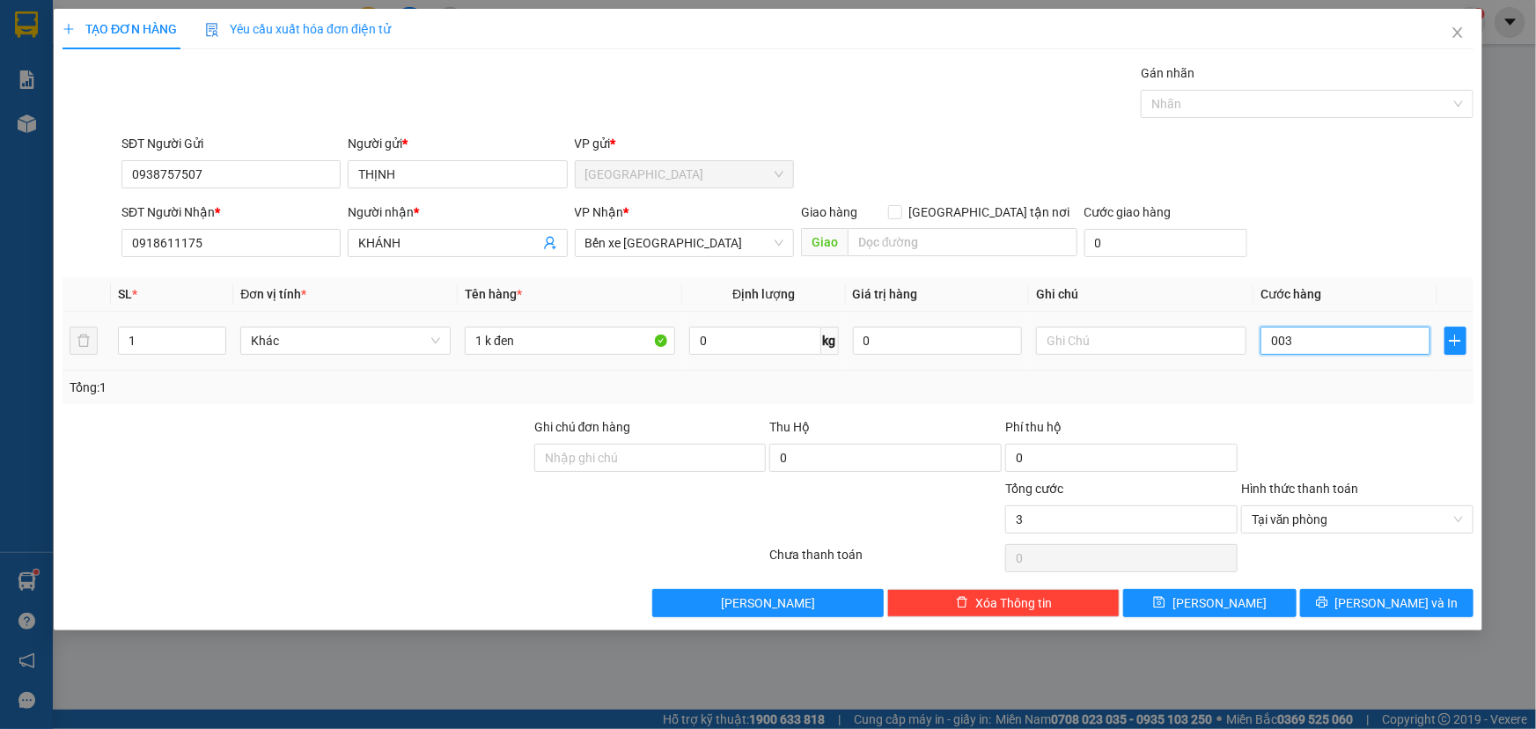
type input "30"
type input "0.030"
type input "30"
drag, startPoint x: 1454, startPoint y: 518, endPoint x: 1417, endPoint y: 557, distance: 53.6
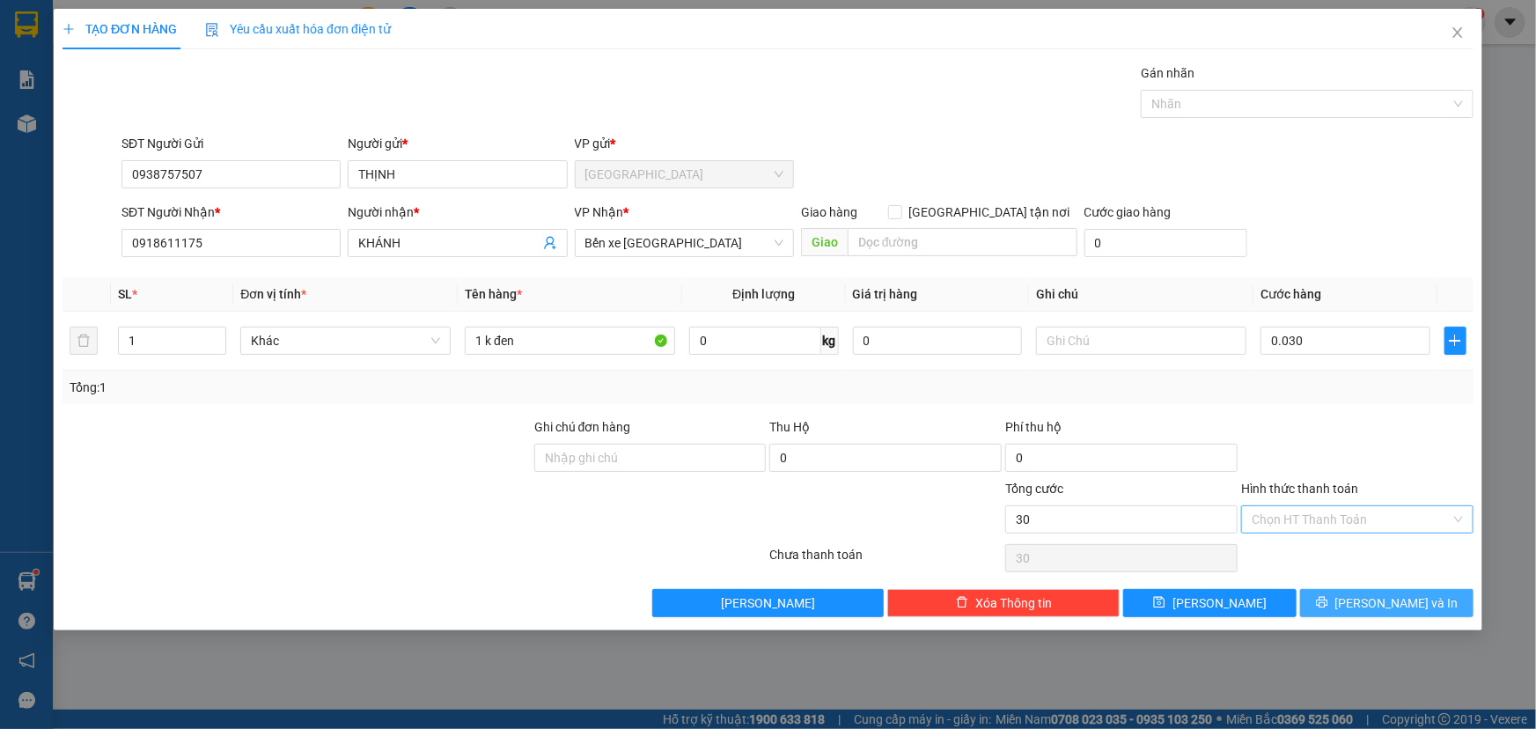
type input "30.000"
click at [1366, 598] on button "Lưu và In" at bounding box center [1386, 603] width 173 height 28
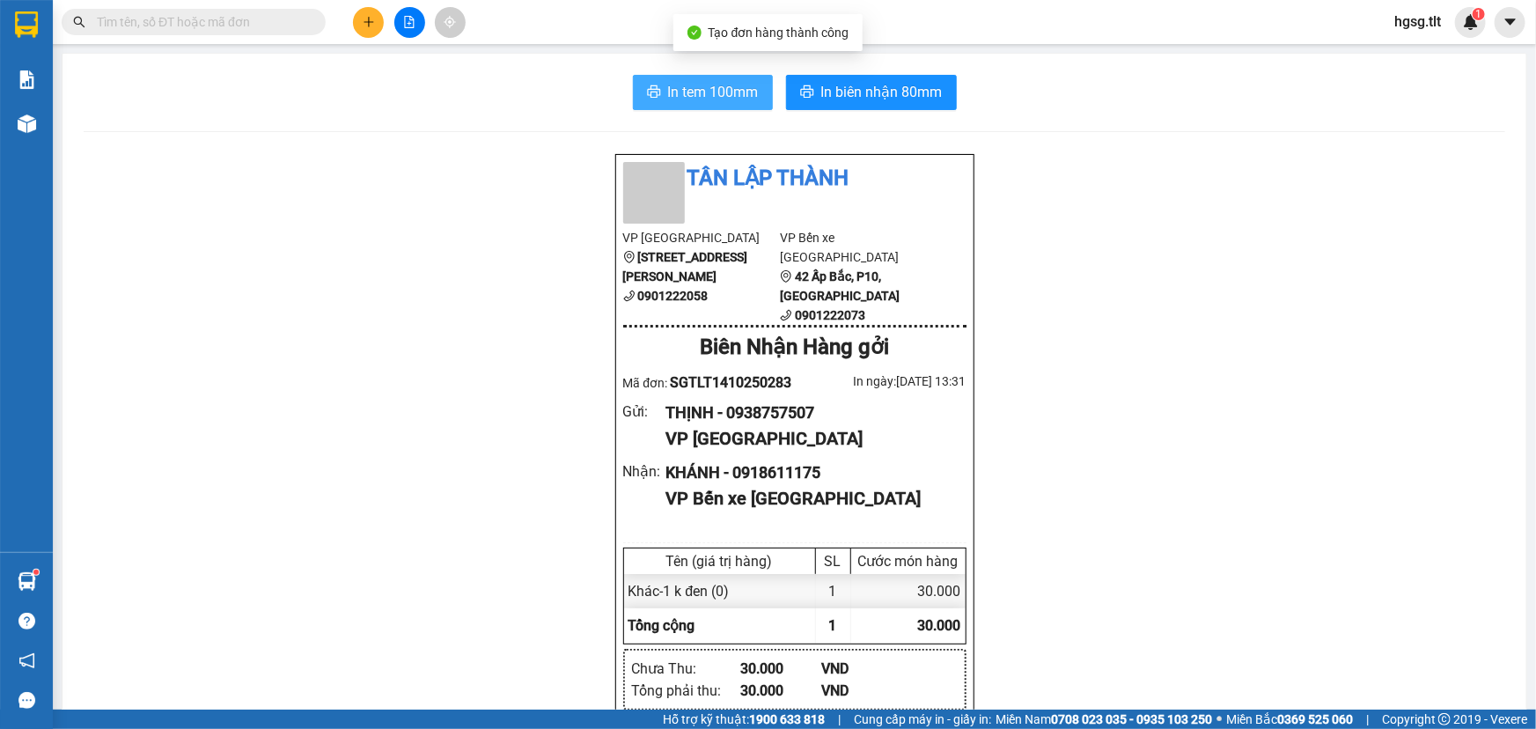
drag, startPoint x: 662, startPoint y: 100, endPoint x: 653, endPoint y: 99, distance: 8.8
click at [668, 99] on span "In tem 100mm" at bounding box center [713, 92] width 91 height 22
click at [836, 88] on span "In biên nhận 80mm" at bounding box center [881, 92] width 121 height 22
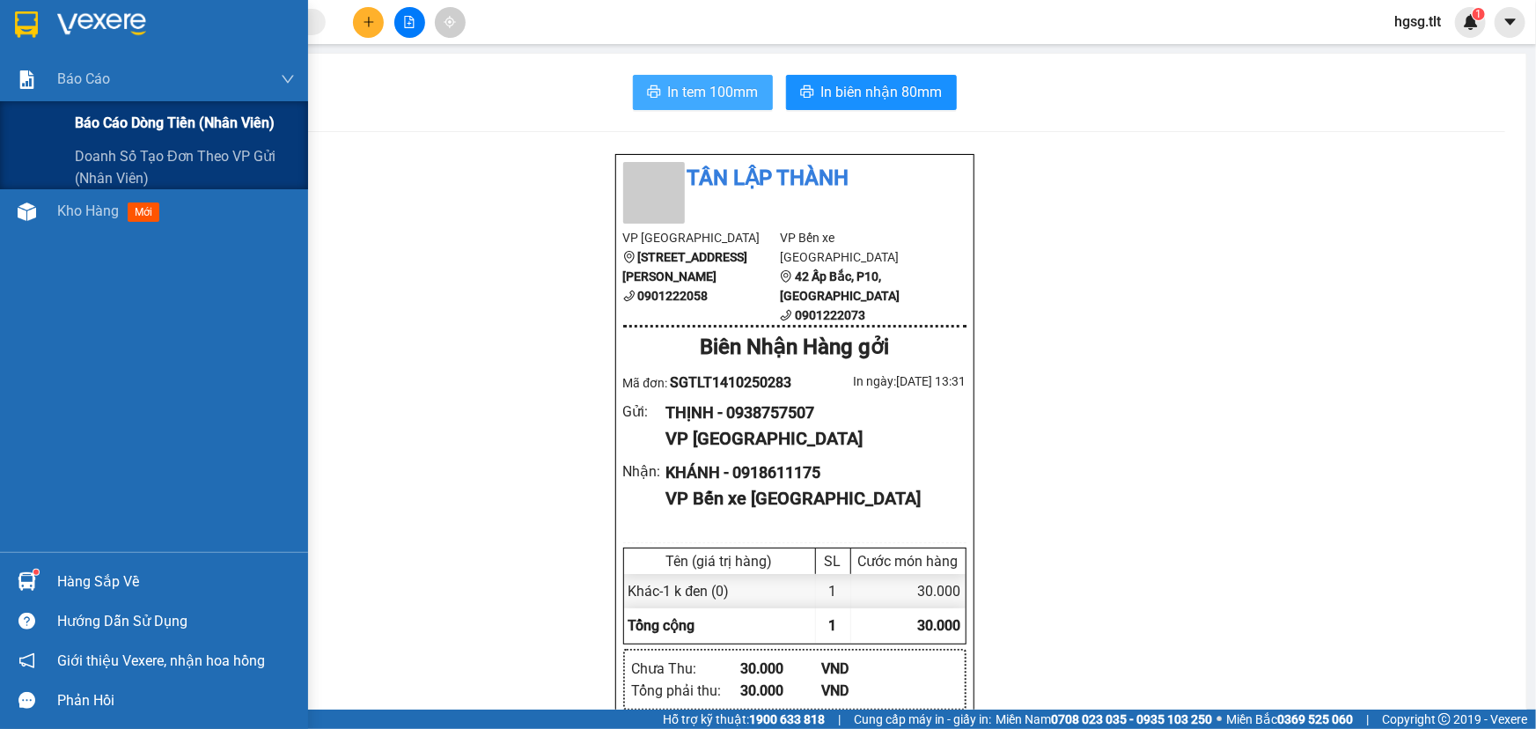
click at [138, 85] on div "Báo cáo" at bounding box center [176, 79] width 238 height 44
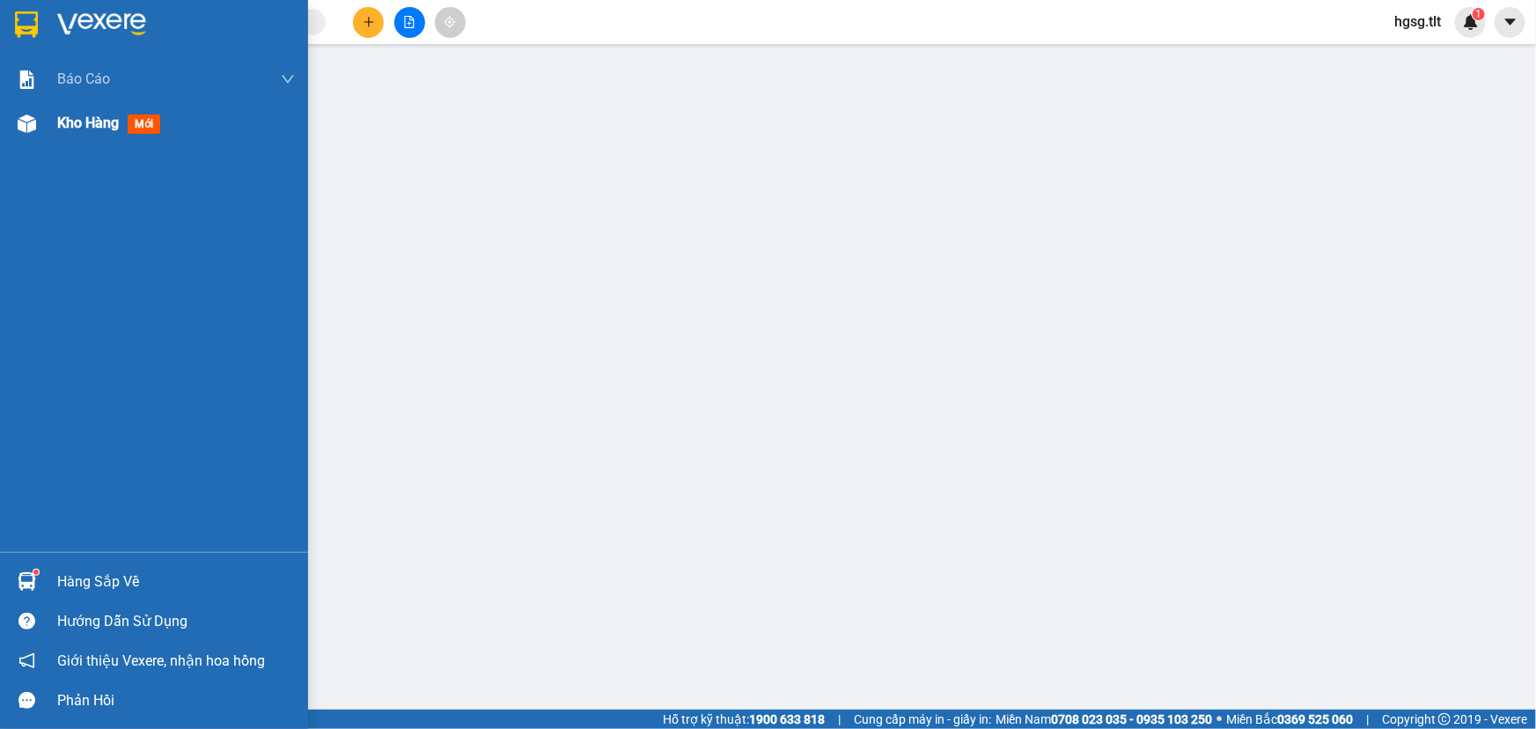
click at [99, 126] on span "Kho hàng" at bounding box center [88, 122] width 62 height 17
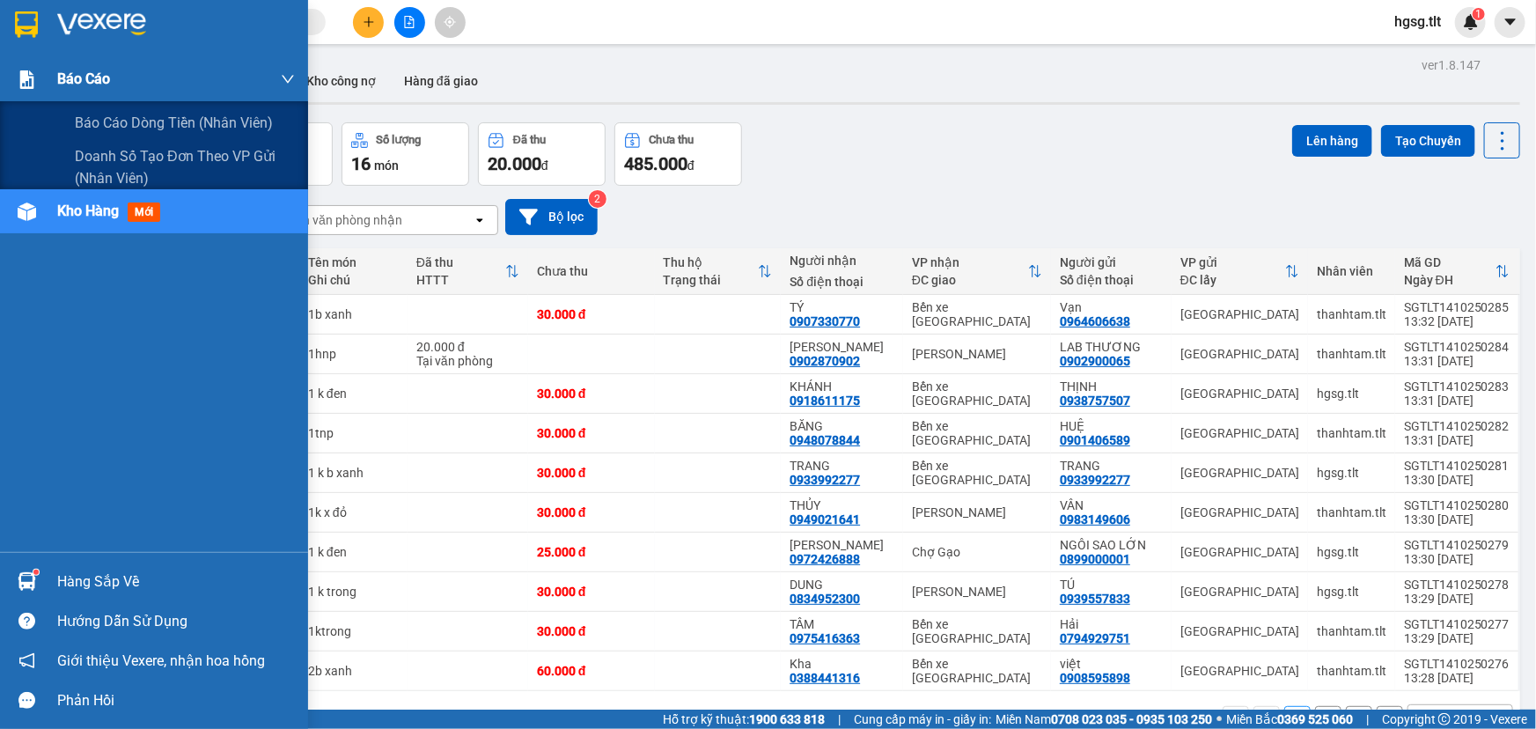
click at [105, 81] on span "Báo cáo" at bounding box center [83, 79] width 53 height 22
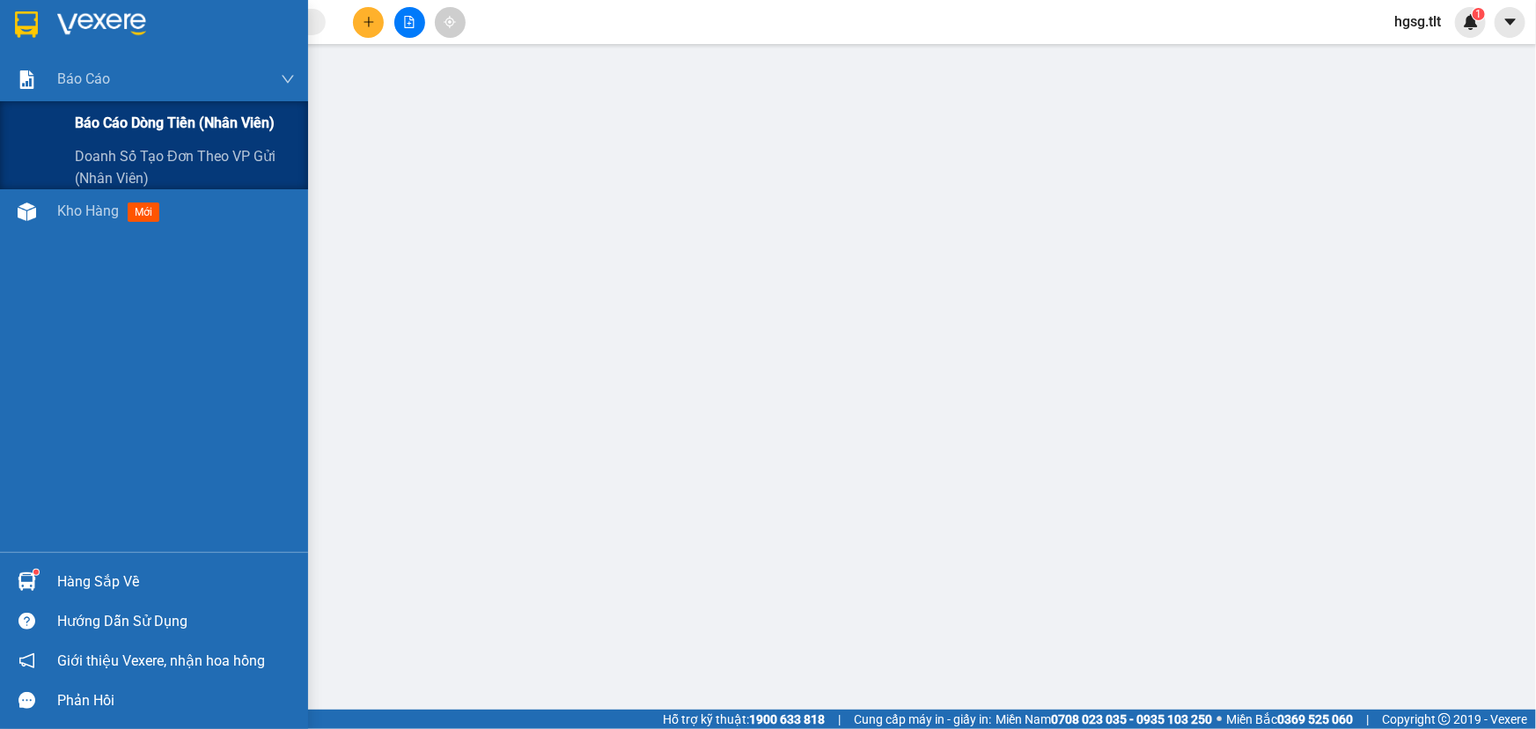
click at [162, 129] on span "Báo cáo dòng tiền (Nhân Viên)" at bounding box center [175, 123] width 200 height 22
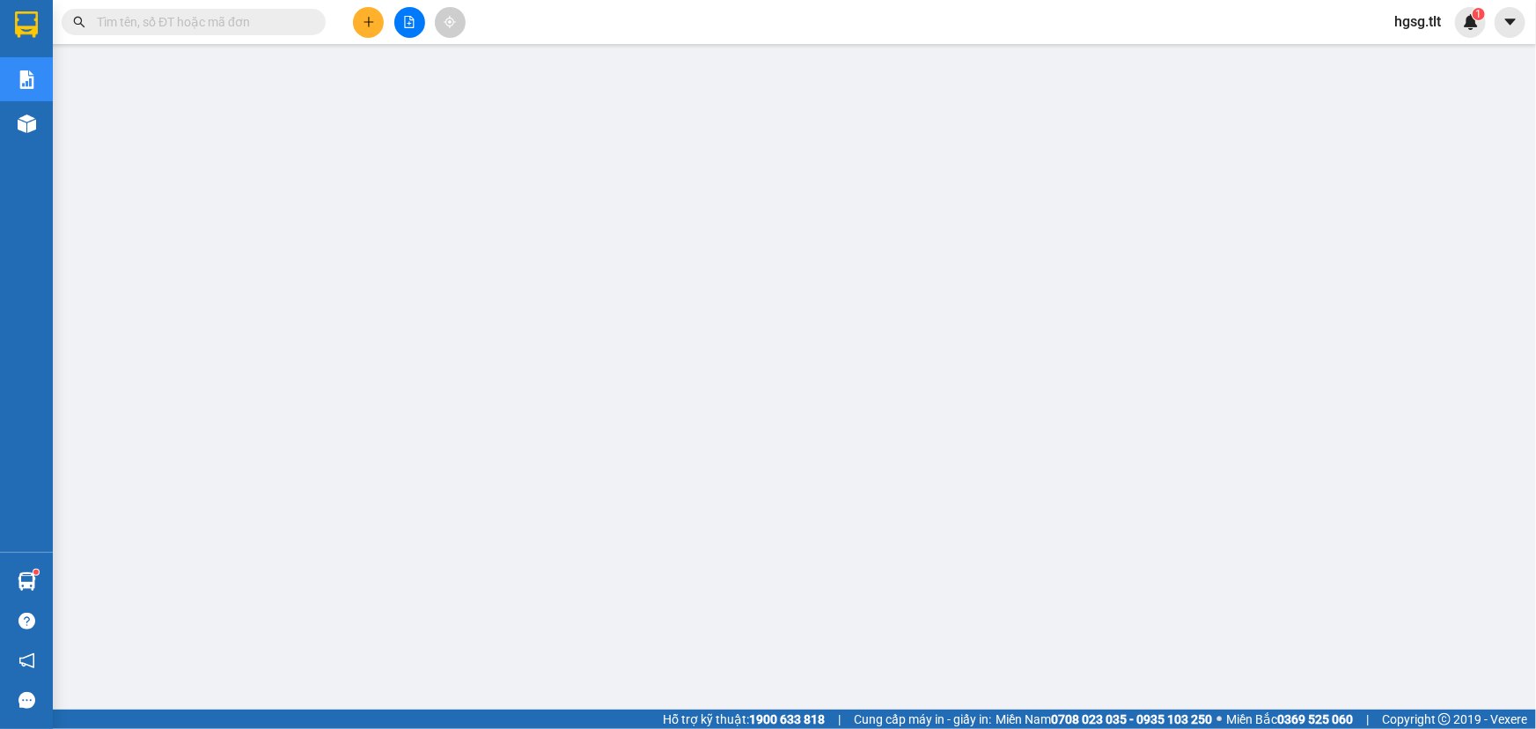
click at [208, 19] on input "text" at bounding box center [201, 21] width 208 height 19
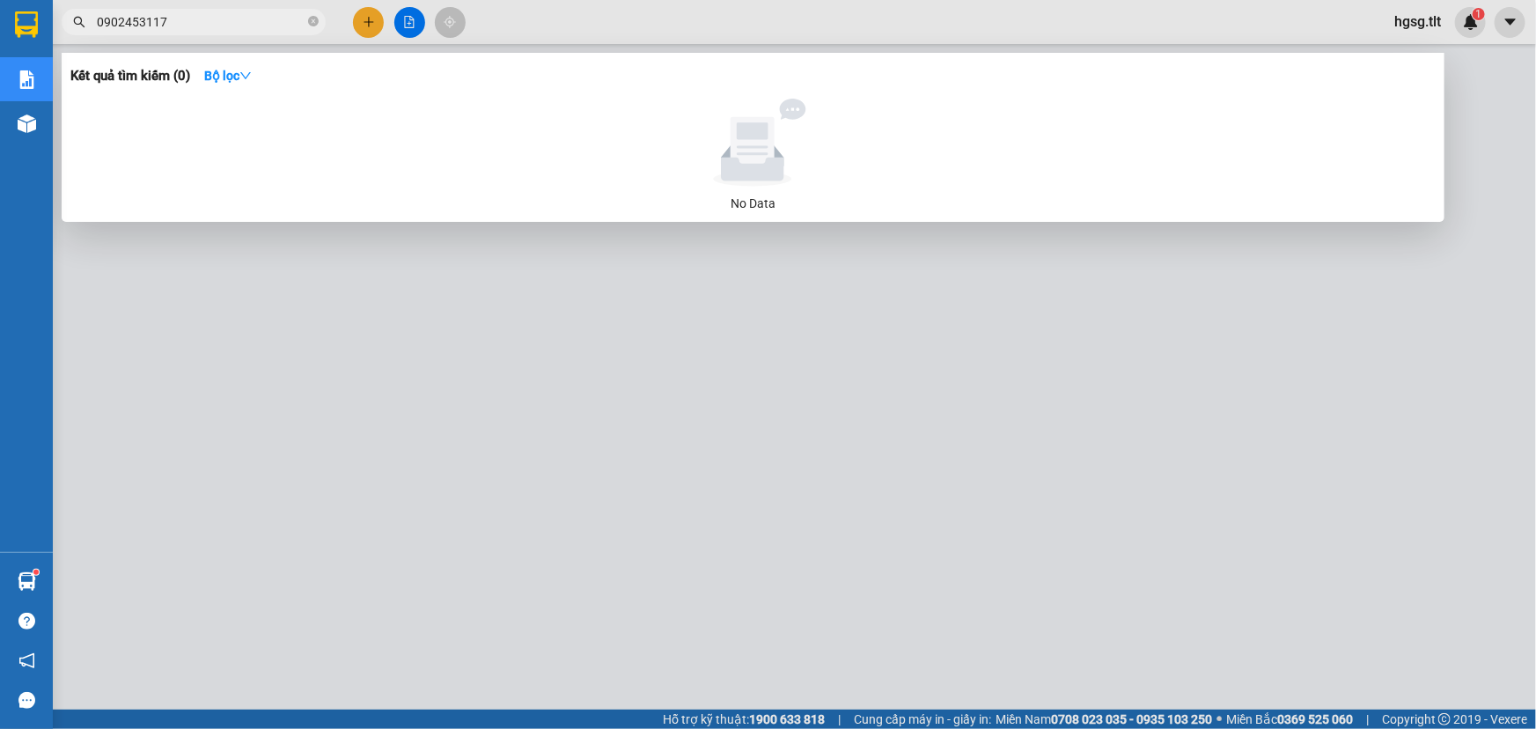
type input "0902453117"
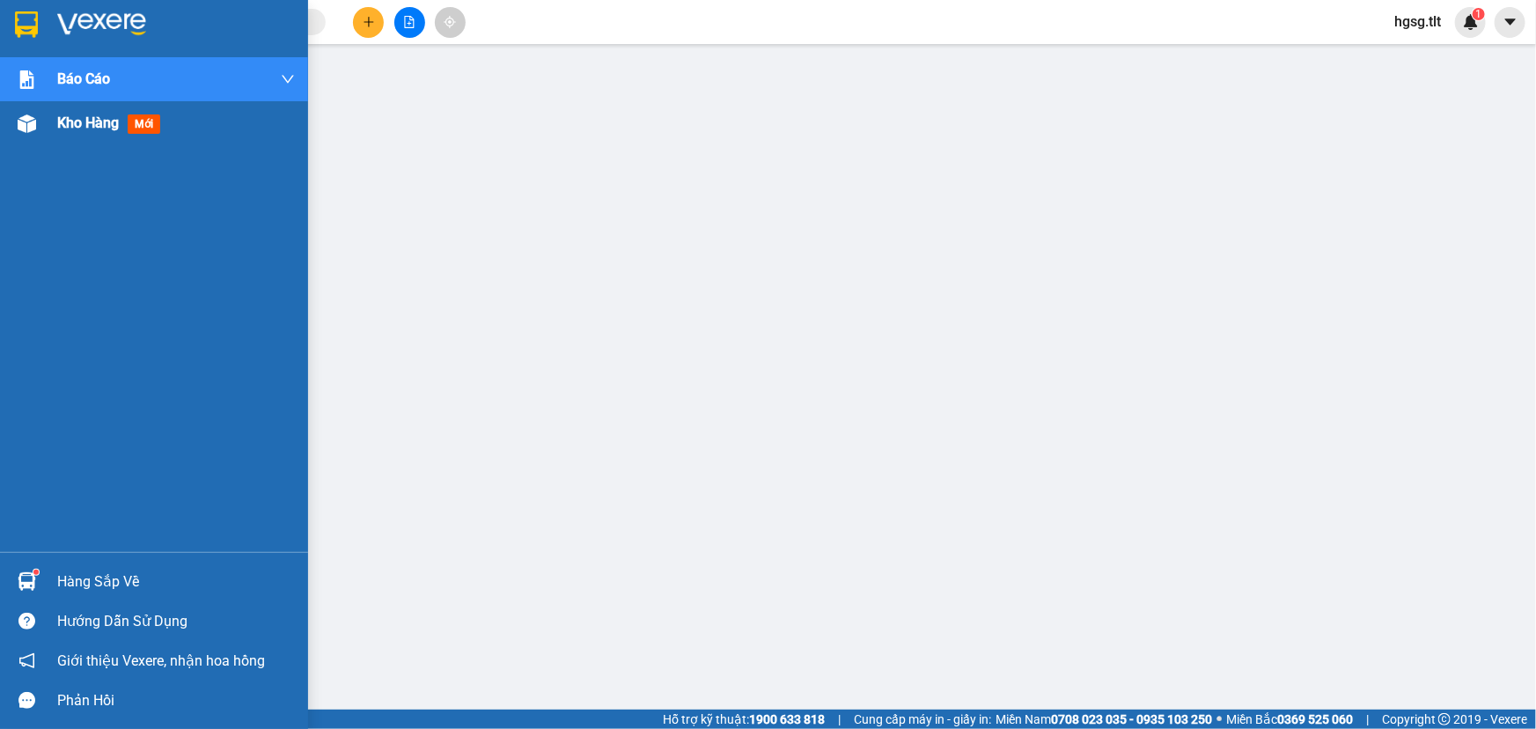
click at [79, 132] on div "Kho hàng mới" at bounding box center [112, 123] width 110 height 22
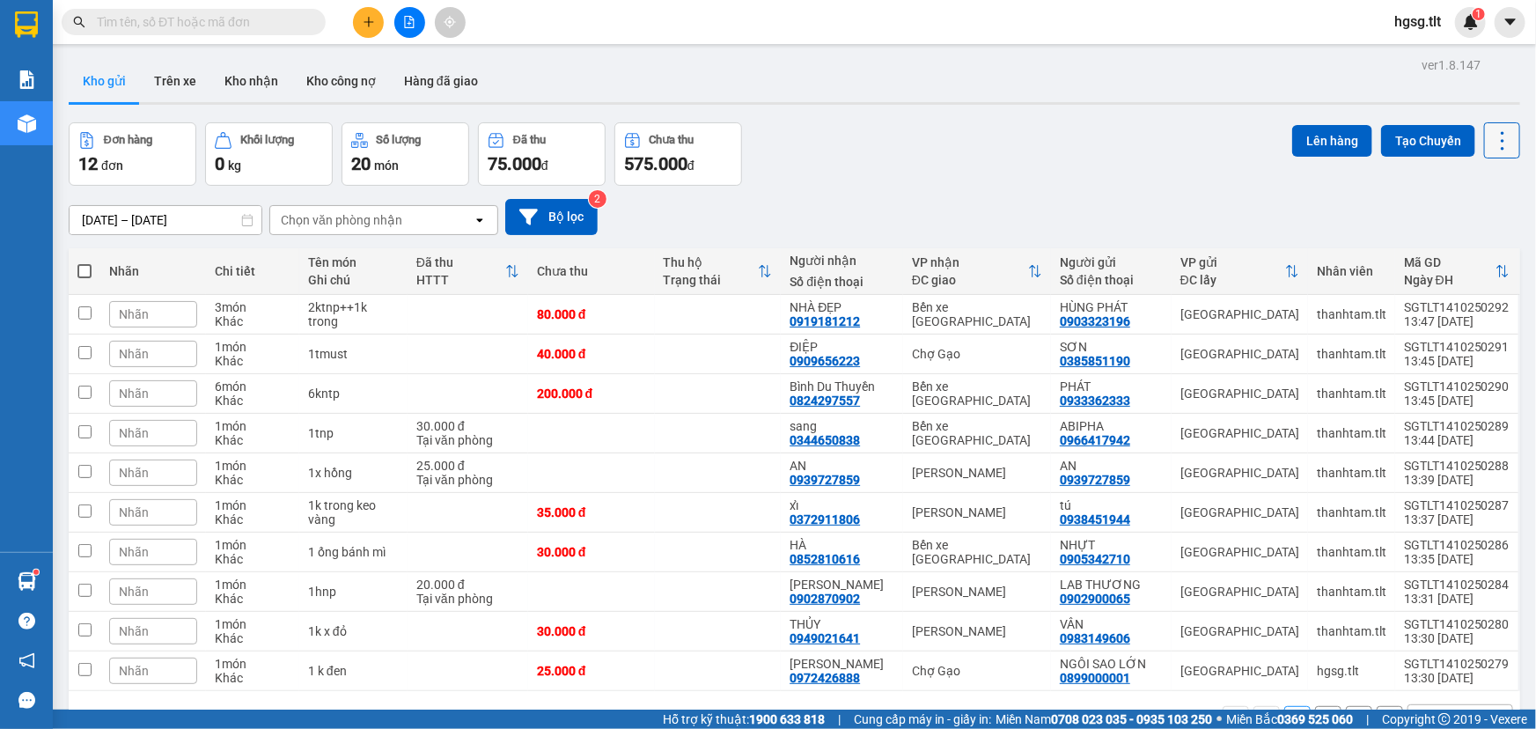
click at [1494, 155] on button at bounding box center [1502, 140] width 36 height 36
click at [1461, 254] on span "Làm mới" at bounding box center [1466, 251] width 48 height 18
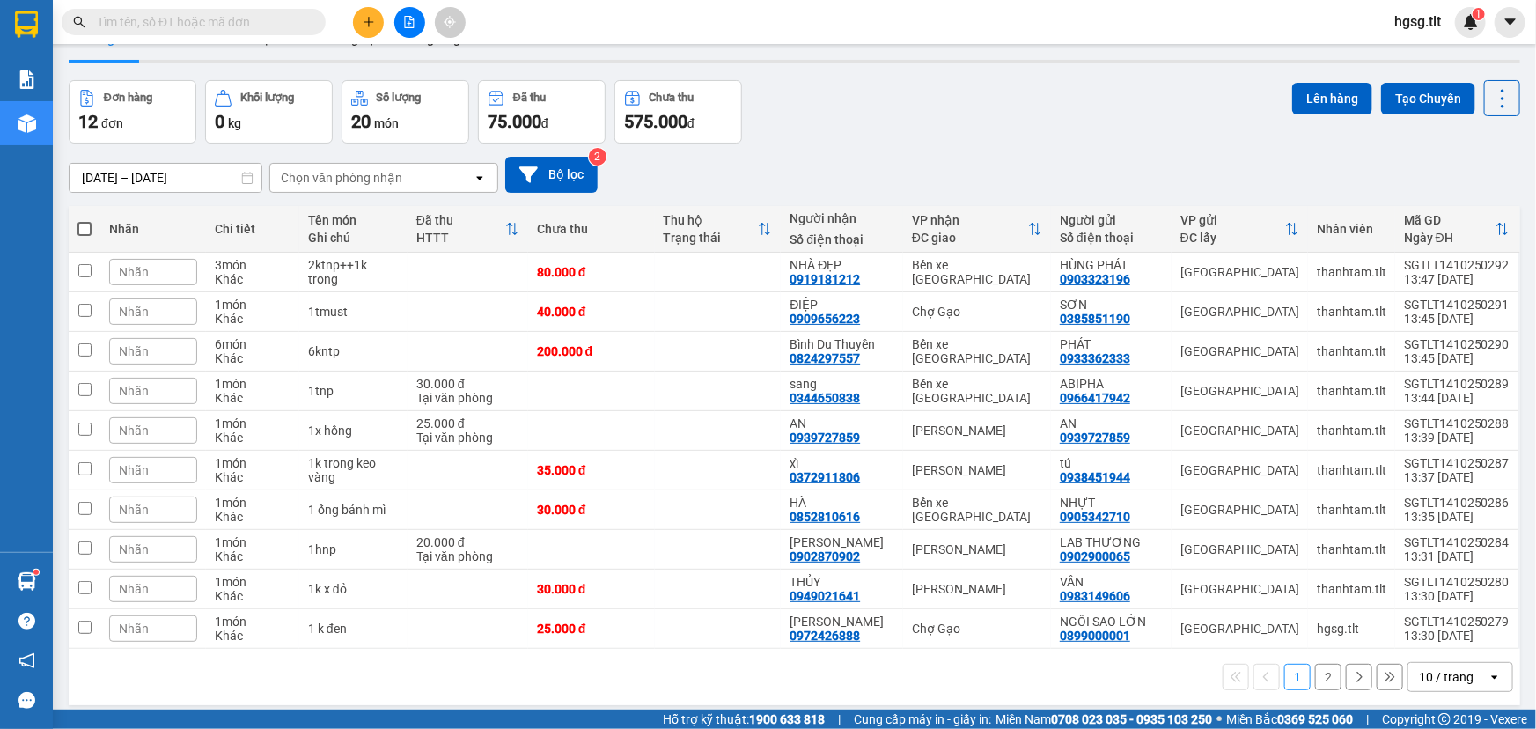
scroll to position [80, 0]
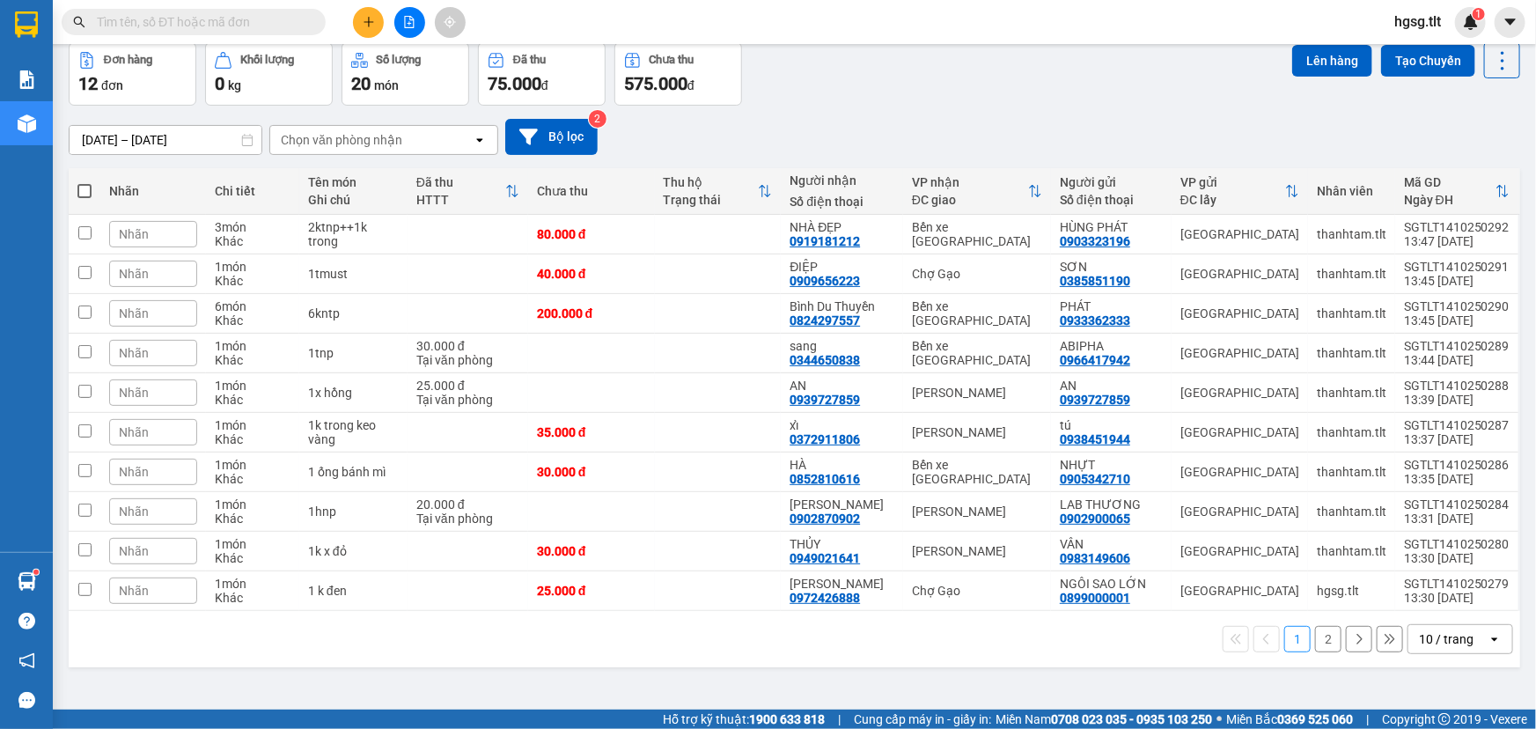
click at [1473, 637] on div "10 / trang" at bounding box center [1448, 639] width 79 height 28
click at [1437, 596] on span "100 / trang" at bounding box center [1441, 600] width 63 height 18
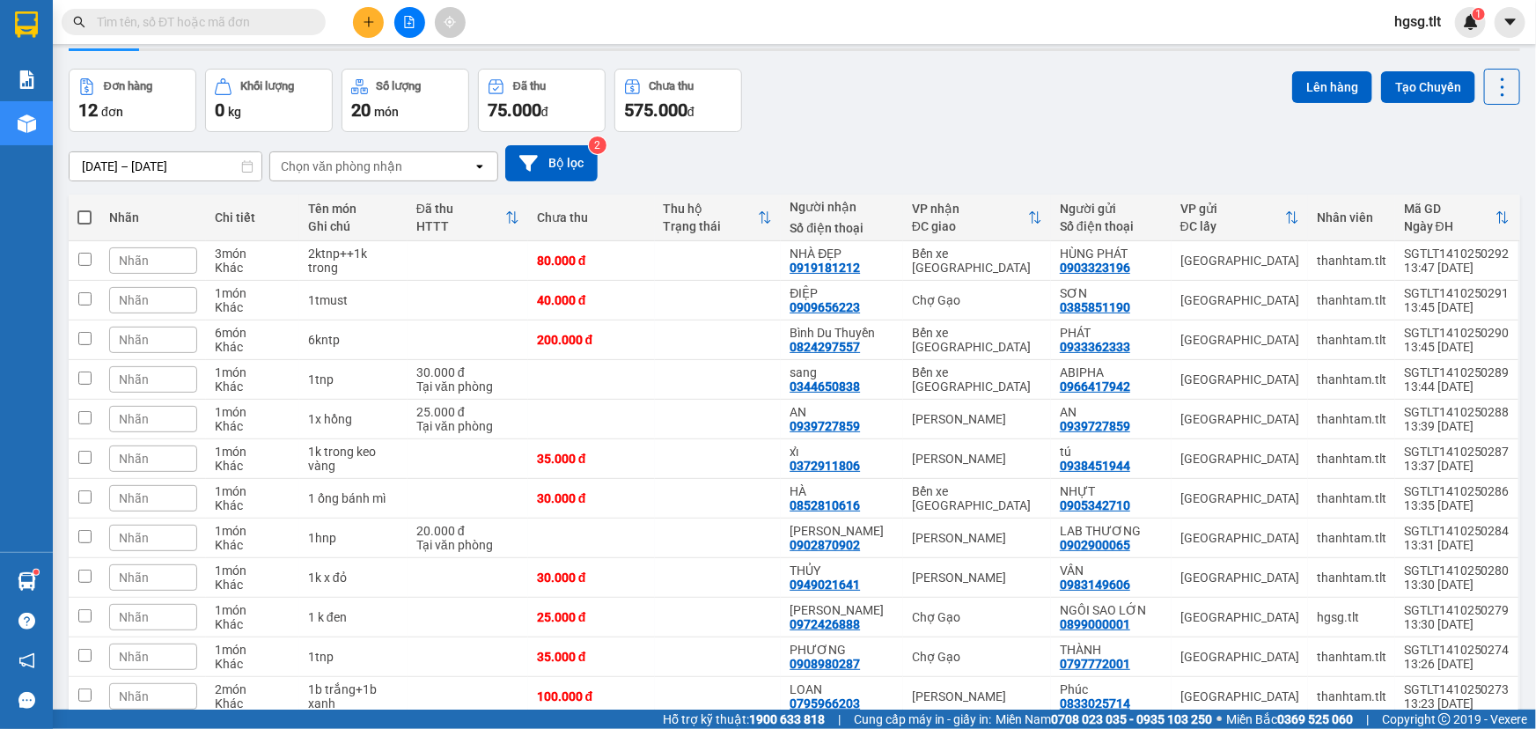
scroll to position [0, 0]
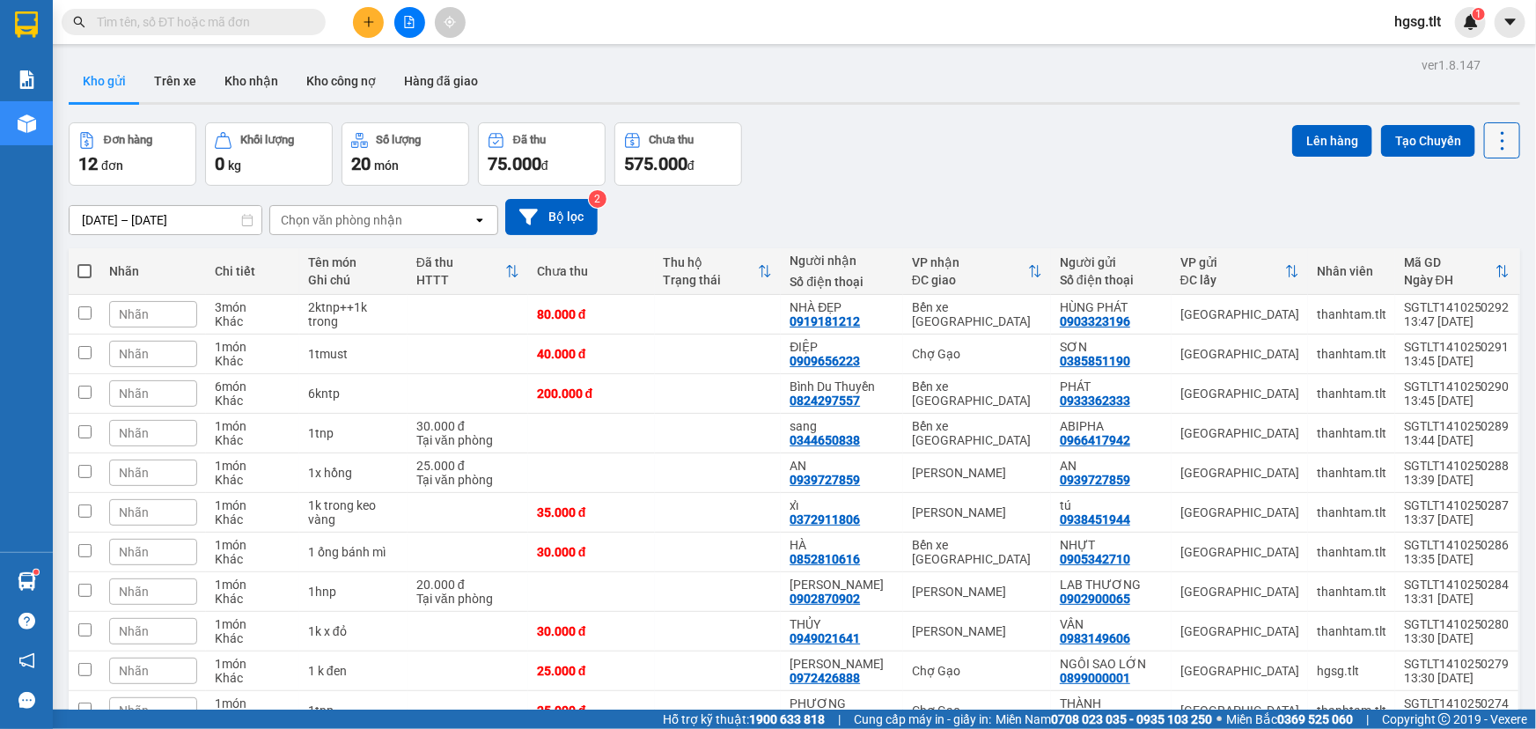
click at [1493, 133] on icon at bounding box center [1503, 141] width 25 height 25
click at [1469, 254] on span "Làm mới" at bounding box center [1466, 251] width 48 height 18
click at [369, 26] on icon "plus" at bounding box center [368, 22] width 1 height 10
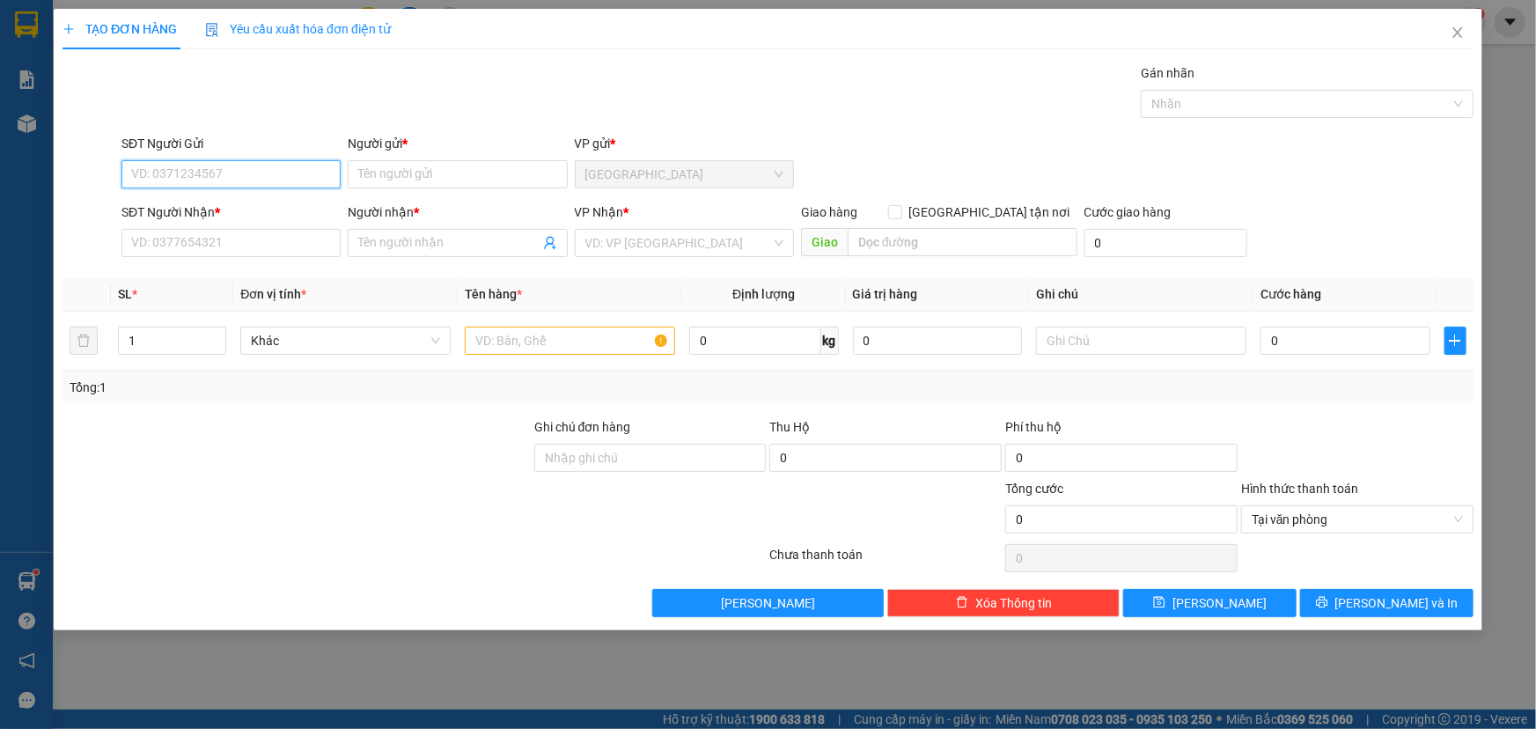
click at [144, 179] on input "SĐT Người Gửi" at bounding box center [230, 174] width 219 height 28
drag, startPoint x: 142, startPoint y: 175, endPoint x: 173, endPoint y: 252, distance: 82.6
click at [147, 199] on form "SĐT Người Gửi VD: 0371234567 Người gửi * Tên người gửi VP gửi * Sài Gòn SĐT Ngư…" at bounding box center [768, 199] width 1411 height 130
click at [309, 209] on div "0948041302 - THẢO" at bounding box center [231, 209] width 198 height 19
type input "0948041302"
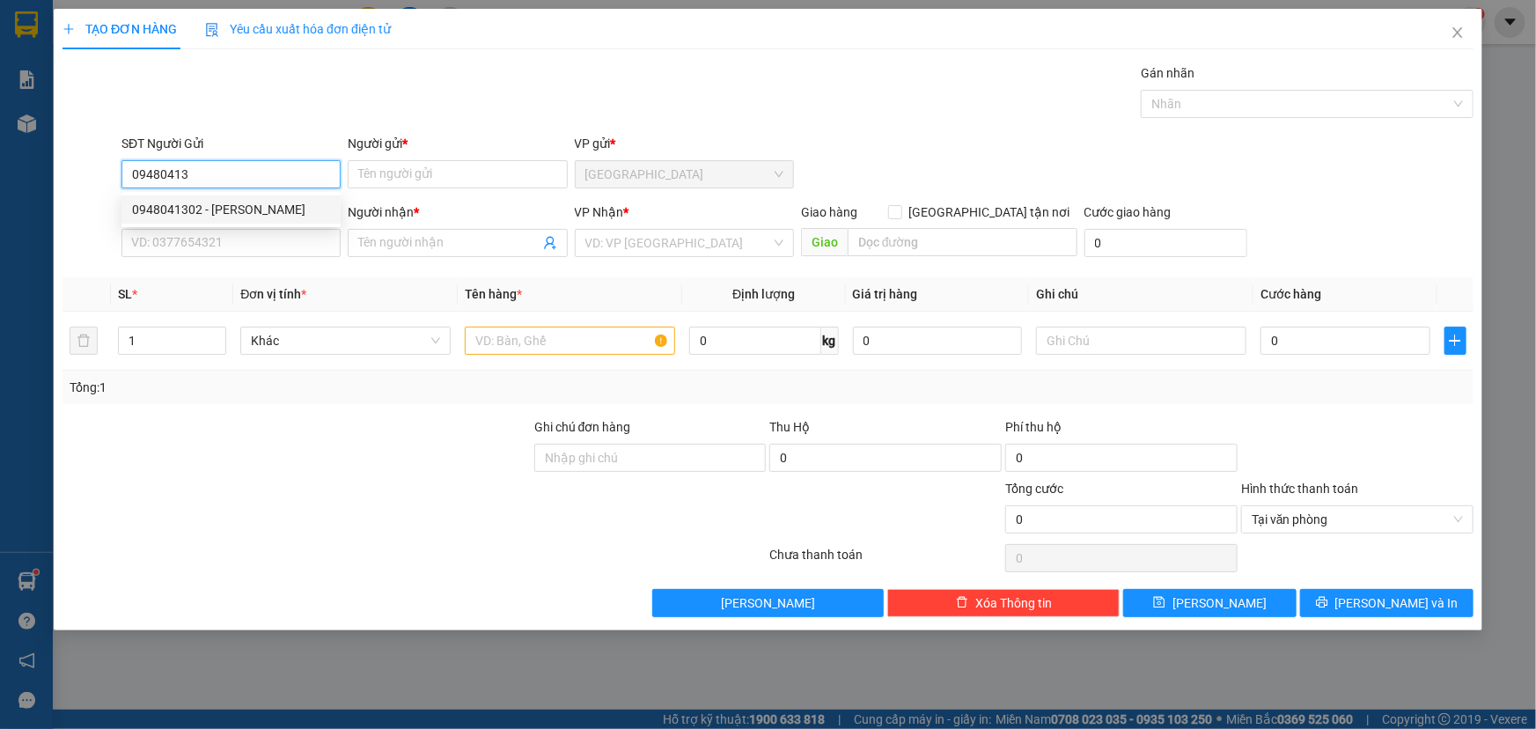
type input "THẢO"
type input "0948041302"
click at [285, 240] on input "SĐT Người Nhận *" at bounding box center [230, 243] width 219 height 28
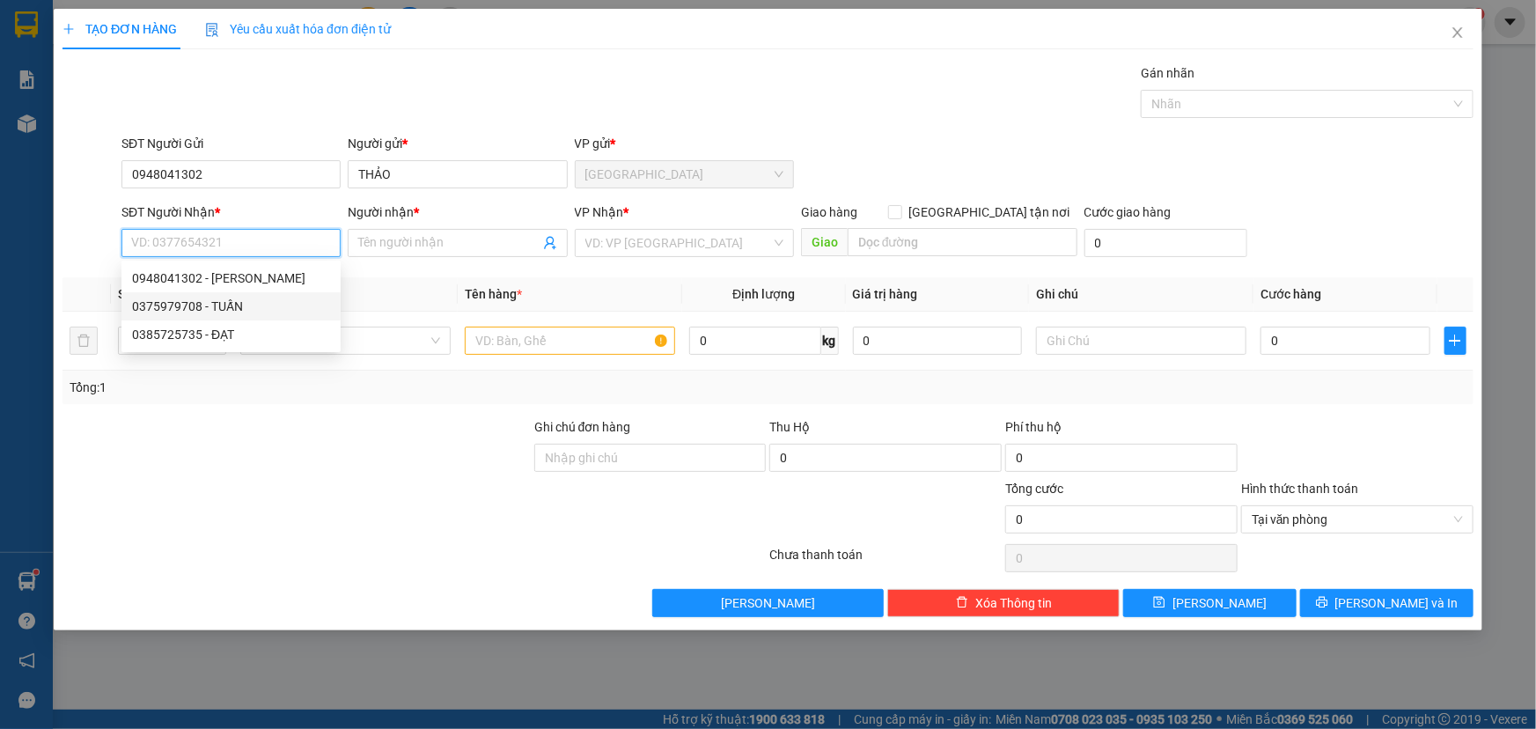
click at [267, 310] on div "0375979708 - TUẤN" at bounding box center [231, 306] width 198 height 19
type input "0375979708"
type input "TUẤN"
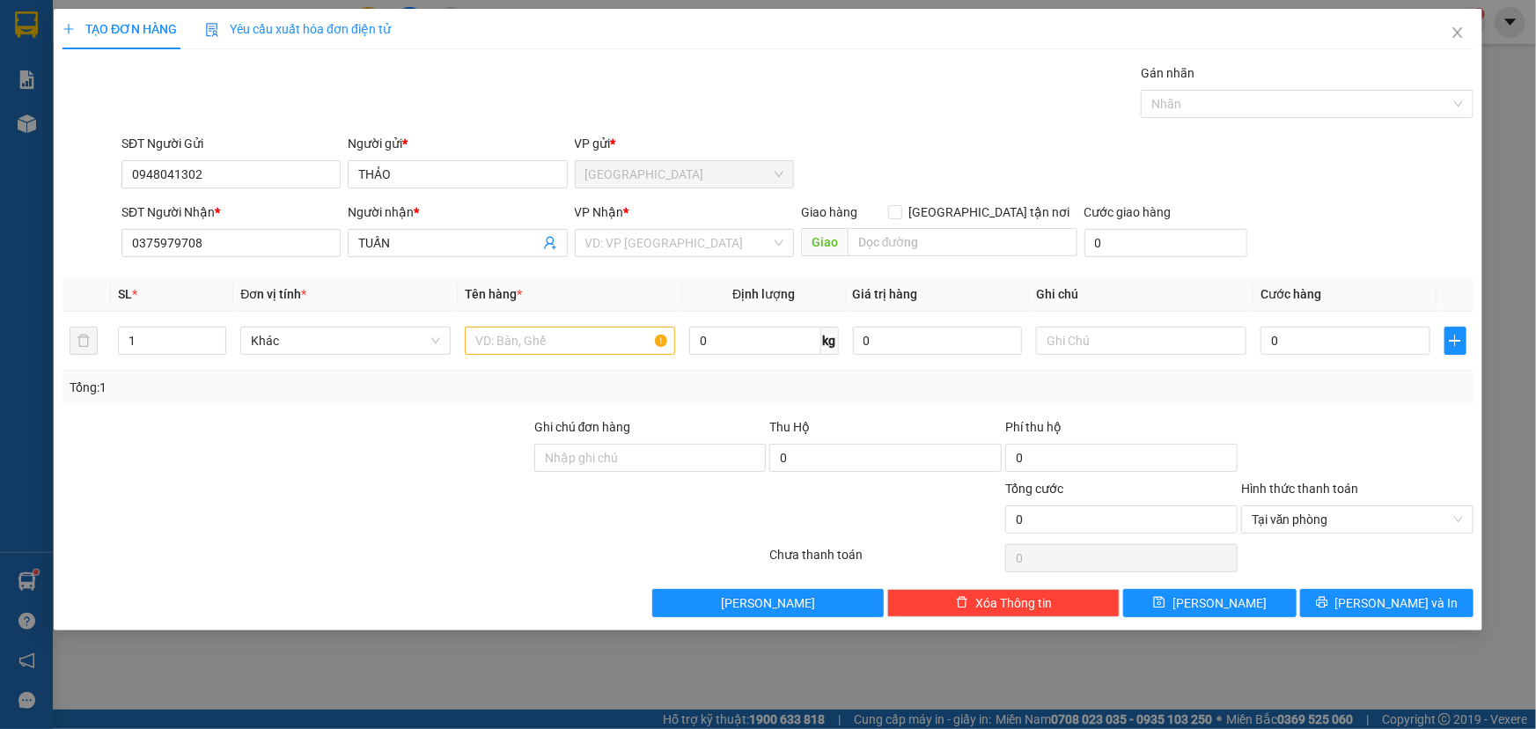
drag, startPoint x: 625, startPoint y: 245, endPoint x: 351, endPoint y: 272, distance: 275.2
click at [618, 245] on input "search" at bounding box center [678, 243] width 186 height 26
drag, startPoint x: 268, startPoint y: 237, endPoint x: 63, endPoint y: 306, distance: 215.5
click at [9, 331] on div "TẠO ĐƠN HÀNG Yêu cầu xuất hóa đơn điện tử Transit Pickup Surcharge Ids Transit …" at bounding box center [768, 364] width 1536 height 729
click at [615, 265] on div "Transit Pickup Surcharge Ids Transit Deliver Surcharge Ids Transit Deliver Surc…" at bounding box center [768, 340] width 1411 height 554
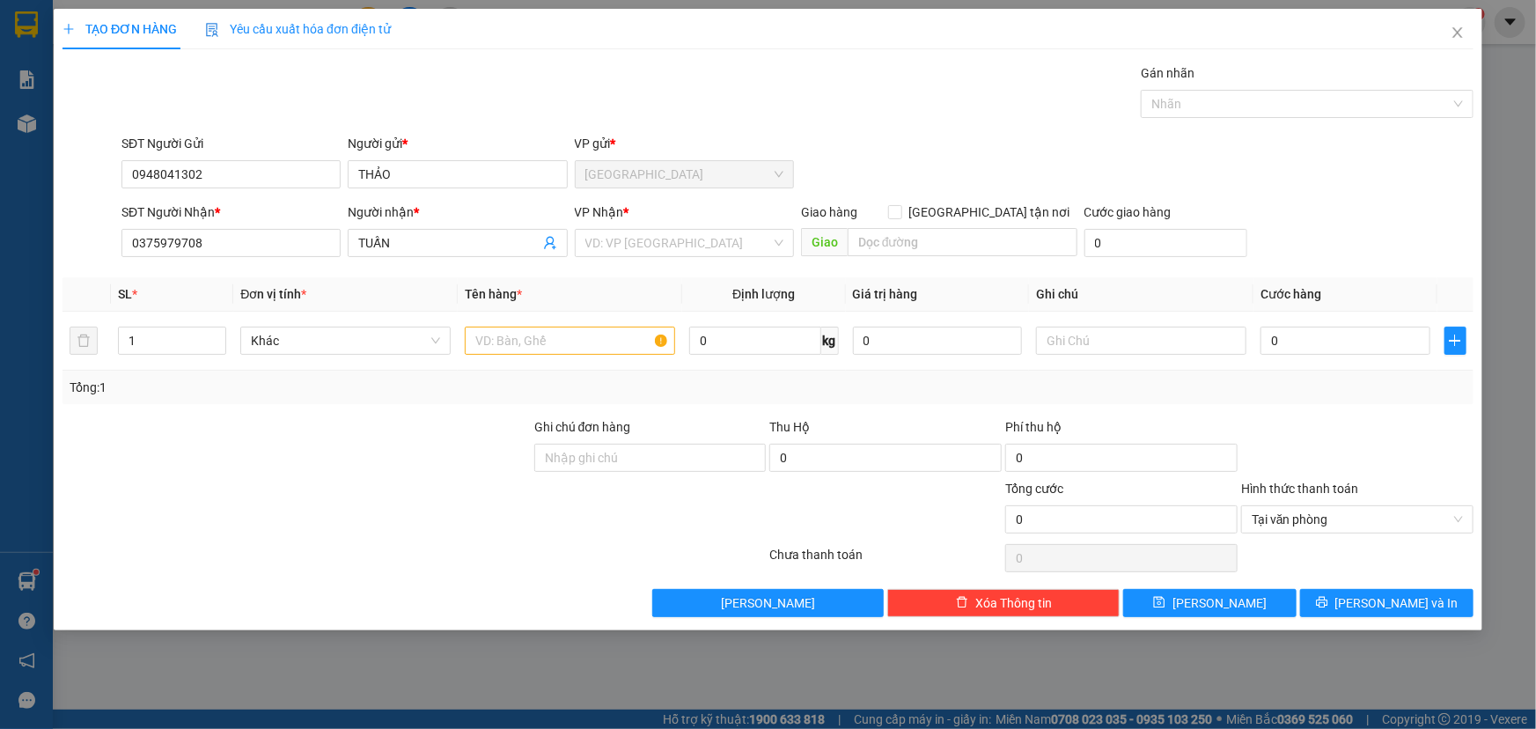
drag, startPoint x: 629, startPoint y: 247, endPoint x: 627, endPoint y: 274, distance: 27.4
click at [630, 247] on input "search" at bounding box center [678, 243] width 186 height 26
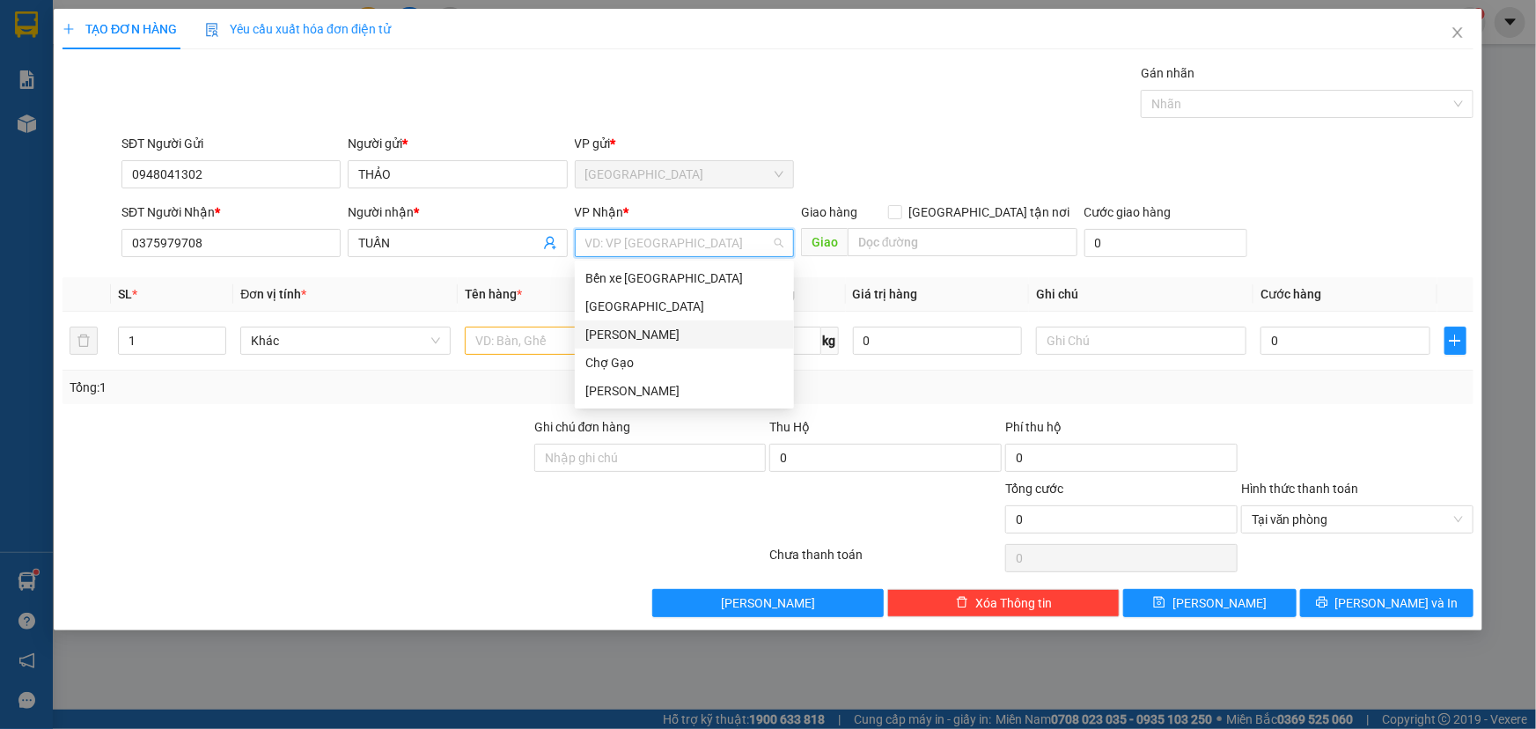
click at [621, 332] on div "Cao Tốc" at bounding box center [684, 334] width 198 height 19
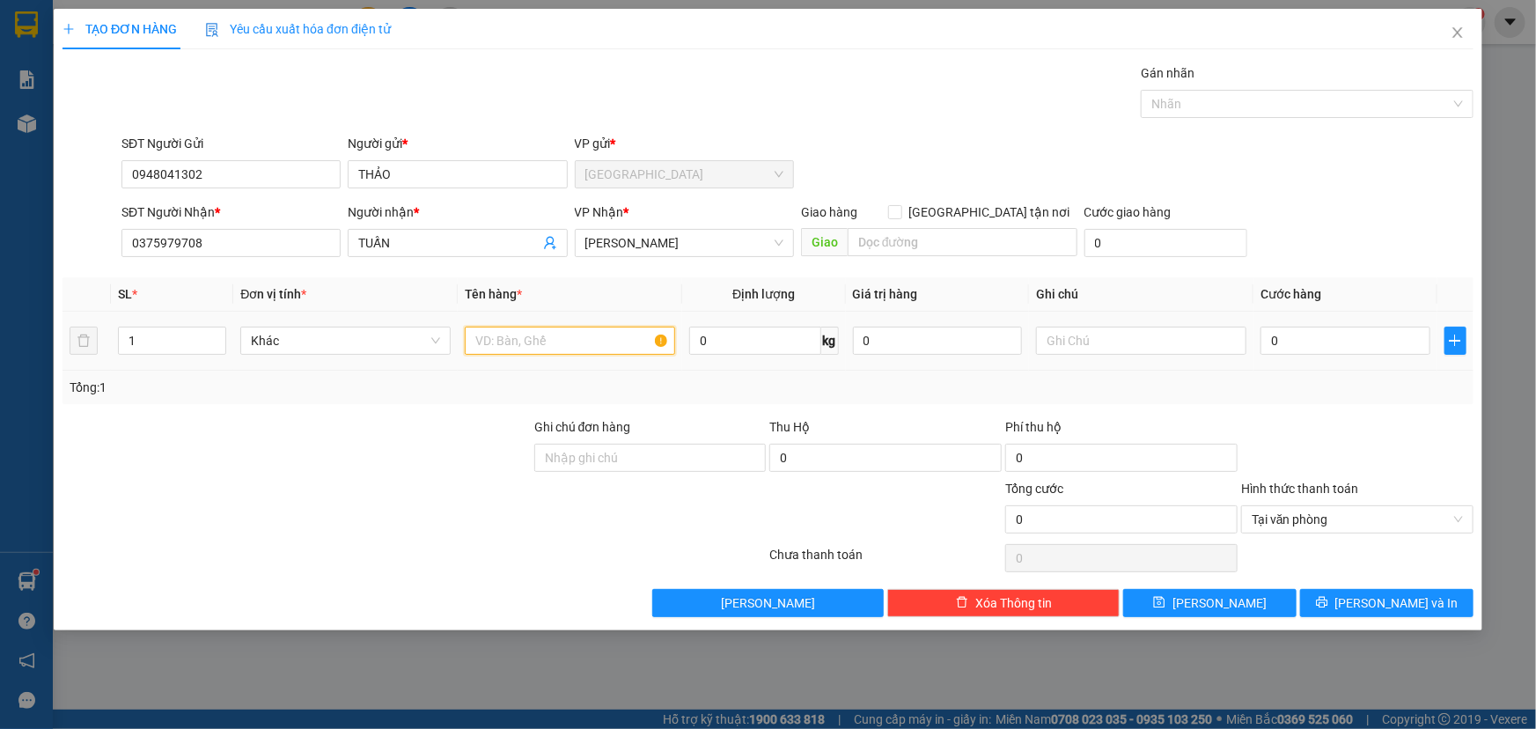
click at [519, 352] on input "text" at bounding box center [570, 341] width 210 height 28
type input "1TNP"
click at [1317, 369] on td "0" at bounding box center [1346, 341] width 184 height 59
click at [1320, 335] on input "0" at bounding box center [1346, 341] width 170 height 28
type input "002"
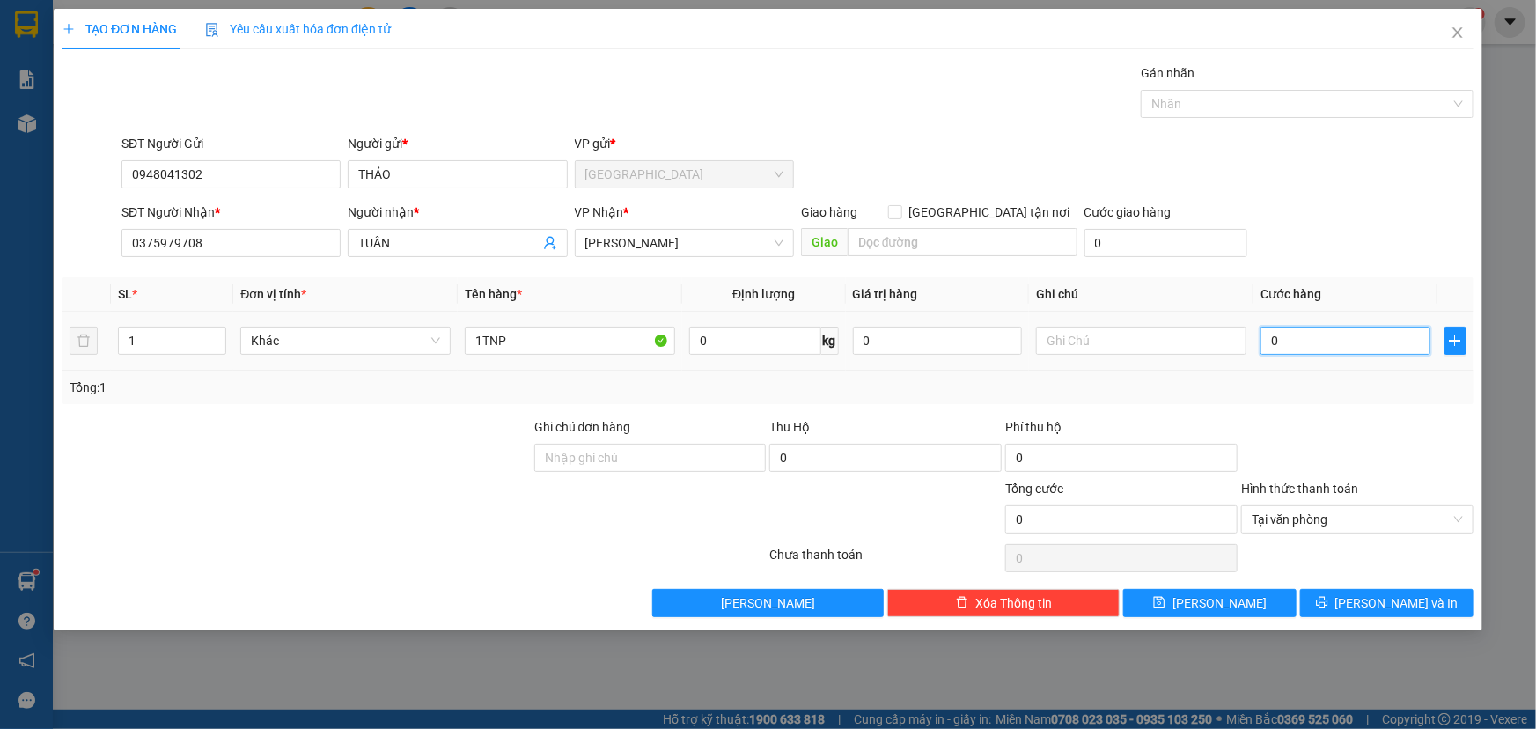
type input "2"
type input "0.025"
type input "25"
type input "0.025"
type input "25"
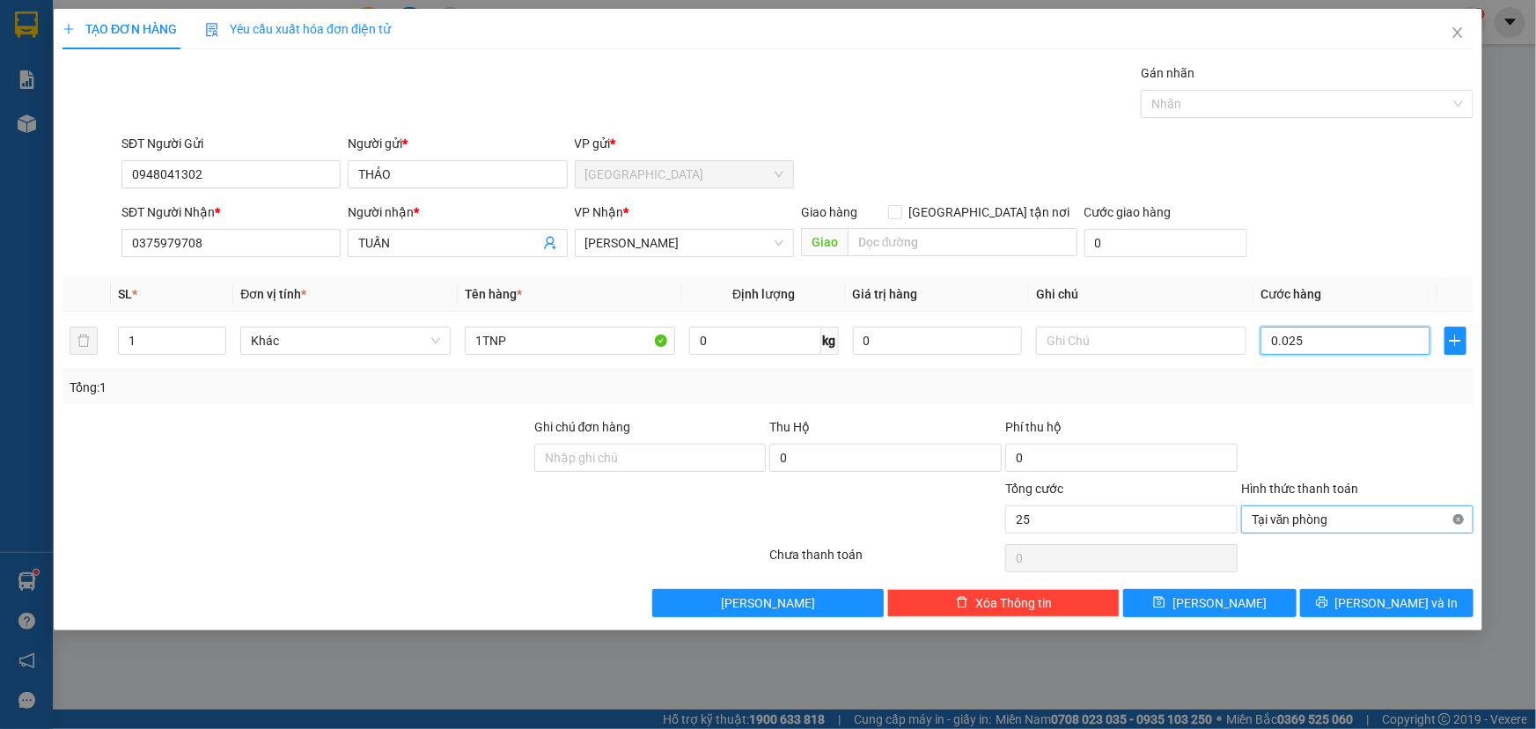
type input "25"
type input "25.000"
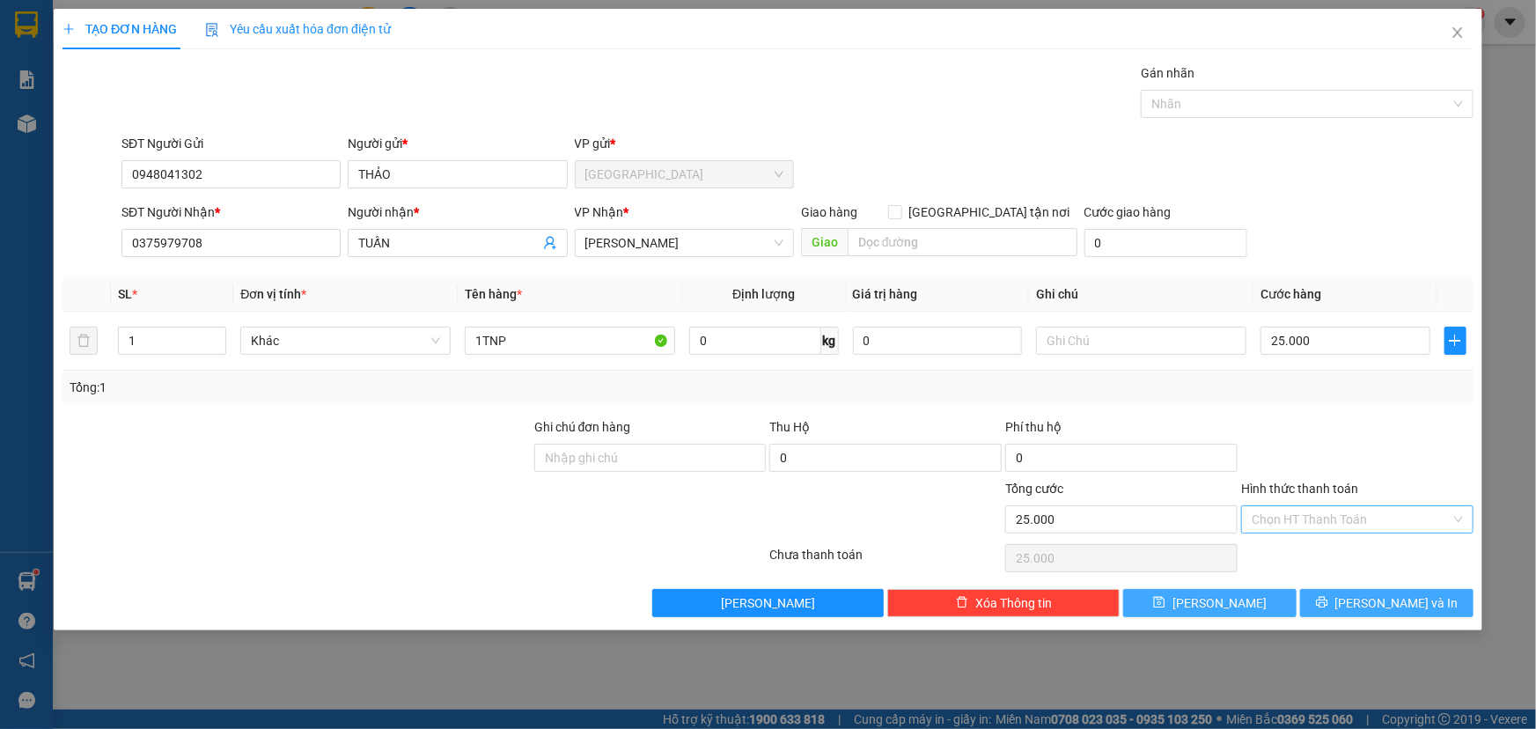
drag, startPoint x: 1440, startPoint y: 599, endPoint x: 1272, endPoint y: 601, distance: 168.2
click at [1439, 599] on button "Lưu và In" at bounding box center [1386, 603] width 173 height 28
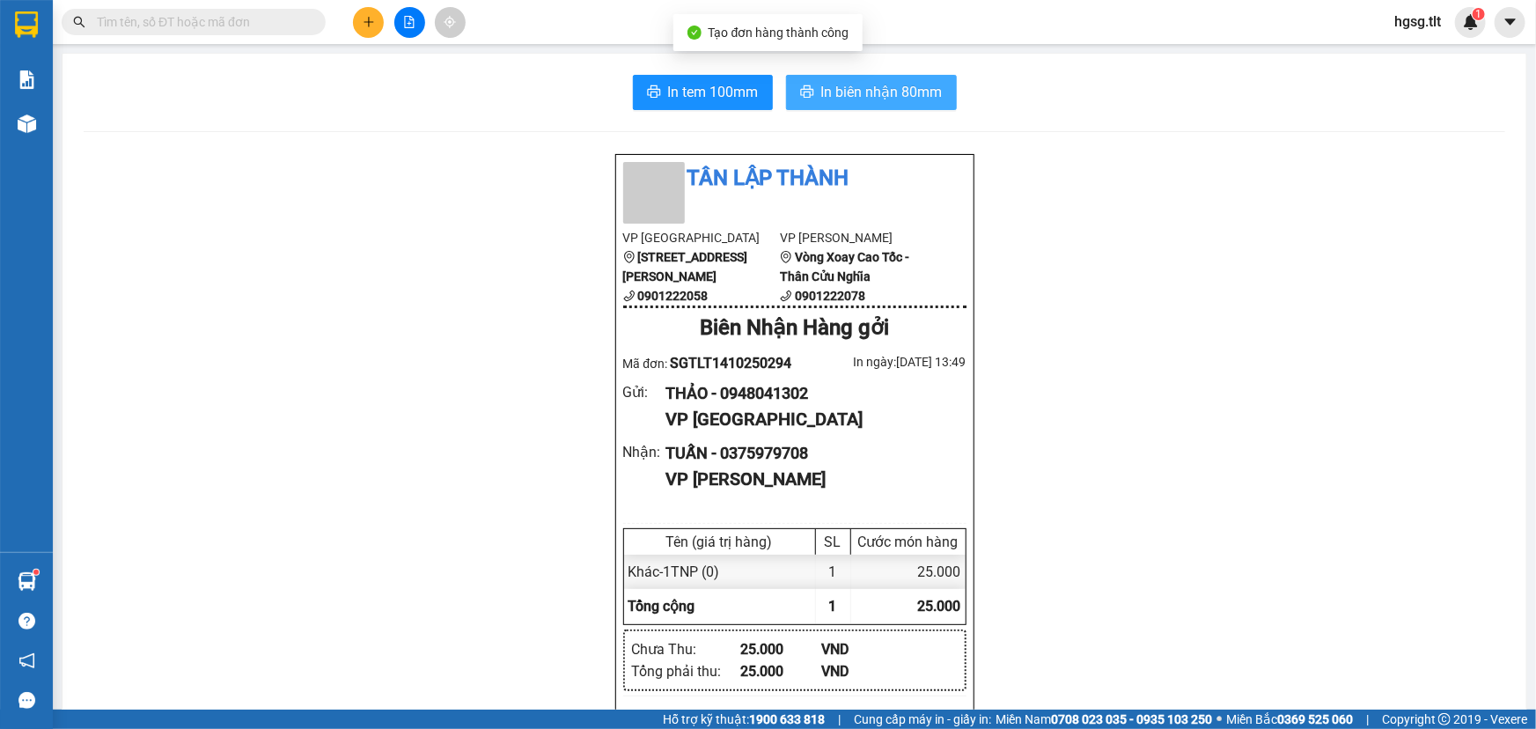
click at [874, 103] on button "In biên nhận 80mm" at bounding box center [871, 92] width 171 height 35
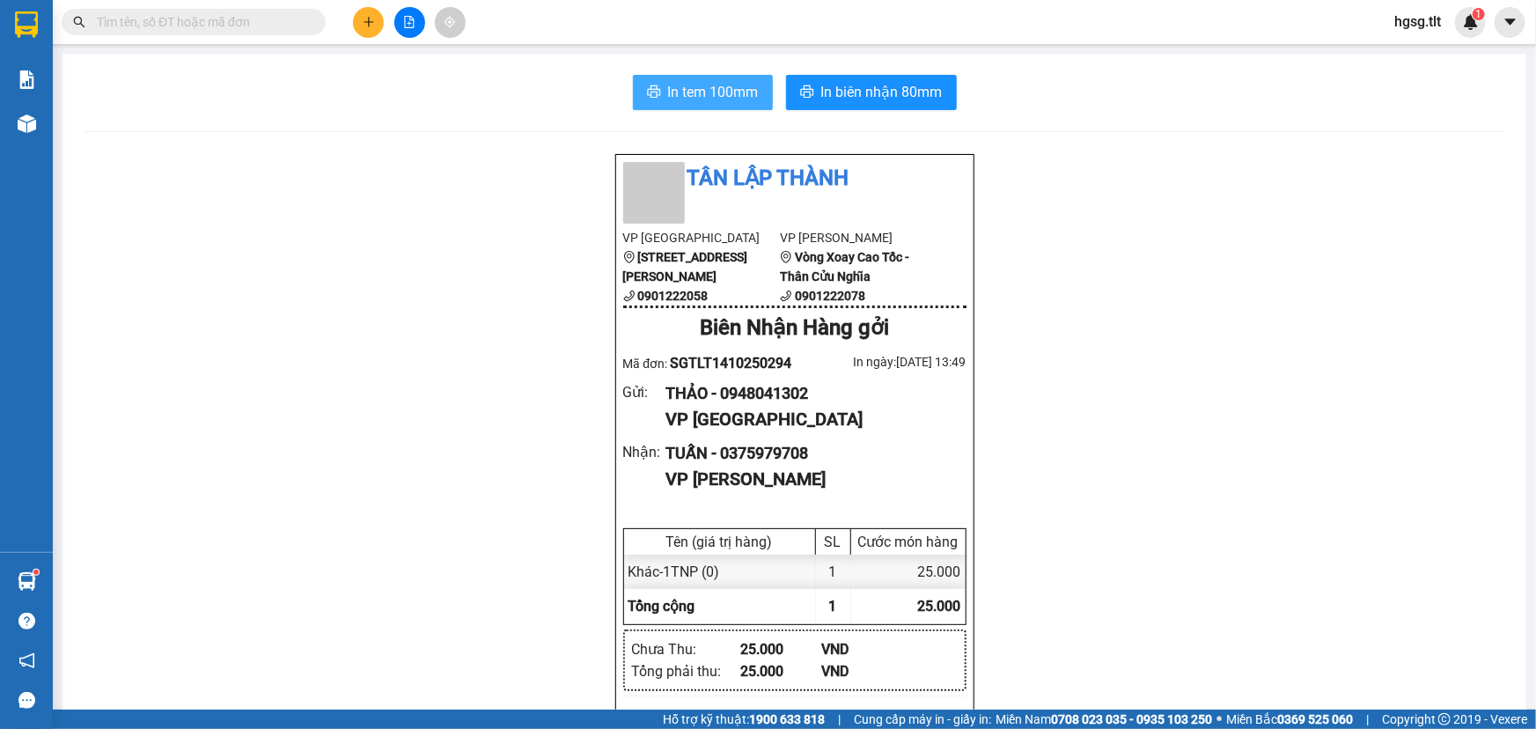
click at [706, 99] on span "In tem 100mm" at bounding box center [713, 92] width 91 height 22
click at [232, 33] on span at bounding box center [194, 22] width 264 height 26
drag, startPoint x: 235, startPoint y: 24, endPoint x: 229, endPoint y: 8, distance: 17.0
click at [232, 15] on input "text" at bounding box center [201, 21] width 208 height 19
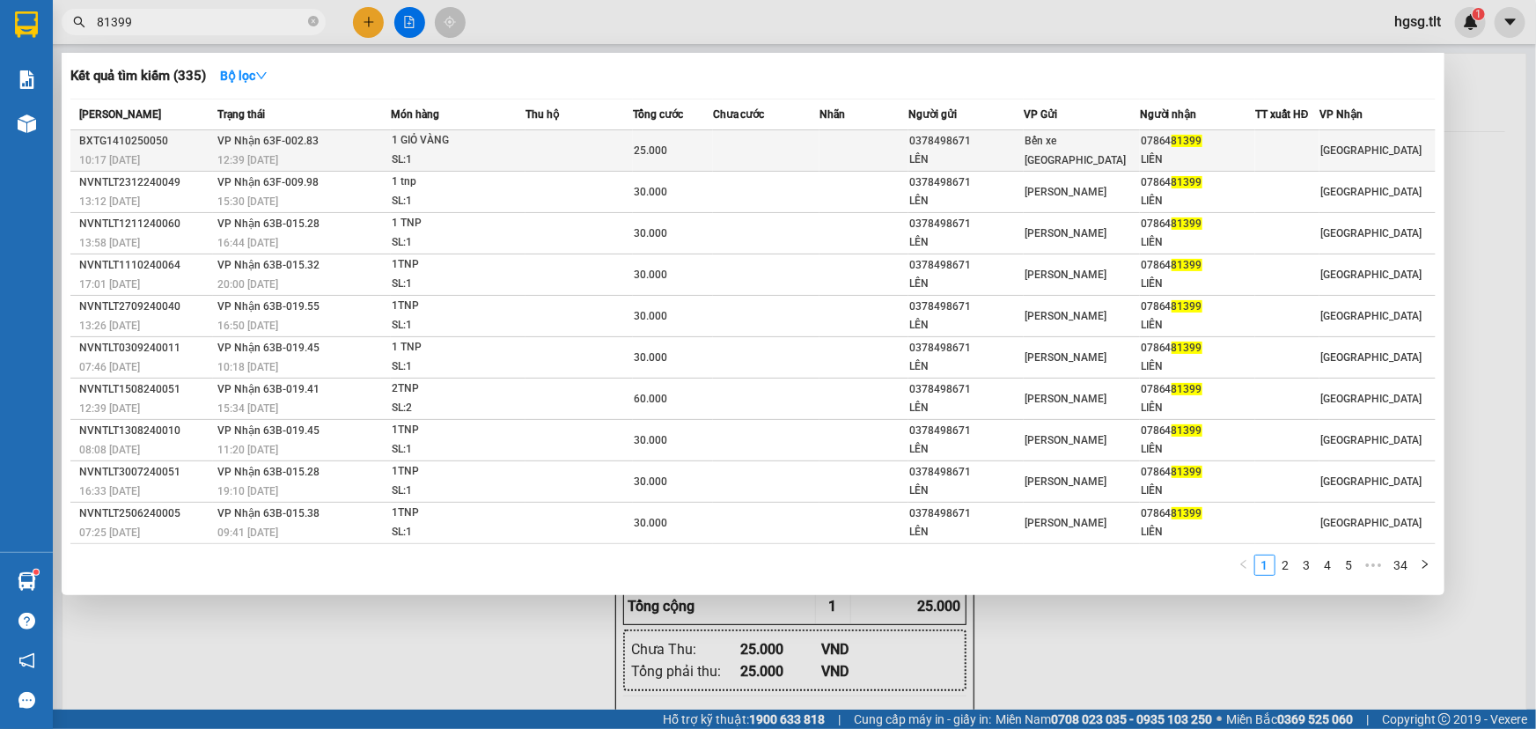
type input "81399"
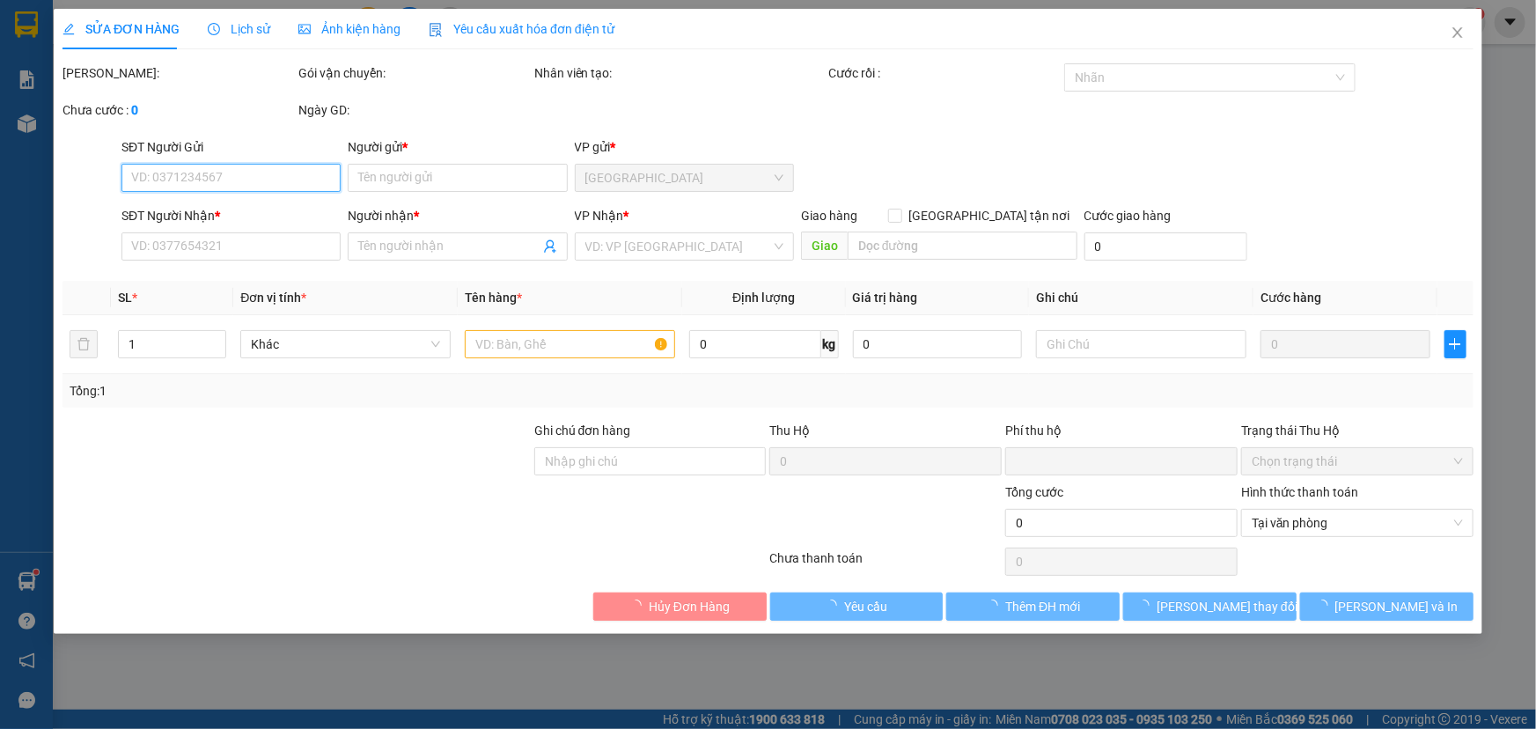
type input "0378498671"
type input "LÊN"
type input "0786481399"
type input "LIÊN"
type input "0"
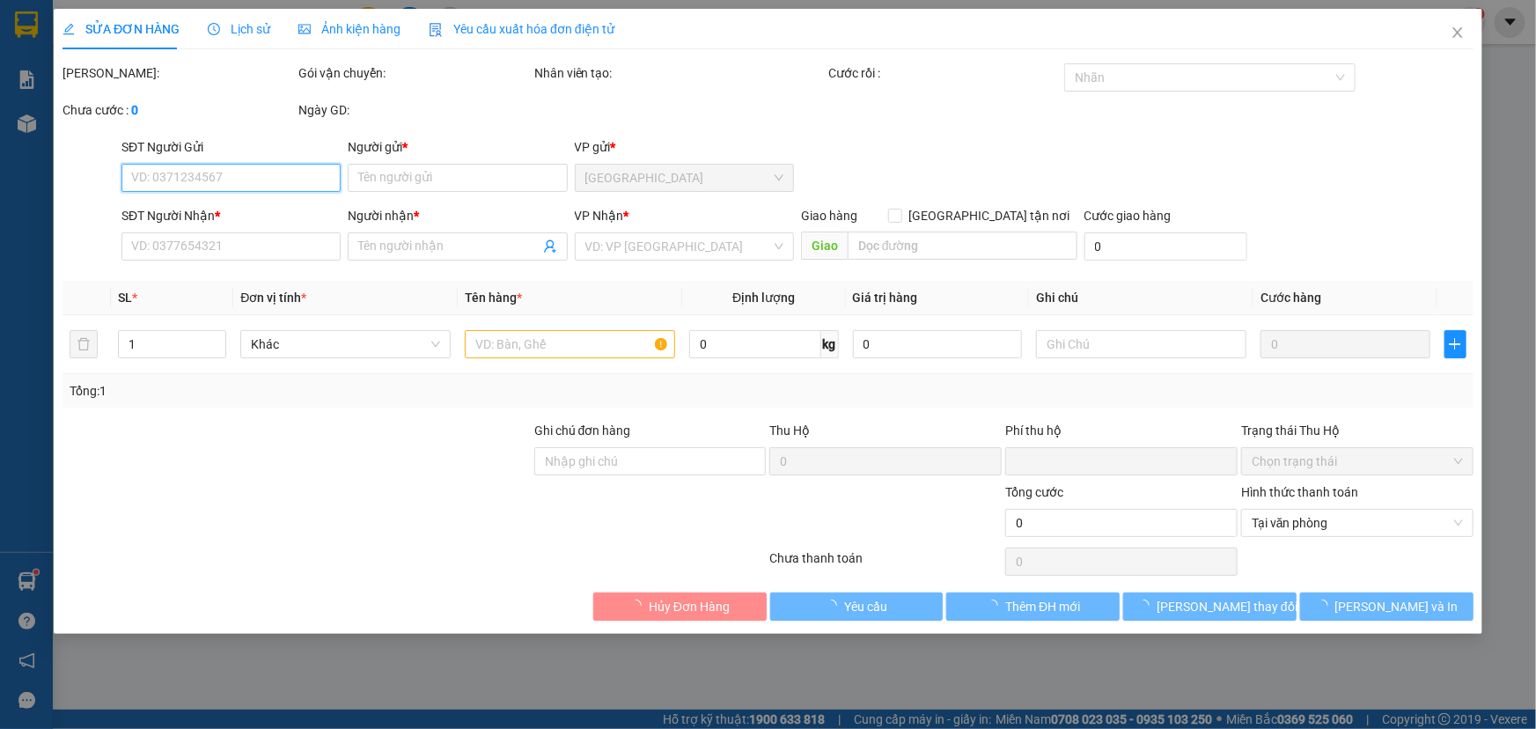
type input "25.000"
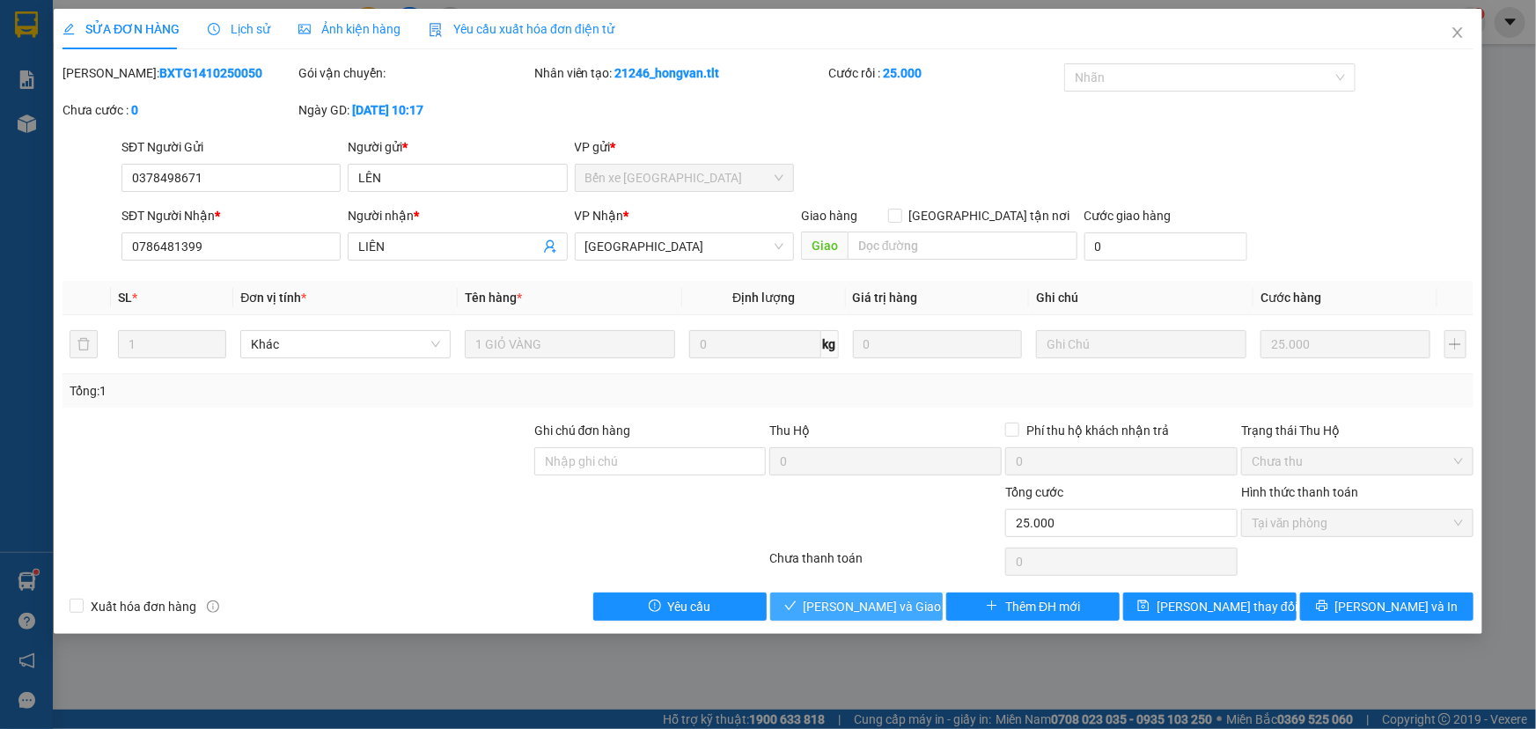
click at [875, 607] on span "Lưu và Giao hàng" at bounding box center [888, 606] width 169 height 19
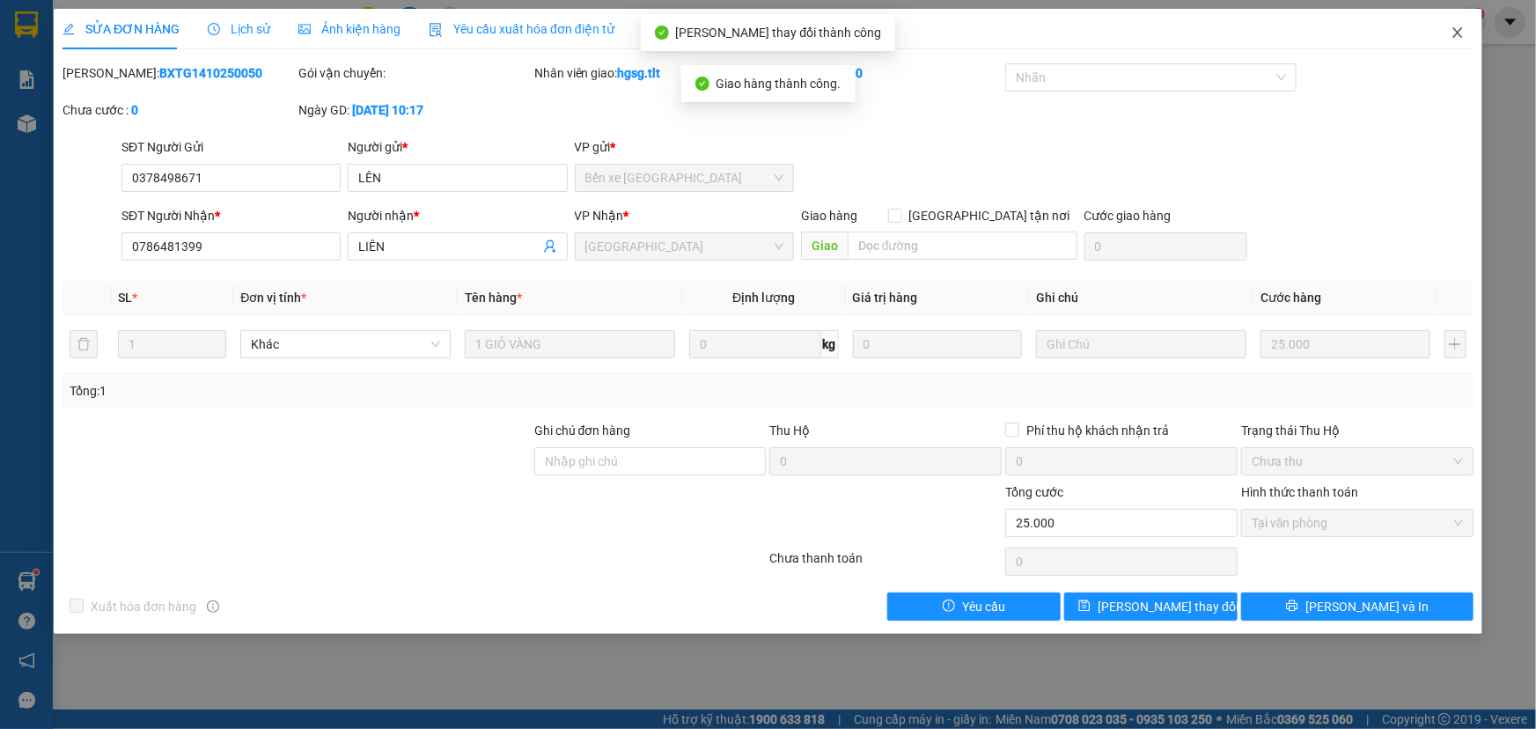
click at [1452, 37] on icon "close" at bounding box center [1458, 33] width 14 height 14
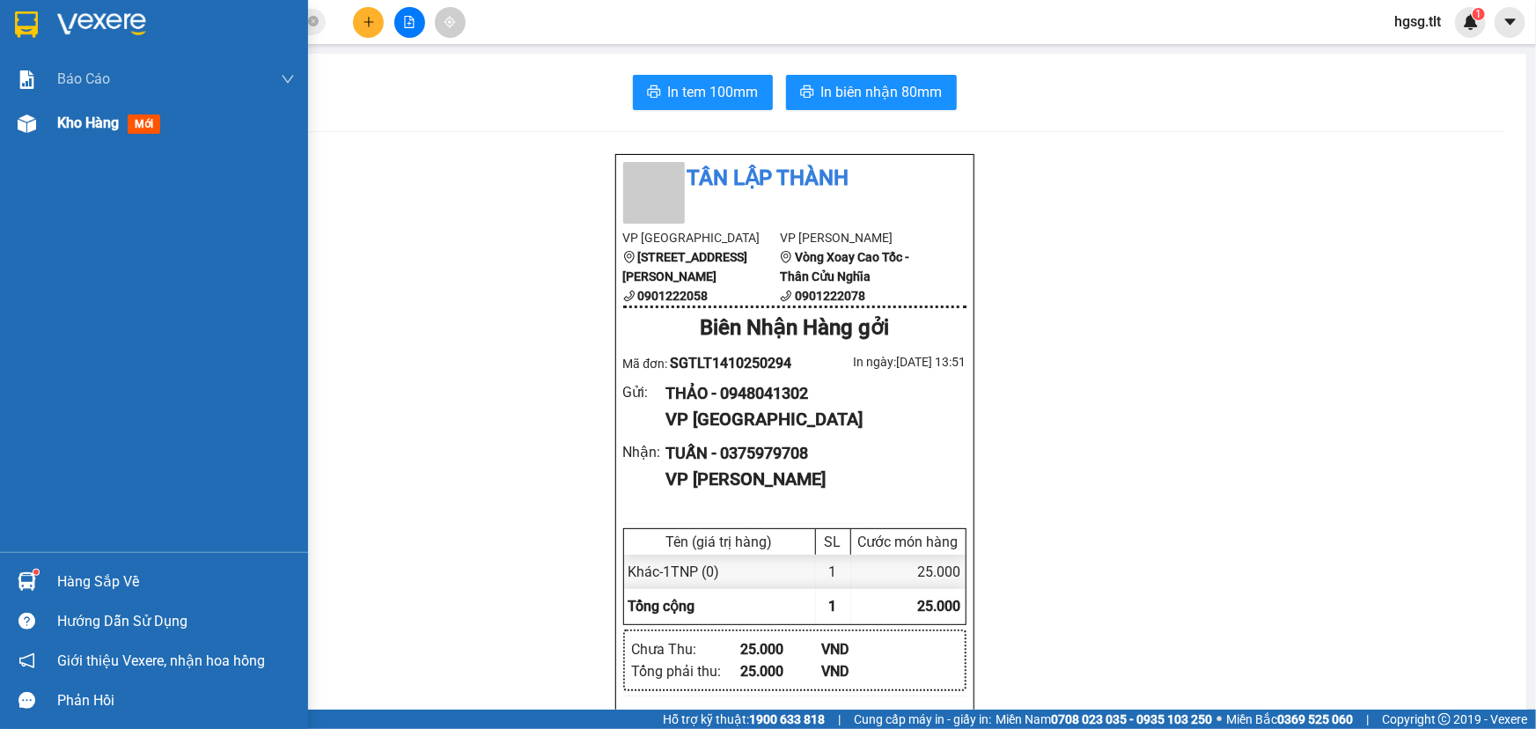
click at [83, 125] on span "Kho hàng" at bounding box center [88, 122] width 62 height 17
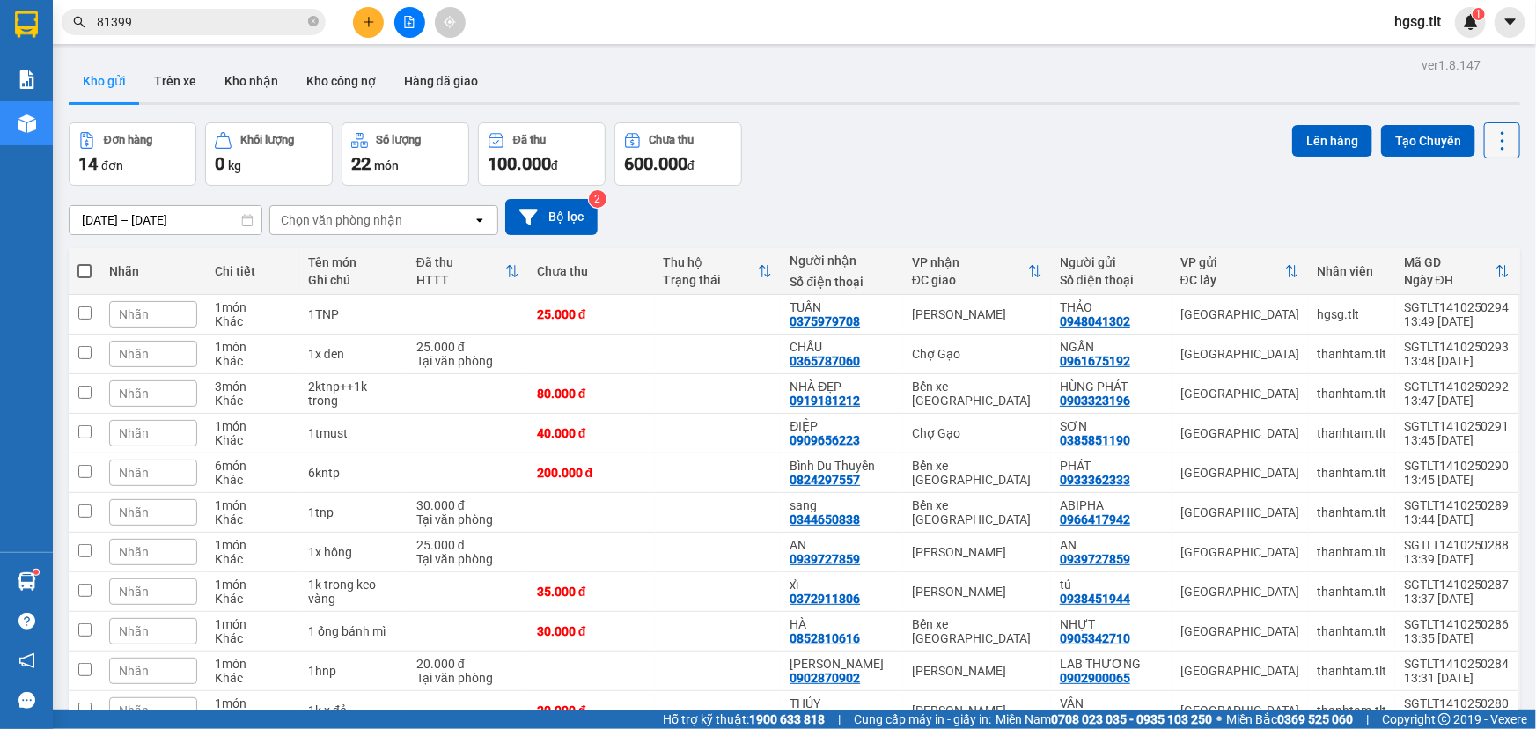
click at [1484, 127] on button at bounding box center [1502, 140] width 36 height 36
click at [1433, 254] on div "Làm mới" at bounding box center [1459, 251] width 104 height 18
click at [363, 18] on icon "plus" at bounding box center [369, 22] width 12 height 12
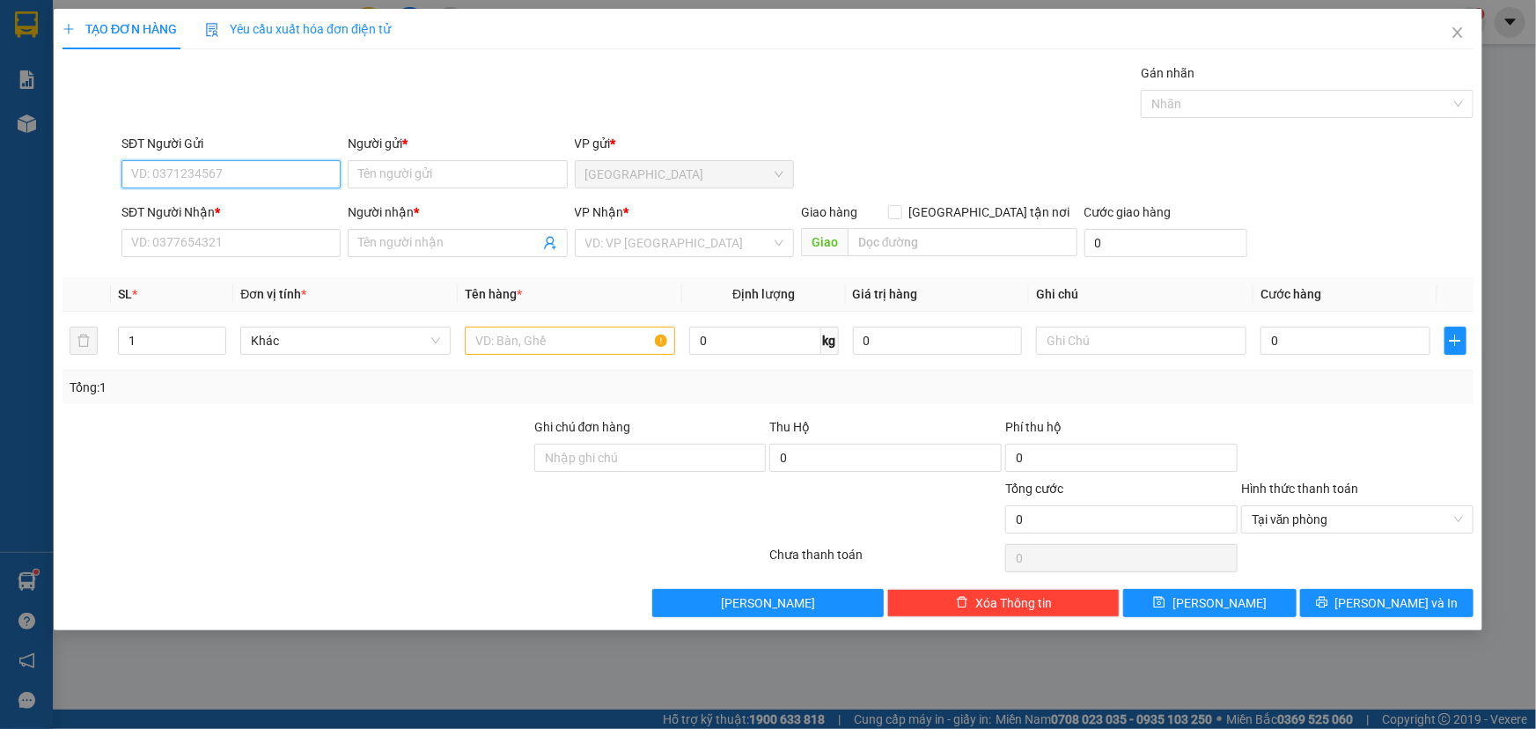
click at [248, 176] on input "SĐT Người Gửi" at bounding box center [230, 174] width 219 height 28
type input "0967908500"
click at [249, 225] on div "0967908500 0967908500 - loan" at bounding box center [230, 209] width 219 height 35
drag, startPoint x: 239, startPoint y: 174, endPoint x: 232, endPoint y: 192, distance: 19.0
click at [237, 183] on input "0967908500" at bounding box center [230, 174] width 219 height 28
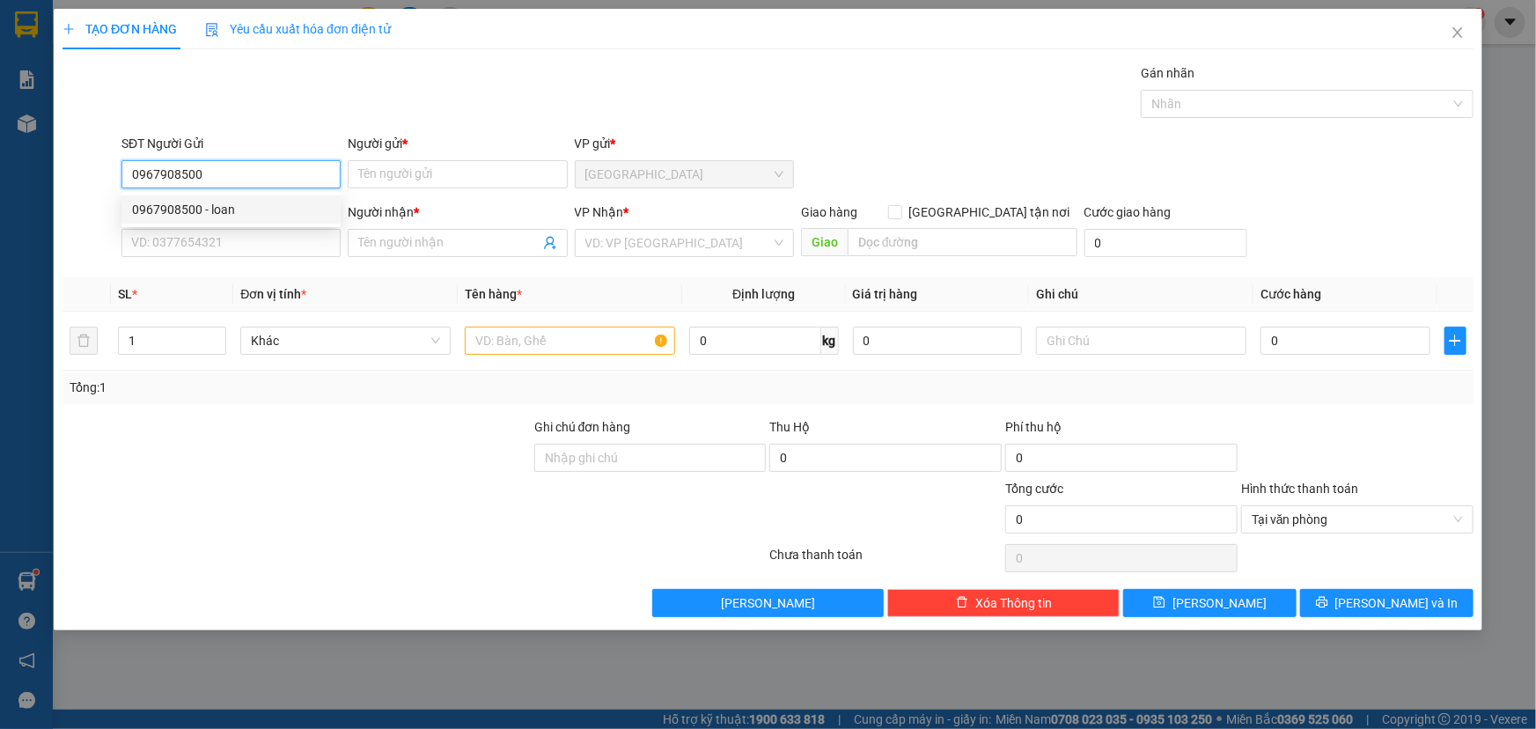
drag, startPoint x: 221, startPoint y: 212, endPoint x: 219, endPoint y: 247, distance: 34.4
click at [221, 215] on div "0967908500 - loan" at bounding box center [231, 209] width 198 height 19
type input "loan"
click at [218, 265] on div "Transit Pickup Surcharge Ids Transit Deliver Surcharge Ids Transit Deliver Surc…" at bounding box center [768, 340] width 1411 height 554
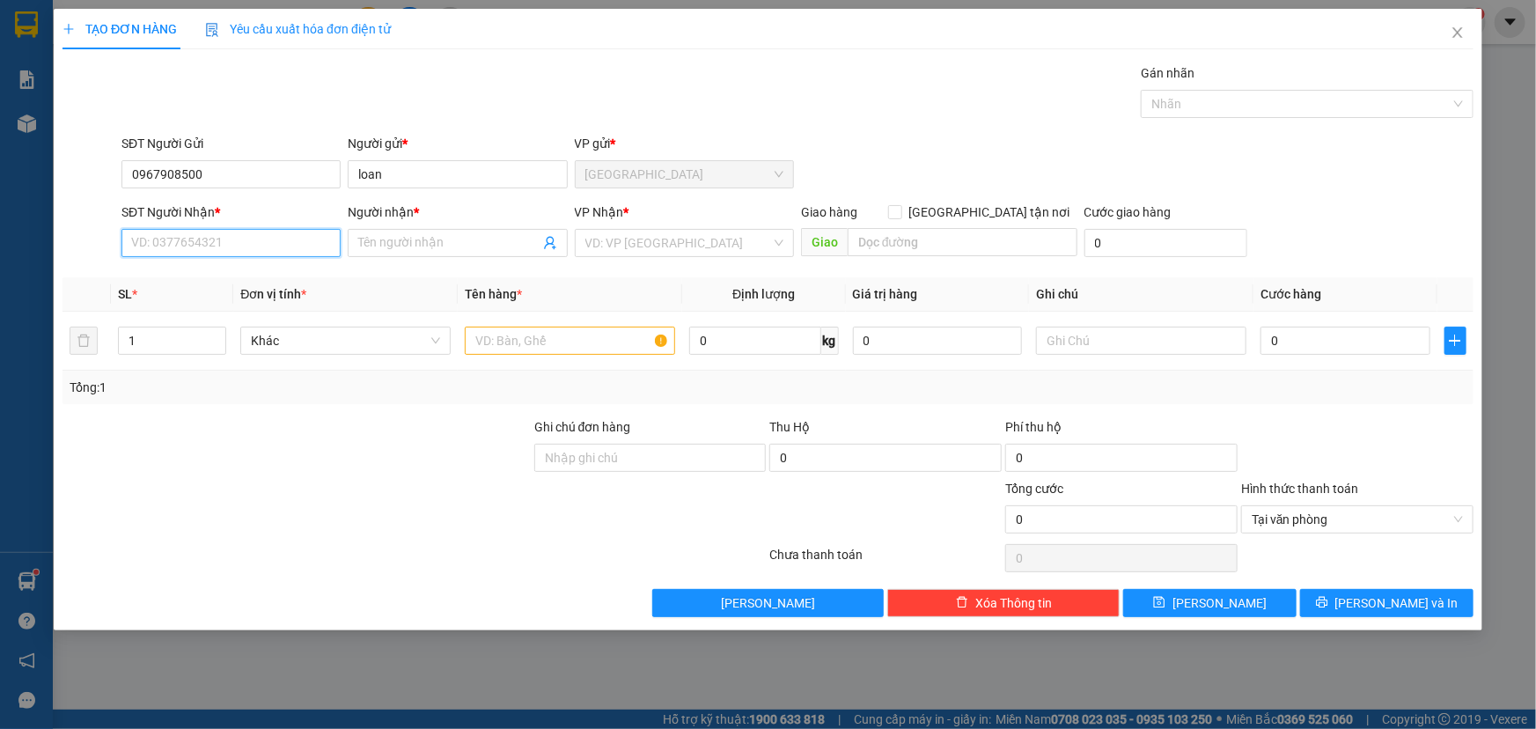
click at [220, 238] on input "SĐT Người Nhận *" at bounding box center [230, 243] width 219 height 28
click at [254, 291] on div "0967908500 - loan 0336441665 - TUẤN ANH 0333774558 - HƯNG" at bounding box center [230, 306] width 219 height 85
drag, startPoint x: 239, startPoint y: 308, endPoint x: 242, endPoint y: 319, distance: 10.9
click at [239, 310] on div "0336441665 - TUẤN ANH" at bounding box center [231, 306] width 198 height 19
type input "0336441665"
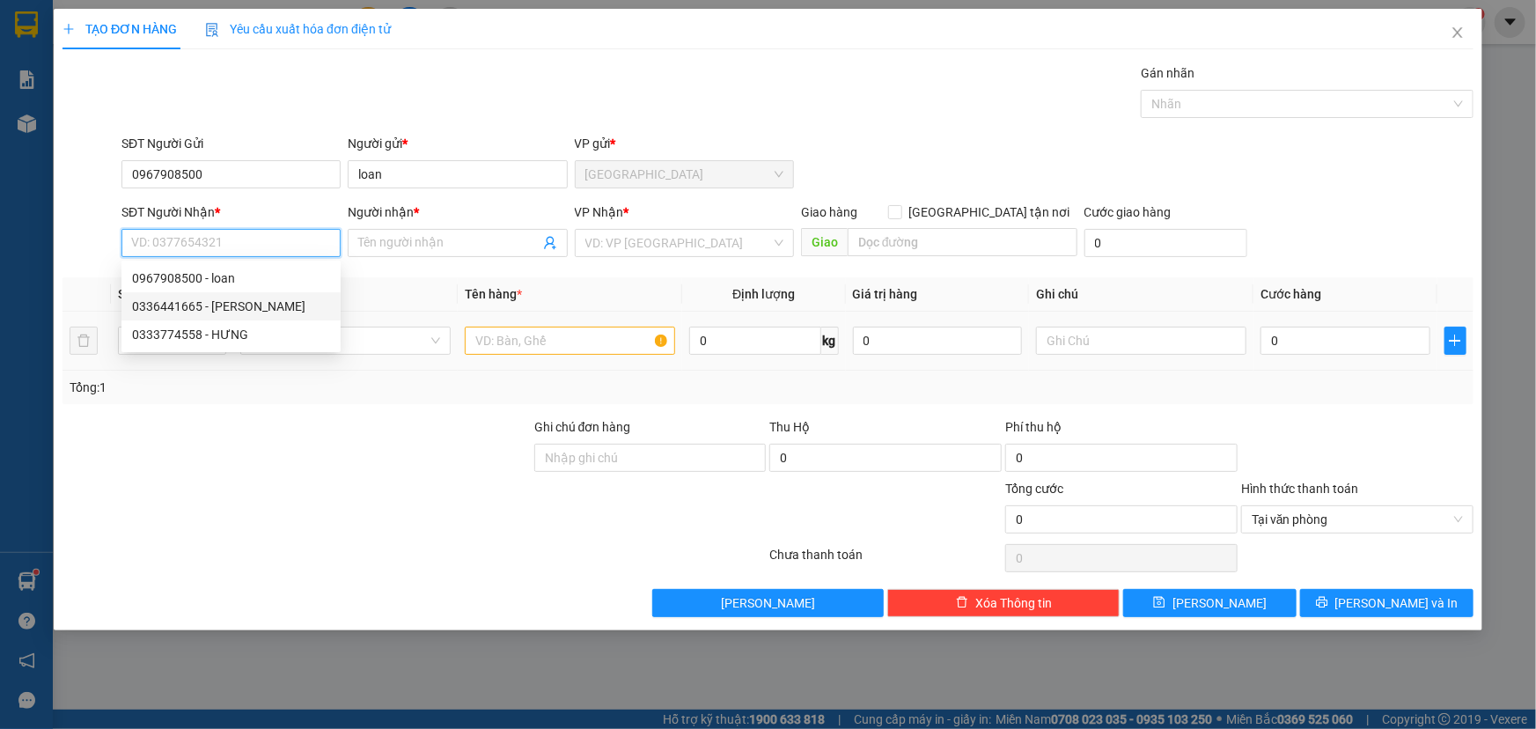
type input "TUẤN ANH"
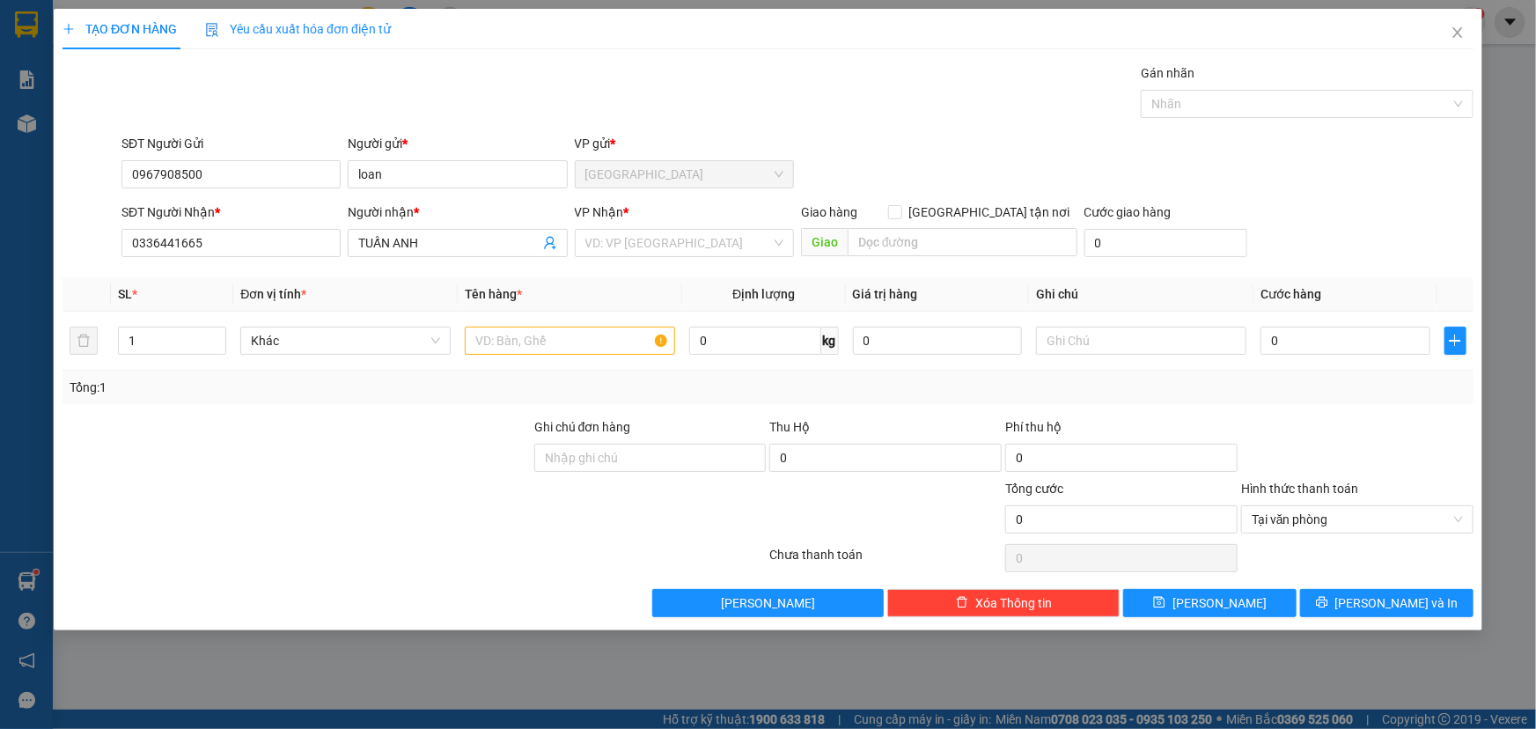
drag, startPoint x: 658, startPoint y: 264, endPoint x: 632, endPoint y: 278, distance: 29.2
click at [658, 263] on div "Transit Pickup Surcharge Ids Transit Deliver Surcharge Ids Transit Deliver Surc…" at bounding box center [768, 340] width 1411 height 554
drag, startPoint x: 646, startPoint y: 245, endPoint x: 644, endPoint y: 259, distance: 14.3
click at [645, 253] on input "search" at bounding box center [678, 243] width 186 height 26
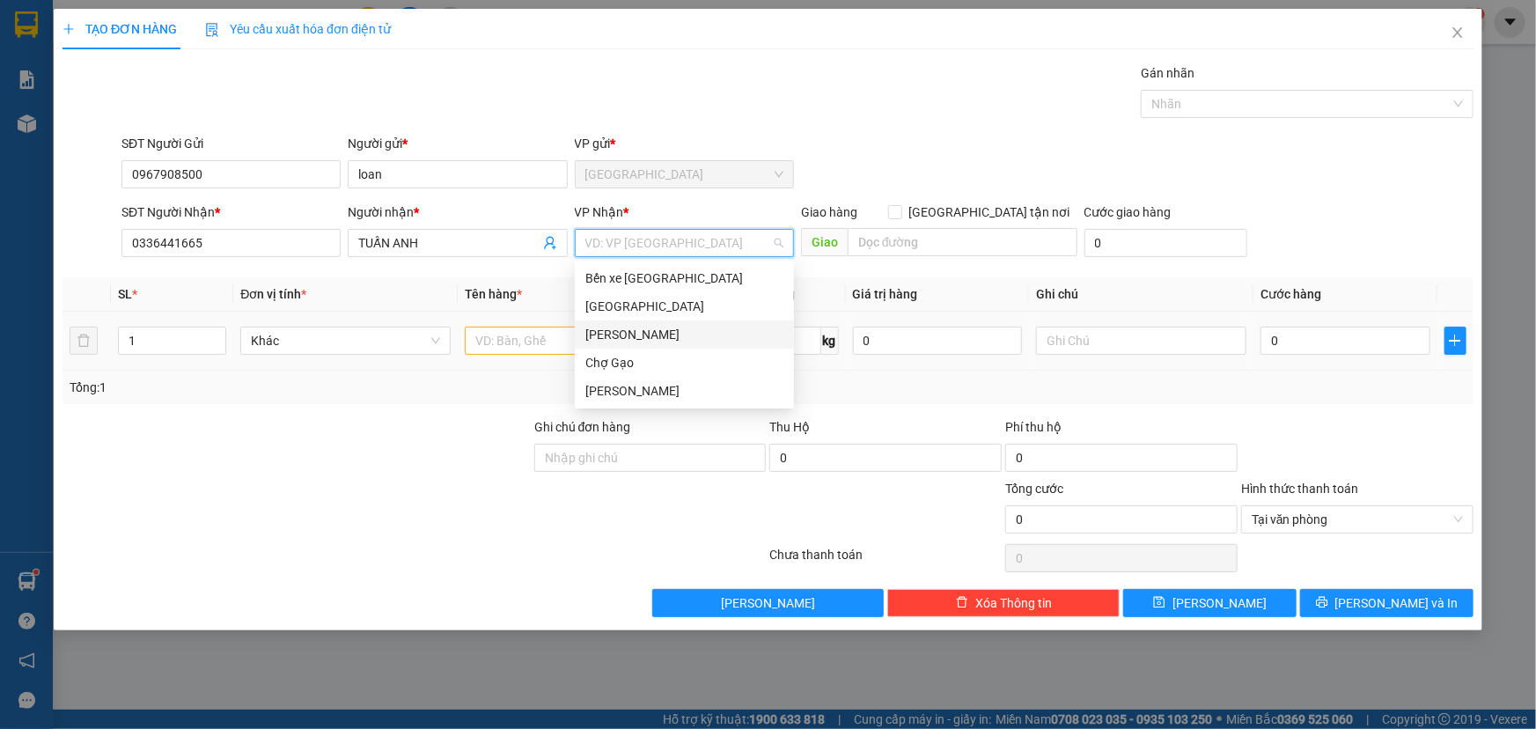
drag, startPoint x: 637, startPoint y: 332, endPoint x: 621, endPoint y: 343, distance: 20.3
click at [628, 341] on div "Cao Tốc" at bounding box center [684, 334] width 198 height 19
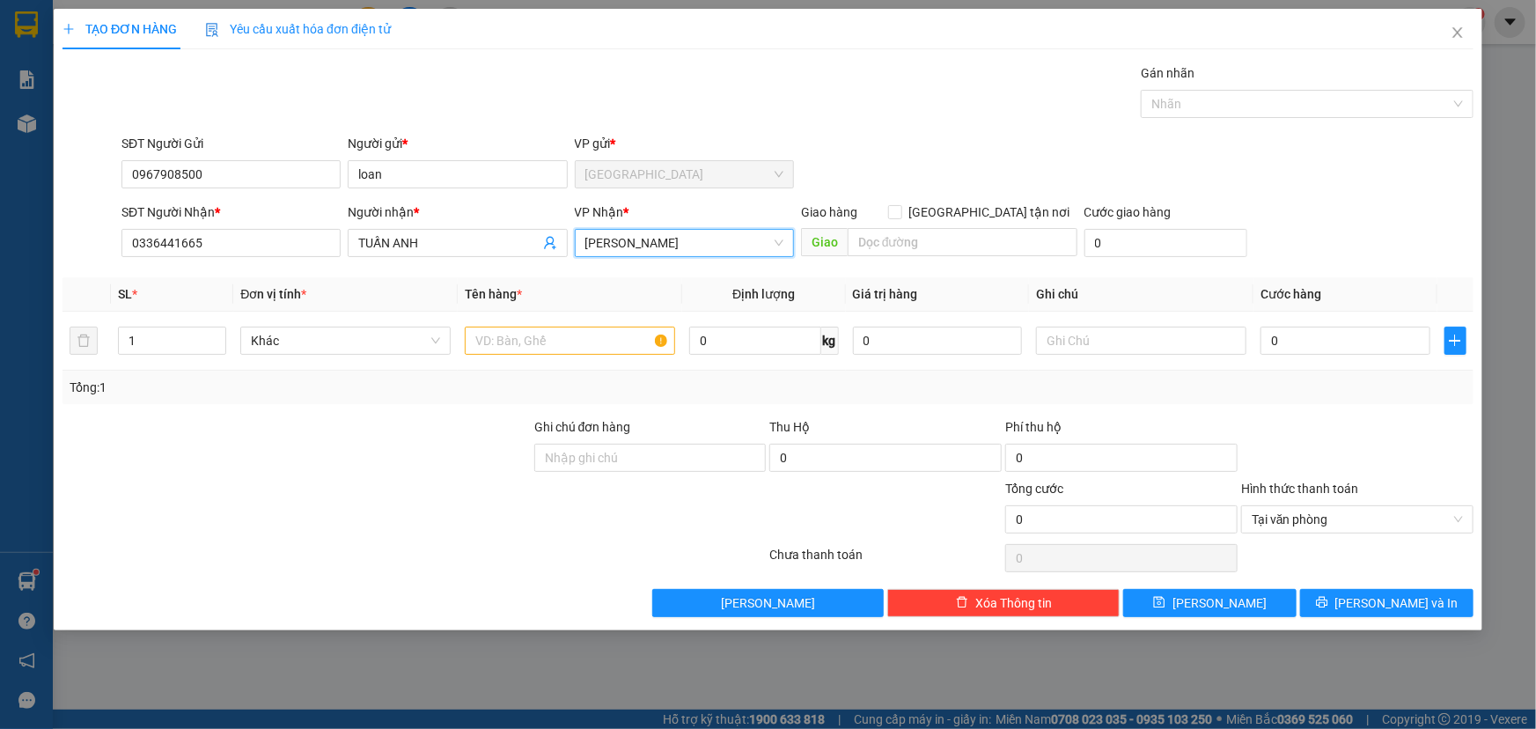
drag, startPoint x: 669, startPoint y: 240, endPoint x: 659, endPoint y: 253, distance: 15.7
click at [666, 247] on span "Cao Tốc" at bounding box center [684, 243] width 198 height 26
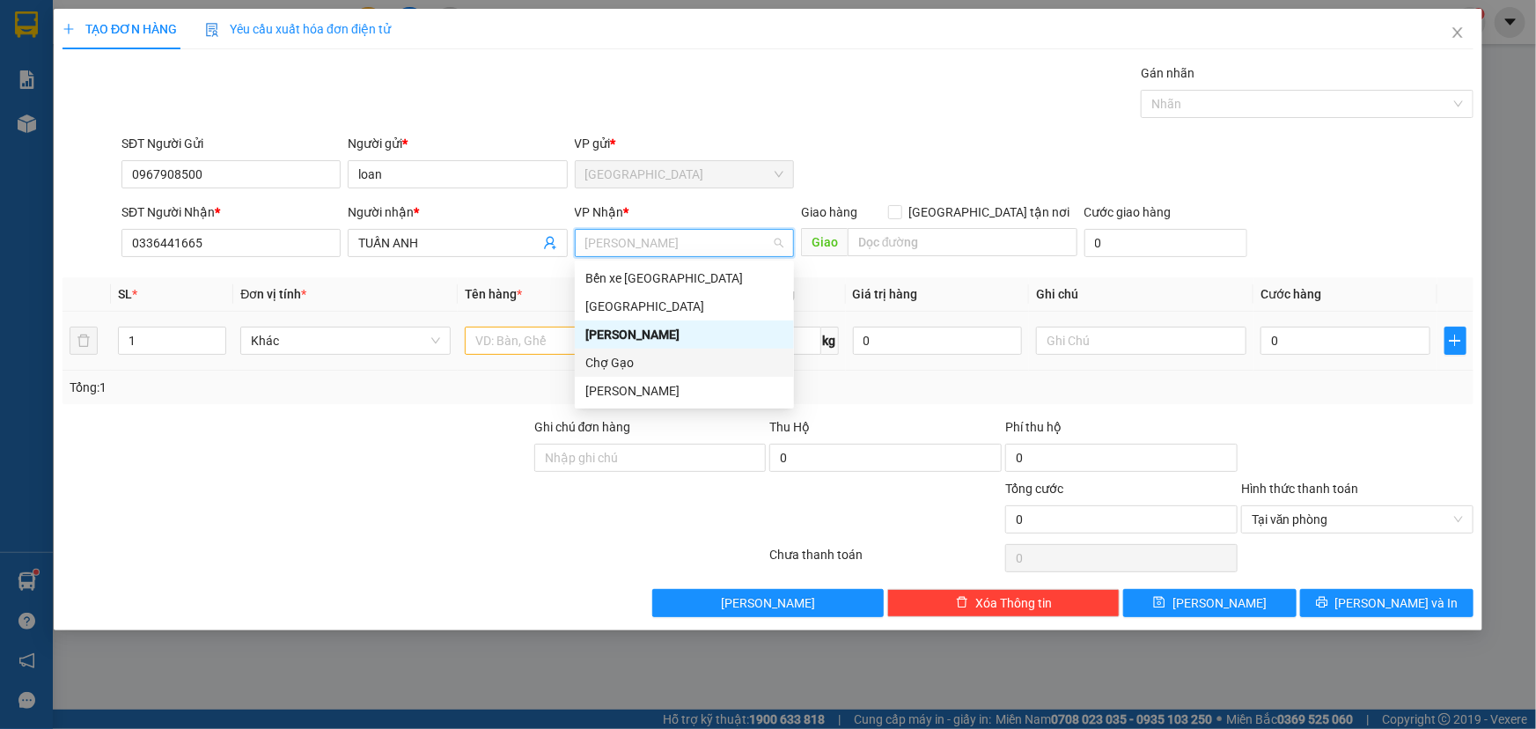
drag, startPoint x: 622, startPoint y: 357, endPoint x: 582, endPoint y: 364, distance: 40.2
click at [615, 360] on div "Chợ Gạo" at bounding box center [684, 362] width 198 height 19
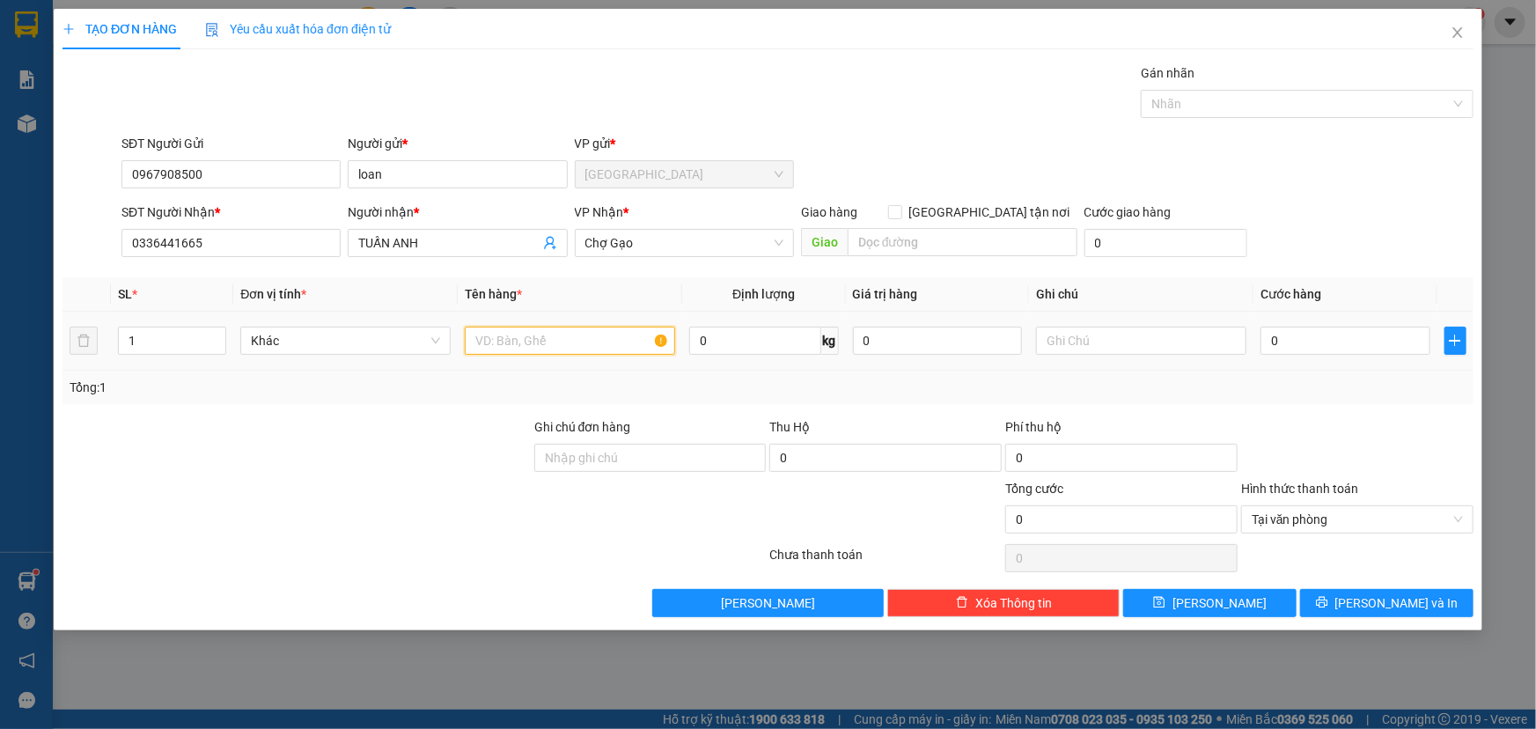
click at [555, 335] on input "text" at bounding box center [570, 341] width 210 height 28
type input "1 K GIẤY"
click at [1351, 335] on input "0" at bounding box center [1346, 341] width 170 height 28
type input "002"
type input "2"
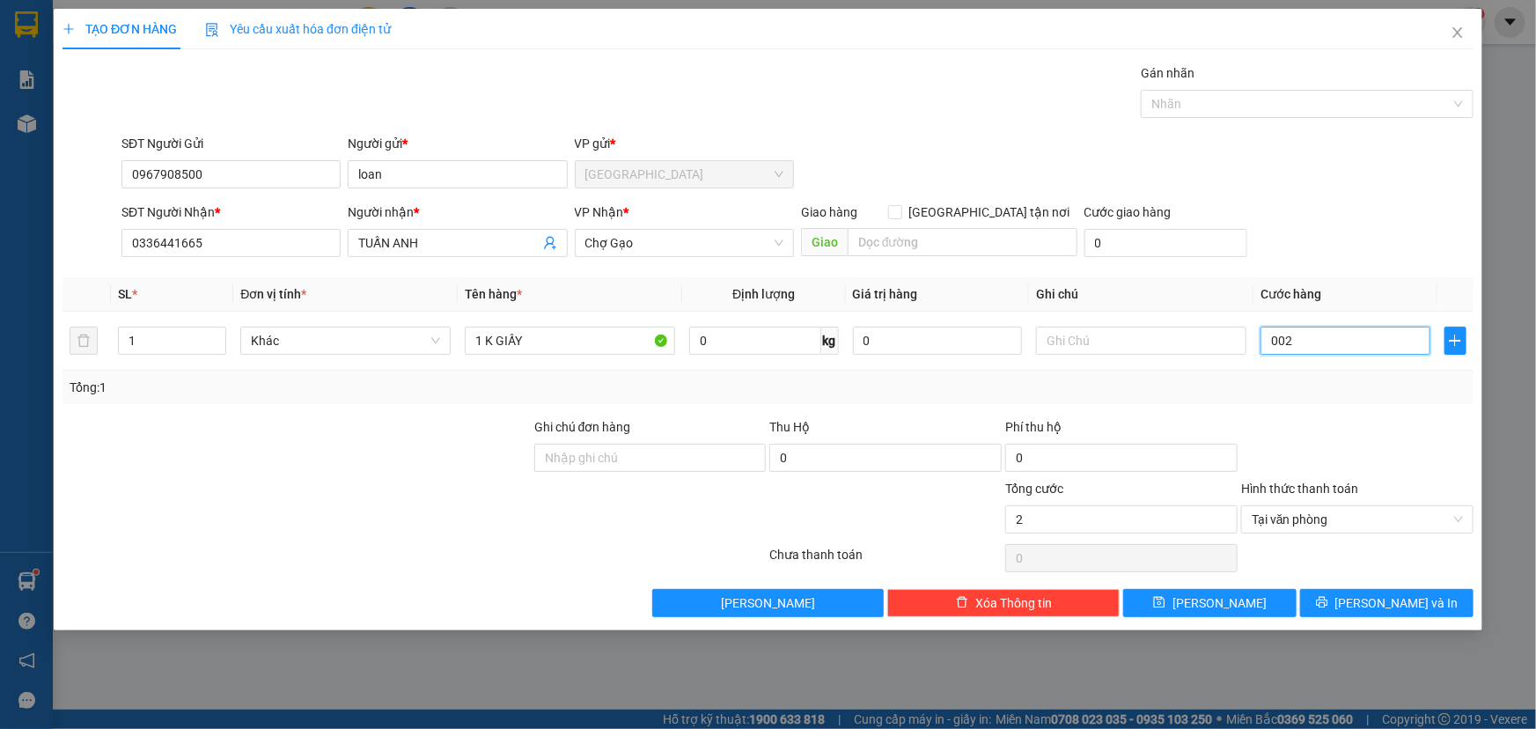
type input "0.020"
type input "20"
type input "0.020"
type input "20"
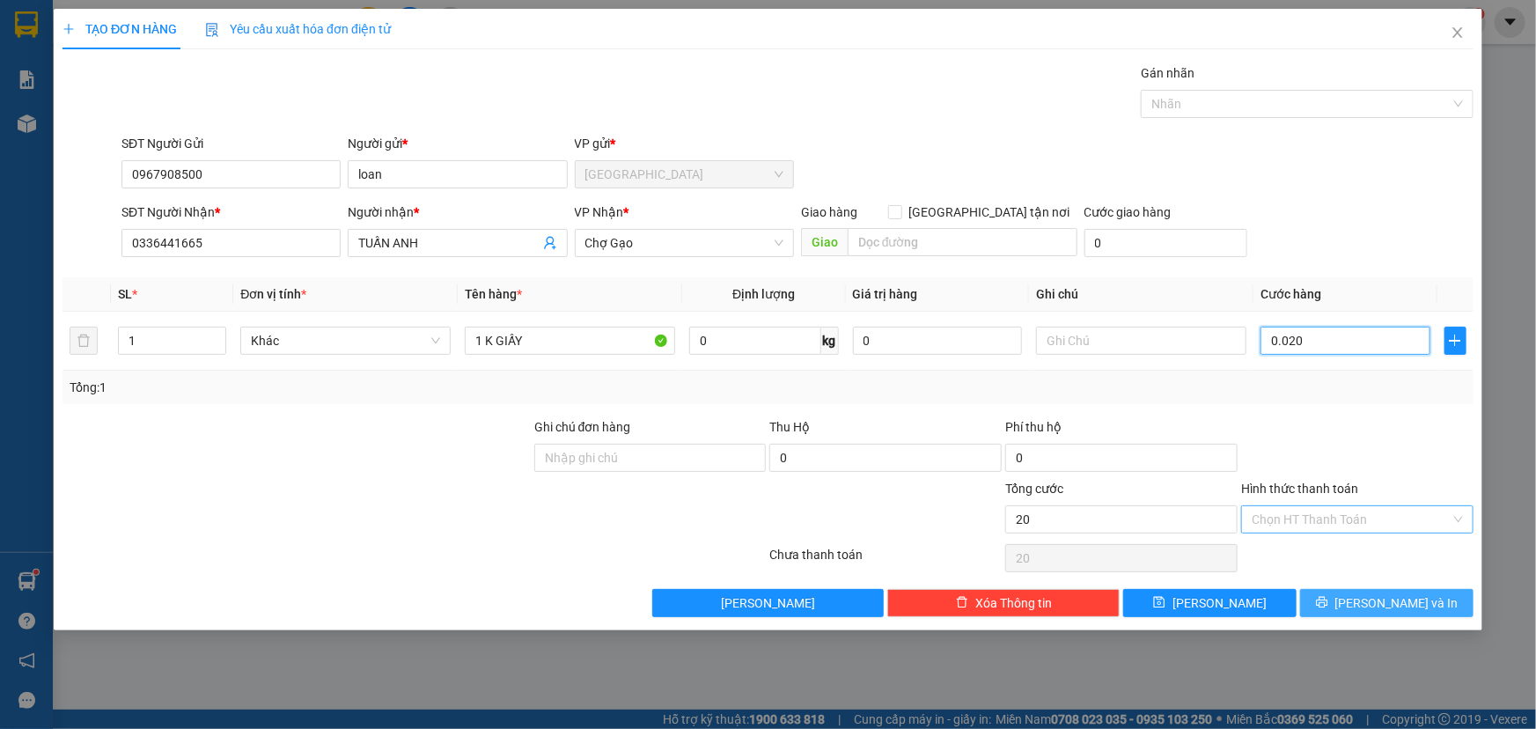
drag, startPoint x: 1458, startPoint y: 519, endPoint x: 1412, endPoint y: 595, distance: 88.5
type input "20.000"
drag, startPoint x: 1415, startPoint y: 585, endPoint x: 1379, endPoint y: 579, distance: 36.5
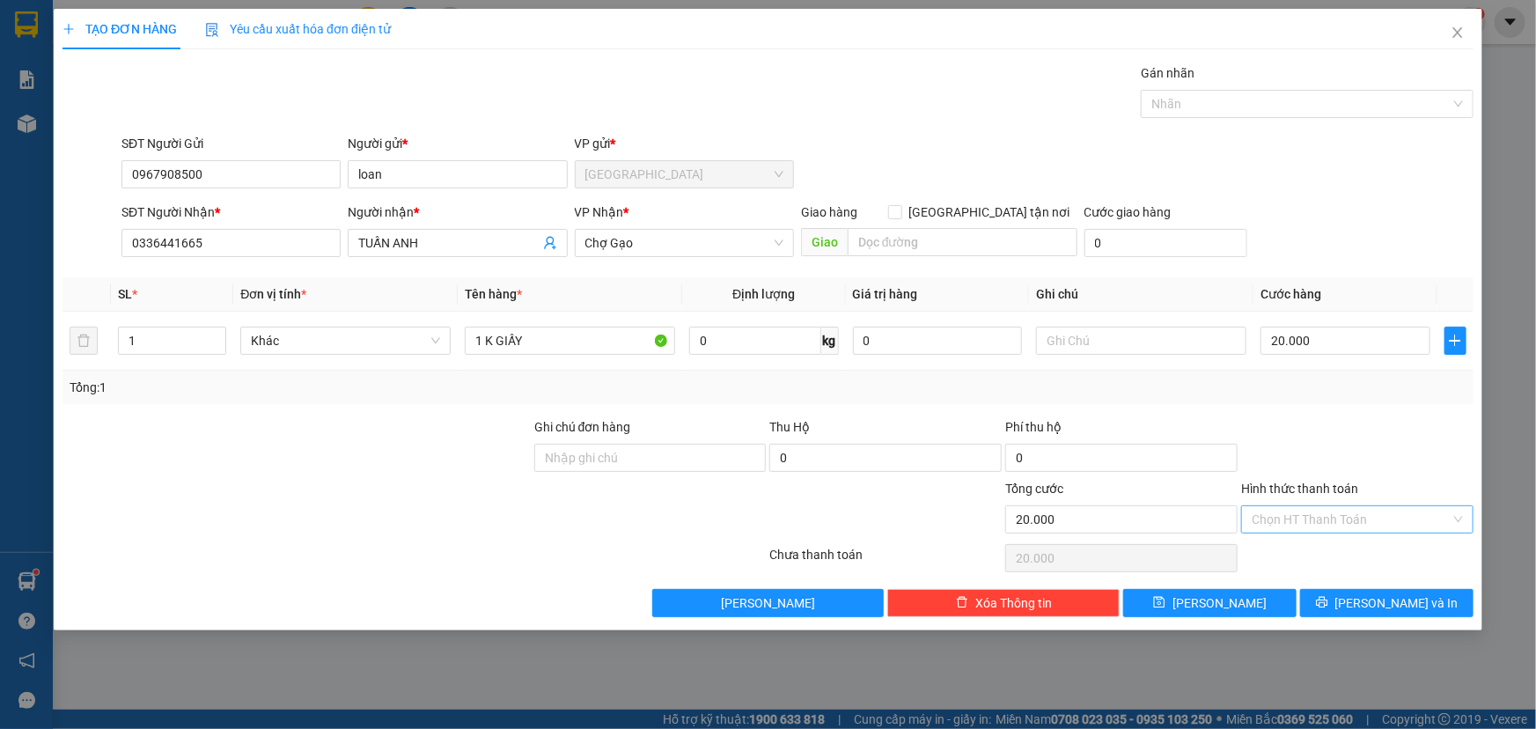
click at [1411, 585] on div "Transit Pickup Surcharge Ids Transit Deliver Surcharge Ids Transit Deliver Surc…" at bounding box center [768, 340] width 1411 height 554
drag, startPoint x: 1388, startPoint y: 590, endPoint x: 1374, endPoint y: 589, distance: 13.2
click at [1386, 590] on button "Lưu và In" at bounding box center [1386, 603] width 173 height 28
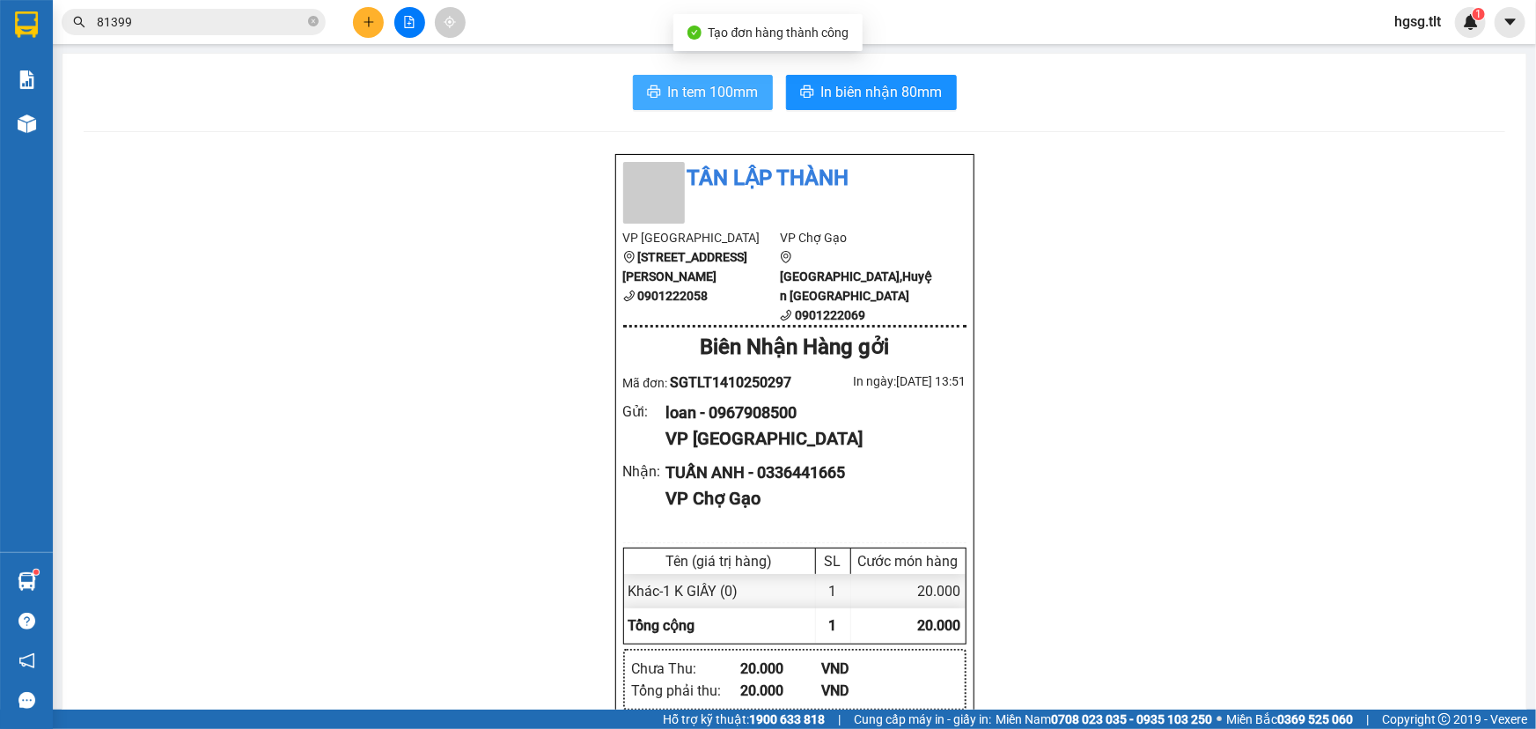
click at [705, 103] on span "In tem 100mm" at bounding box center [713, 92] width 91 height 22
drag, startPoint x: 812, startPoint y: 86, endPoint x: 816, endPoint y: 63, distance: 23.3
click at [814, 84] on button "In biên nhận 80mm" at bounding box center [871, 92] width 171 height 35
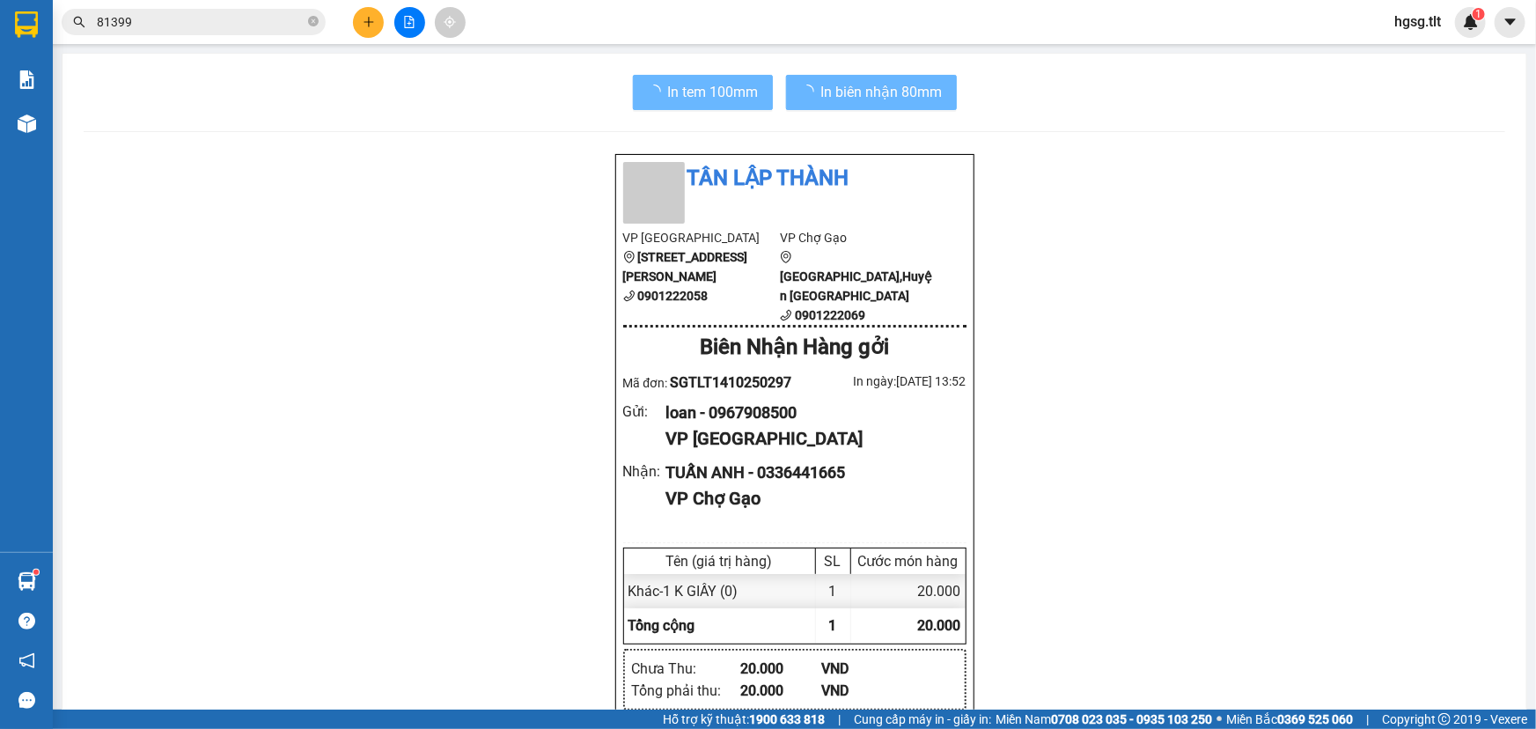
scroll to position [105, 0]
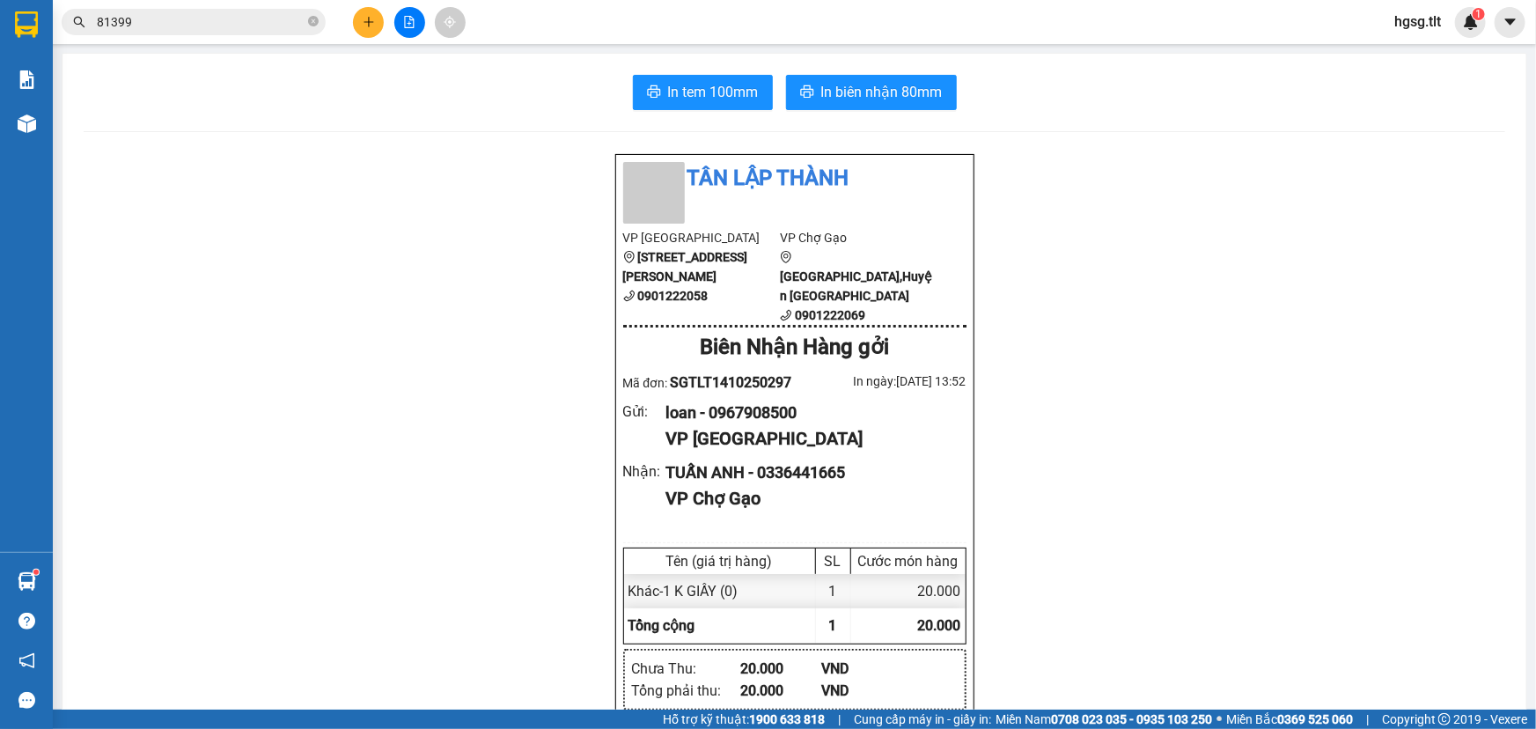
click at [184, 9] on span "81399" at bounding box center [194, 22] width 264 height 26
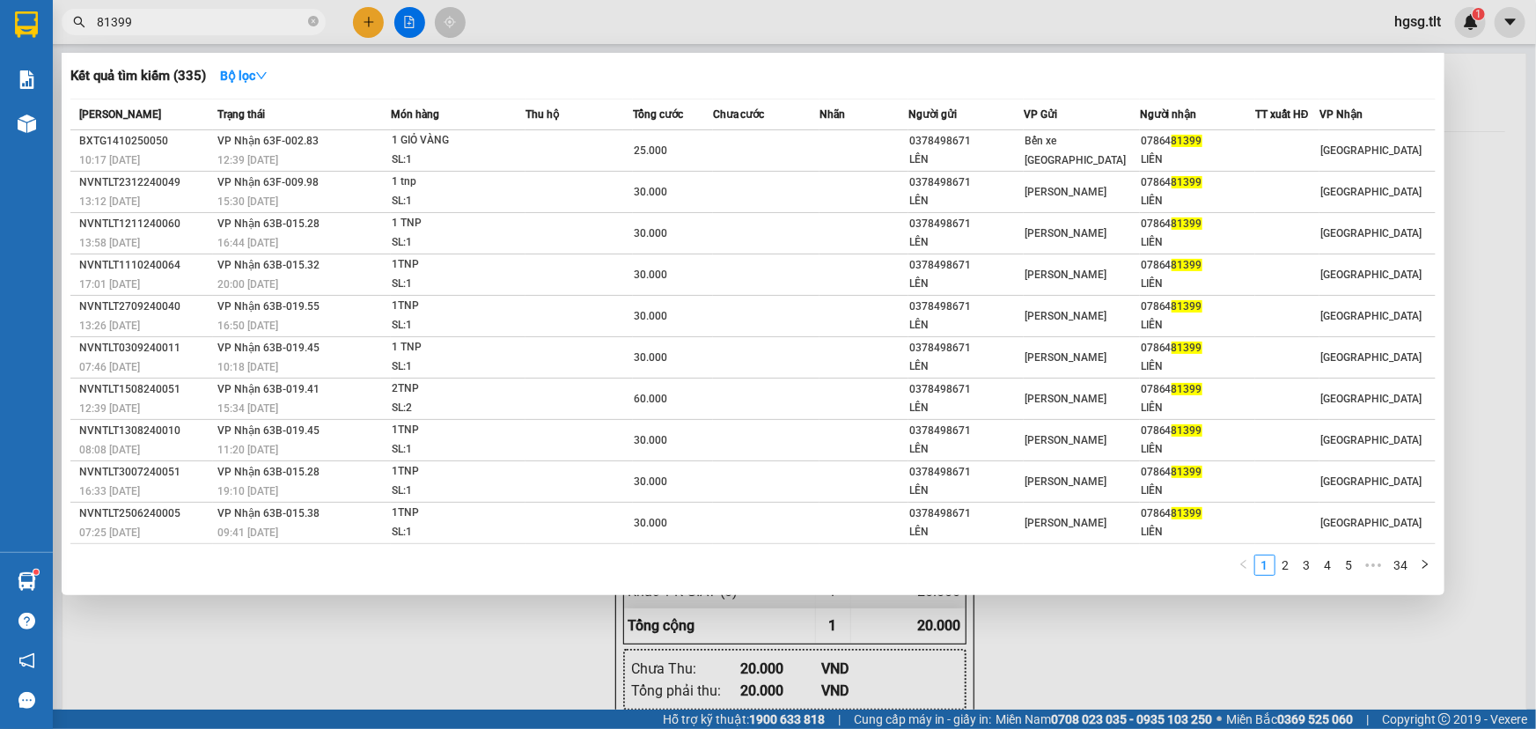
click at [184, 9] on span "81399" at bounding box center [194, 22] width 264 height 26
click at [188, 18] on input "81399" at bounding box center [201, 21] width 208 height 19
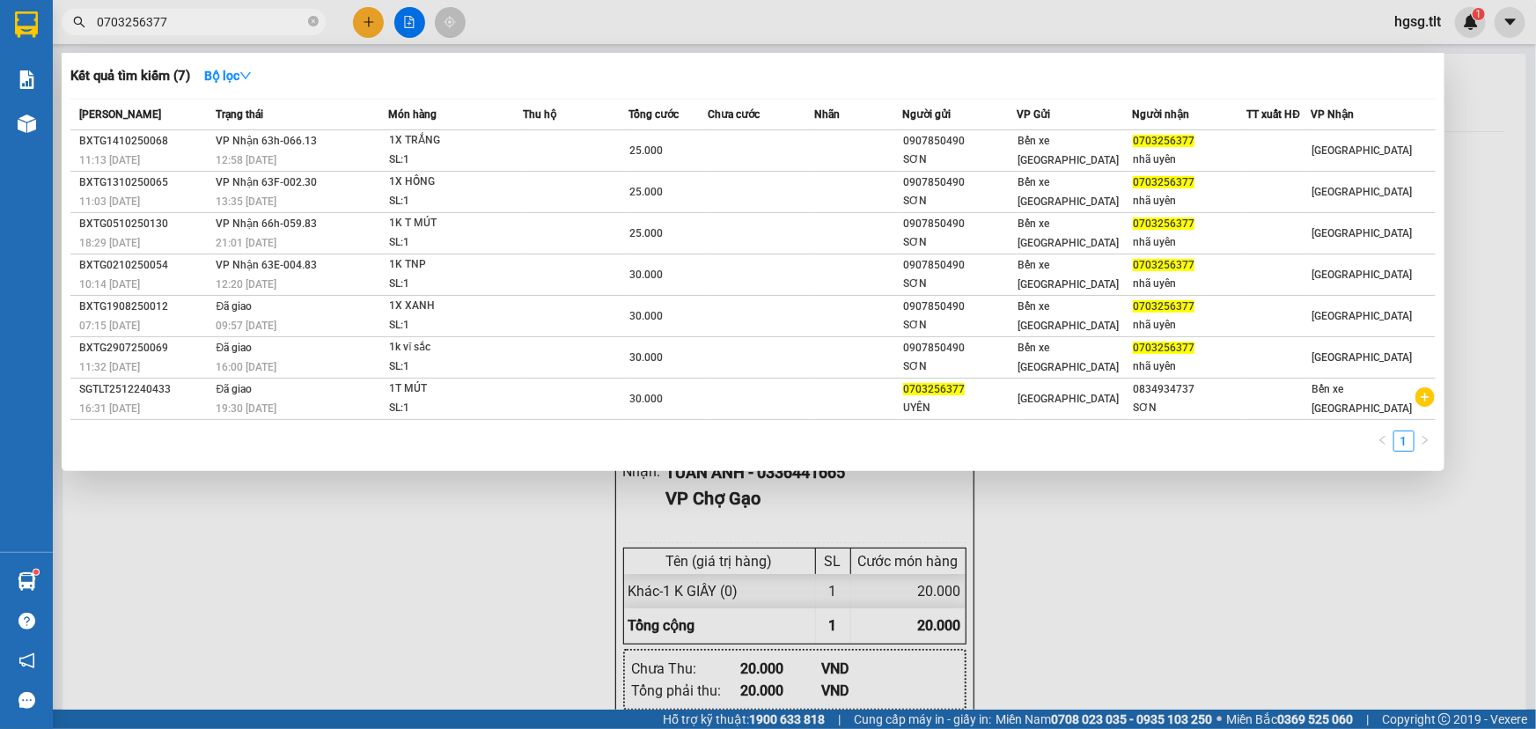
type input "0703256377"
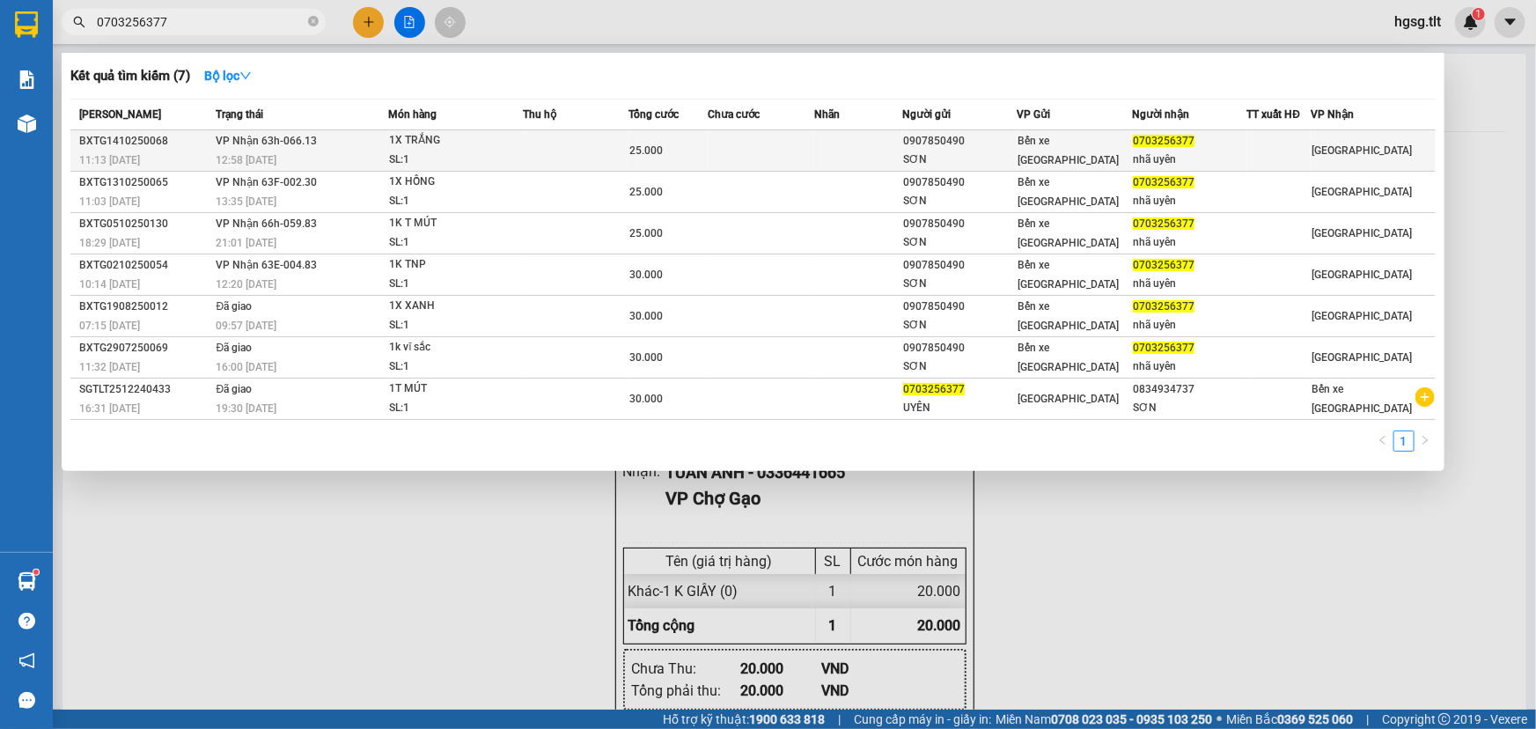
click at [464, 151] on div "SL: 1" at bounding box center [455, 160] width 132 height 19
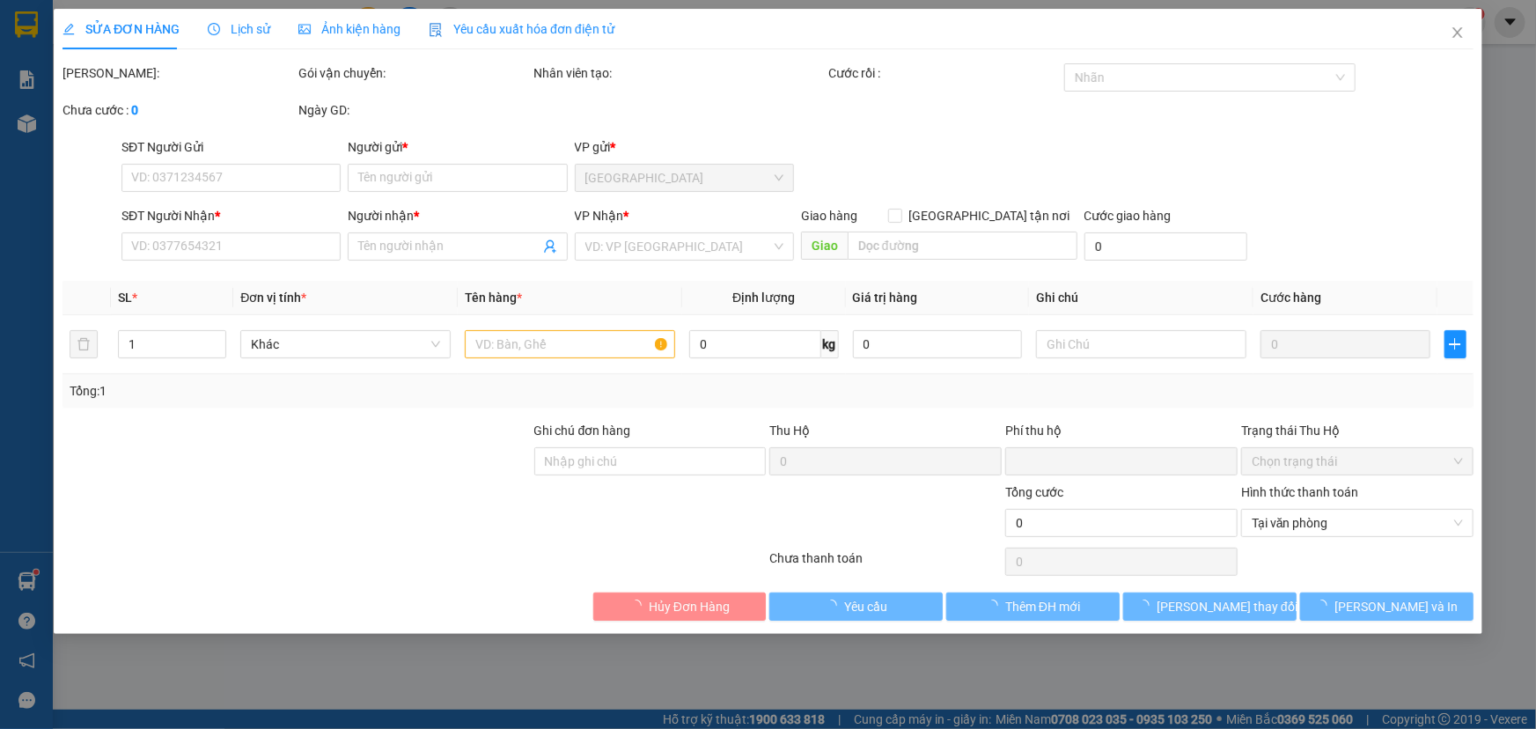
type input "0907850490"
type input "SƠN"
type input "0703256377"
type input "nhã uyên"
type input "0"
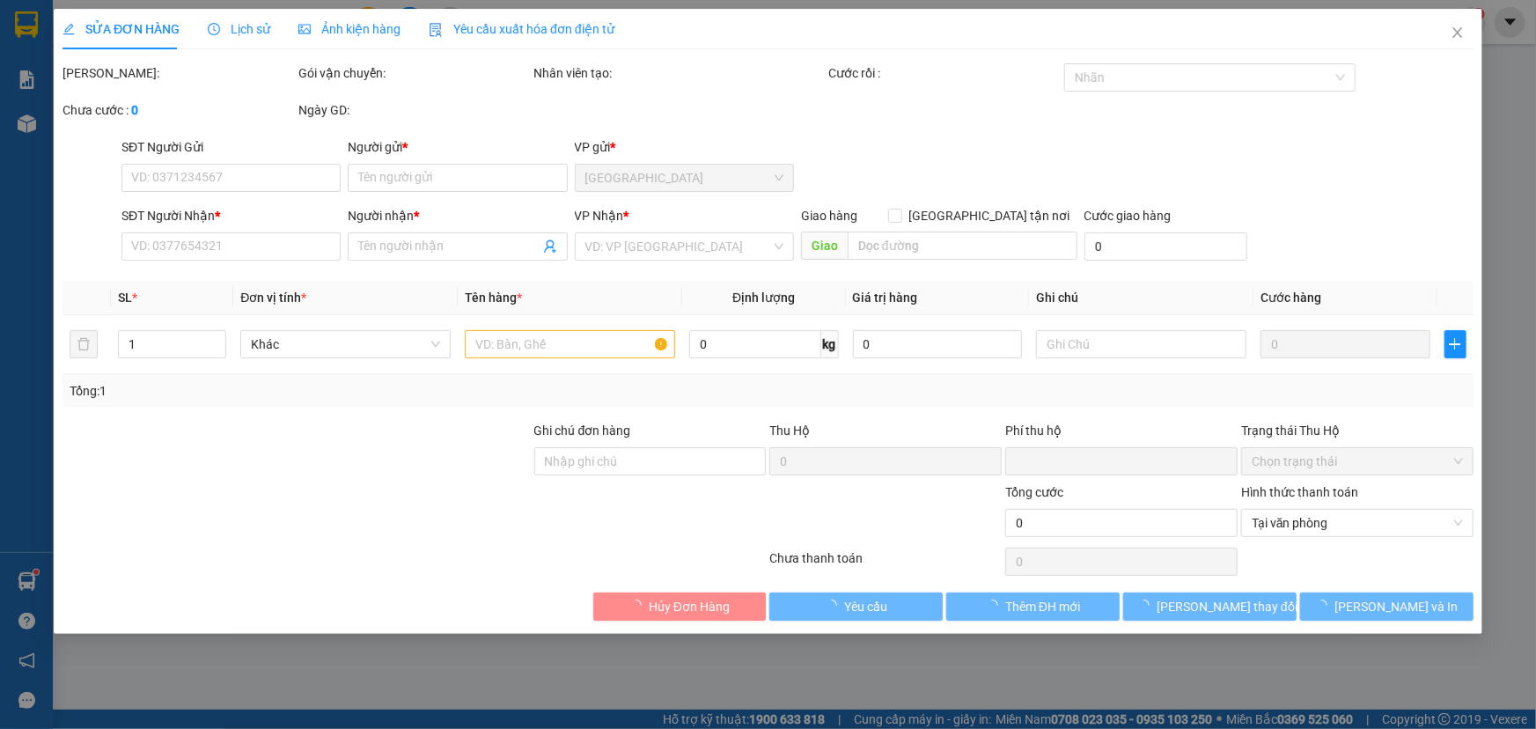
type input "25.000"
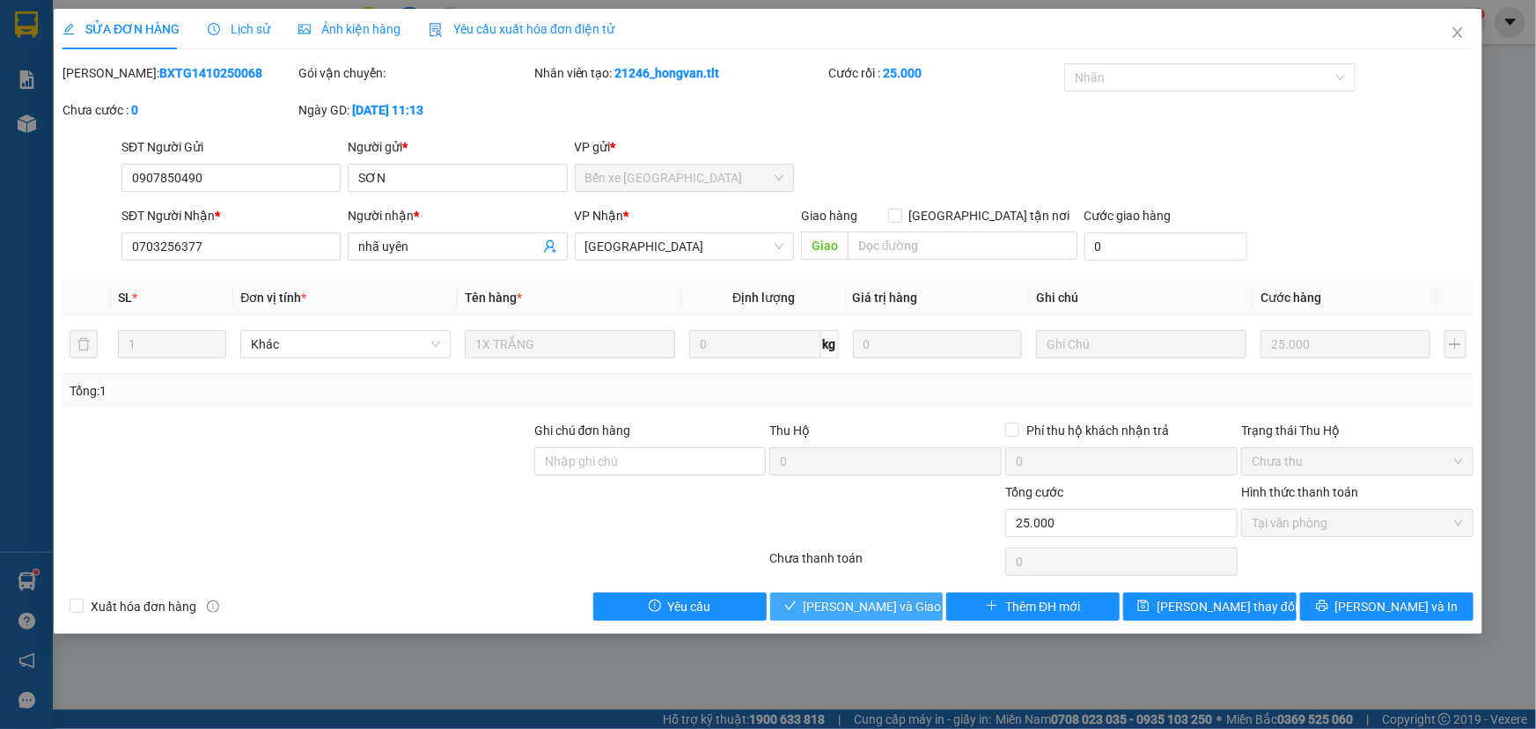
click at [897, 607] on span "Lưu và Giao hàng" at bounding box center [888, 606] width 169 height 19
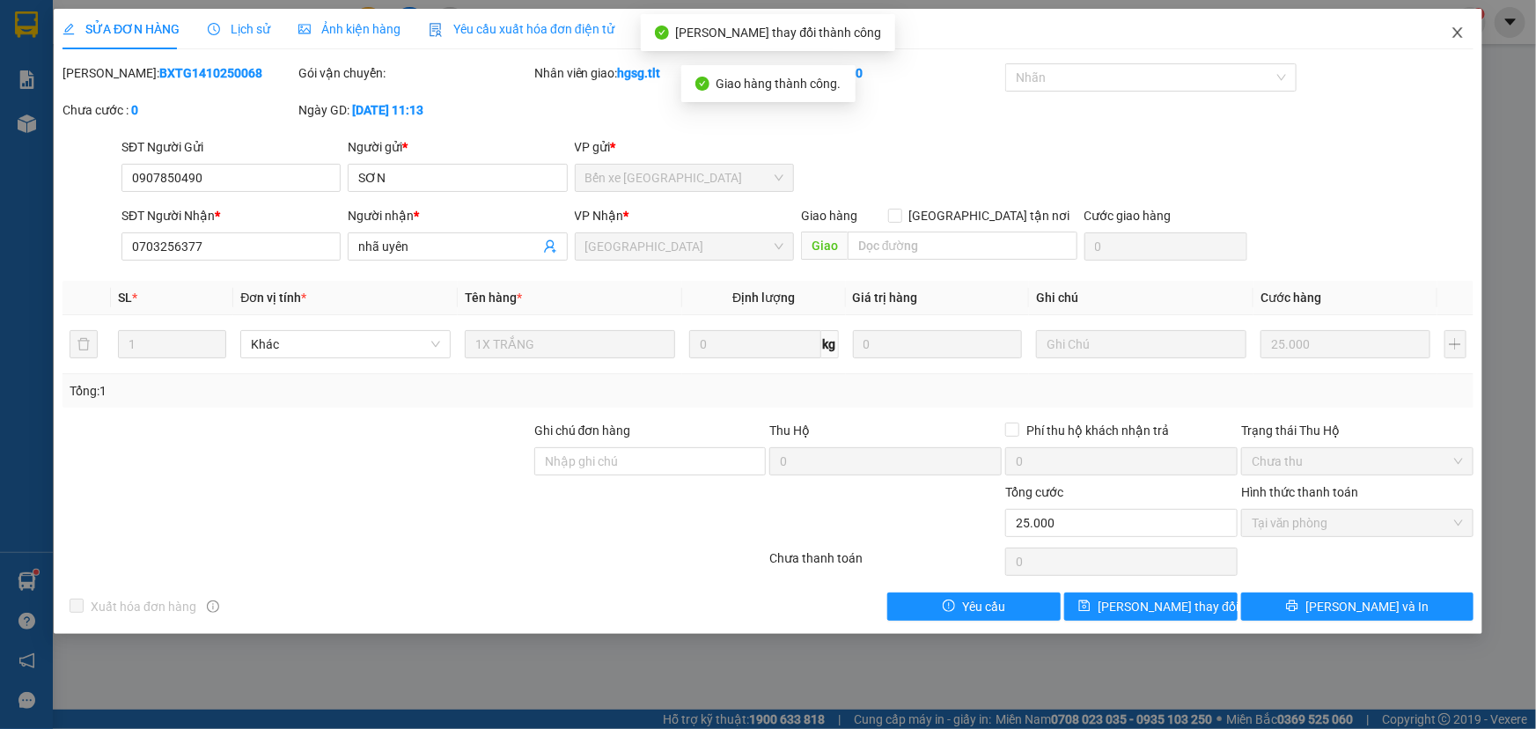
drag, startPoint x: 1472, startPoint y: 33, endPoint x: 575, endPoint y: 45, distance: 897.2
click at [1470, 33] on span "Close" at bounding box center [1457, 33] width 49 height 49
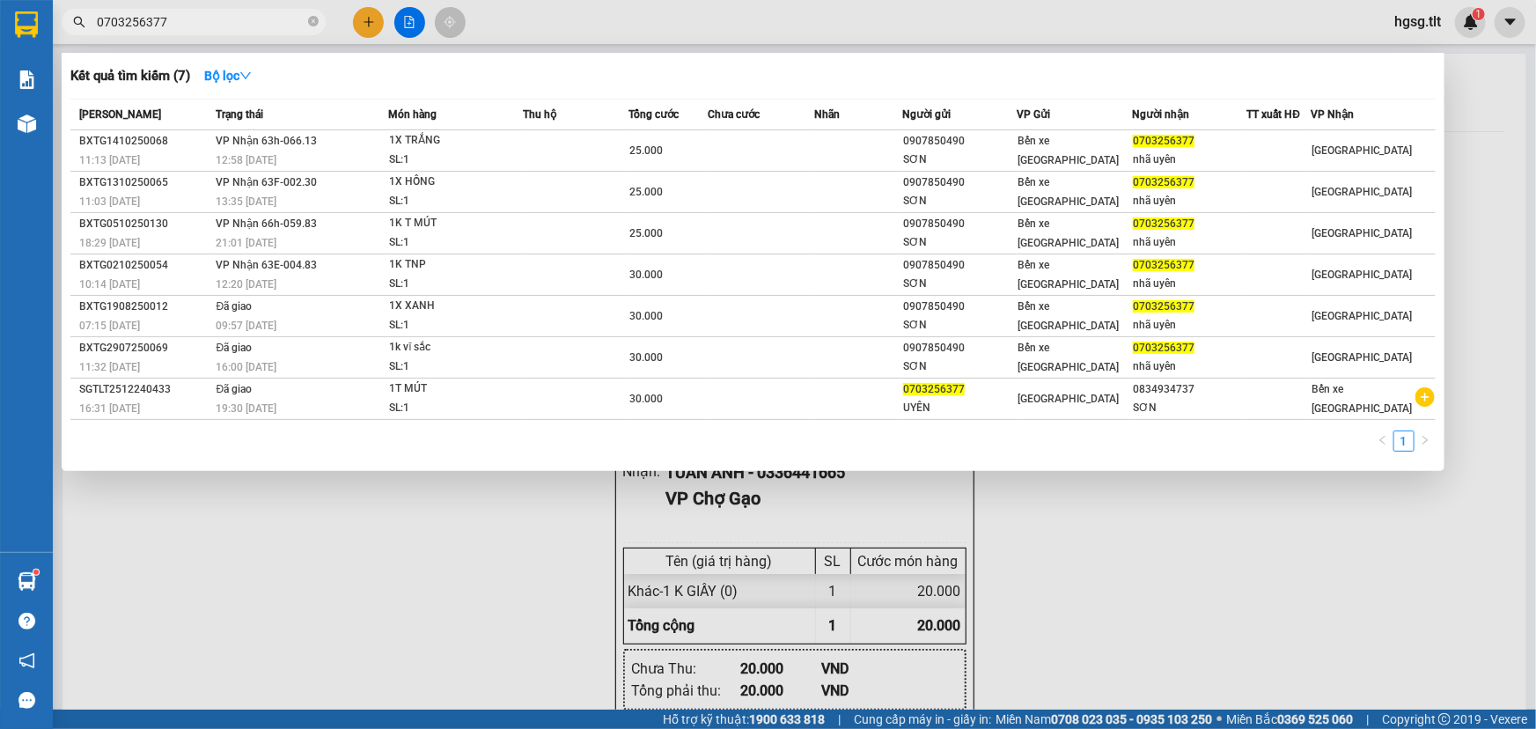
click at [238, 14] on input "0703256377" at bounding box center [201, 21] width 208 height 19
click at [238, 13] on input "0703256377" at bounding box center [201, 21] width 208 height 19
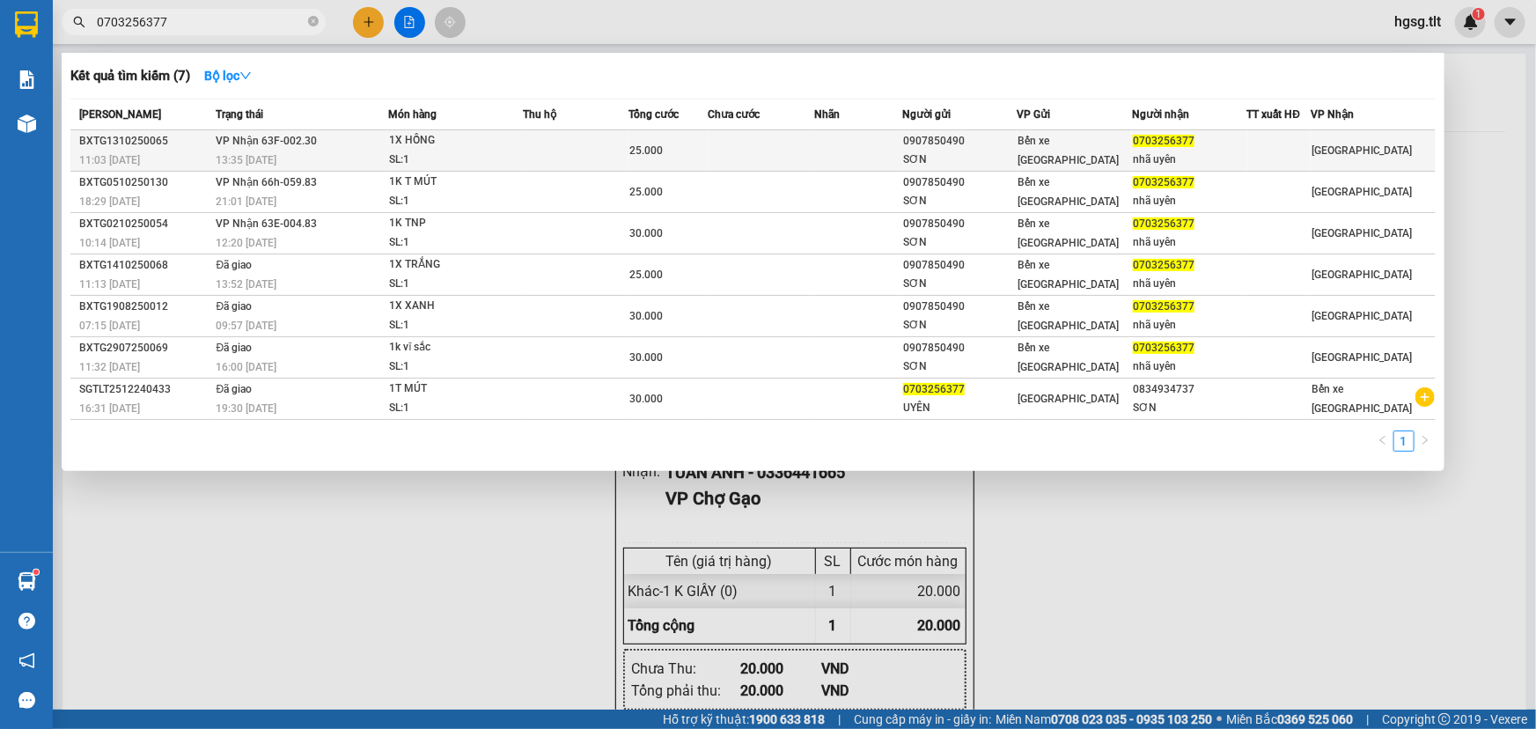
click at [443, 151] on div "SL: 1" at bounding box center [455, 160] width 132 height 19
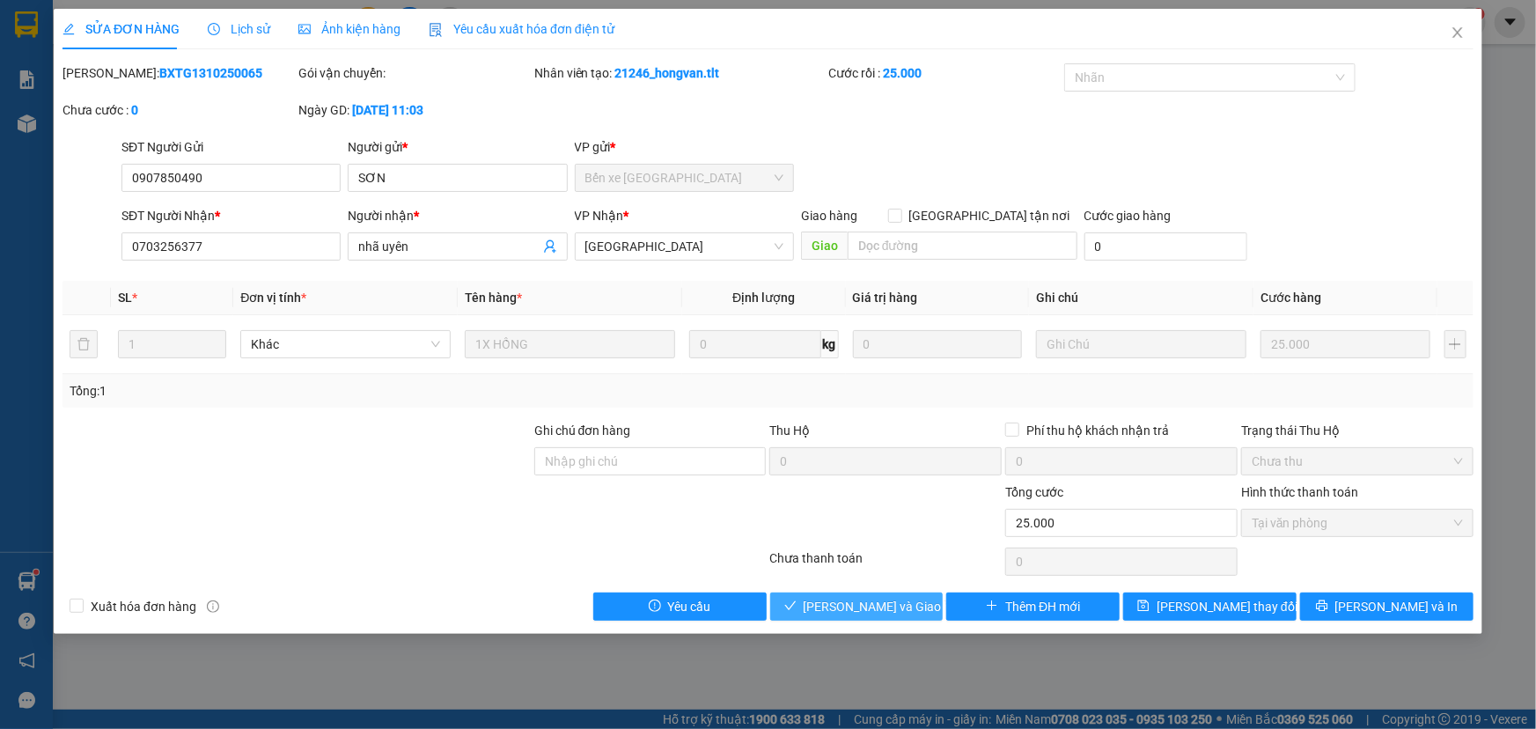
drag, startPoint x: 880, startPoint y: 604, endPoint x: 900, endPoint y: 304, distance: 300.9
click at [880, 604] on span "Lưu và Giao hàng" at bounding box center [888, 606] width 169 height 19
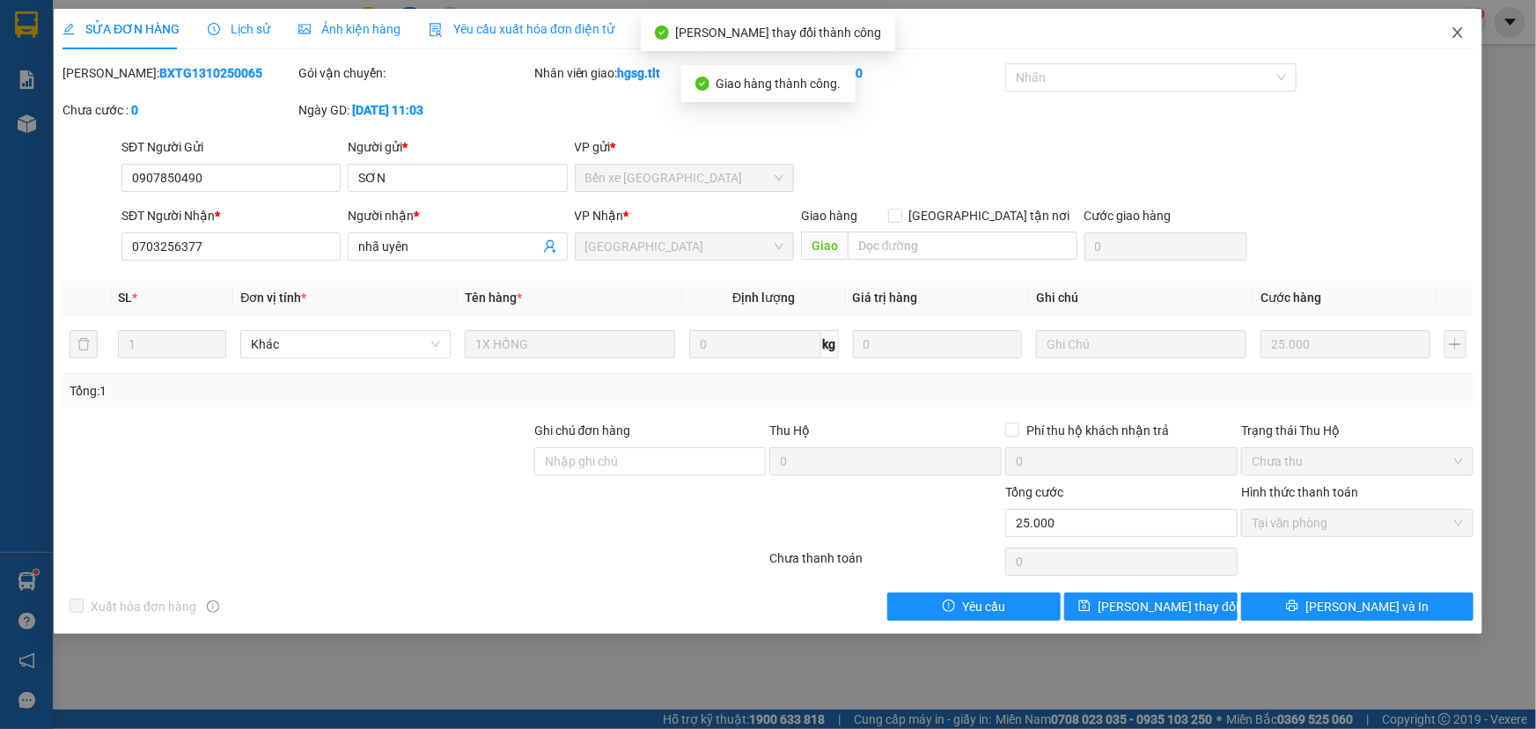
click at [1460, 28] on icon "close" at bounding box center [1458, 33] width 14 height 14
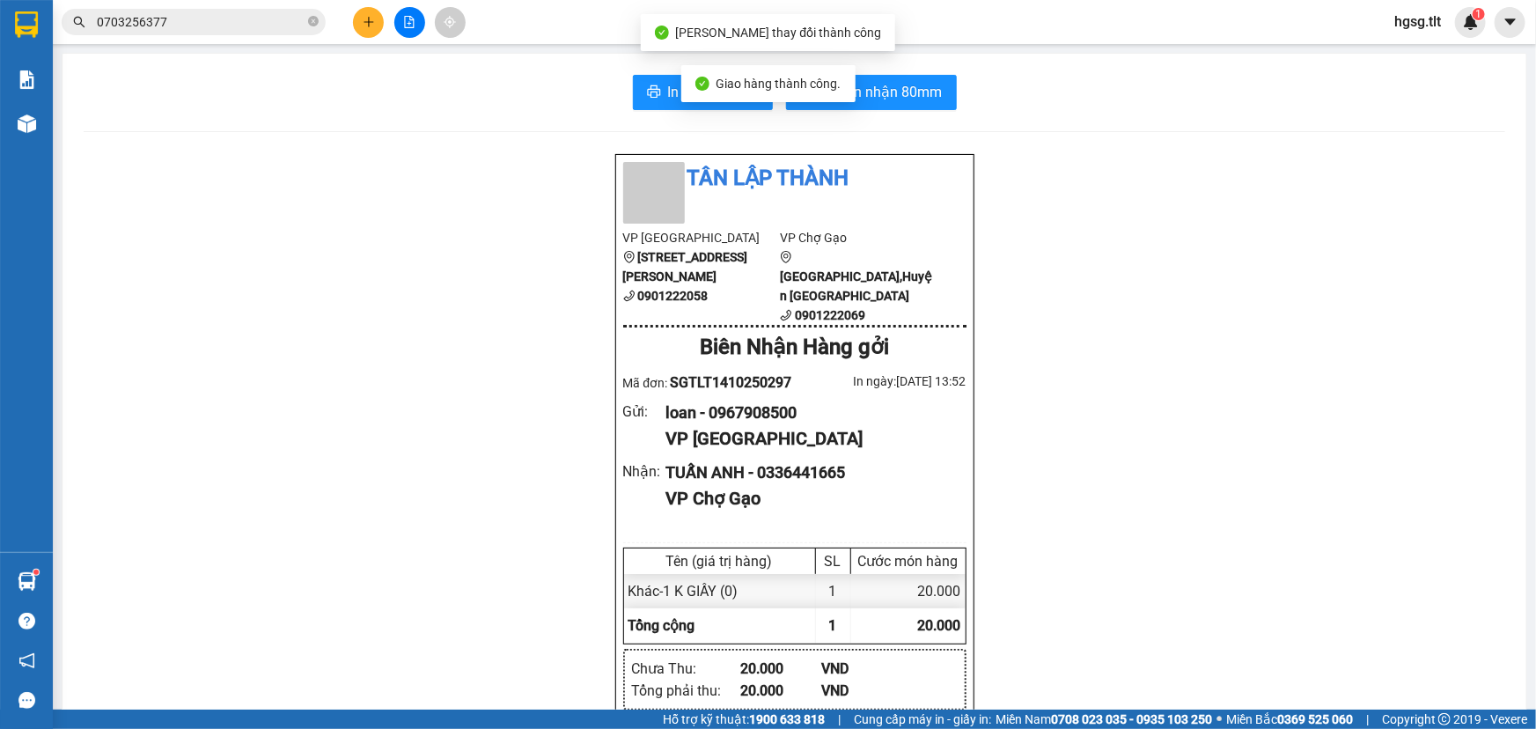
click at [229, 18] on input "0703256377" at bounding box center [201, 21] width 208 height 19
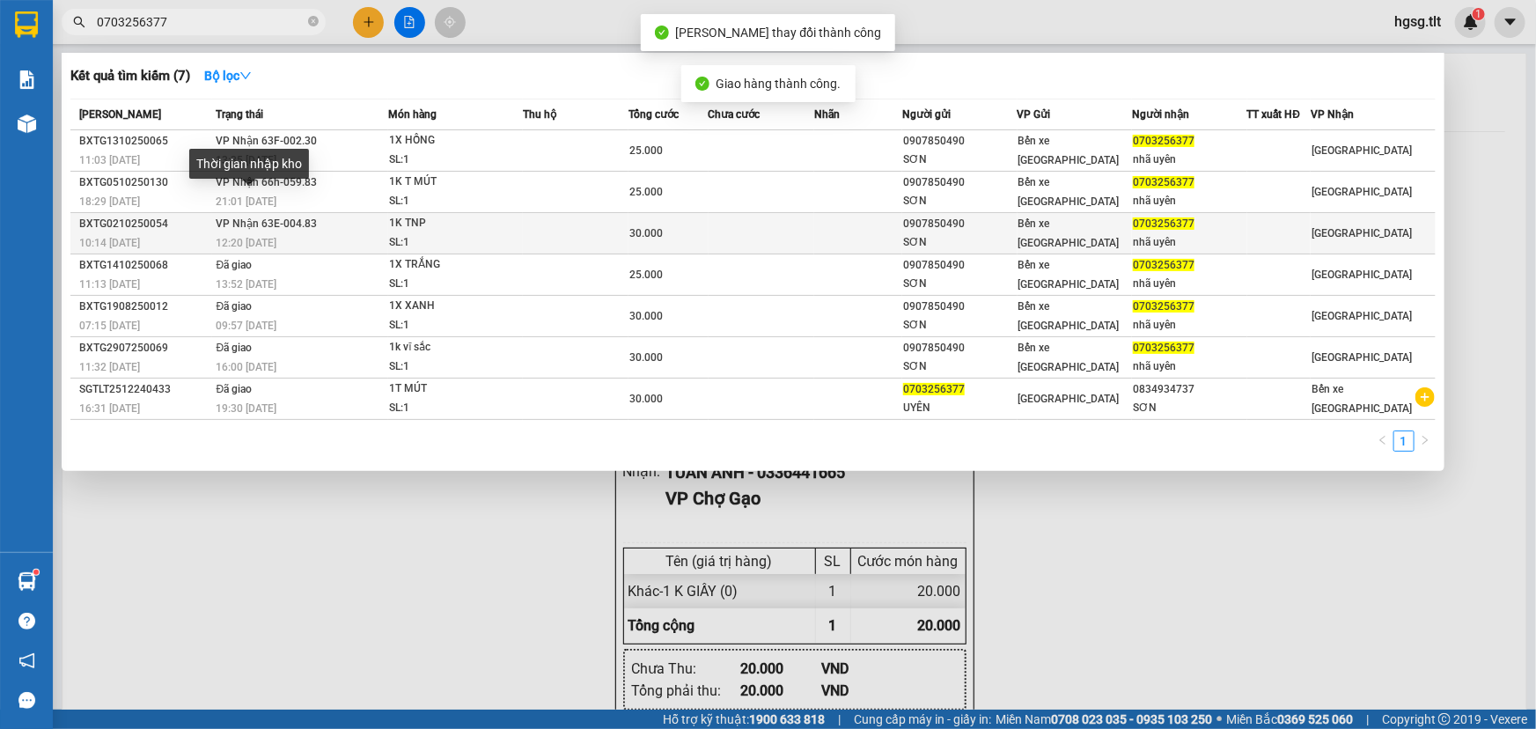
click at [280, 229] on span "VP Nhận 63E-004.83" at bounding box center [267, 223] width 101 height 12
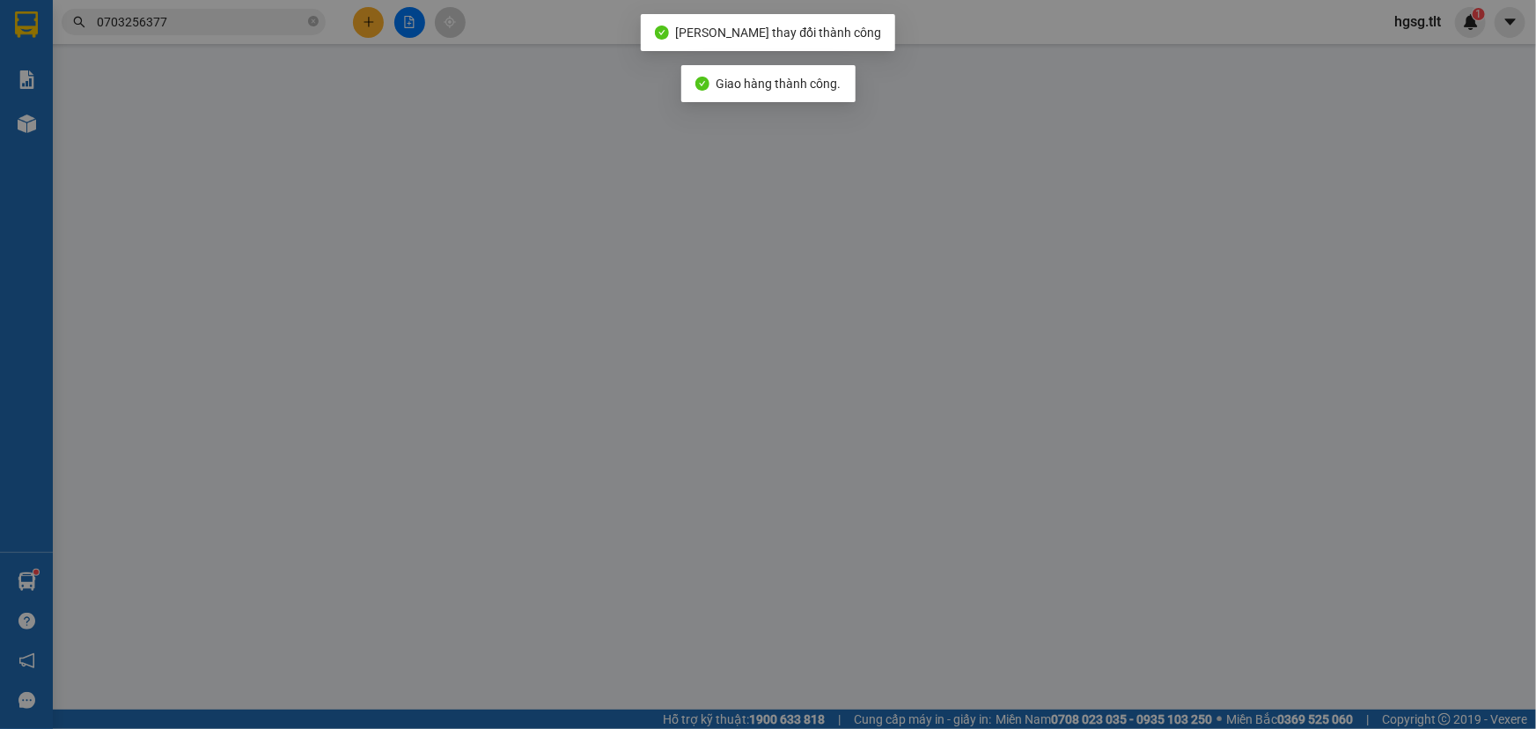
type input "0907850490"
type input "SƠN"
type input "0703256377"
type input "nhã uyên"
type input "0"
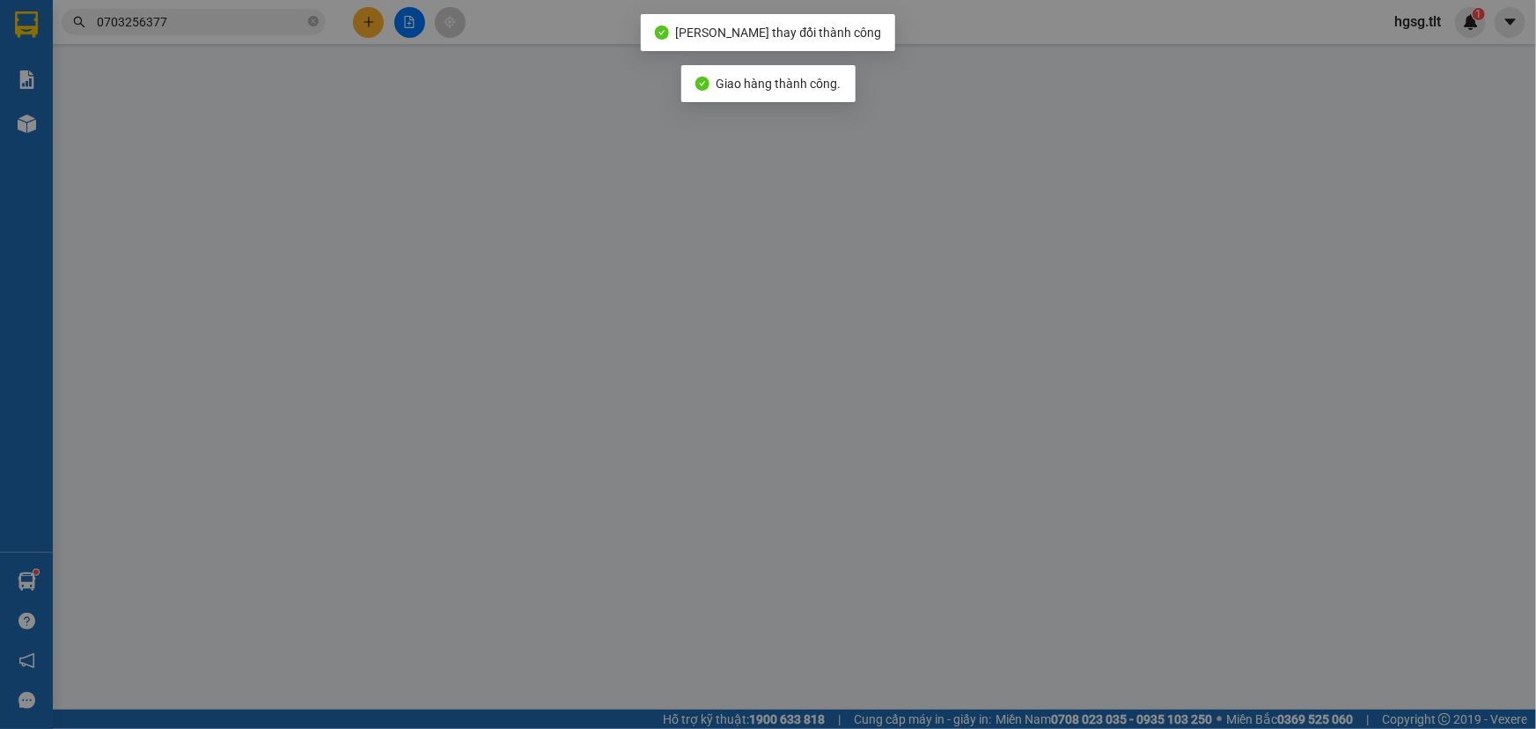
type input "30.000"
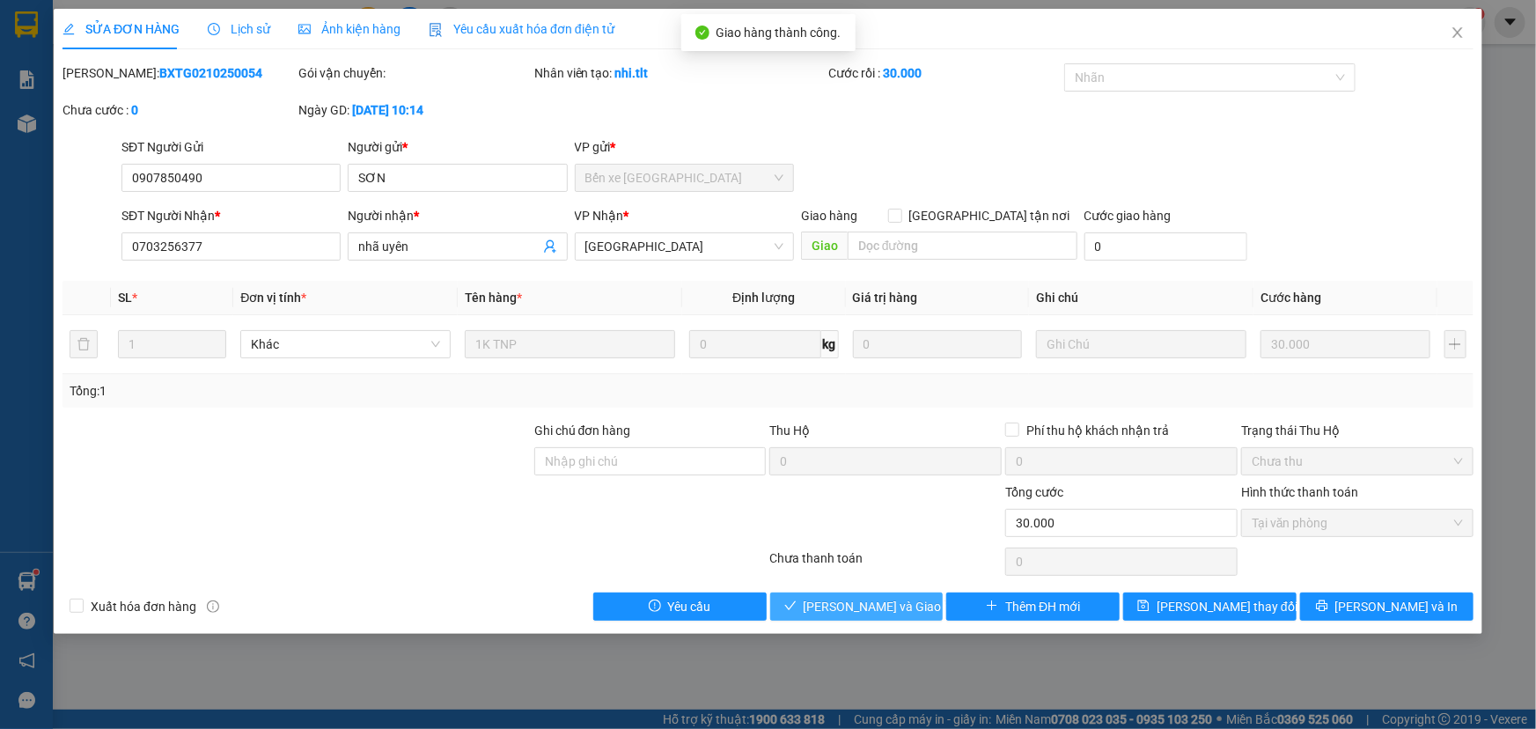
click at [913, 613] on span "Lưu và Giao hàng" at bounding box center [888, 606] width 169 height 19
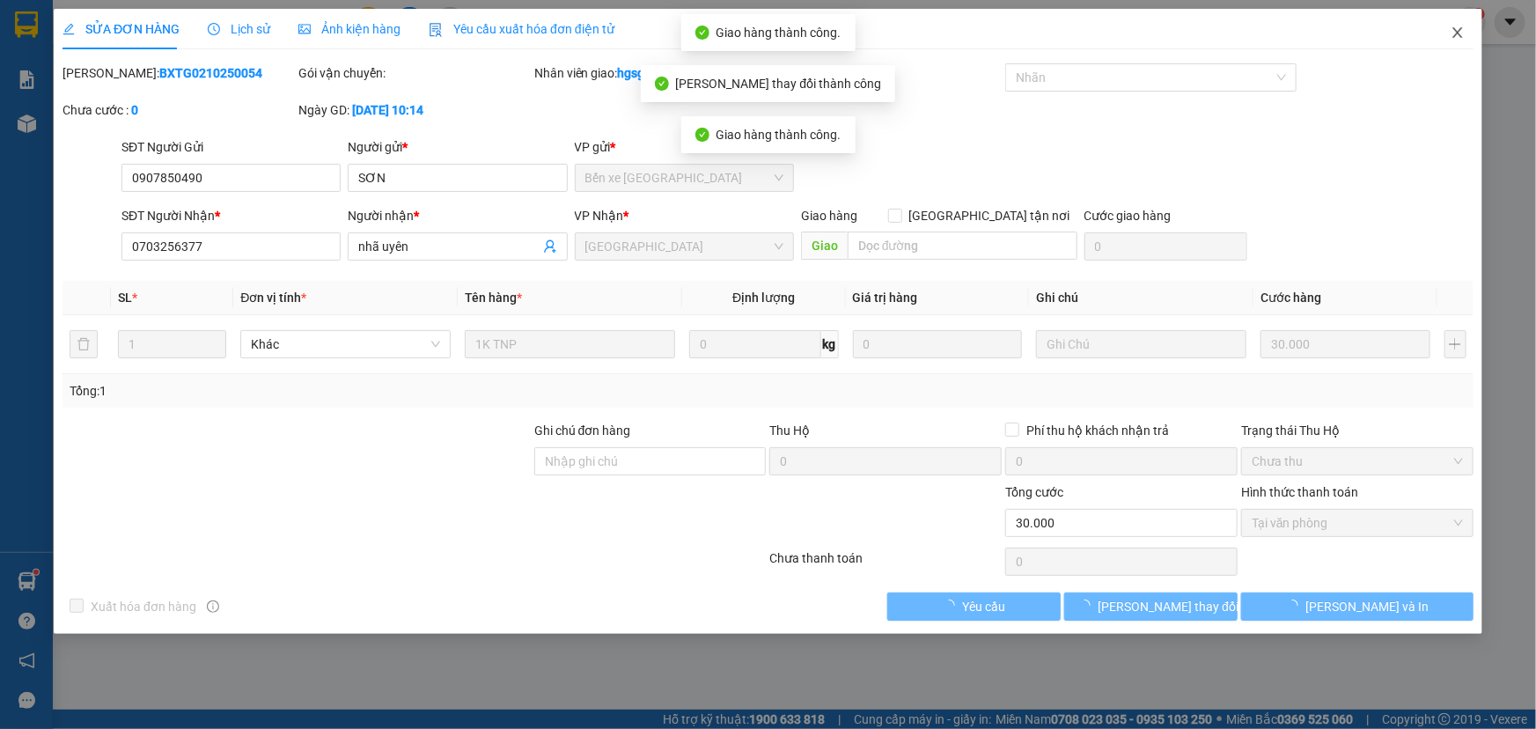
click at [1462, 30] on icon "close" at bounding box center [1458, 33] width 14 height 14
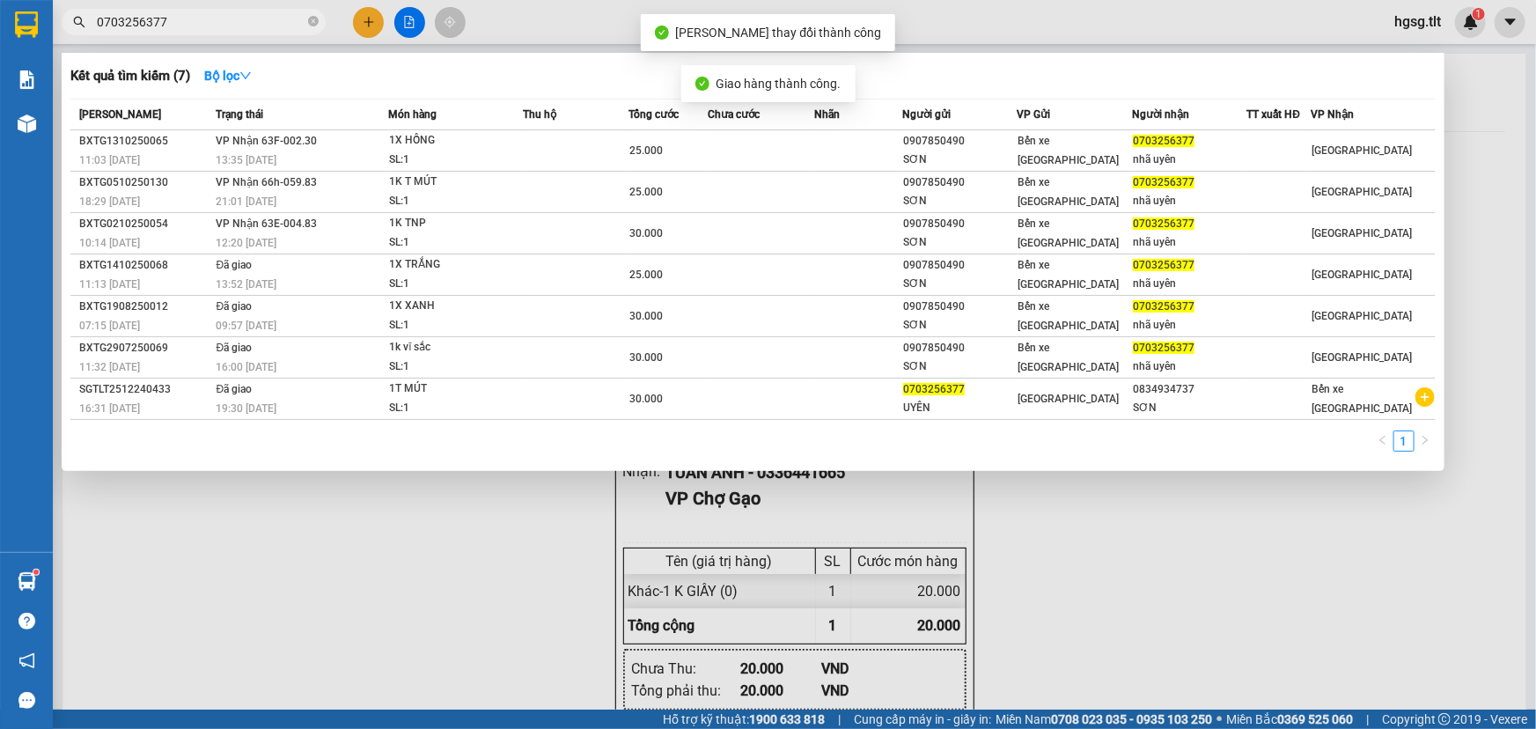
click at [189, 24] on input "0703256377" at bounding box center [201, 21] width 208 height 19
click at [203, 30] on input "0703256377" at bounding box center [201, 21] width 208 height 19
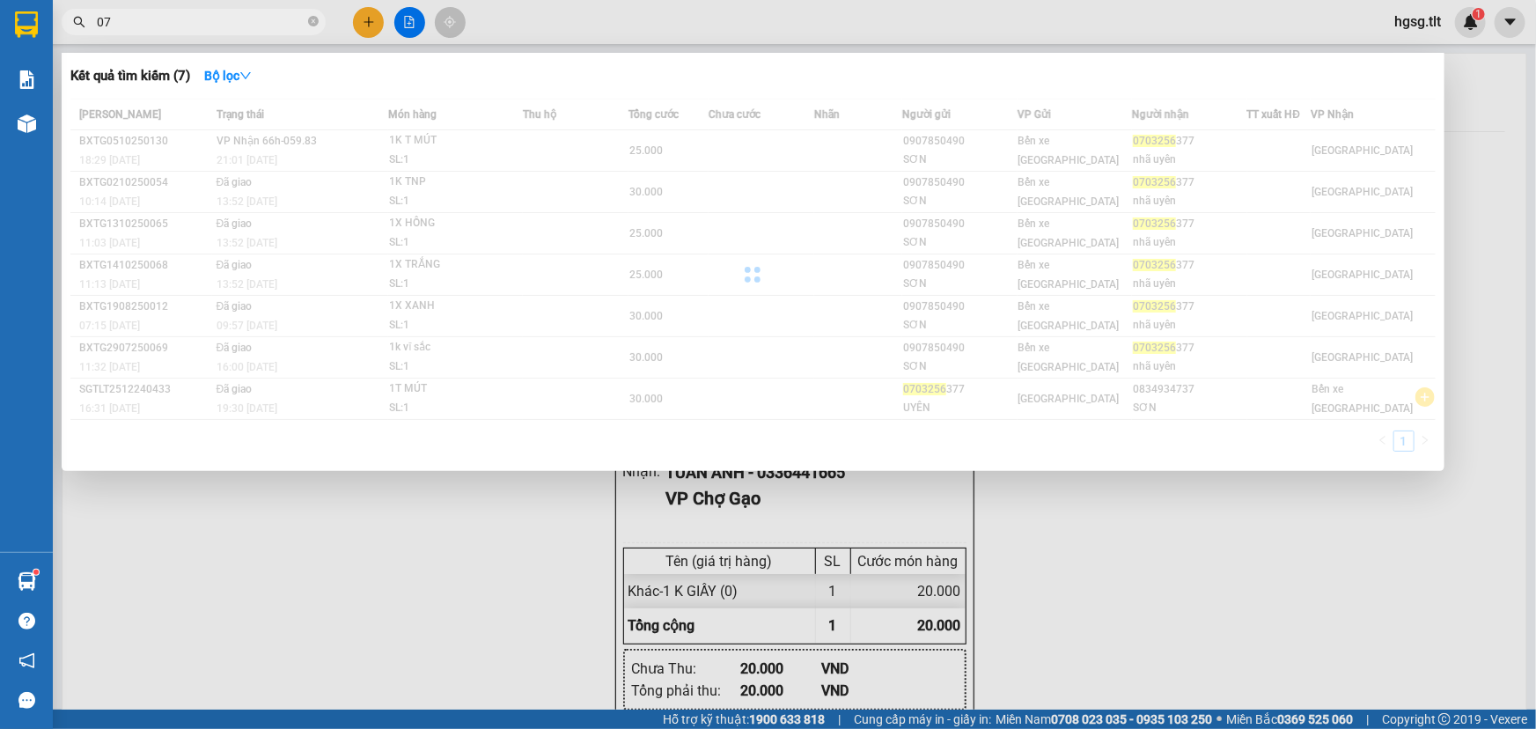
type input "0"
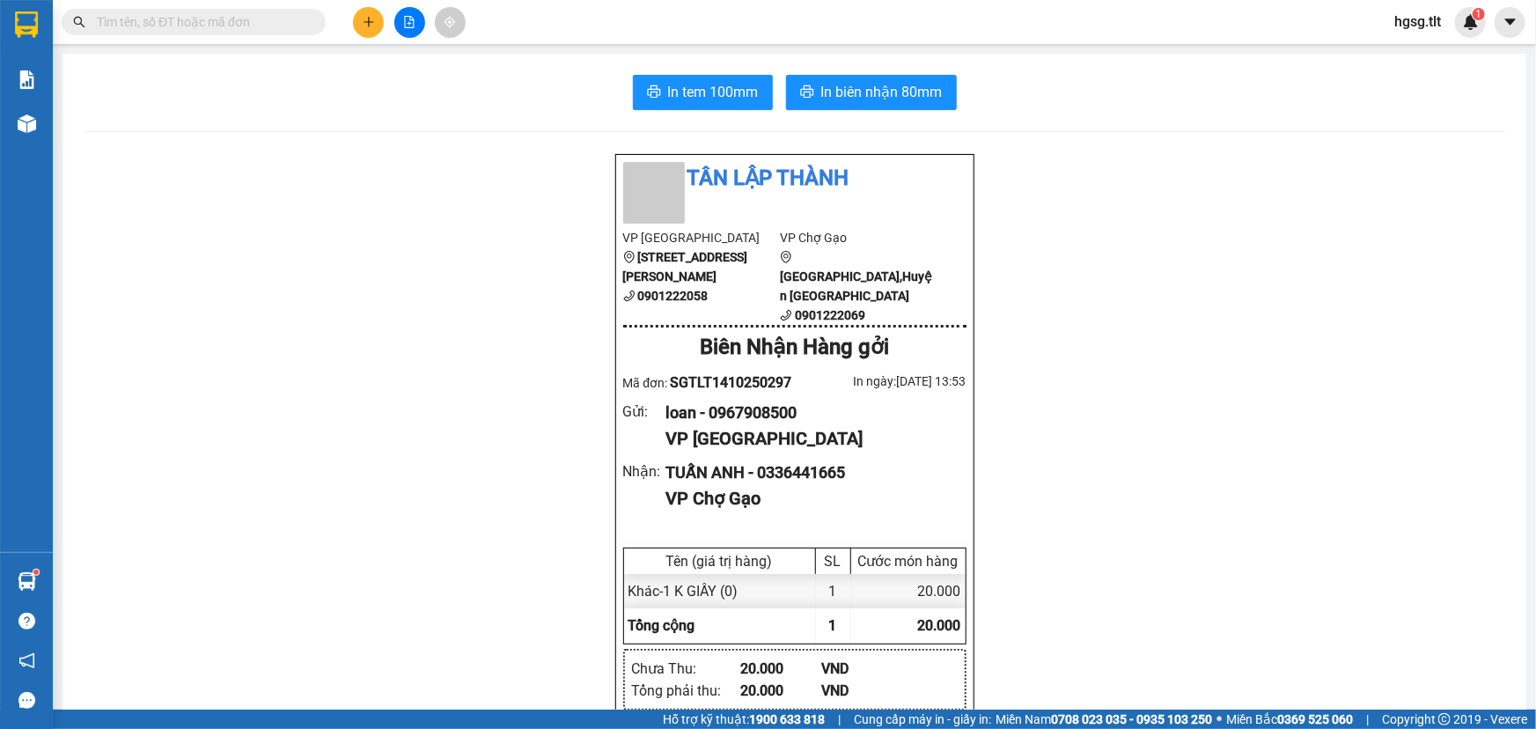
click at [376, 17] on button at bounding box center [368, 22] width 31 height 31
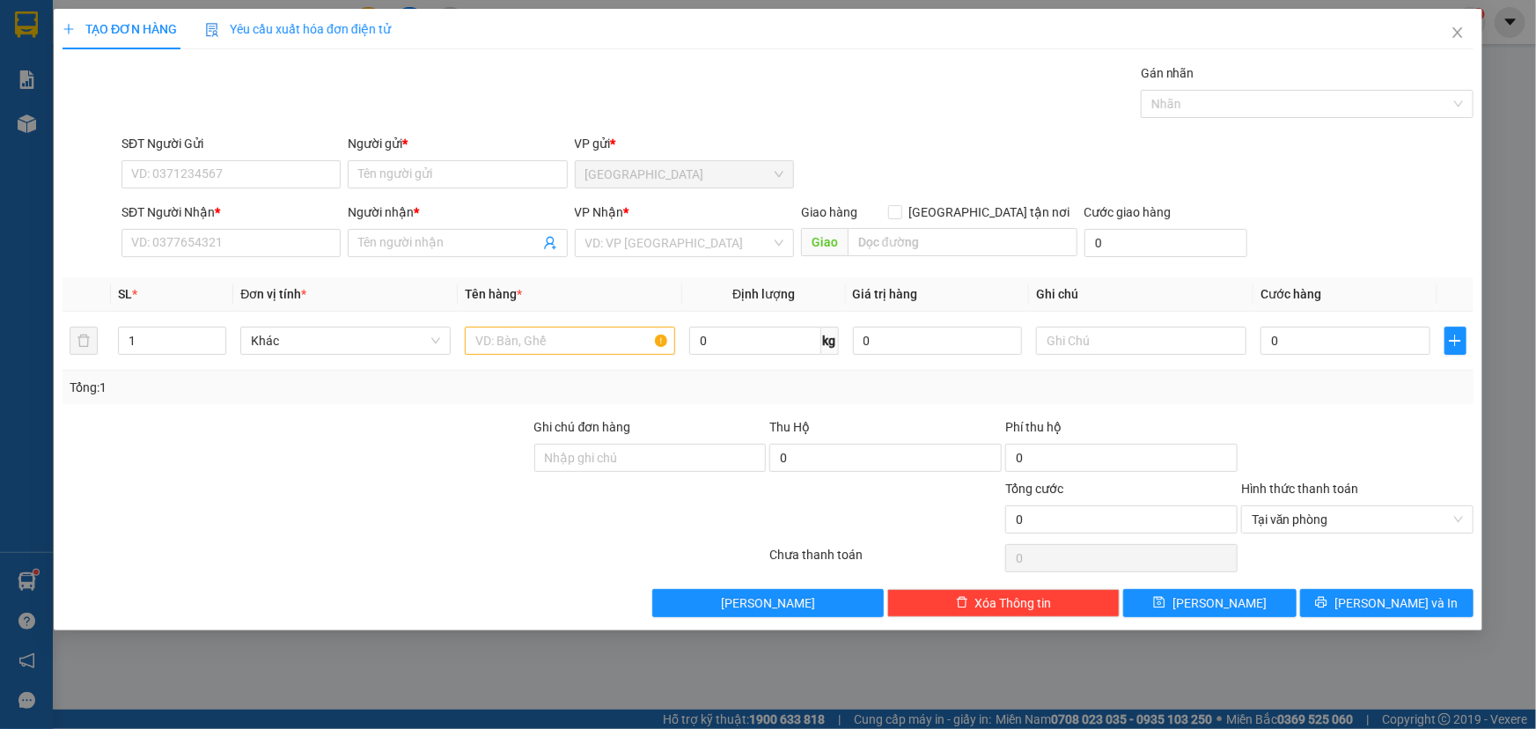
click at [369, 14] on div "Yêu cầu xuất hóa đơn điện tử" at bounding box center [298, 29] width 186 height 40
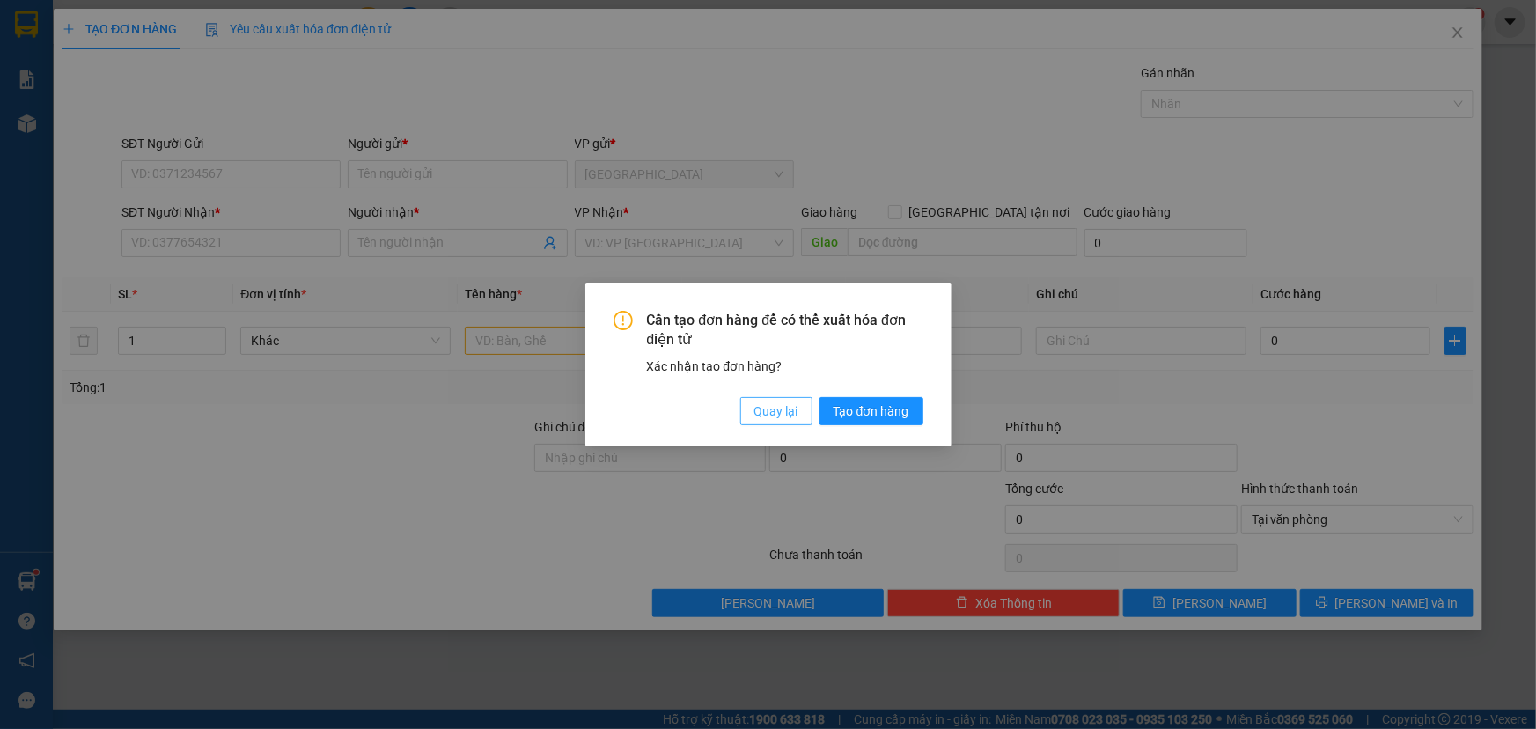
click at [777, 407] on span "Quay lại" at bounding box center [777, 410] width 44 height 19
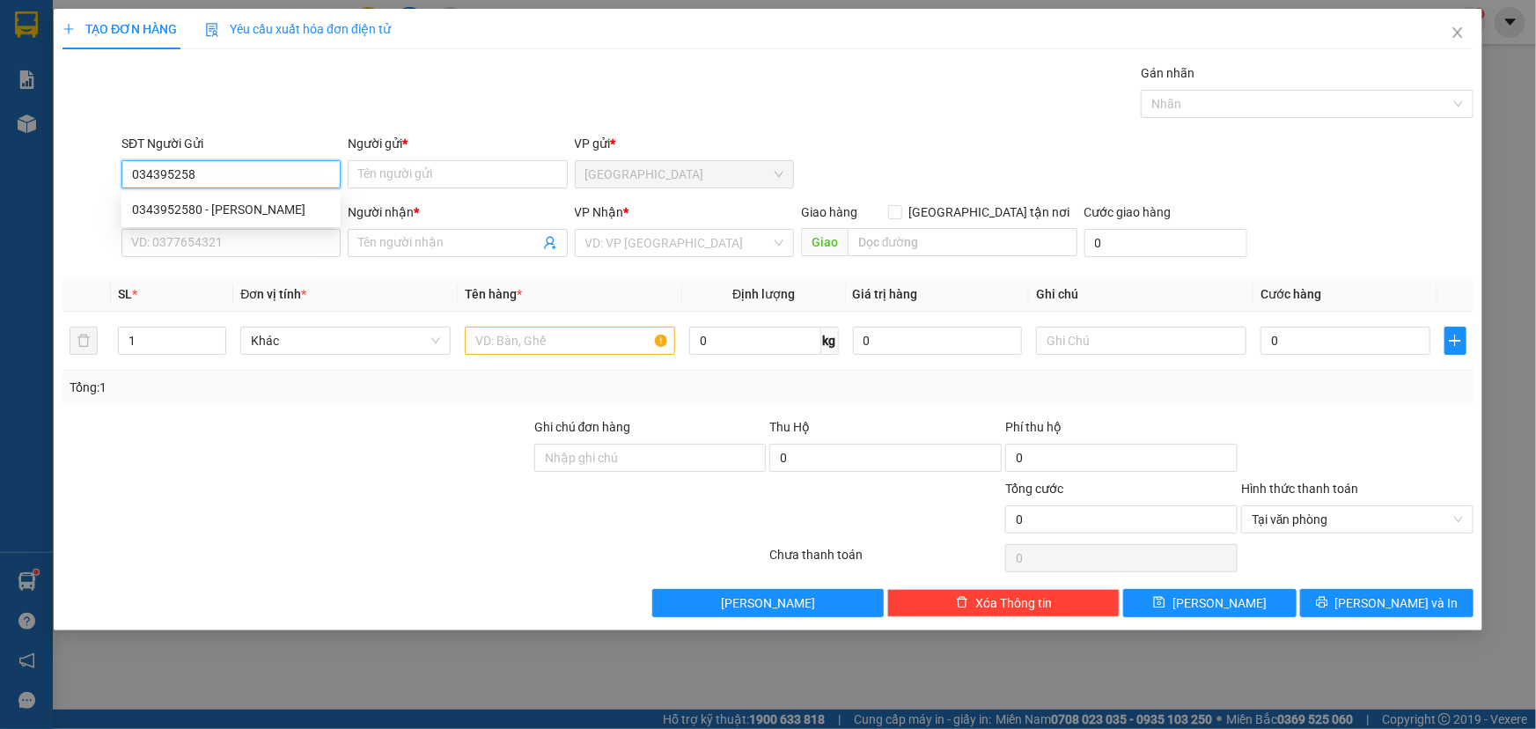
click at [247, 222] on div "0343952580 - THANH" at bounding box center [230, 209] width 219 height 28
type input "0343952580"
type input "THANH"
type input "0343952580"
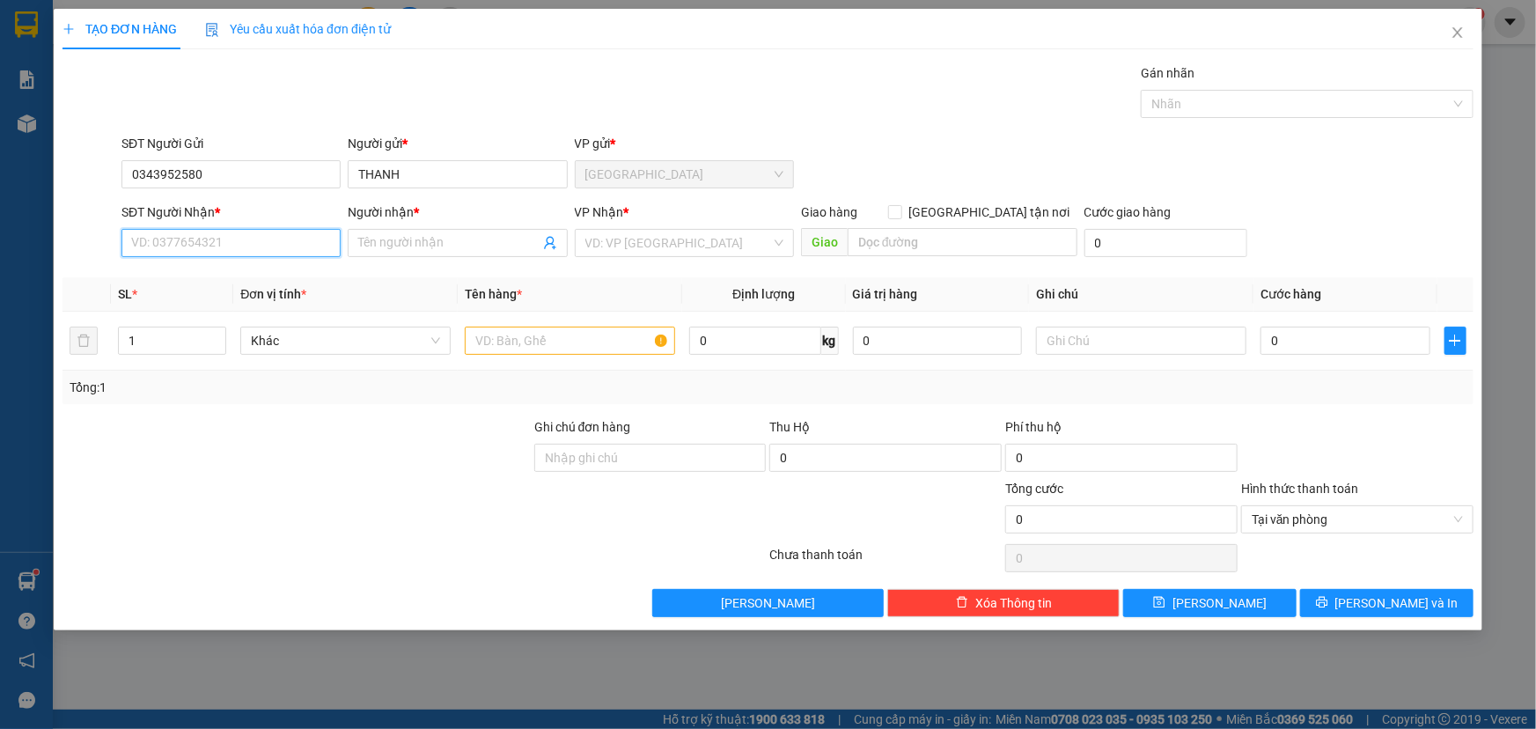
click at [221, 241] on input "SĐT Người Nhận *" at bounding box center [230, 243] width 219 height 28
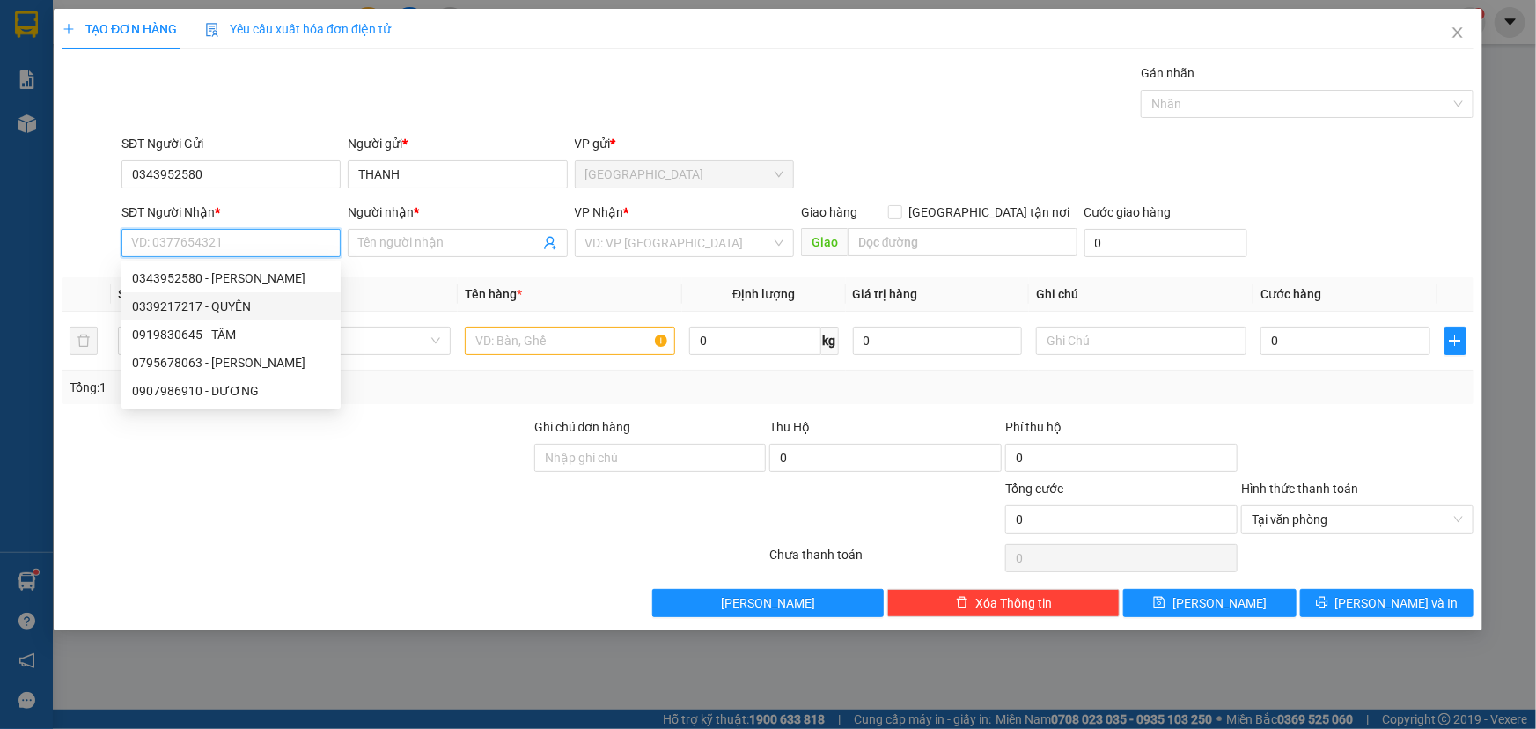
click at [191, 299] on div "0339217217 - QUYÊN" at bounding box center [231, 306] width 198 height 19
type input "0339217217"
type input "QUYÊN"
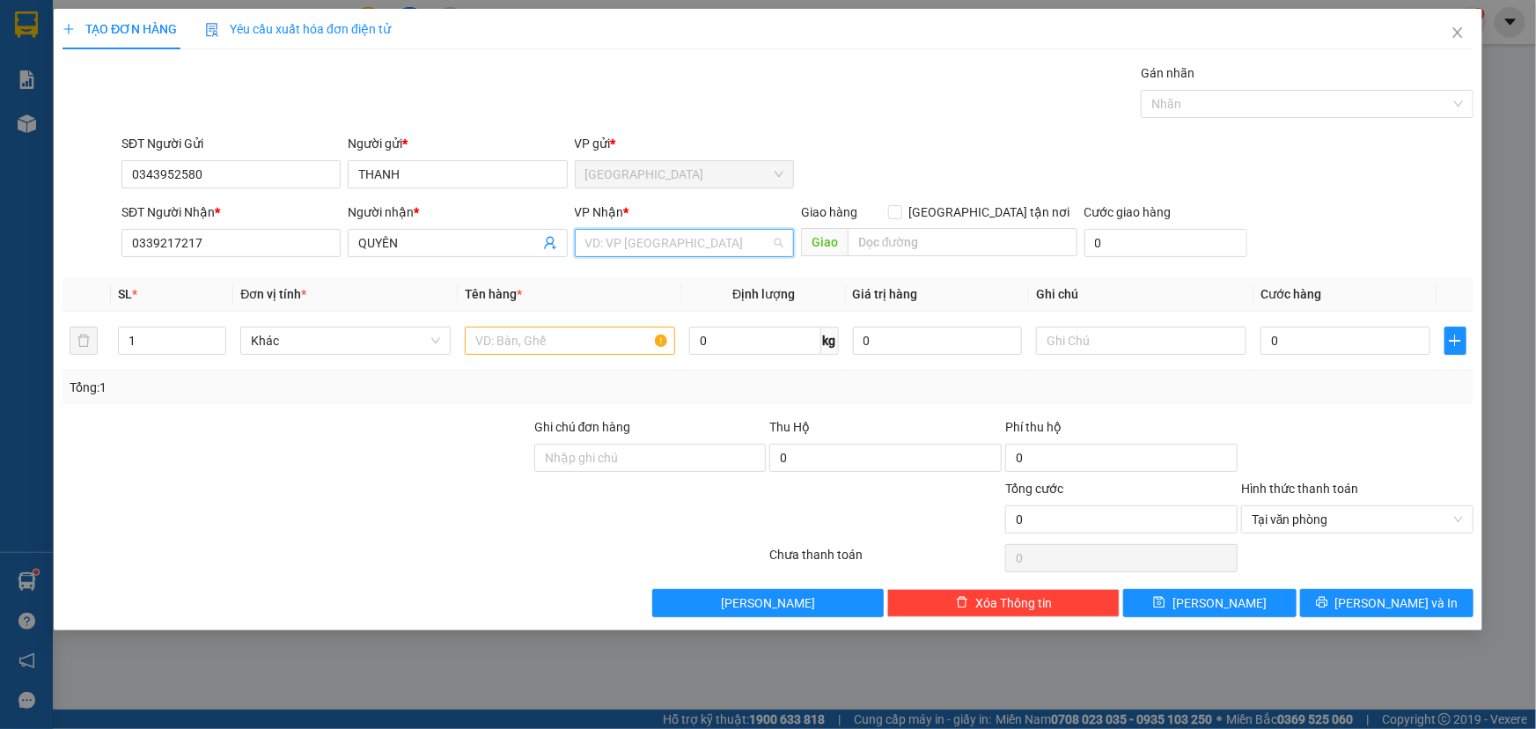
click at [646, 250] on input "search" at bounding box center [678, 243] width 186 height 26
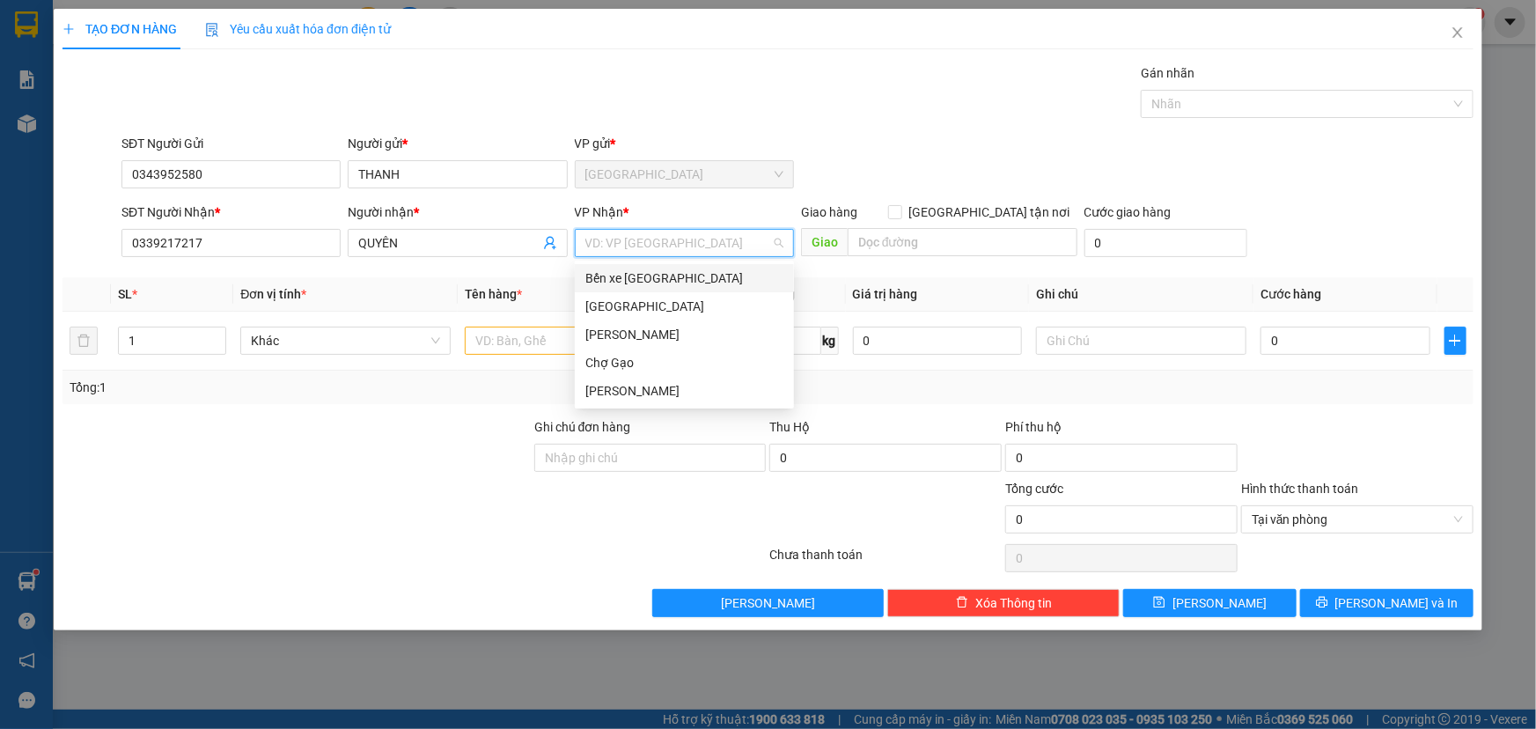
click at [634, 282] on div "Bến xe Tiền Giang" at bounding box center [684, 278] width 198 height 19
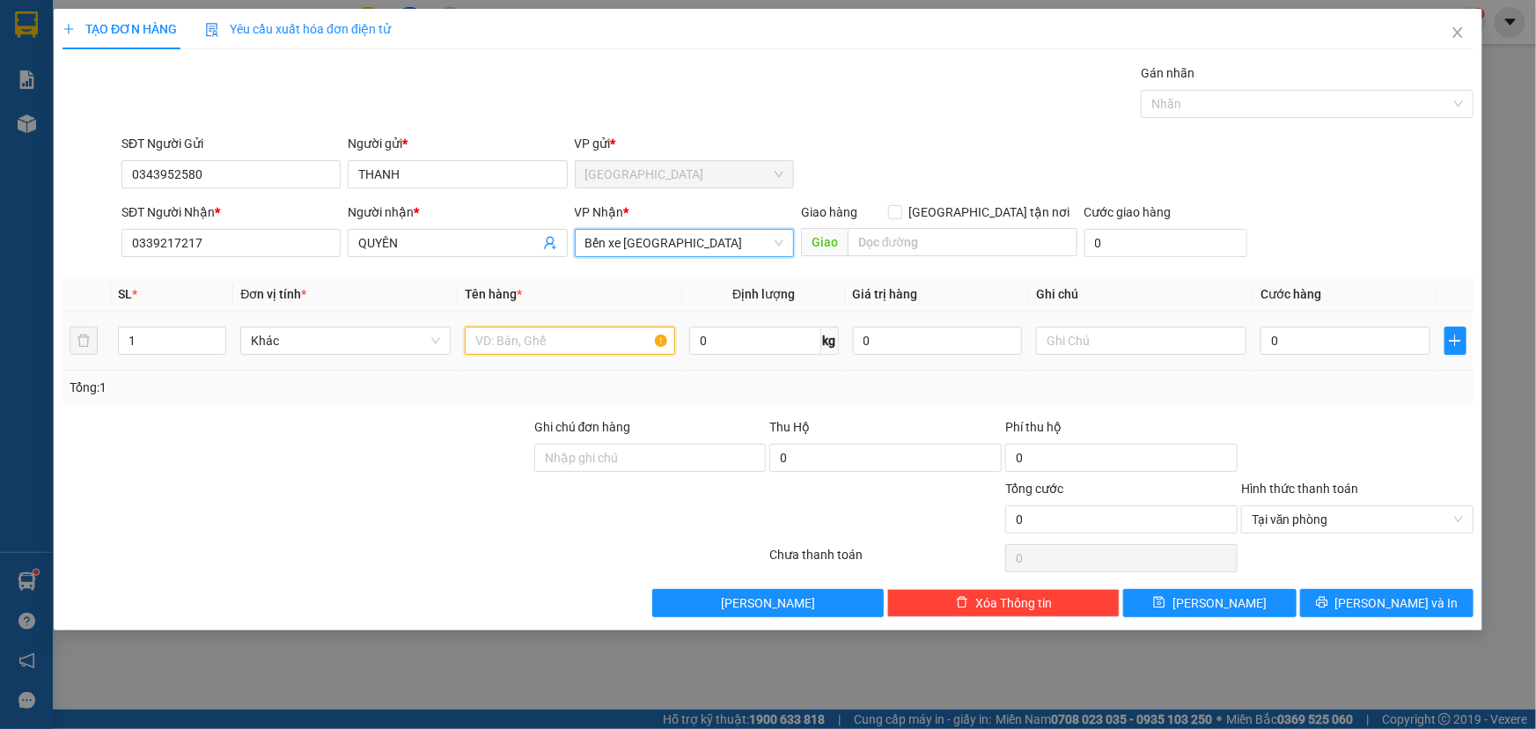
click at [554, 342] on input "text" at bounding box center [570, 341] width 210 height 28
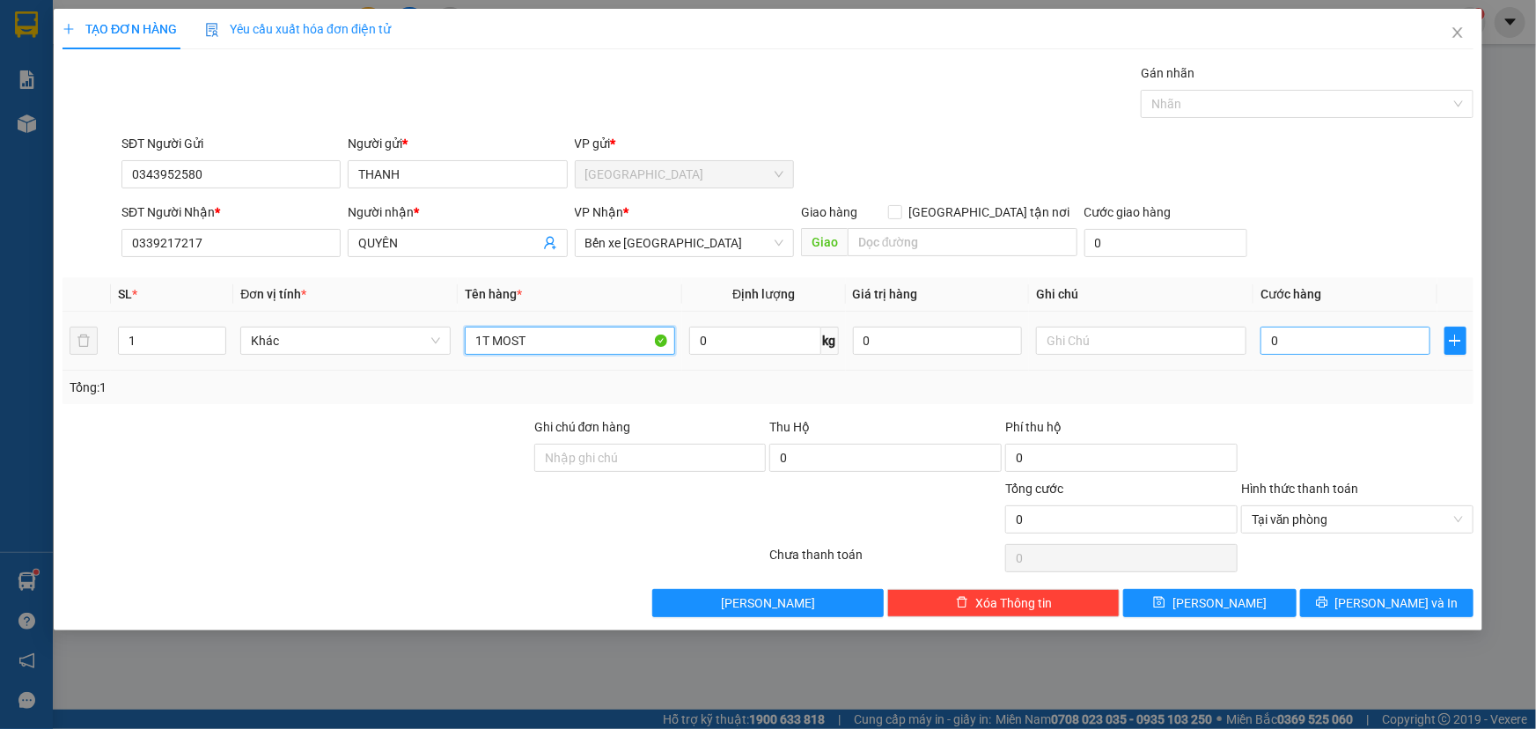
type input "1T MOST"
click at [1348, 333] on input "0" at bounding box center [1346, 341] width 170 height 28
type input "003"
type input "3"
type input "0.030"
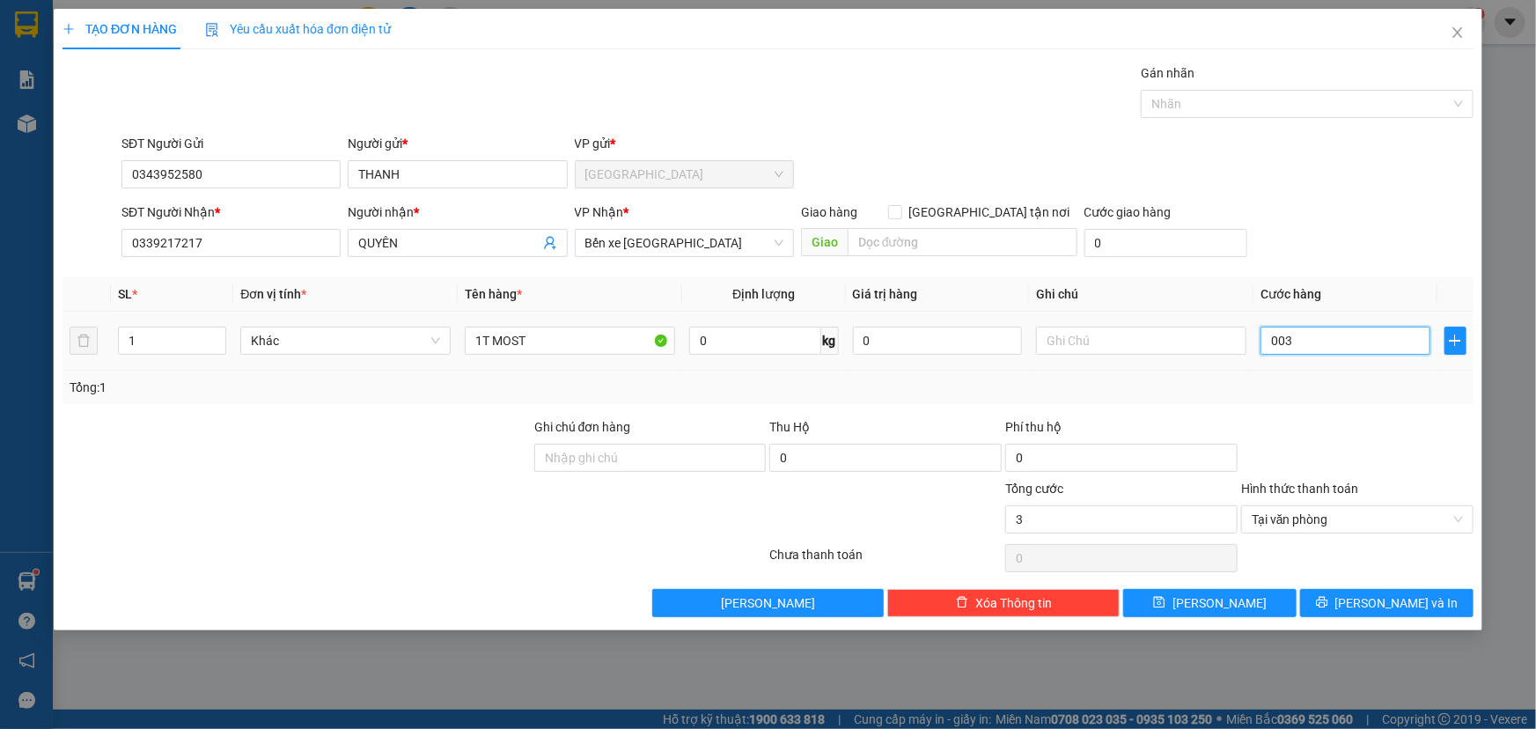
type input "30"
type input "0.030"
type input "30"
type input "30.000"
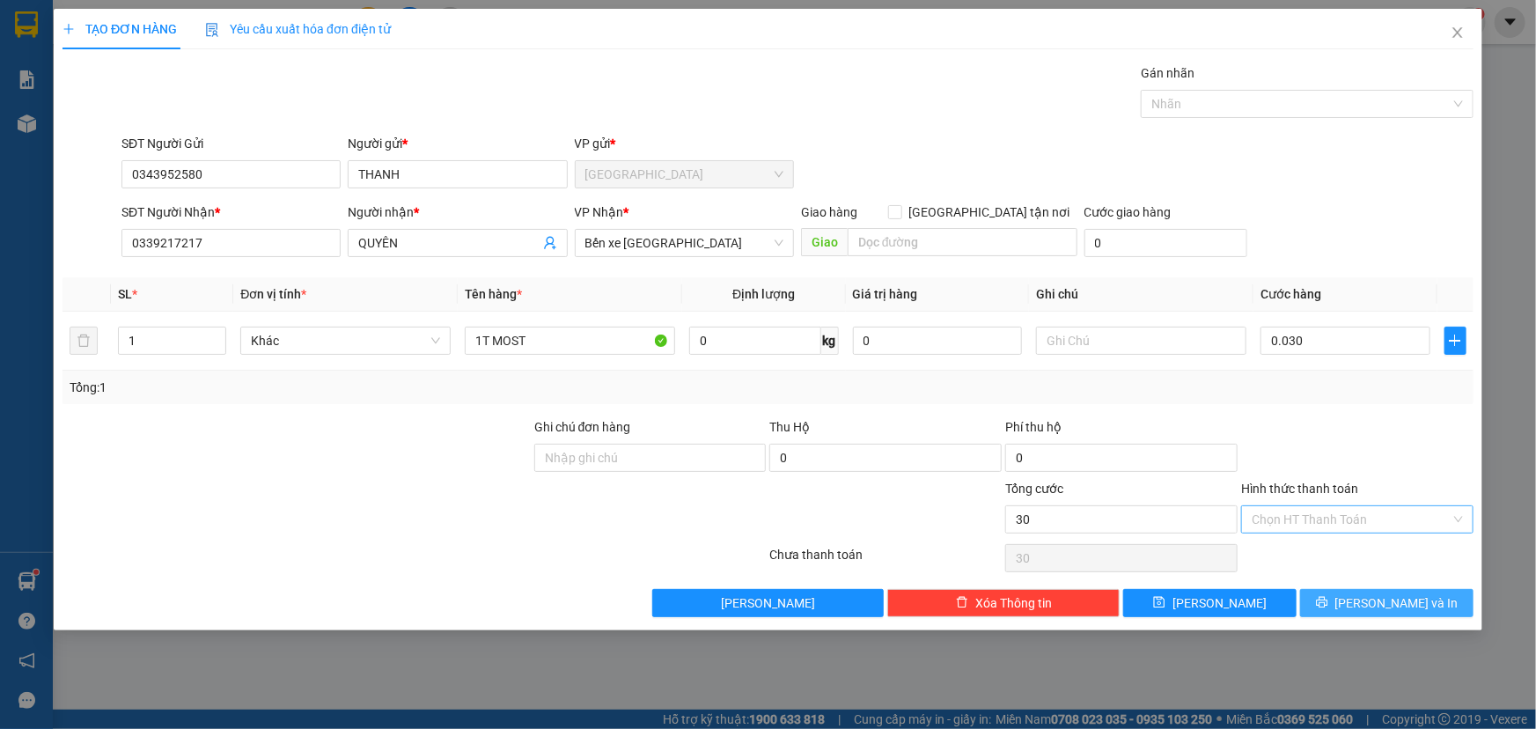
type input "30.000"
click at [1388, 603] on span "Lưu và In" at bounding box center [1397, 602] width 123 height 19
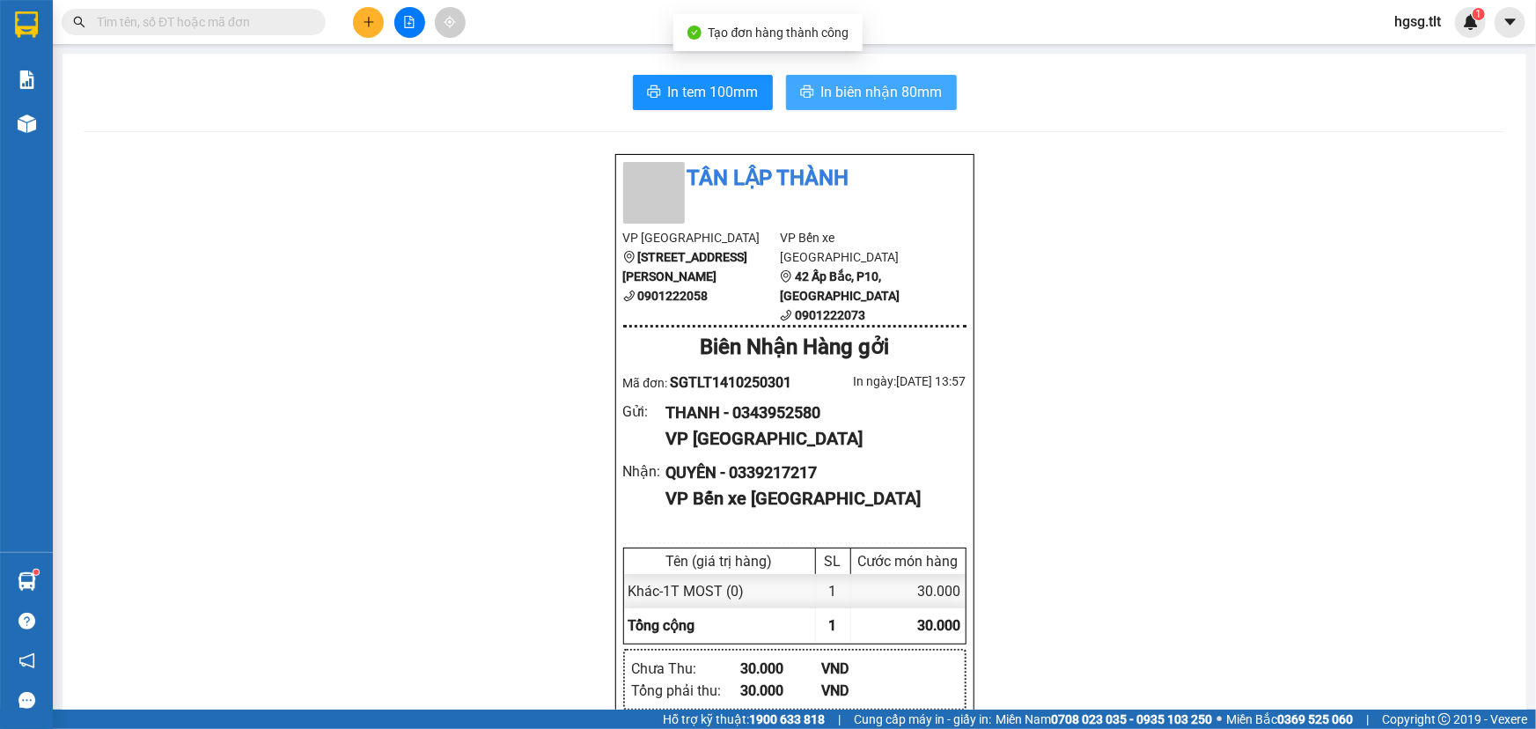
drag, startPoint x: 848, startPoint y: 78, endPoint x: 825, endPoint y: 79, distance: 22.9
click at [845, 78] on button "In biên nhận 80mm" at bounding box center [871, 92] width 171 height 35
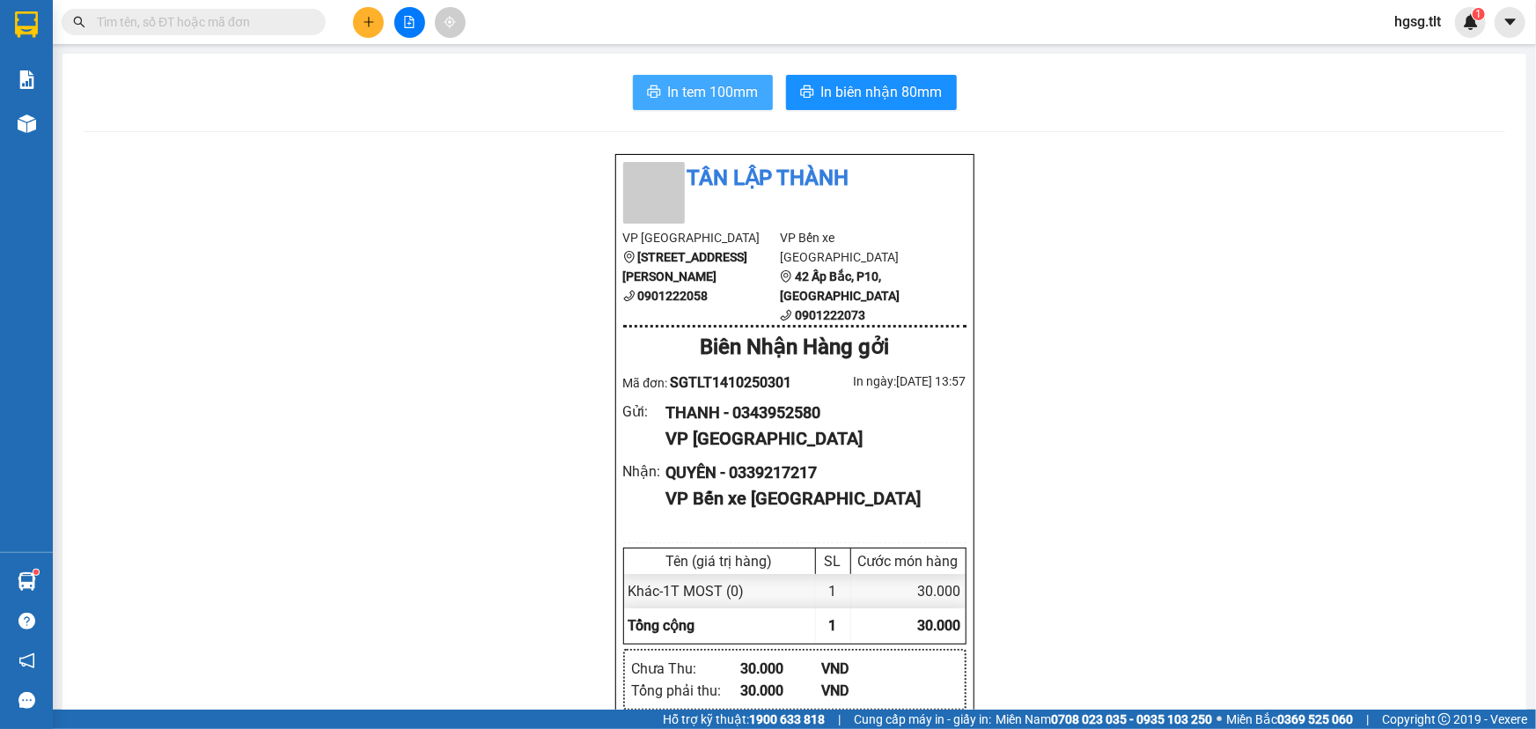
drag, startPoint x: 747, startPoint y: 105, endPoint x: 740, endPoint y: 96, distance: 11.8
click at [747, 105] on button "In tem 100mm" at bounding box center [703, 92] width 140 height 35
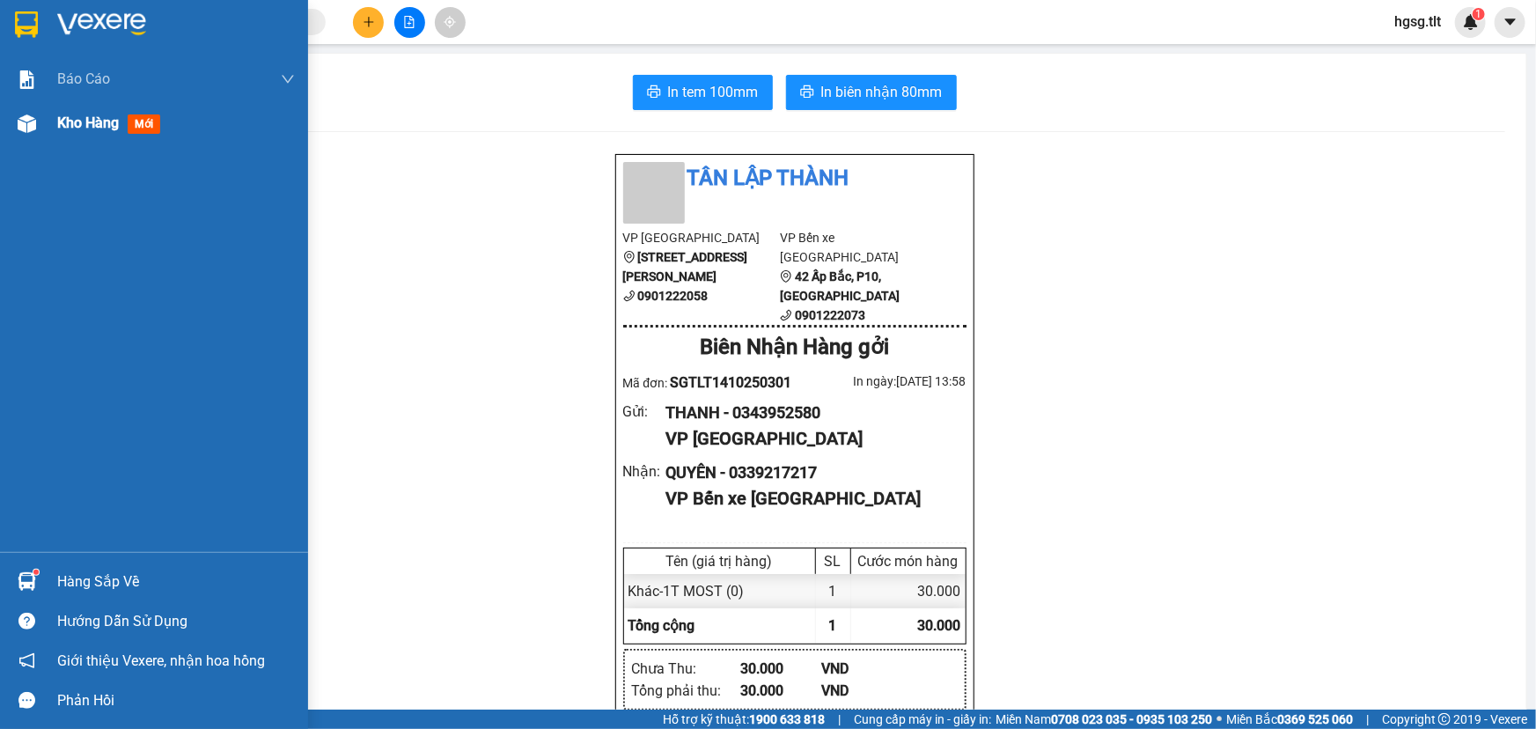
click at [40, 131] on div at bounding box center [26, 123] width 31 height 31
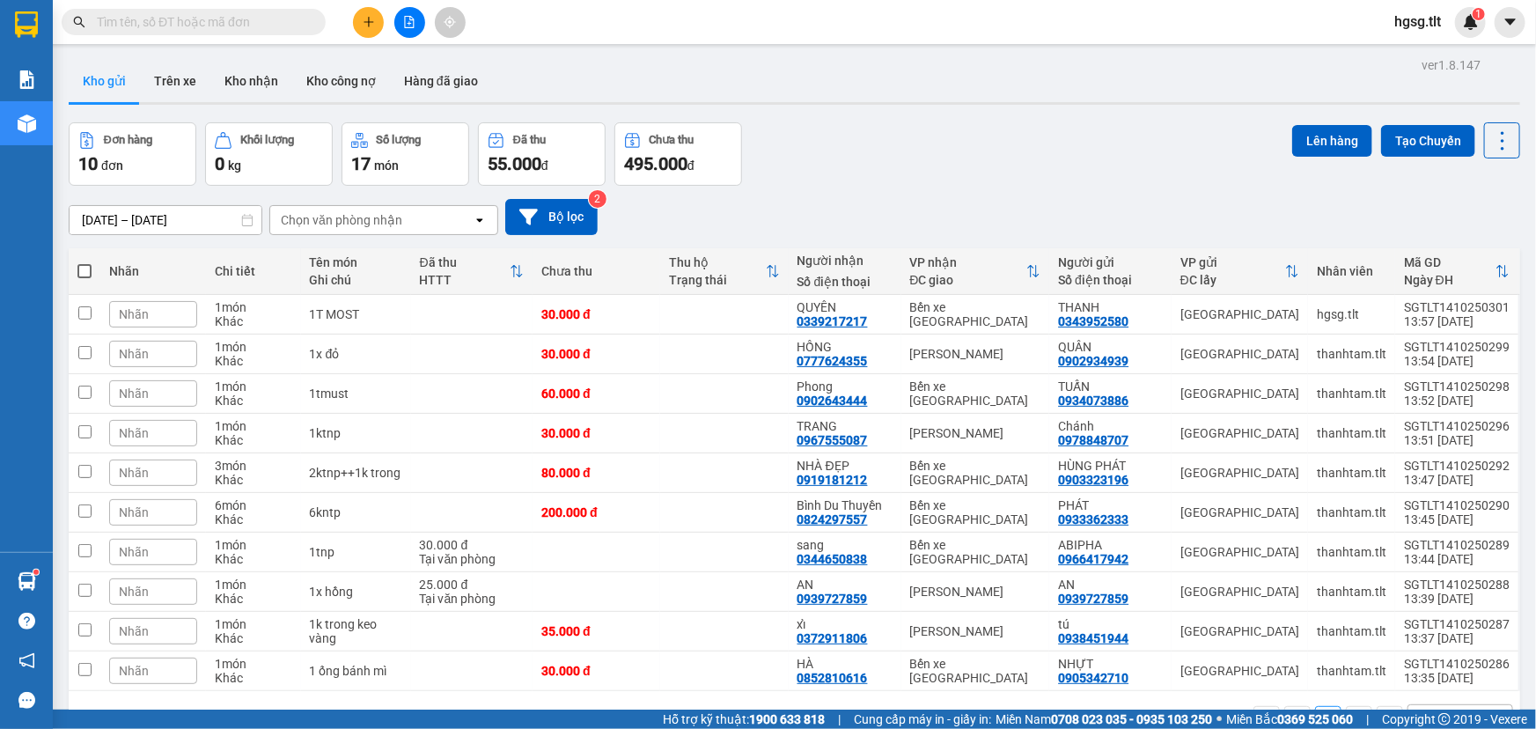
click at [370, 18] on icon "plus" at bounding box center [369, 22] width 12 height 12
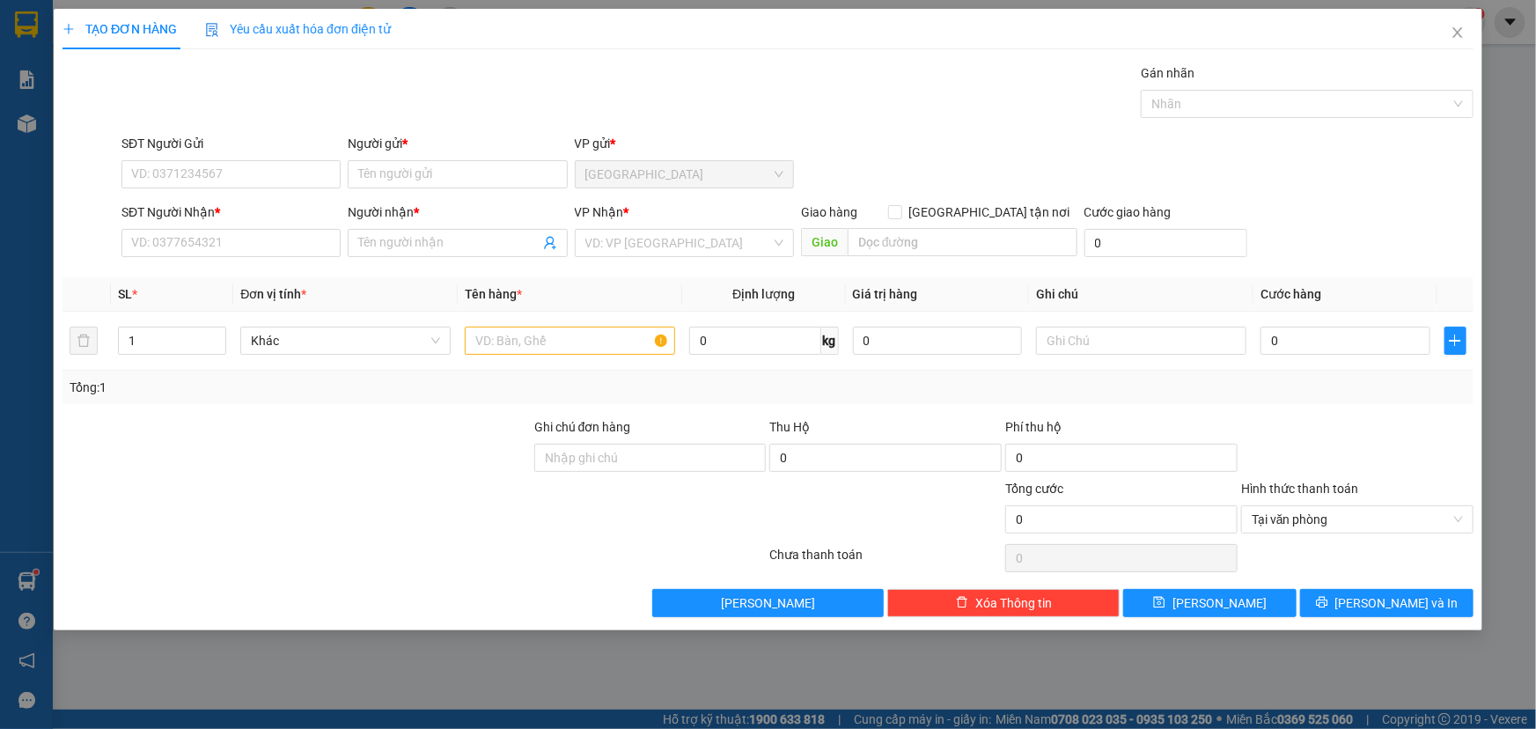
click at [217, 158] on div "SĐT Người Gửi" at bounding box center [230, 147] width 219 height 26
click at [217, 173] on input "SĐT Người Gửi" at bounding box center [230, 174] width 219 height 28
click at [269, 207] on div "02837191434 - KIM NGA" at bounding box center [231, 209] width 198 height 19
type input "02837191434"
type input "KIM NGA"
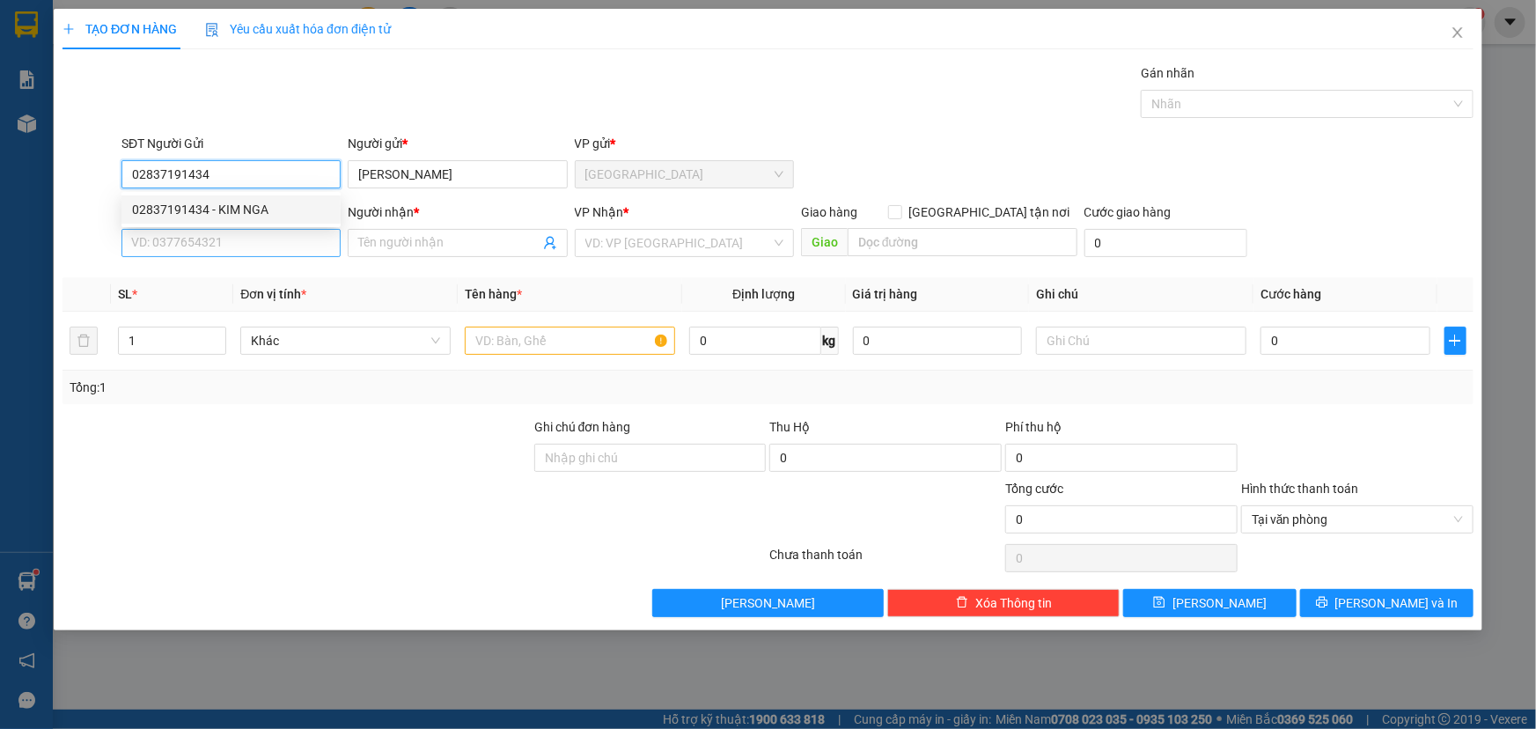
type input "02837191434"
click at [249, 242] on input "SĐT Người Nhận *" at bounding box center [230, 243] width 219 height 28
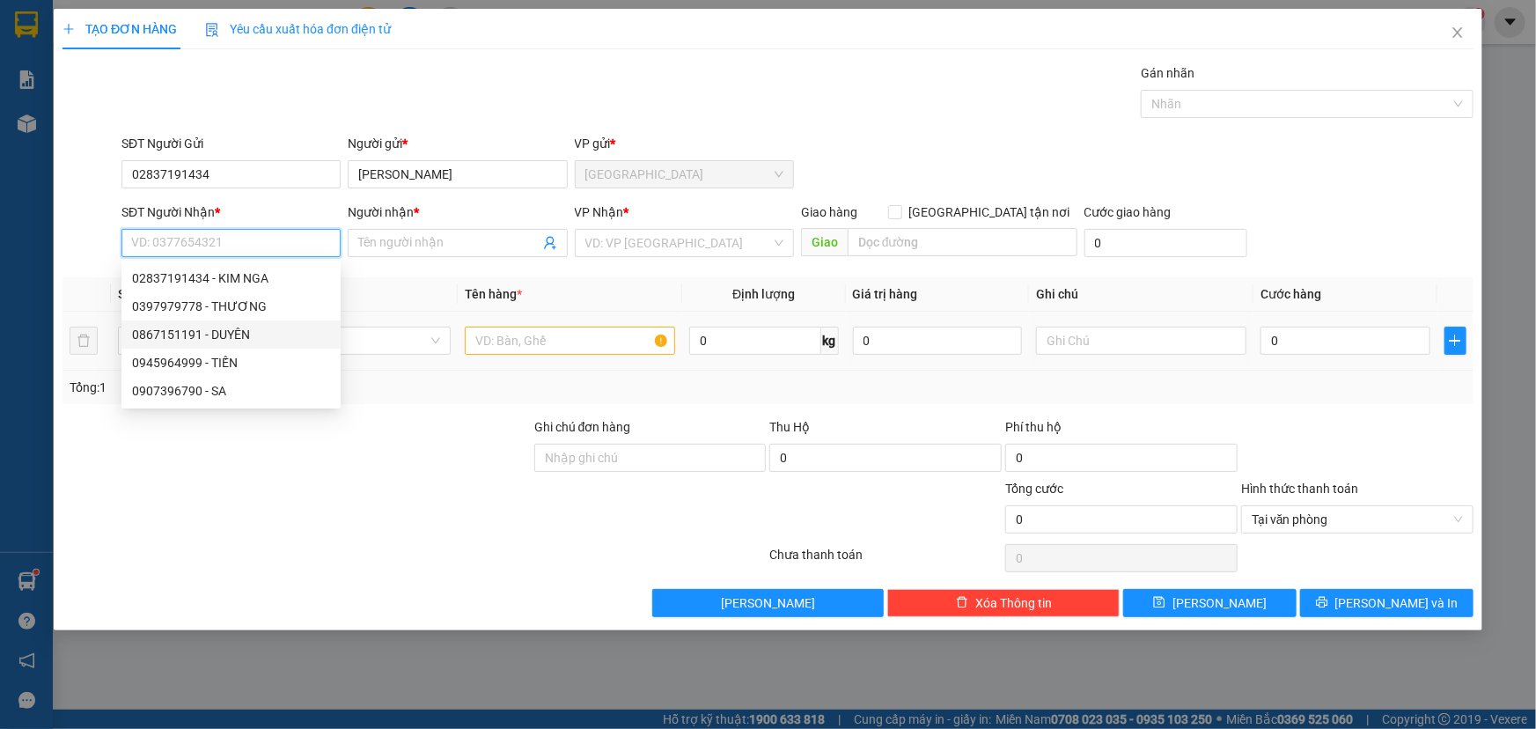
drag, startPoint x: 245, startPoint y: 336, endPoint x: 229, endPoint y: 335, distance: 15.9
click at [239, 336] on div "0867151191 - DUYÊN" at bounding box center [231, 334] width 198 height 19
type input "0867151191"
type input "DUYÊN"
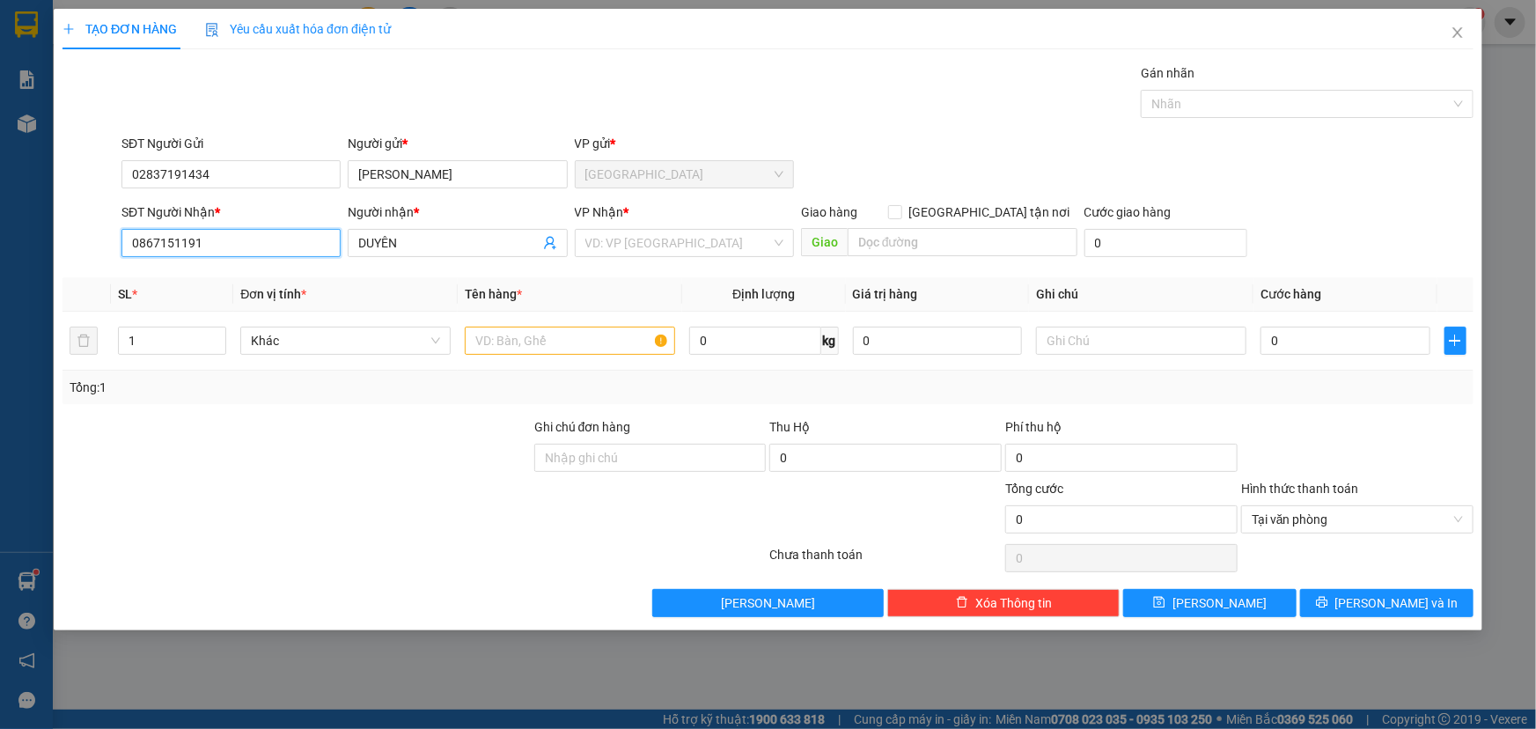
drag, startPoint x: 228, startPoint y: 247, endPoint x: 0, endPoint y: 306, distance: 235.5
click at [0, 306] on div "TẠO ĐƠN HÀNG Yêu cầu xuất hóa đơn điện tử Transit Pickup Surcharge Ids Transit …" at bounding box center [768, 364] width 1536 height 729
click at [737, 249] on input "search" at bounding box center [678, 243] width 186 height 26
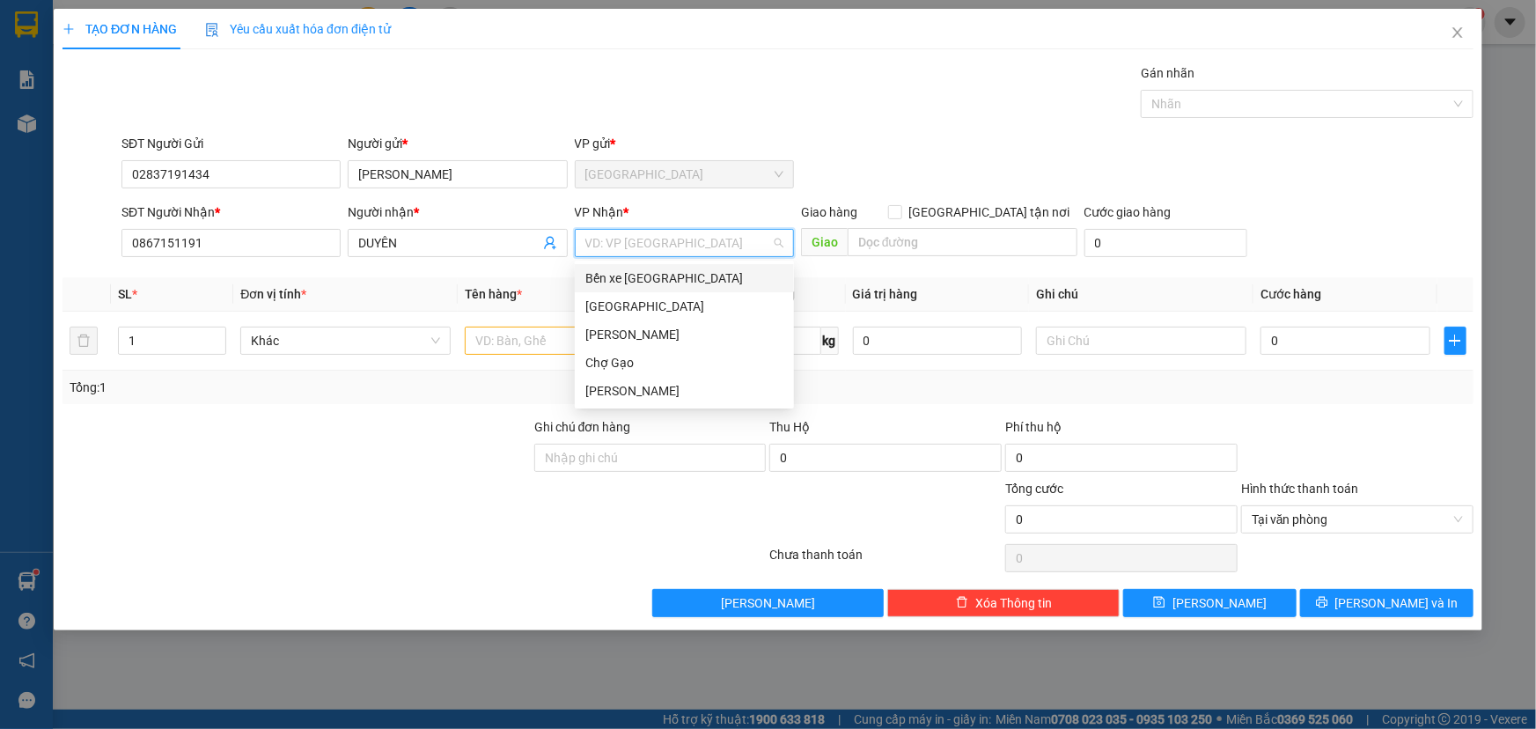
click at [726, 283] on div "Bến xe Tiền Giang" at bounding box center [684, 278] width 198 height 19
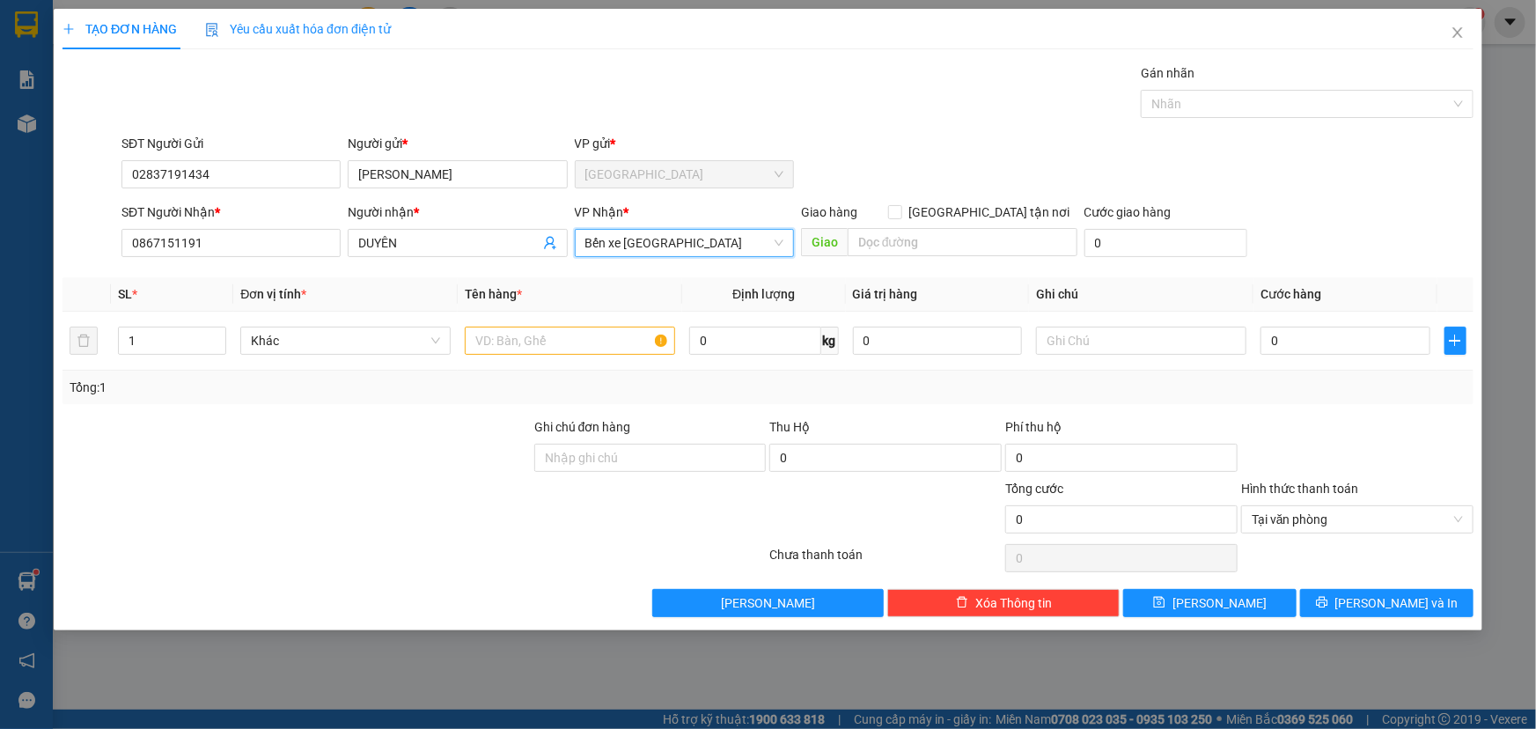
click at [681, 247] on span "Bến xe Tiền Giang" at bounding box center [684, 243] width 198 height 26
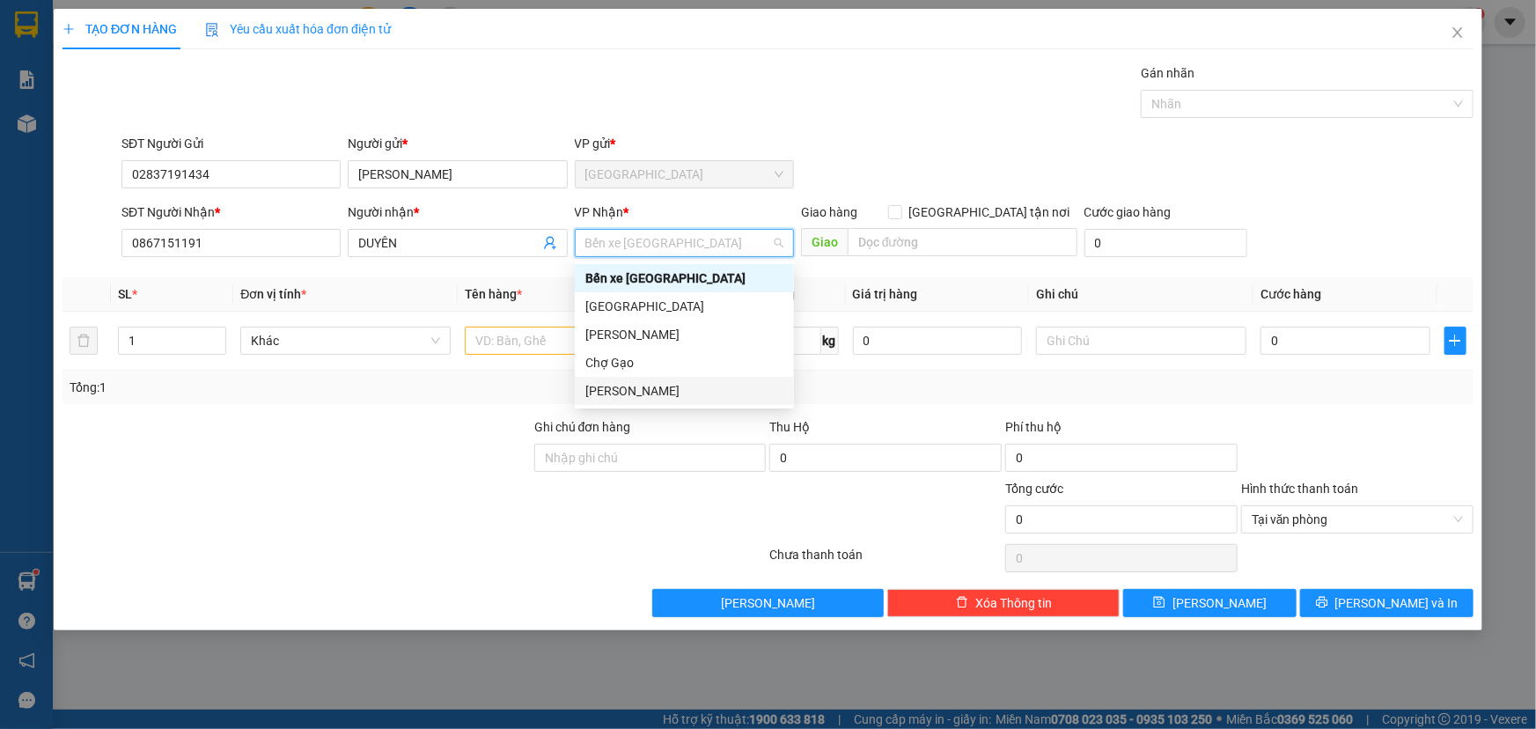
click at [657, 388] on div "Nguyễn Văn Nguyễn" at bounding box center [684, 390] width 198 height 19
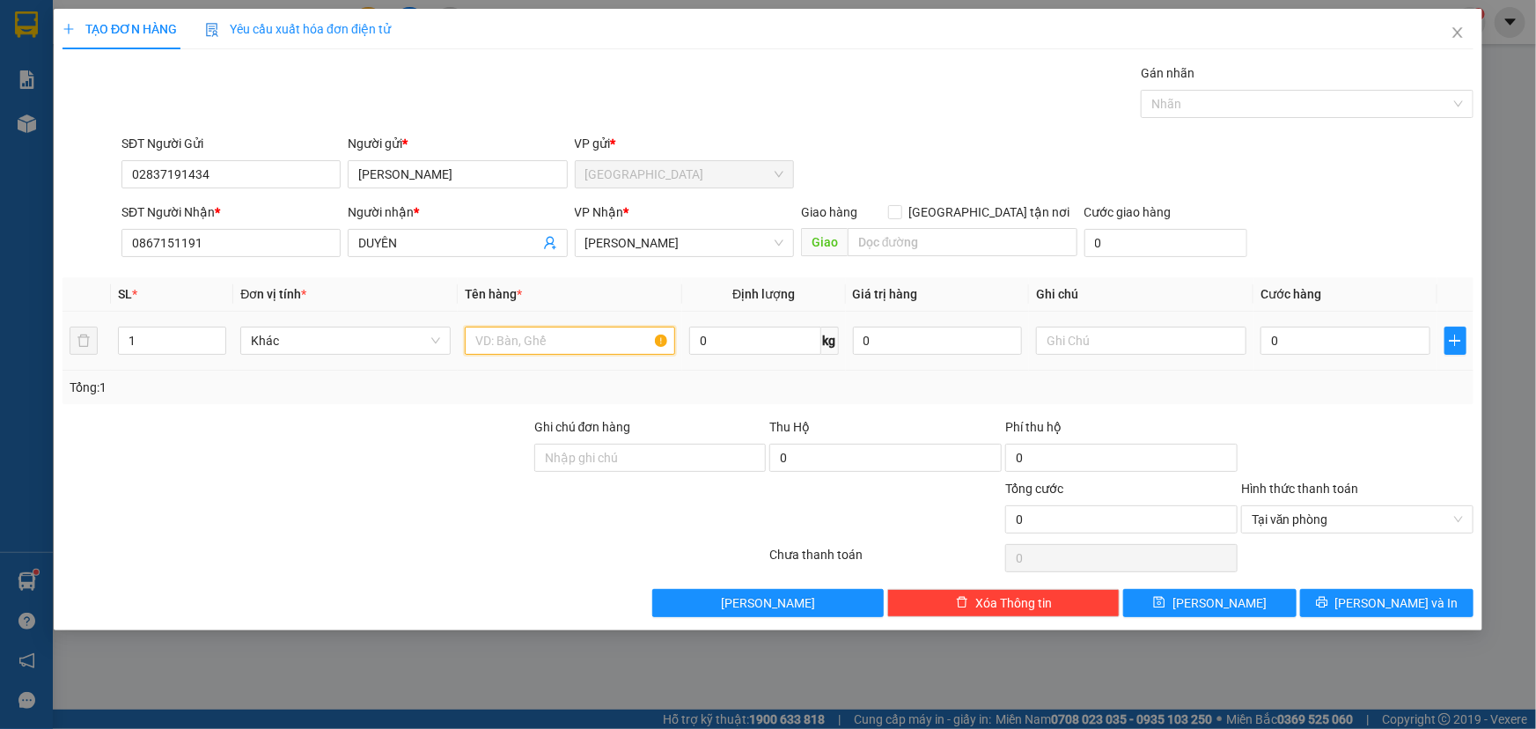
click at [553, 341] on input "text" at bounding box center [570, 341] width 210 height 28
type input "1TNP"
drag, startPoint x: 1336, startPoint y: 357, endPoint x: 1351, endPoint y: 362, distance: 15.6
click at [1336, 358] on td "0" at bounding box center [1346, 341] width 184 height 59
click at [1356, 333] on input "0" at bounding box center [1346, 341] width 170 height 28
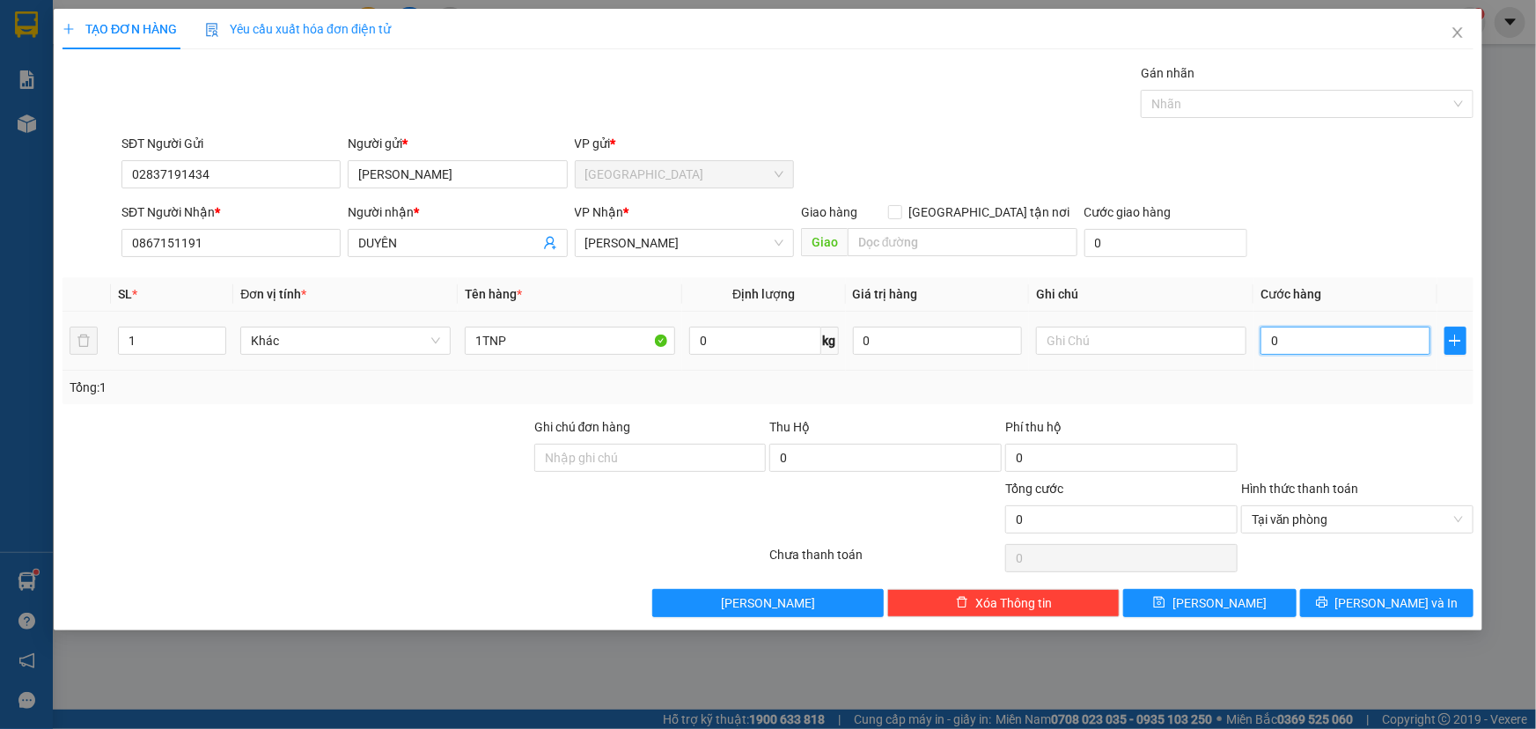
type input "003"
type input "3"
type input "0.030"
type input "30"
type input "0.030"
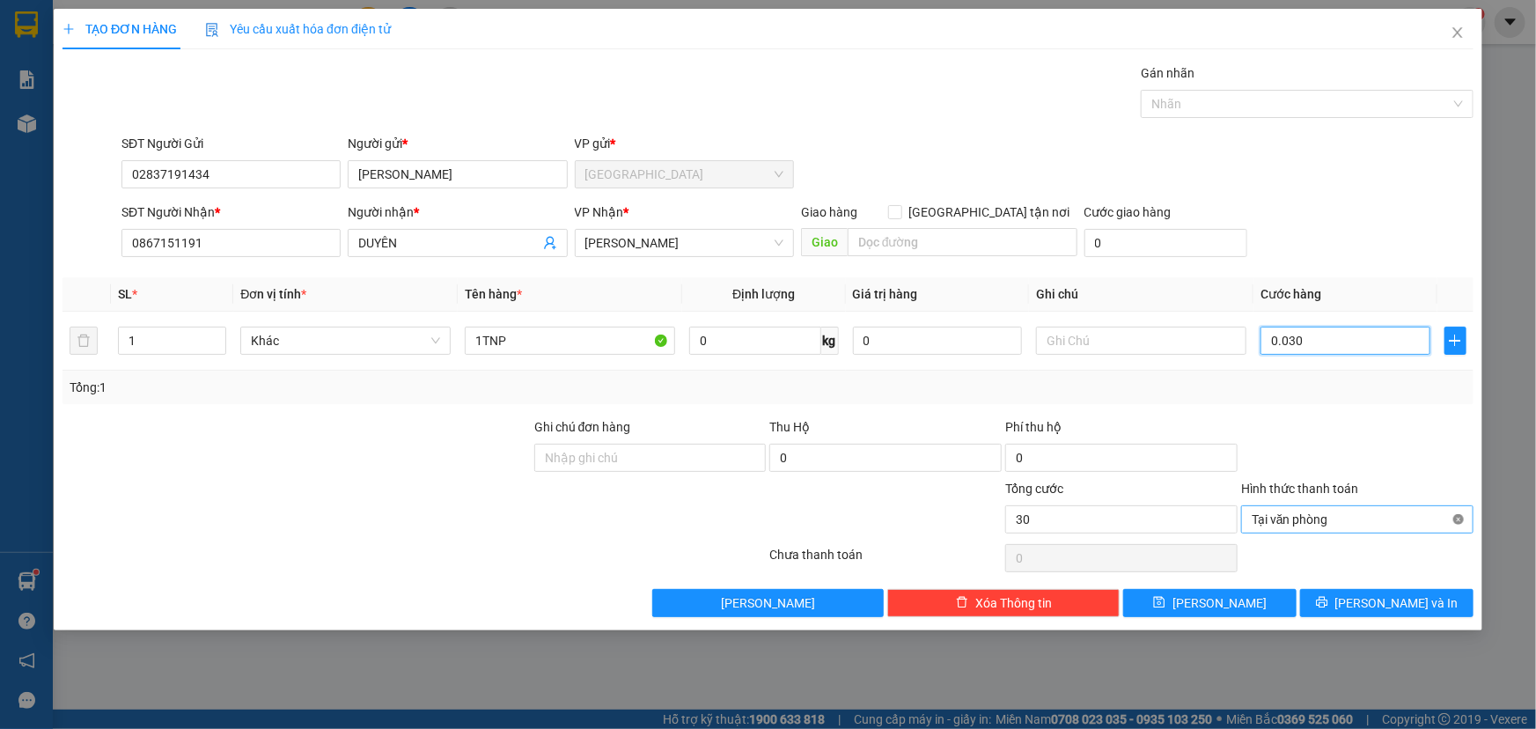
type input "30"
type input "30.000"
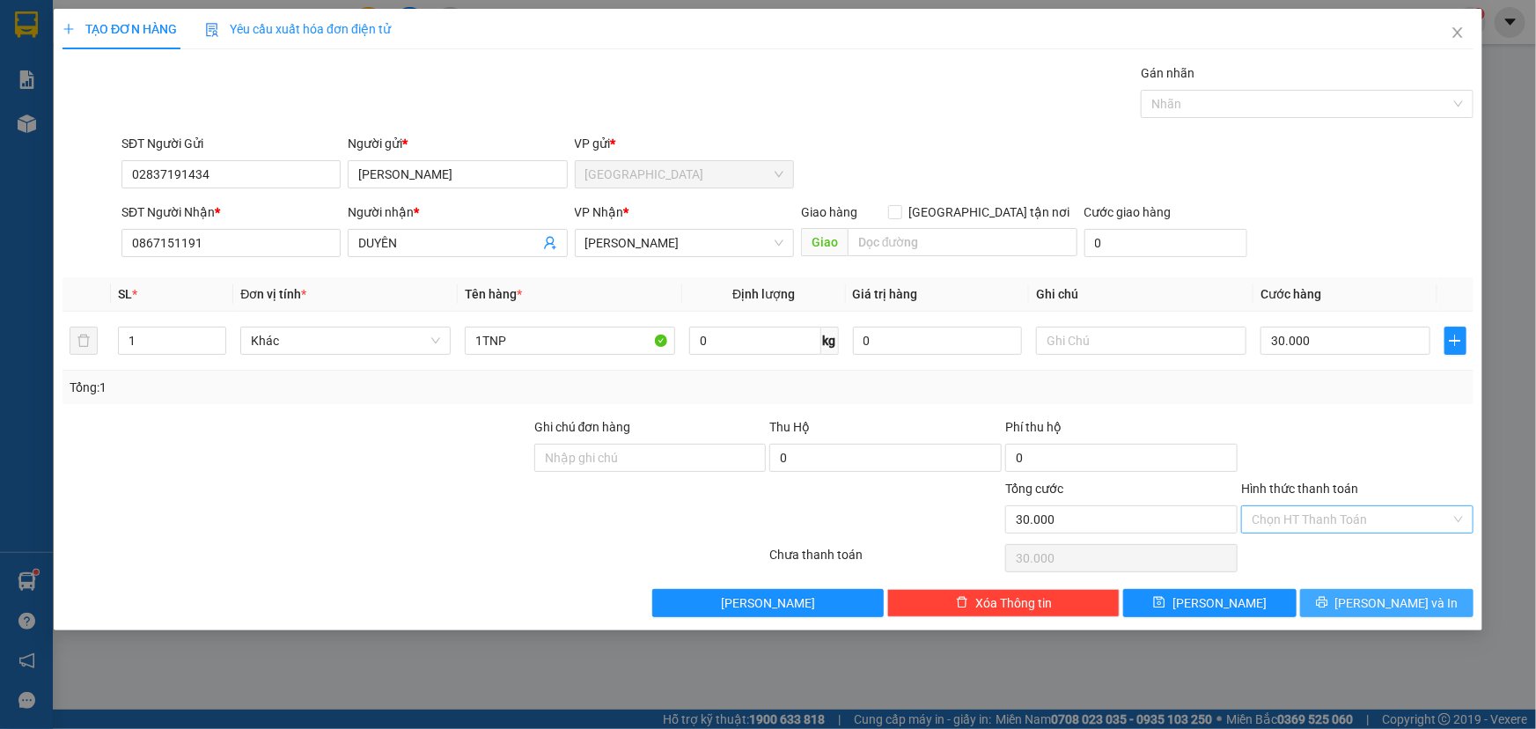
click at [1412, 594] on span "Lưu và In" at bounding box center [1397, 602] width 123 height 19
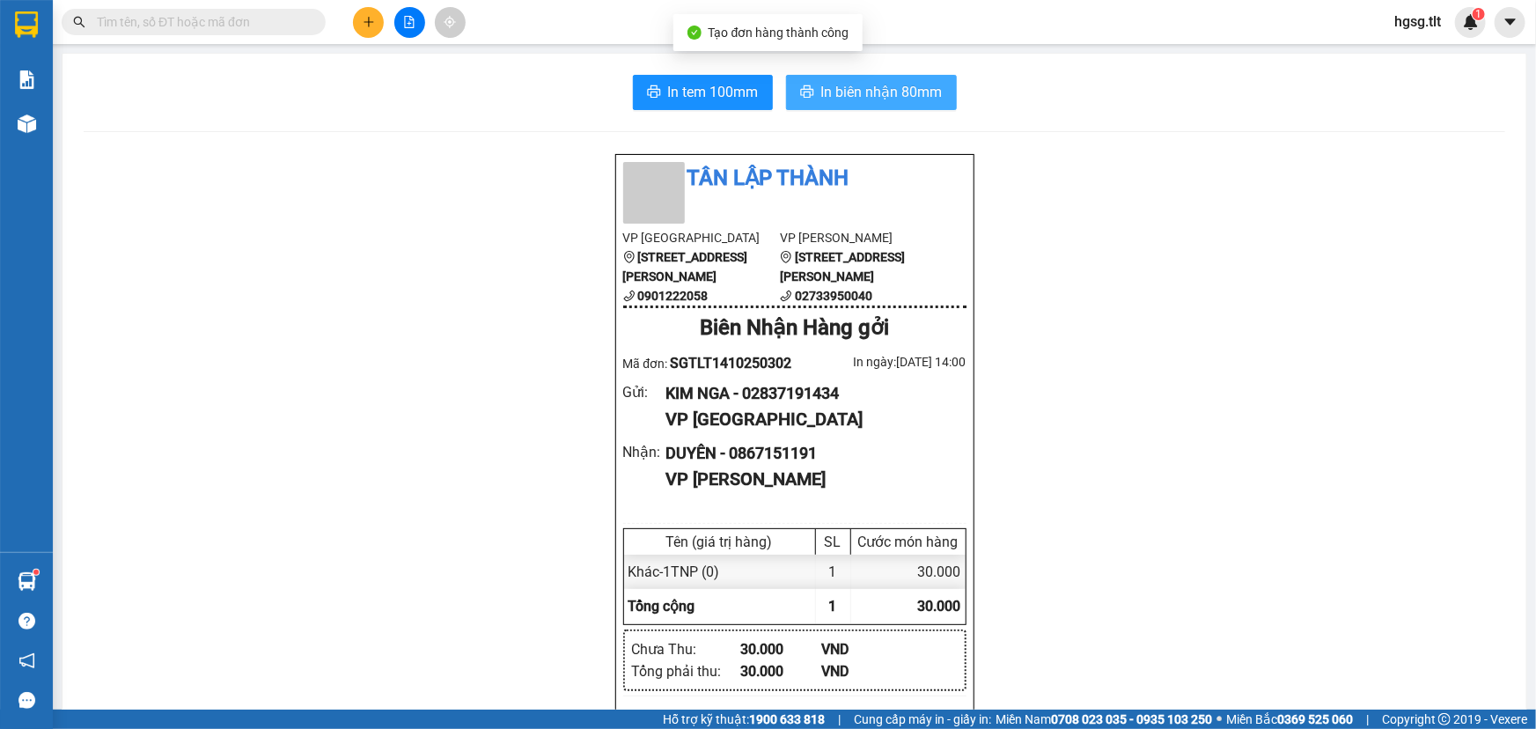
click at [925, 91] on span "In biên nhận 80mm" at bounding box center [881, 92] width 121 height 22
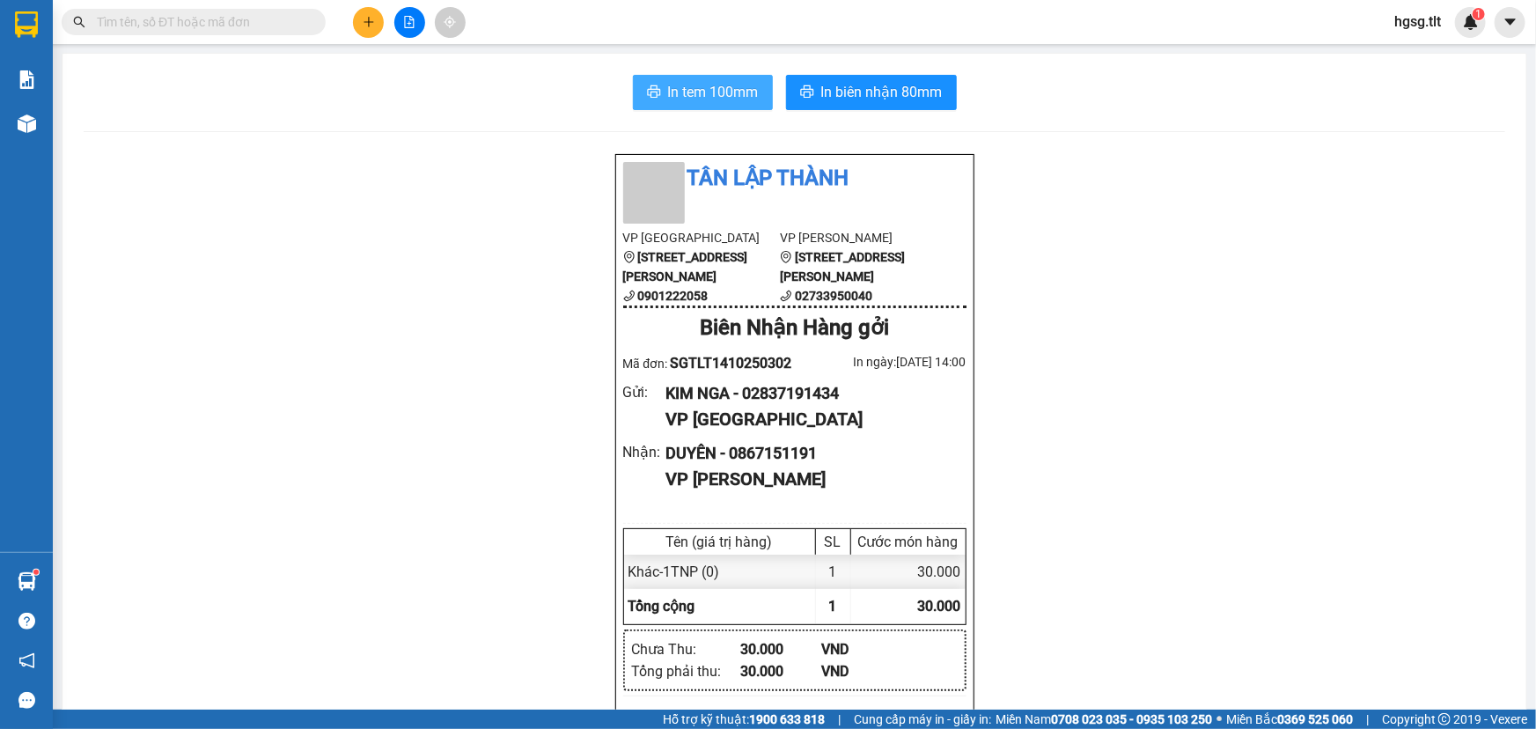
click at [694, 90] on span "In tem 100mm" at bounding box center [713, 92] width 91 height 22
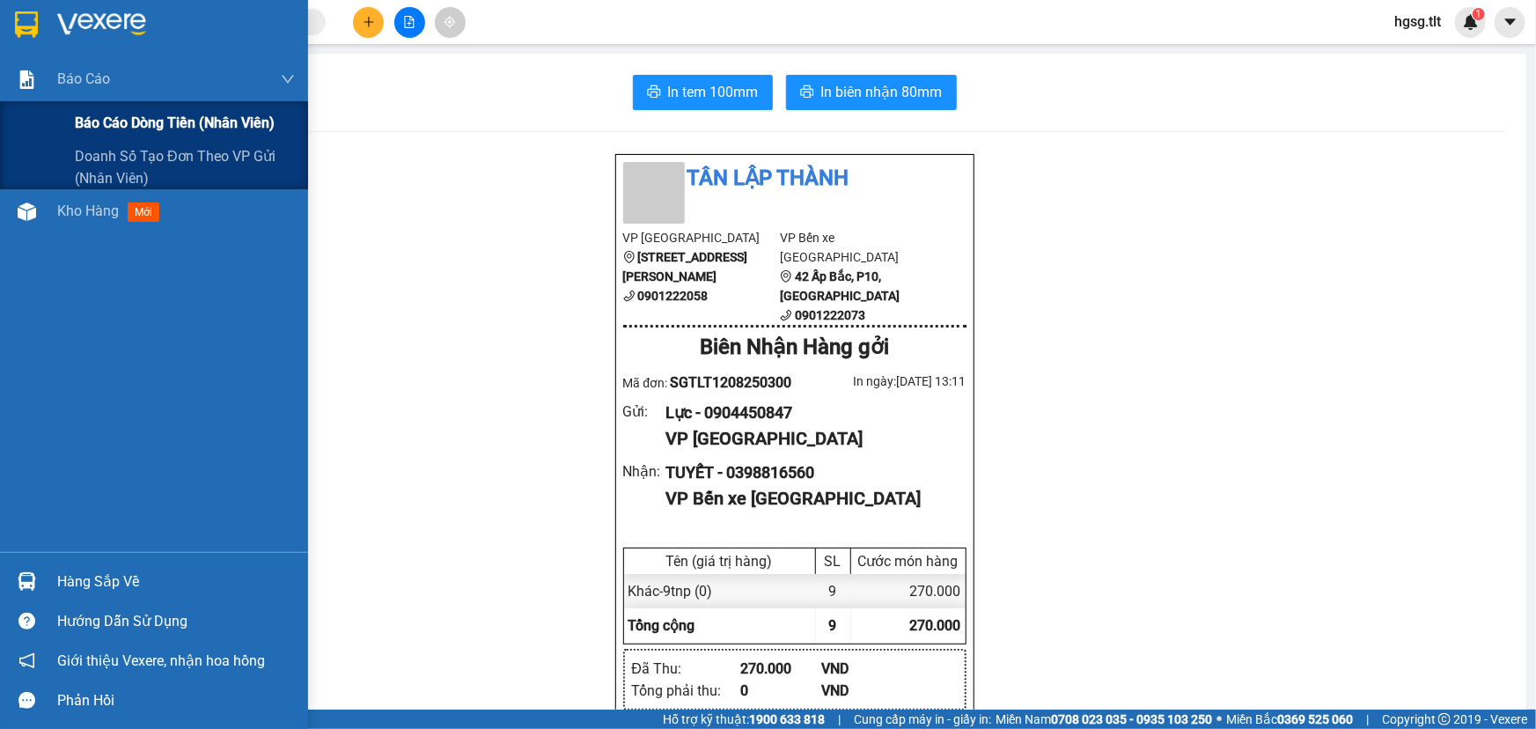
click at [141, 119] on span "Báo cáo dòng tiền (Nhân Viên)" at bounding box center [175, 123] width 200 height 22
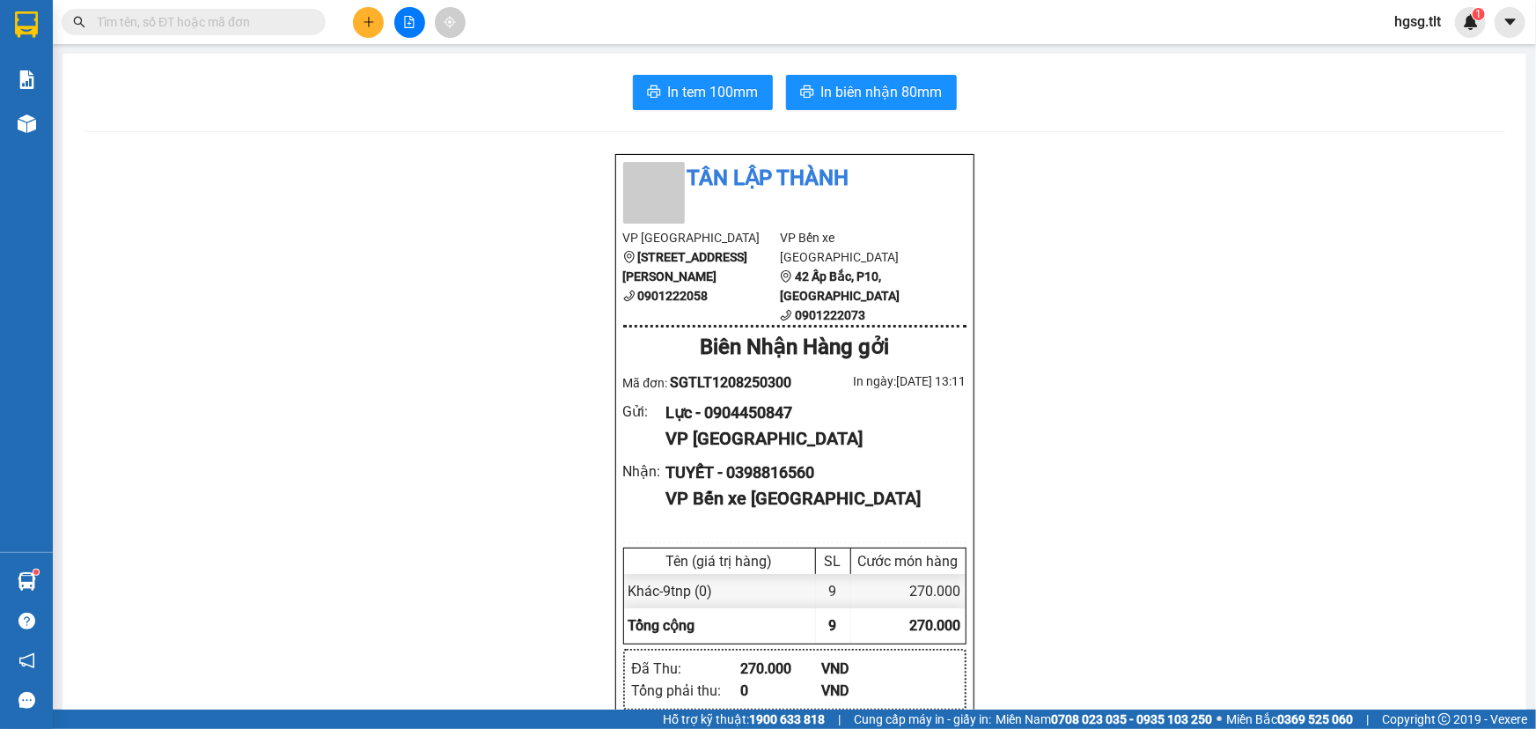
click at [263, 26] on input "text" at bounding box center [201, 21] width 208 height 19
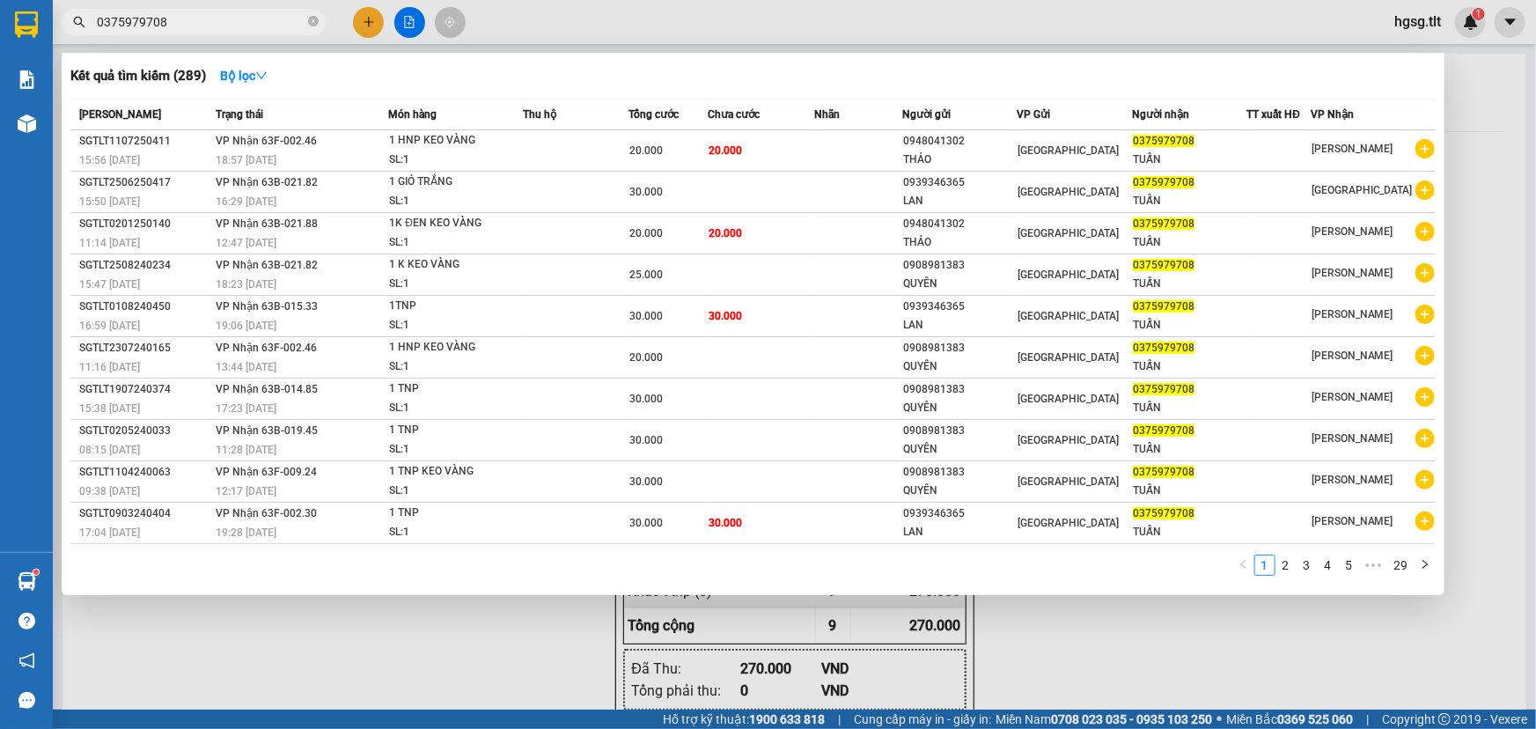
click at [232, 25] on input "0375979708" at bounding box center [201, 21] width 208 height 19
click at [231, 25] on input "0375979708" at bounding box center [201, 21] width 208 height 19
paste input "867151191"
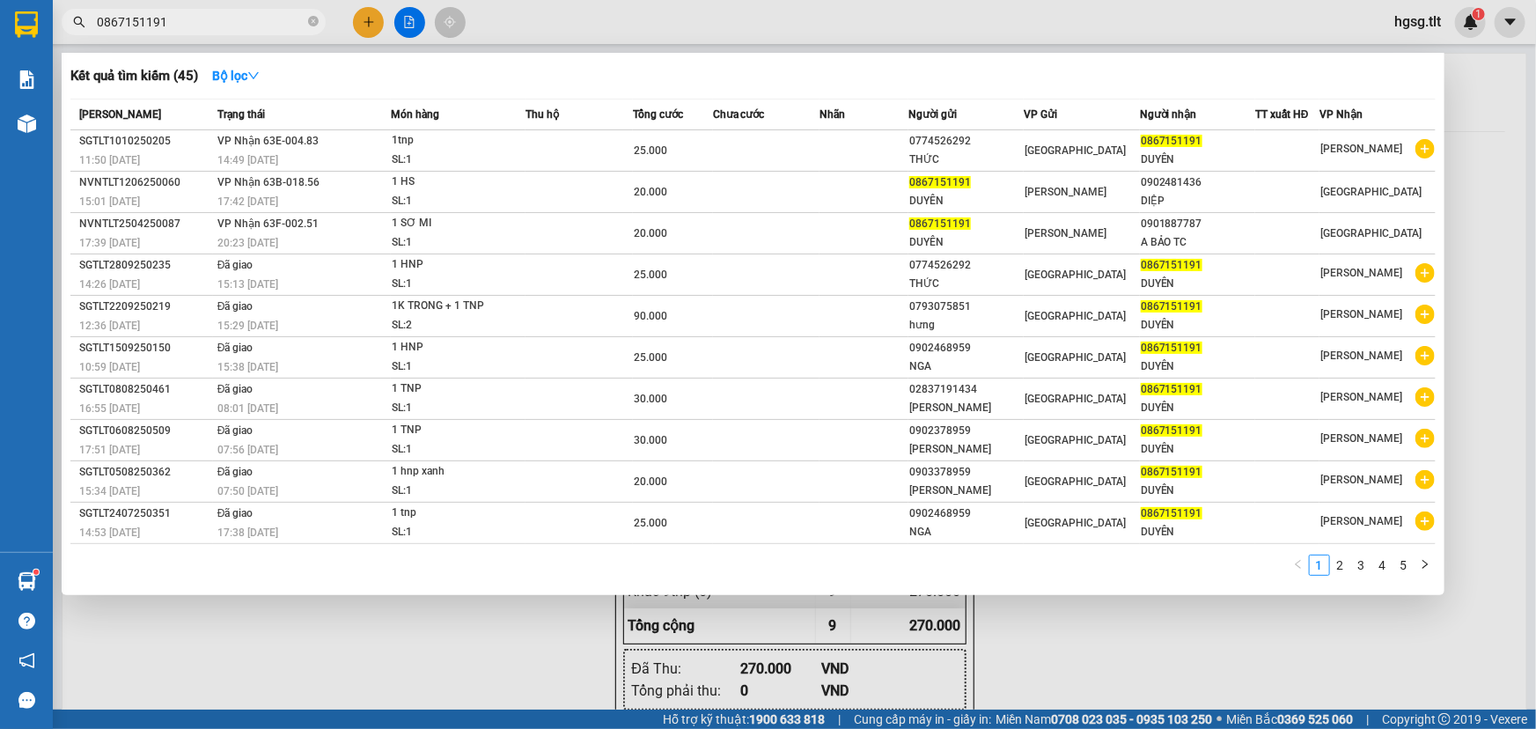
type input "0867151191"
